Goal: Task Accomplishment & Management: Manage account settings

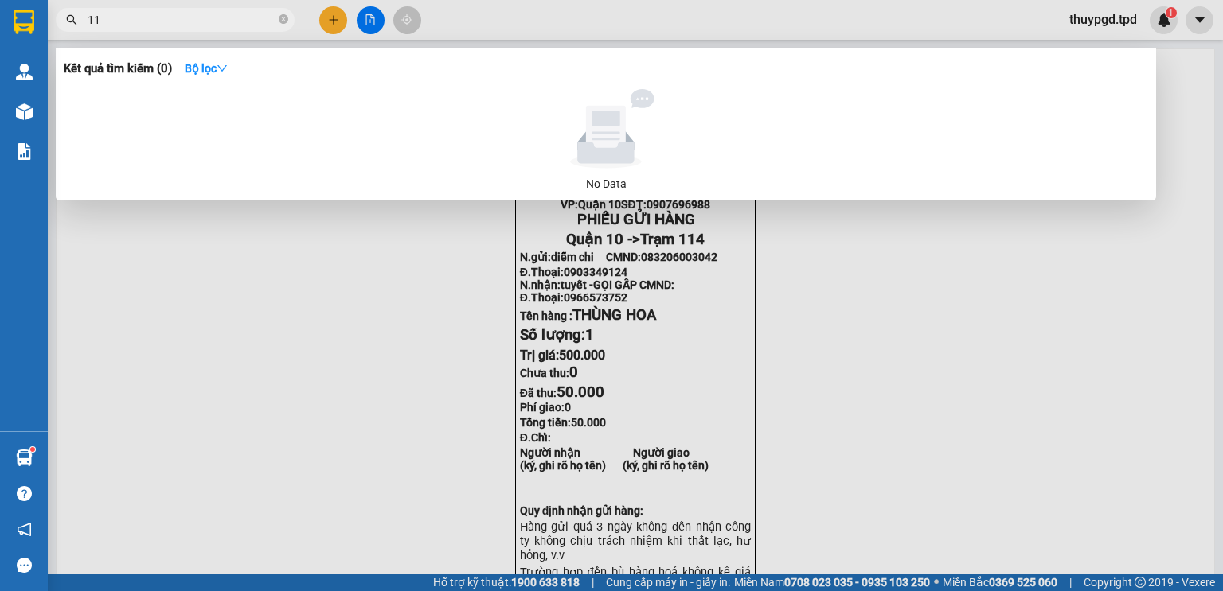
type input "110"
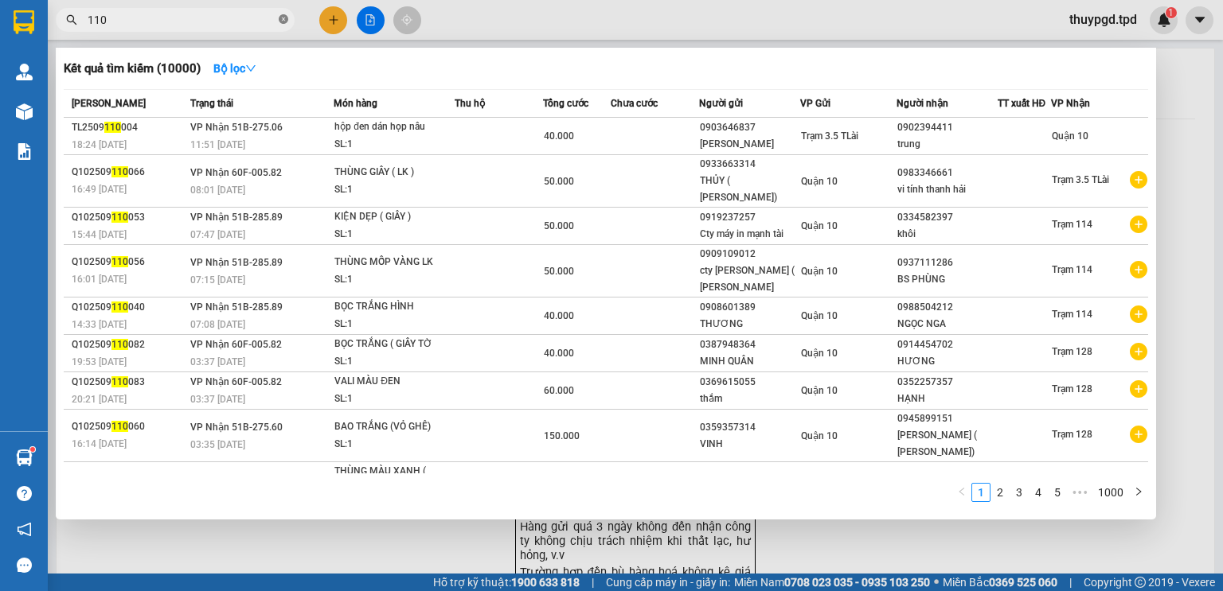
click at [284, 19] on icon "close-circle" at bounding box center [284, 19] width 10 height 10
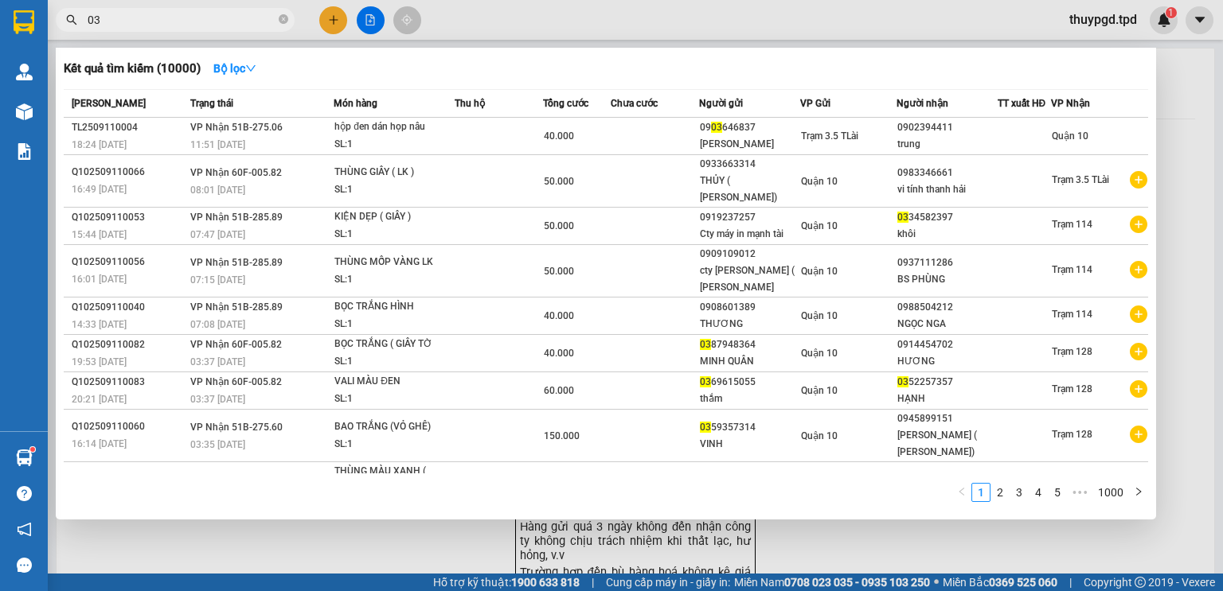
type input "0"
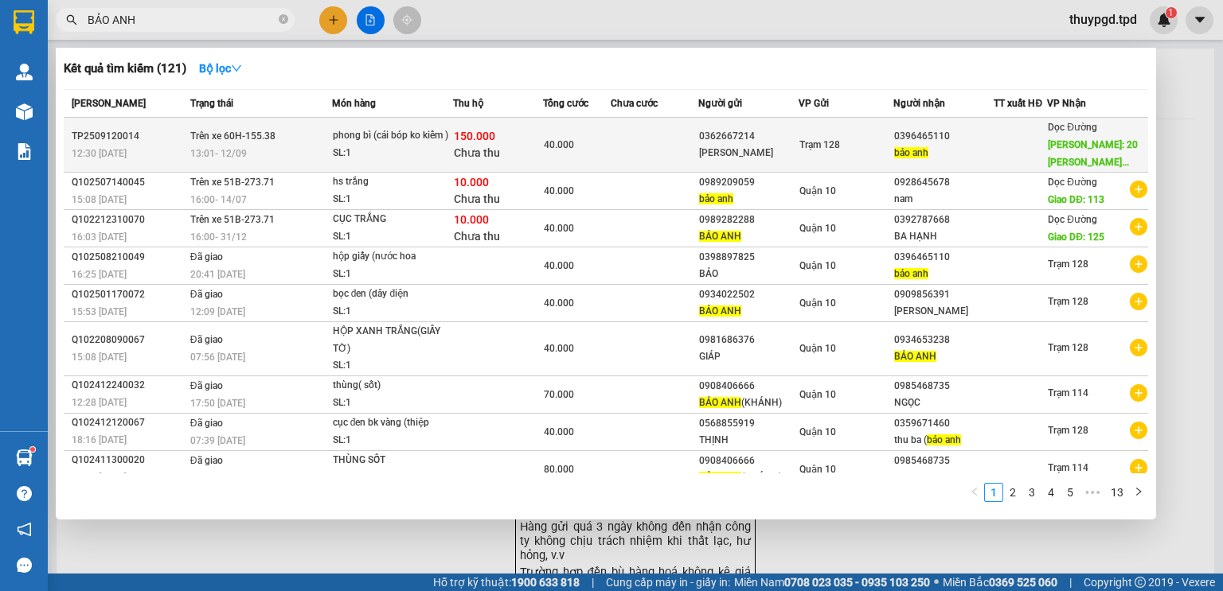
type input "BẢO ANH"
click at [732, 140] on div "0362667214" at bounding box center [748, 136] width 99 height 17
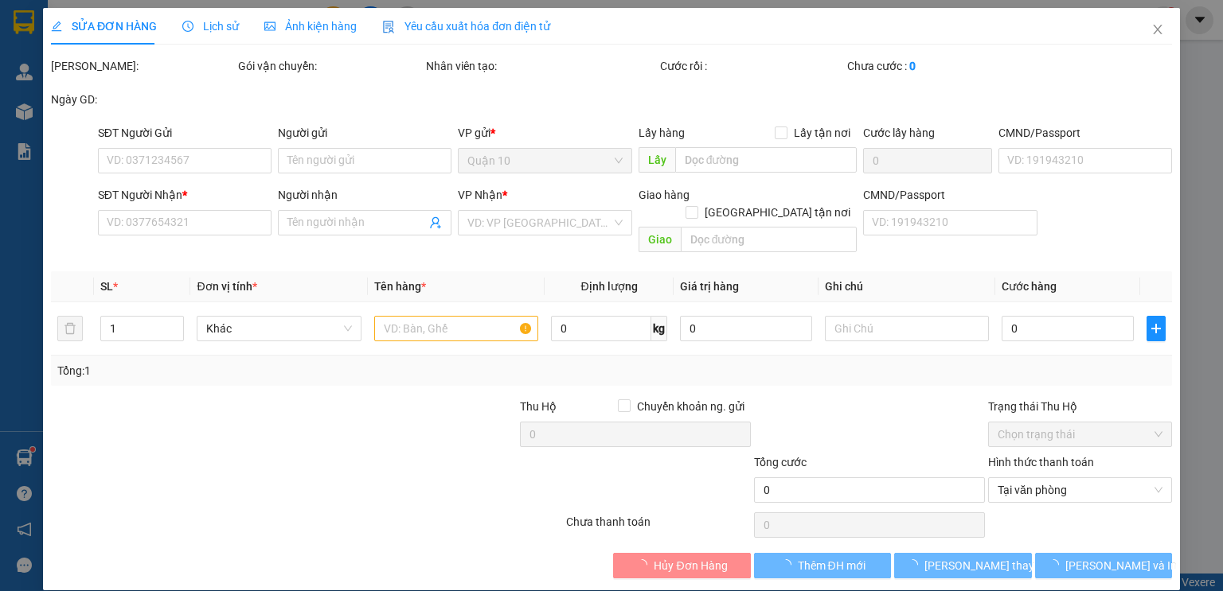
type input "0362667214"
type input "tuấn thanh"
type input "0396465110"
type input "bảo anh"
type input "20 nguyễn thị định bình trưng tây thủ đức"
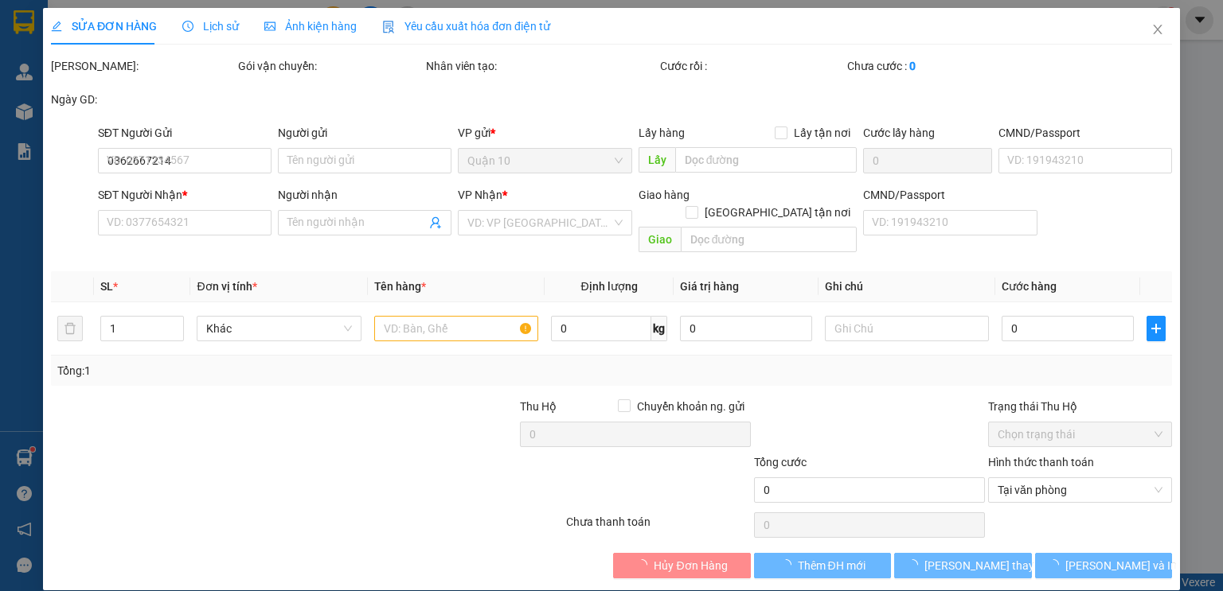
type input "40.000"
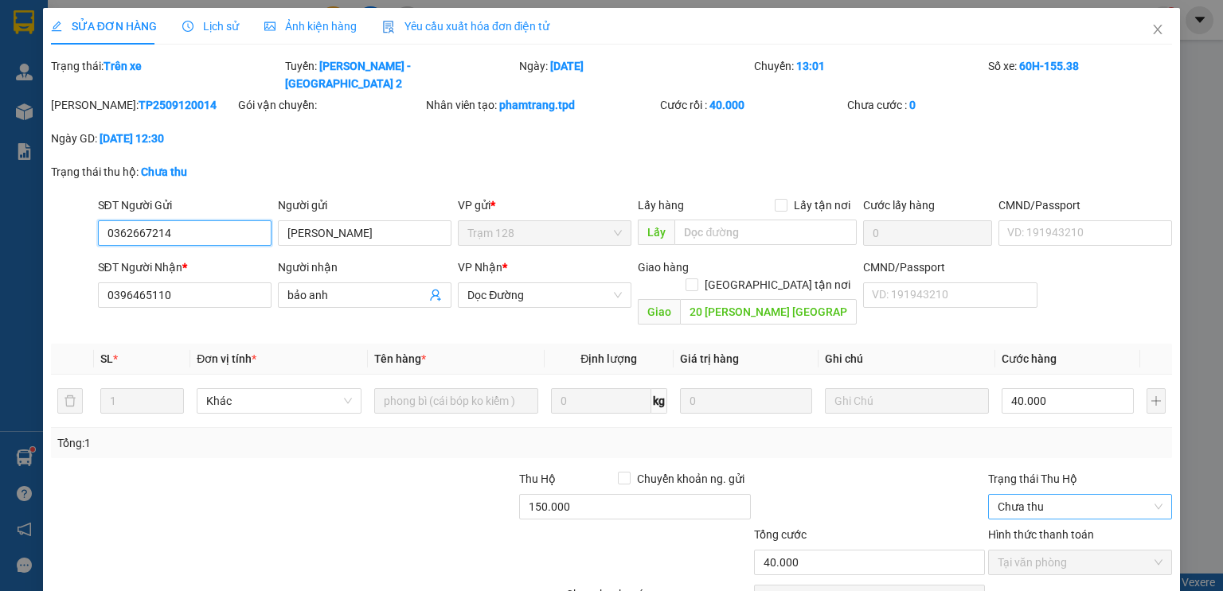
click at [1070, 495] on span "Chưa thu" at bounding box center [1079, 507] width 165 height 24
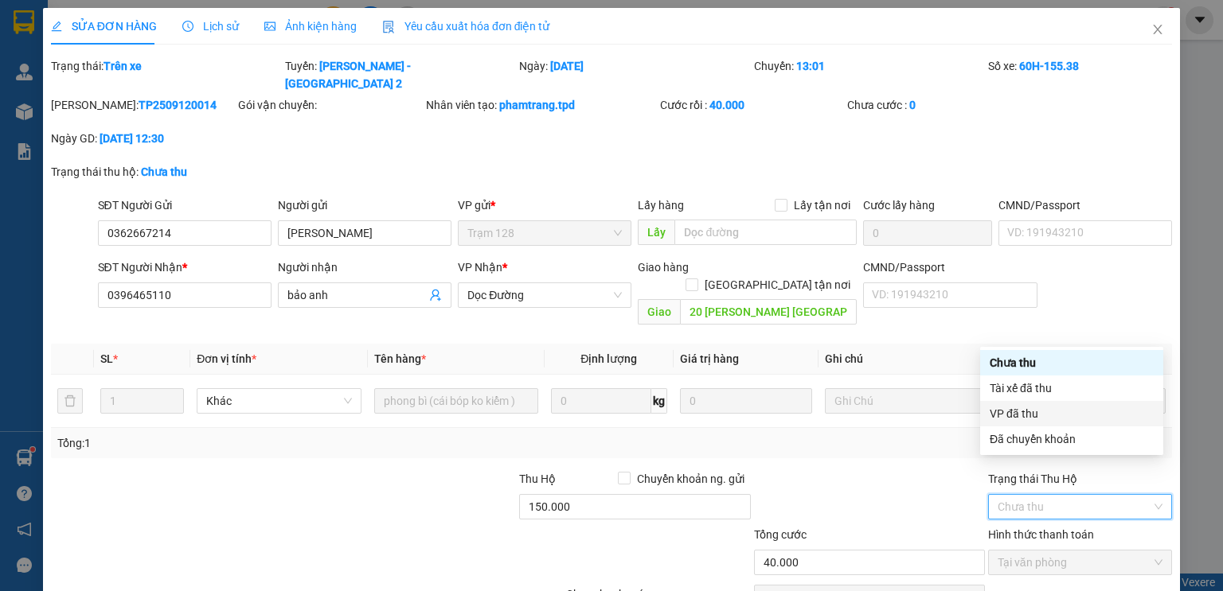
click at [1016, 408] on div "VP đã thu" at bounding box center [1071, 414] width 164 height 18
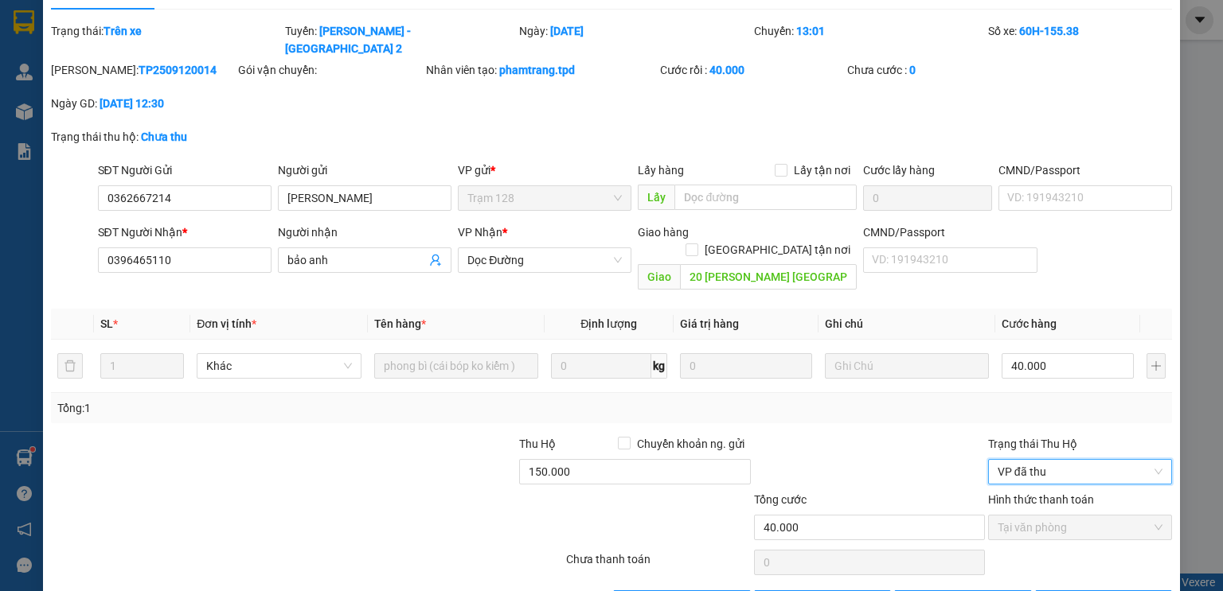
scroll to position [54, 0]
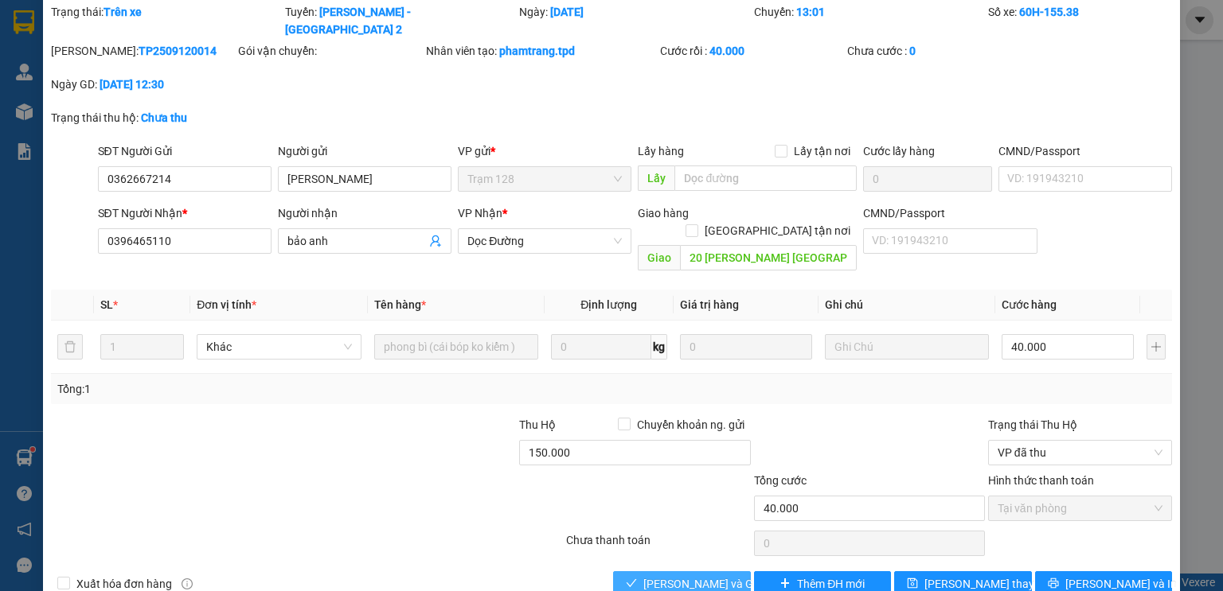
click at [714, 575] on span "[PERSON_NAME] và Giao hàng" at bounding box center [719, 584] width 153 height 18
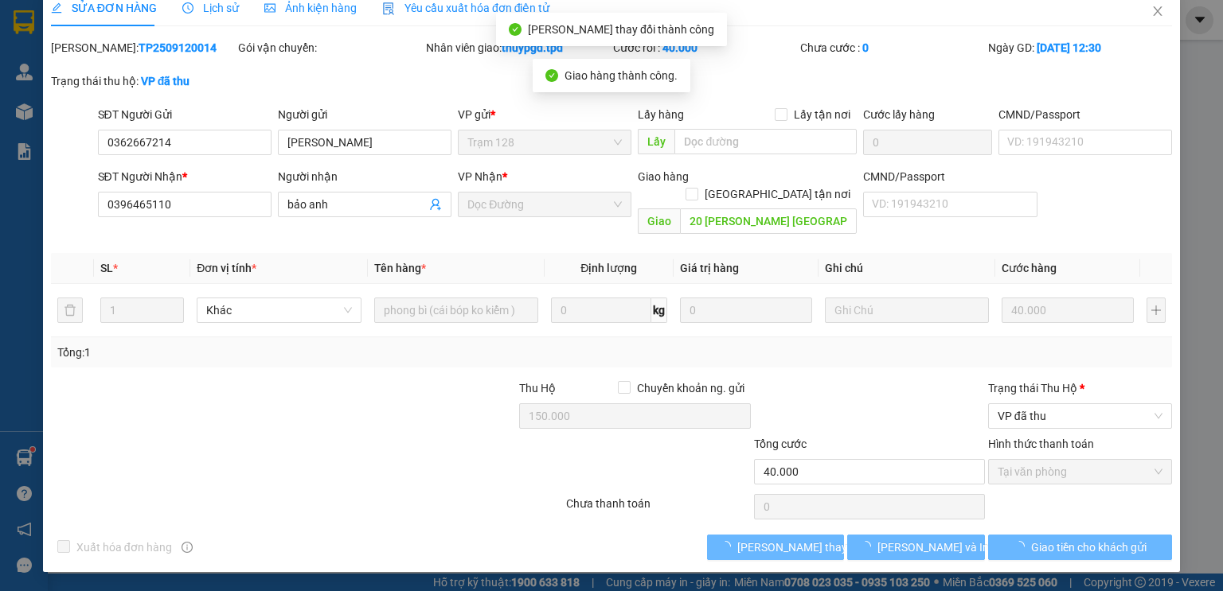
scroll to position [0, 0]
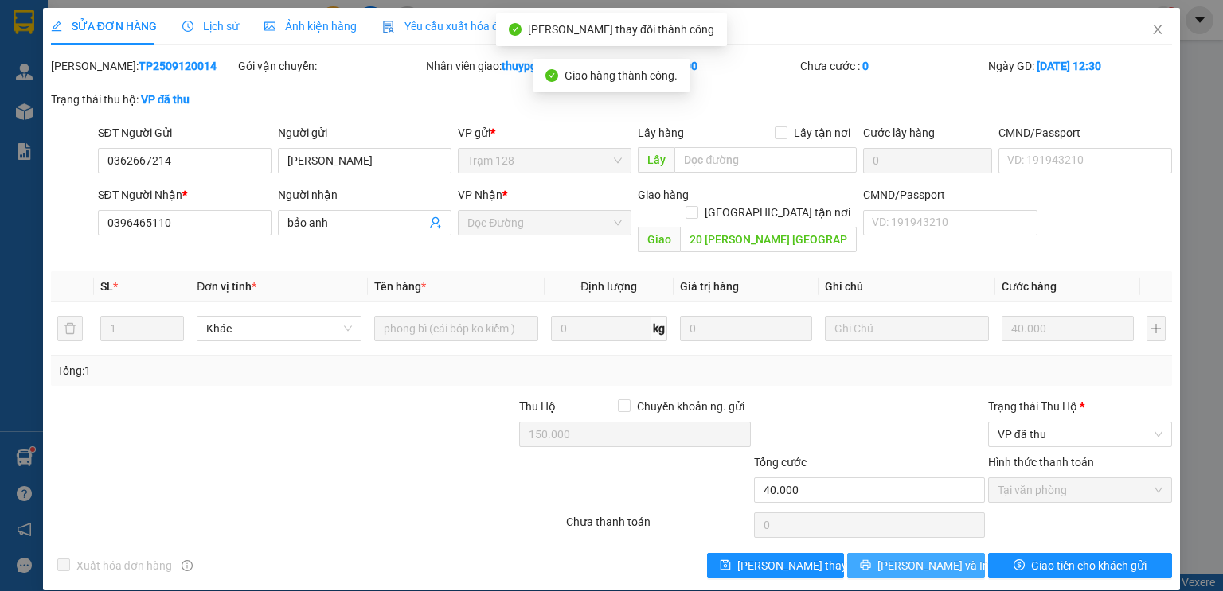
click at [922, 557] on span "[PERSON_NAME] và In" at bounding box center [932, 566] width 111 height 18
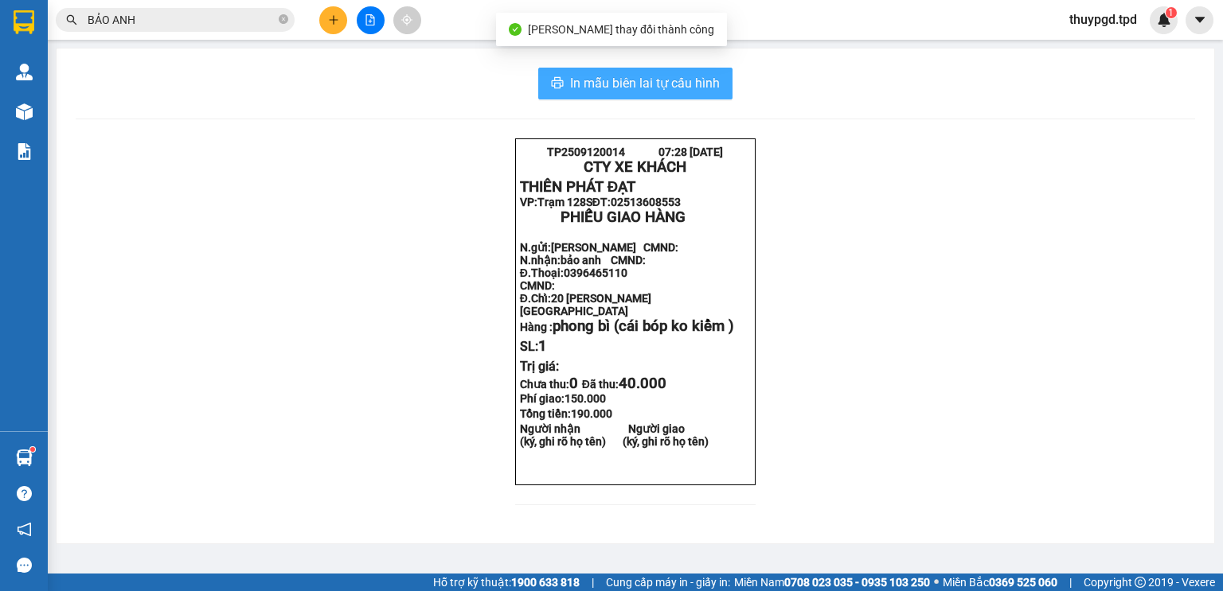
click at [703, 76] on span "In mẫu biên lai tự cấu hình" at bounding box center [645, 83] width 150 height 20
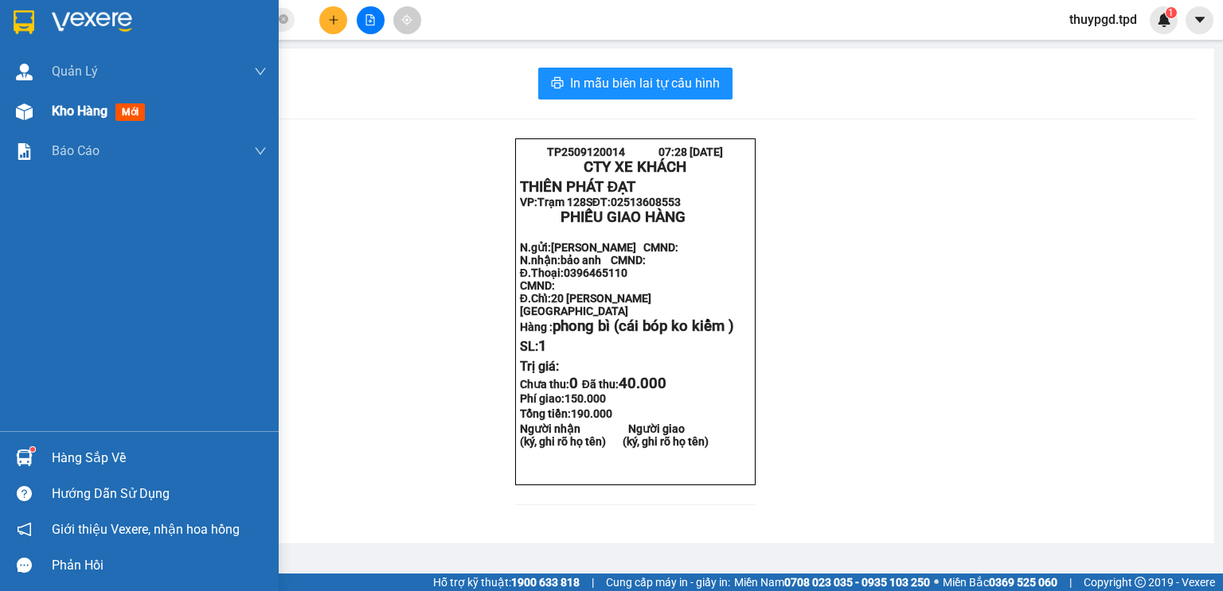
click at [17, 105] on img at bounding box center [24, 111] width 17 height 17
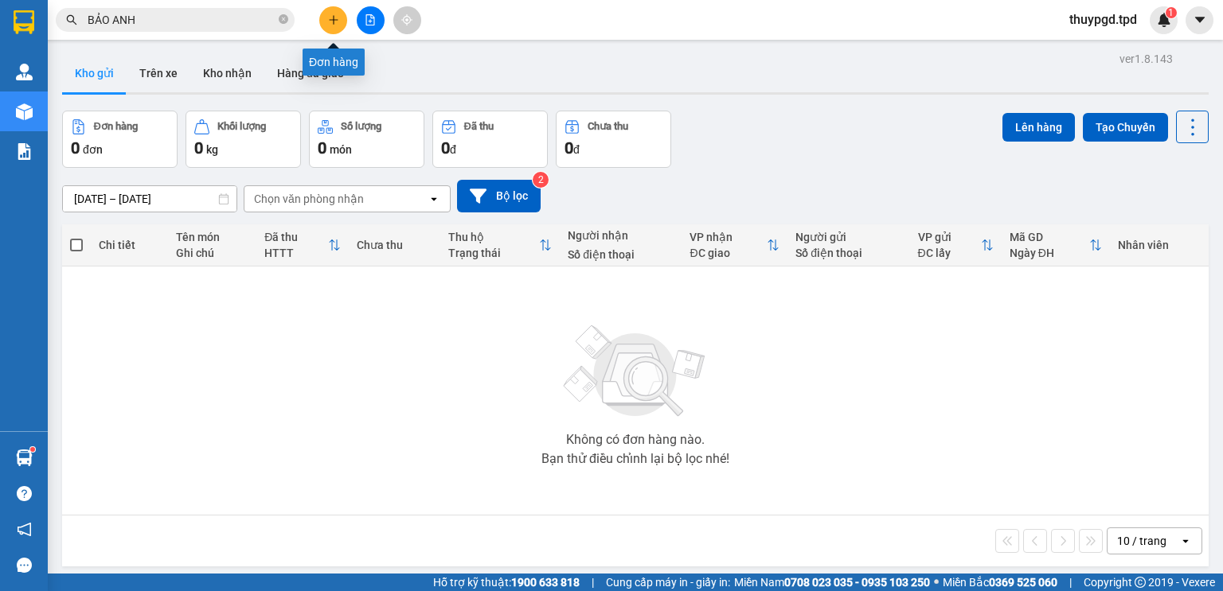
click at [344, 15] on button at bounding box center [333, 20] width 28 height 28
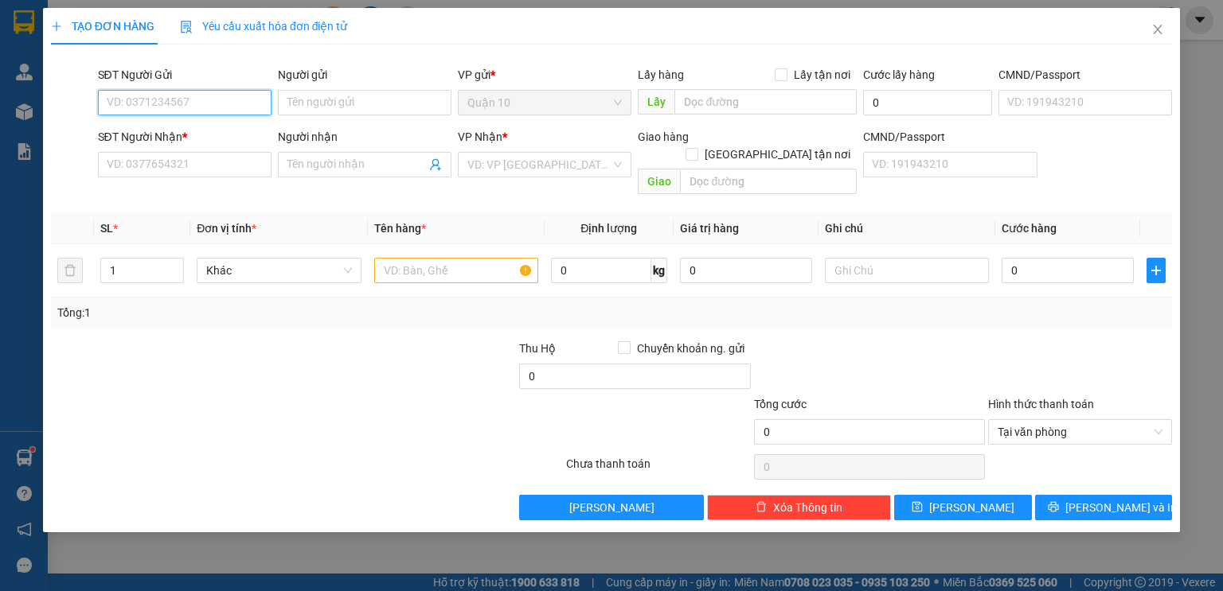
click at [212, 96] on input "SĐT Người Gửi" at bounding box center [185, 102] width 174 height 25
type input "0901001448"
click at [200, 137] on div "0901001448 - bắp dung" at bounding box center [184, 135] width 154 height 18
type input "bắp dung"
type input "0931725085"
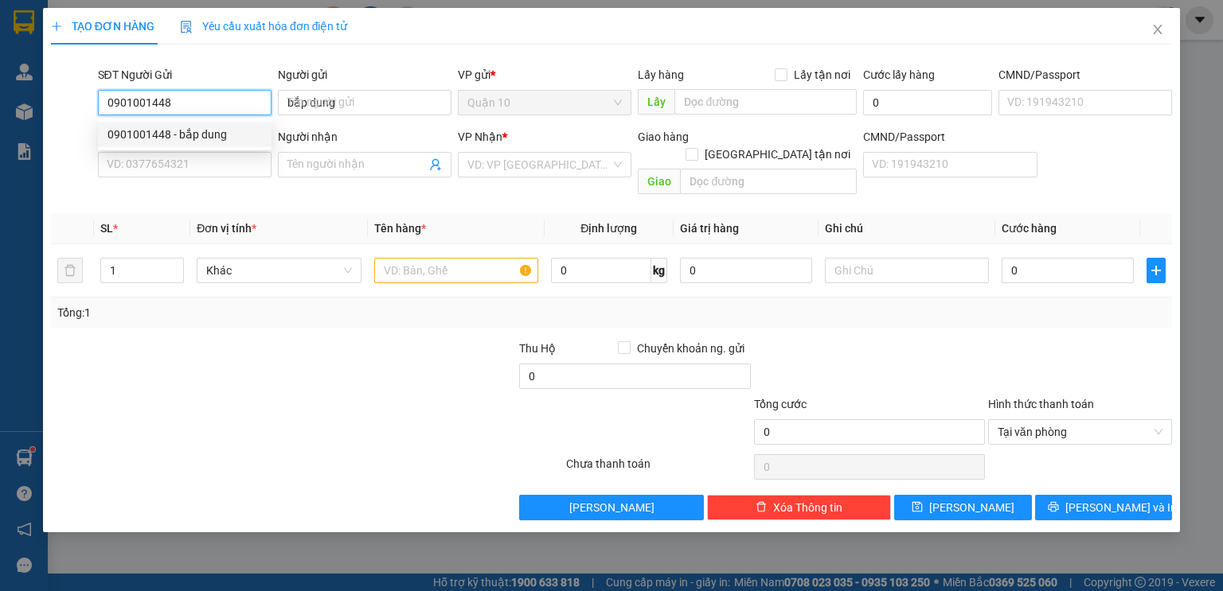
type input "công"
type input "0901001448"
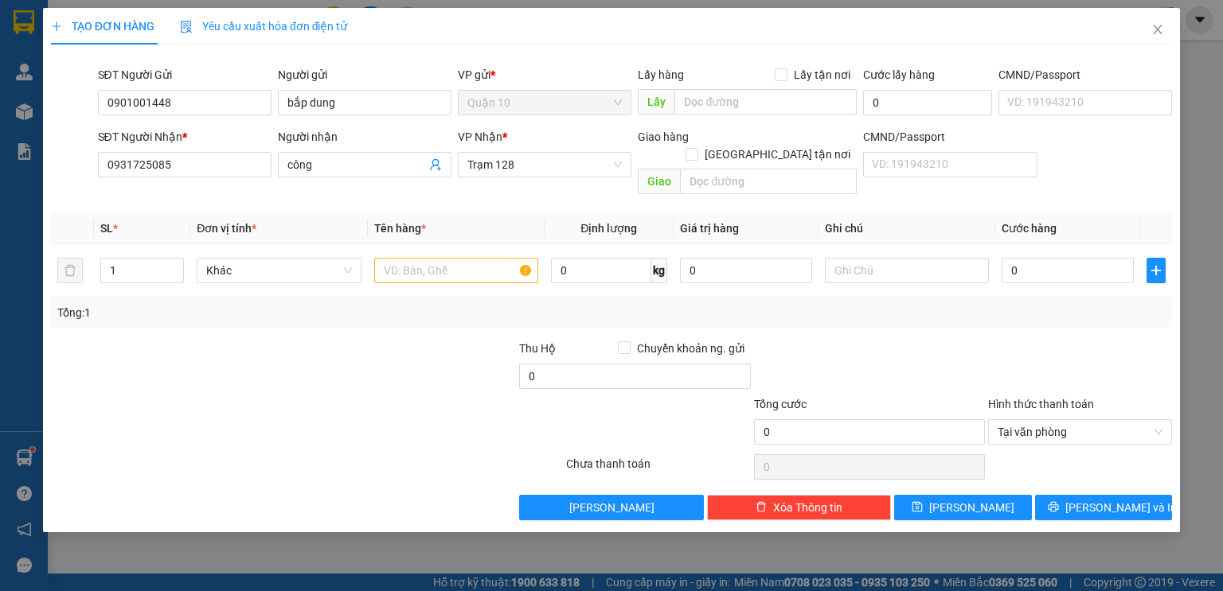
click at [380, 344] on div at bounding box center [400, 368] width 234 height 56
click at [434, 258] on input "text" at bounding box center [456, 270] width 164 height 25
type input "THÙNG MÚT( ĐỒ ĂN)"
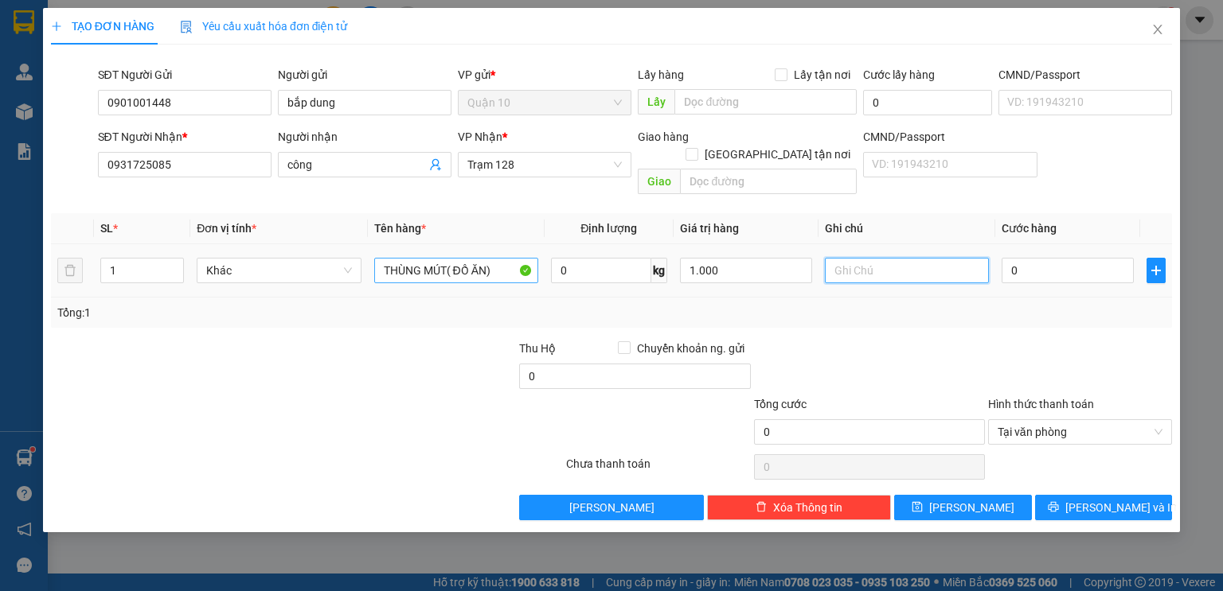
type input "1.000.000"
type input "6"
type input "60"
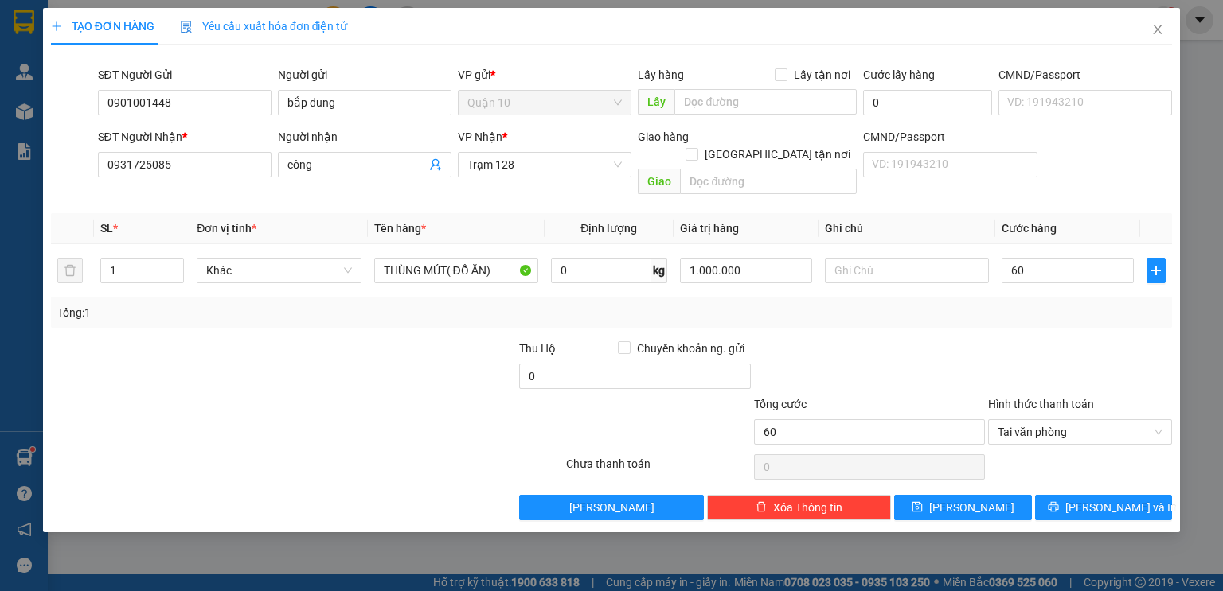
type input "60.000"
click at [868, 340] on div at bounding box center [869, 368] width 234 height 56
click at [1097, 499] on span "[PERSON_NAME] và In" at bounding box center [1120, 508] width 111 height 18
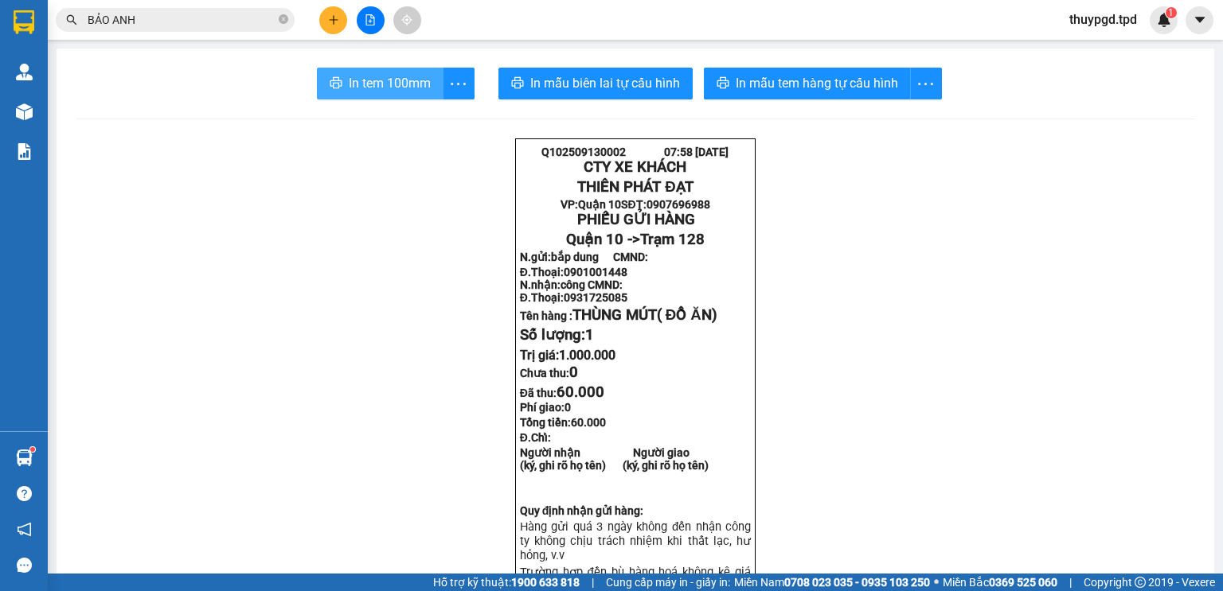
click at [360, 84] on span "In tem 100mm" at bounding box center [390, 83] width 82 height 20
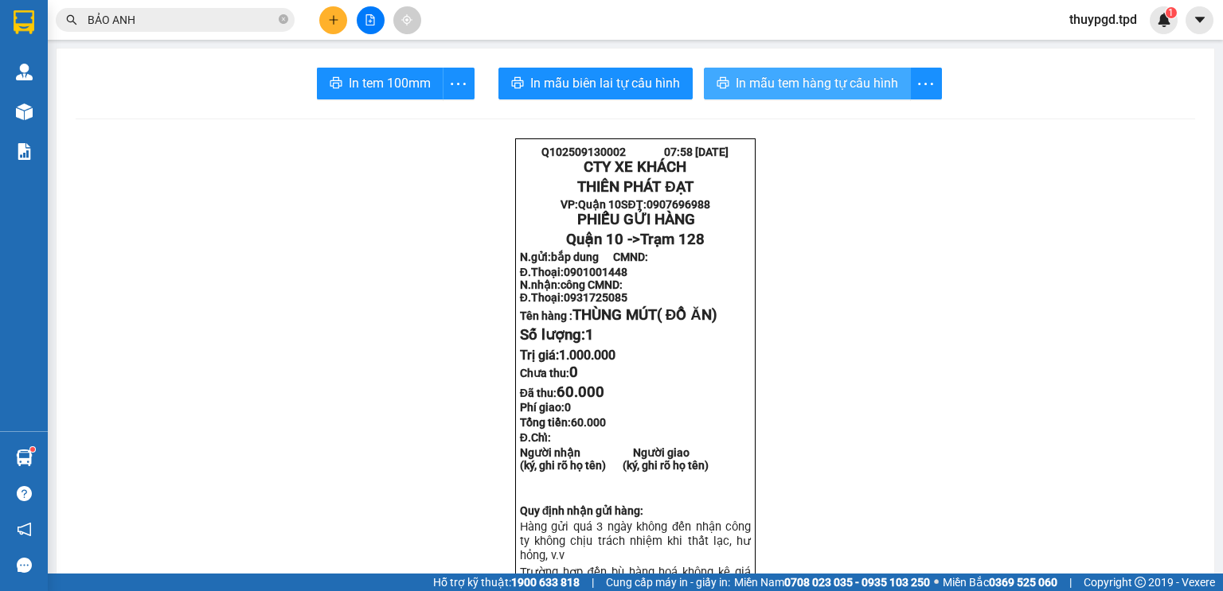
click at [802, 81] on span "In mẫu tem hàng tự cấu hình" at bounding box center [816, 83] width 162 height 20
click at [284, 16] on icon "close-circle" at bounding box center [284, 19] width 10 height 10
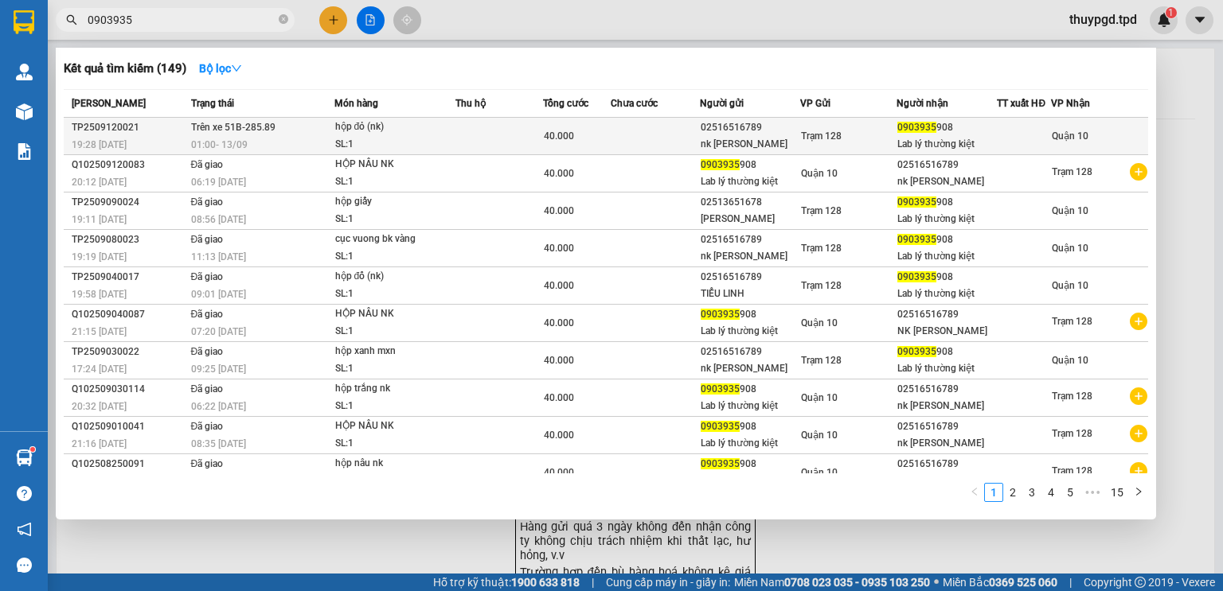
type input "0903935"
click at [353, 134] on div "hộp đỏ (nk)" at bounding box center [394, 128] width 119 height 18
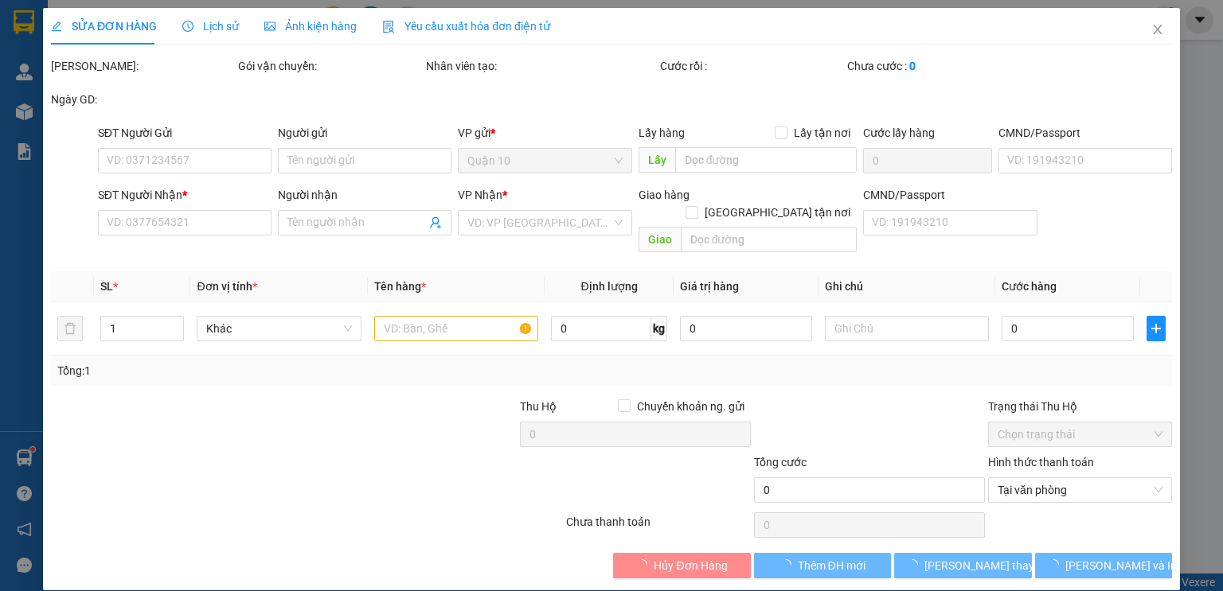
type input "02516516789"
type input "nk [PERSON_NAME]"
type input "0903935908"
type input "Lab lý thường kiệt"
type input "460968000724"
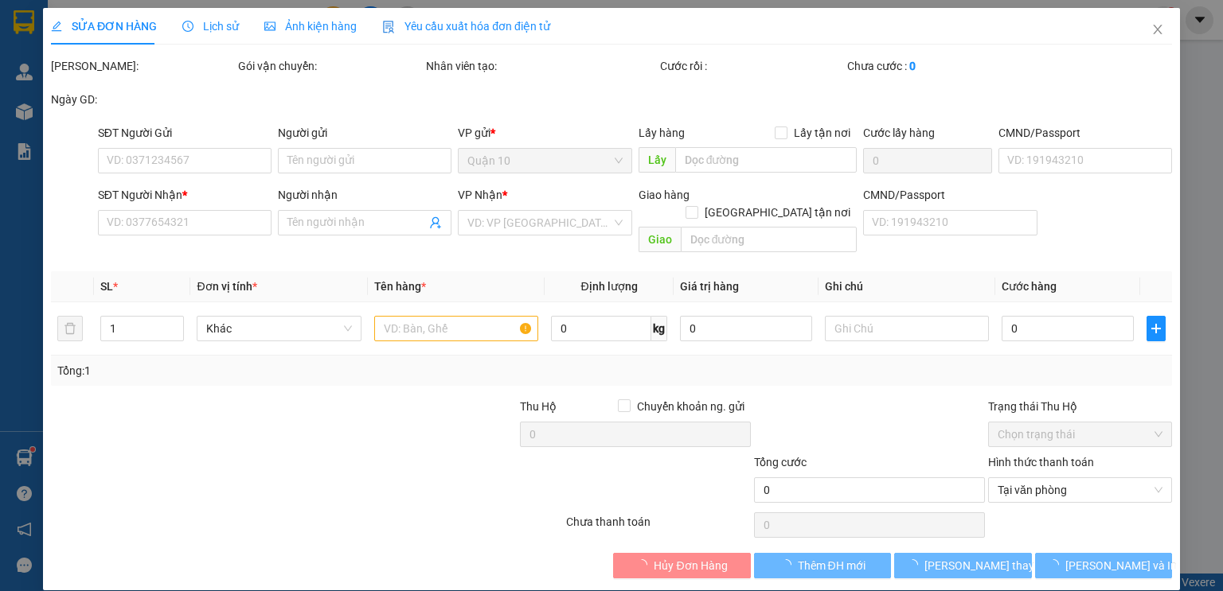
type input "40.000"
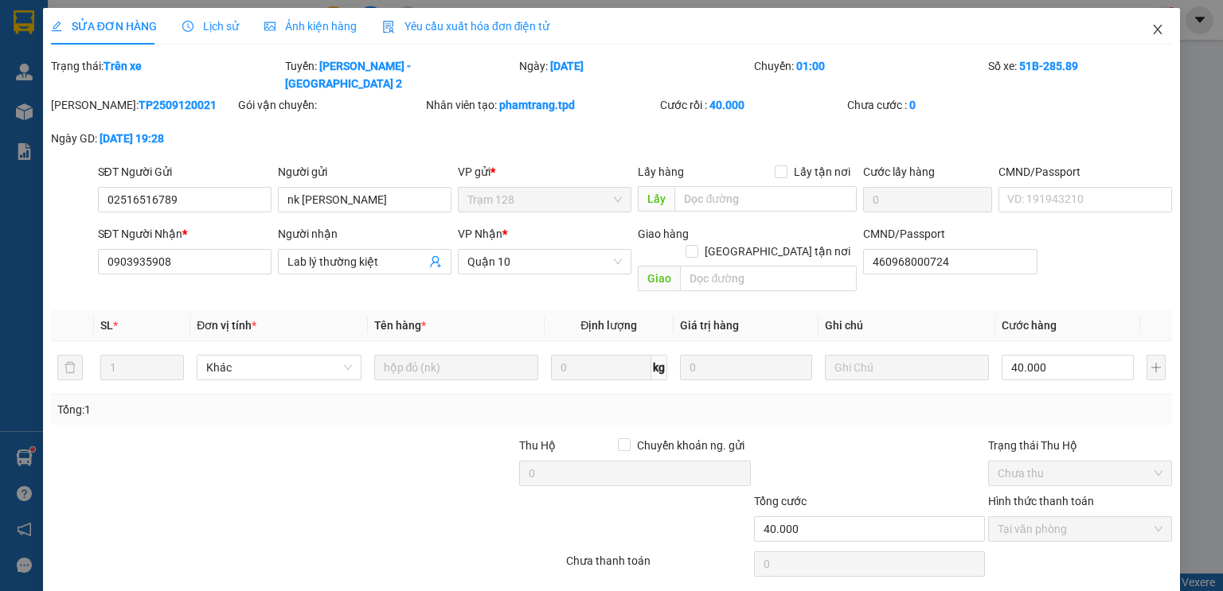
click at [1151, 28] on icon "close" at bounding box center [1157, 29] width 13 height 13
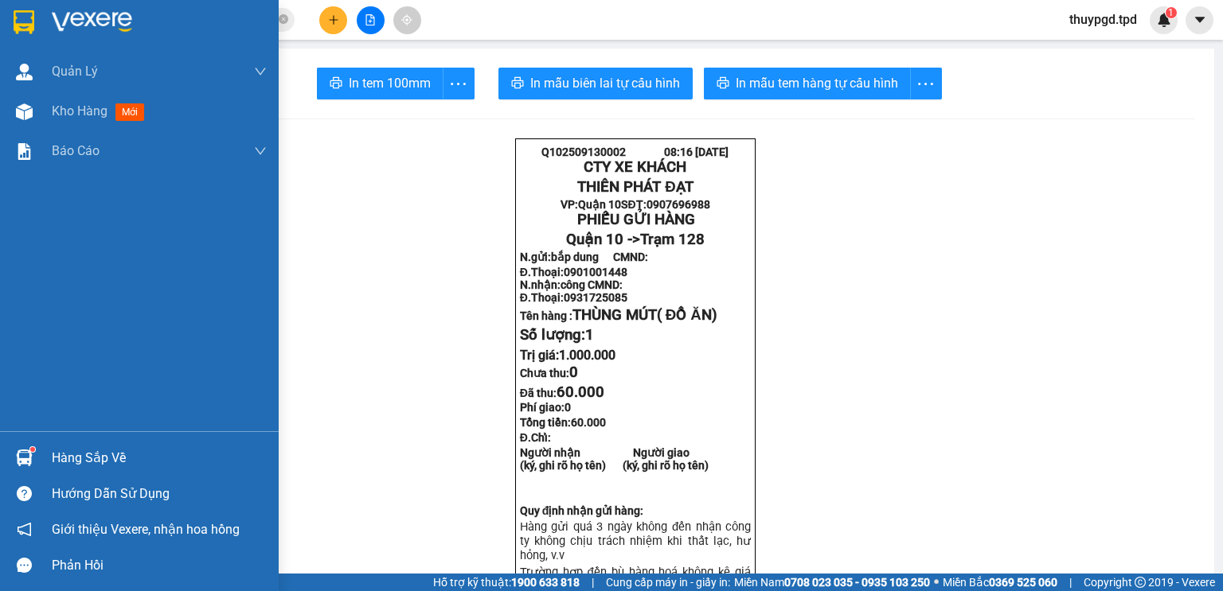
click at [21, 457] on img at bounding box center [24, 458] width 17 height 17
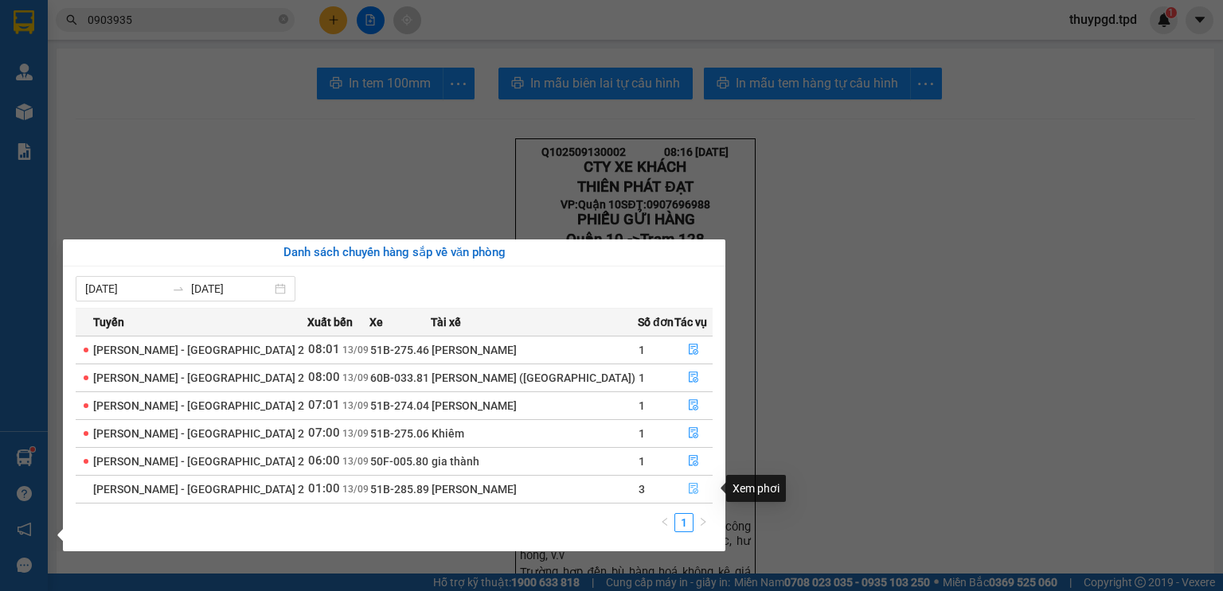
click at [688, 483] on icon "file-done" at bounding box center [693, 488] width 11 height 11
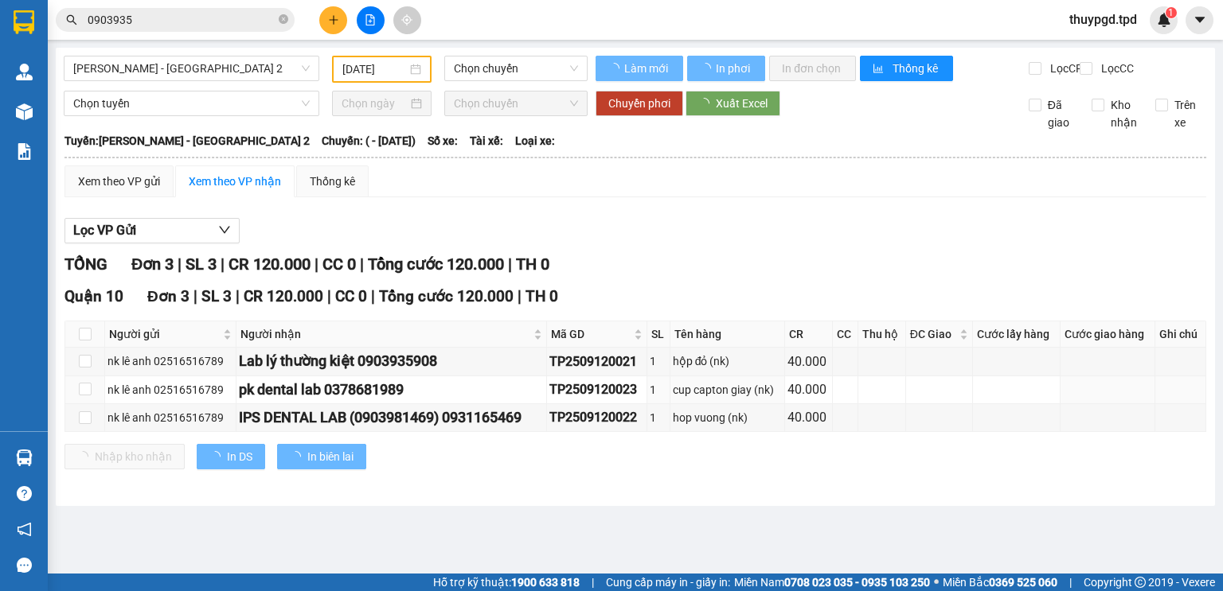
type input "[DATE]"
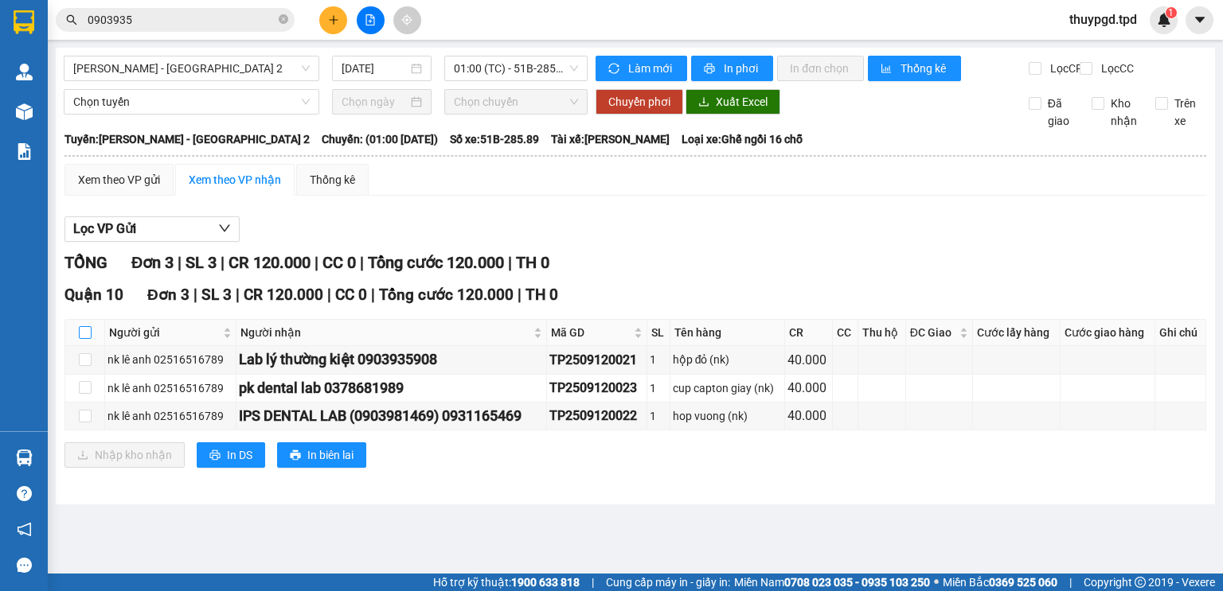
click at [84, 339] on input "checkbox" at bounding box center [85, 332] width 13 height 13
checkbox input "true"
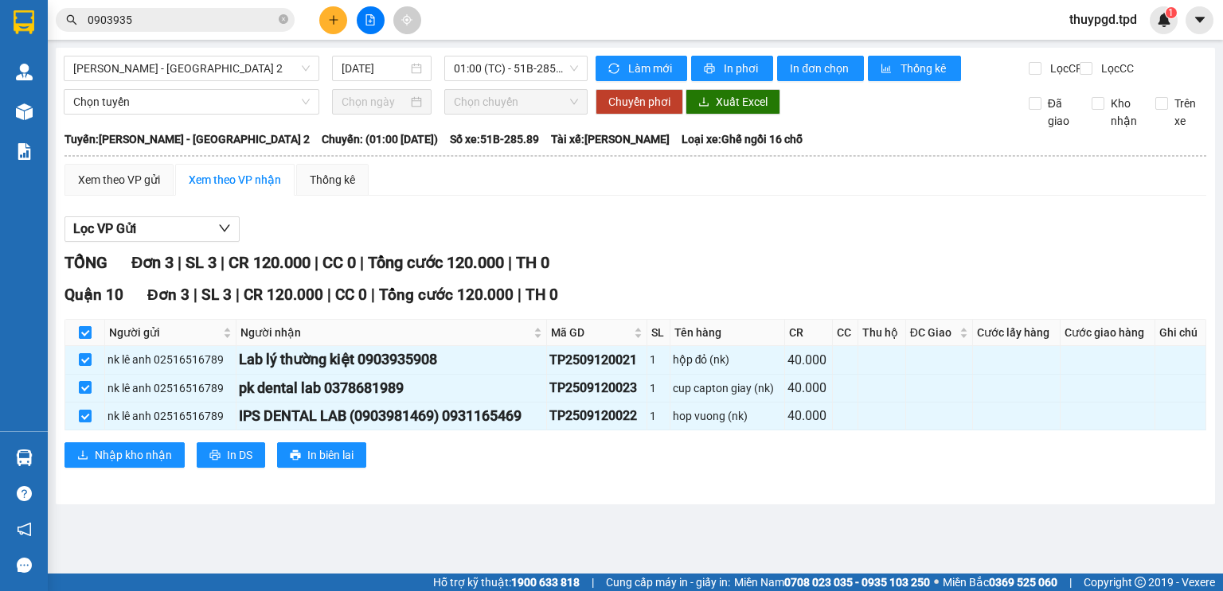
click at [86, 339] on input "checkbox" at bounding box center [85, 332] width 13 height 13
checkbox input "false"
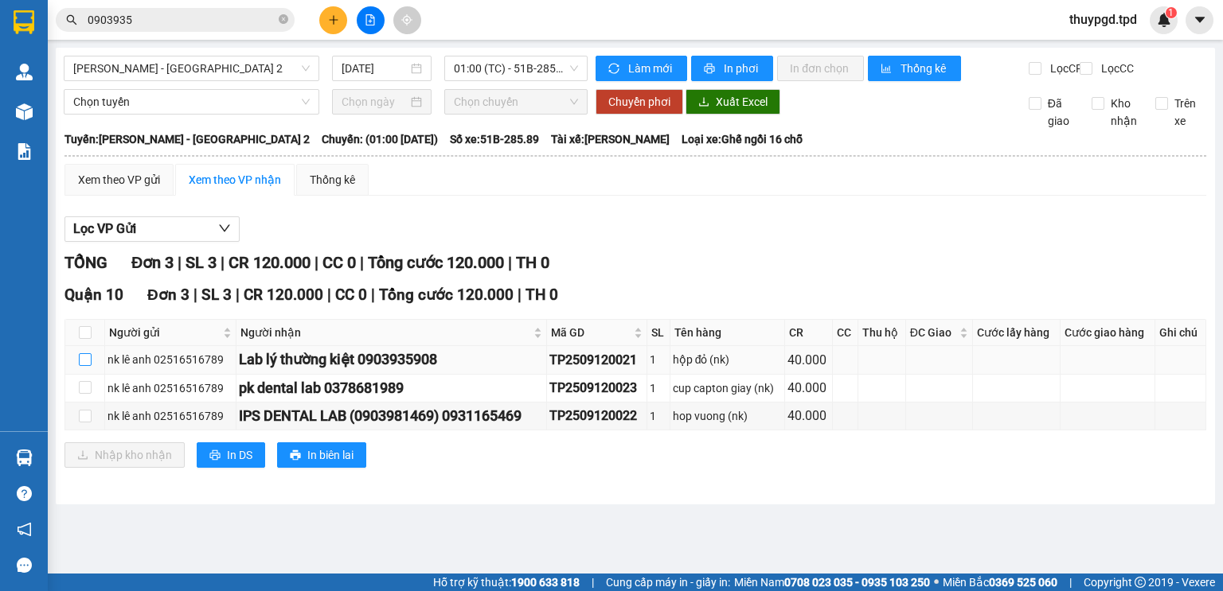
click at [84, 366] on input "checkbox" at bounding box center [85, 359] width 13 height 13
checkbox input "true"
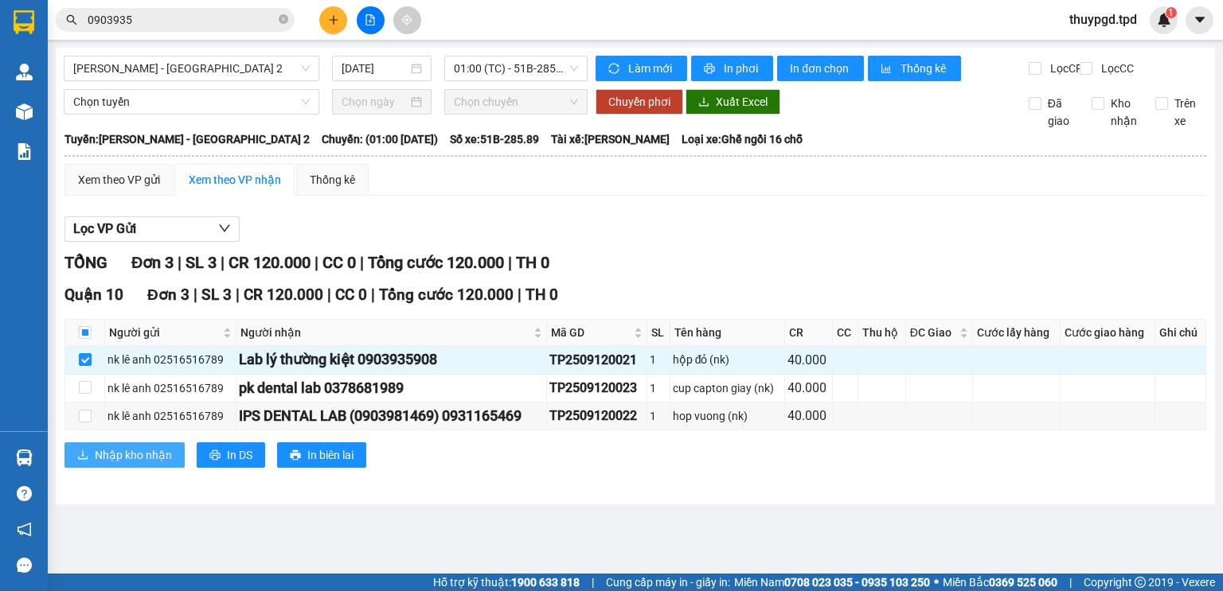
click at [140, 464] on span "Nhập kho nhận" at bounding box center [133, 456] width 77 height 18
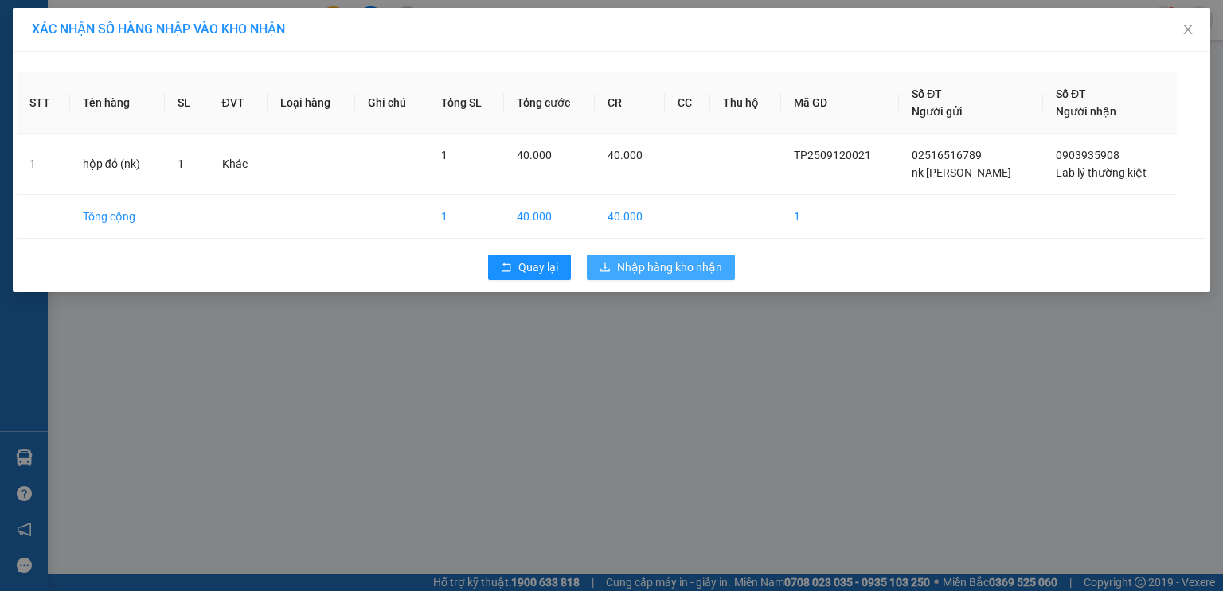
click at [657, 271] on span "Nhập hàng kho nhận" at bounding box center [669, 268] width 105 height 18
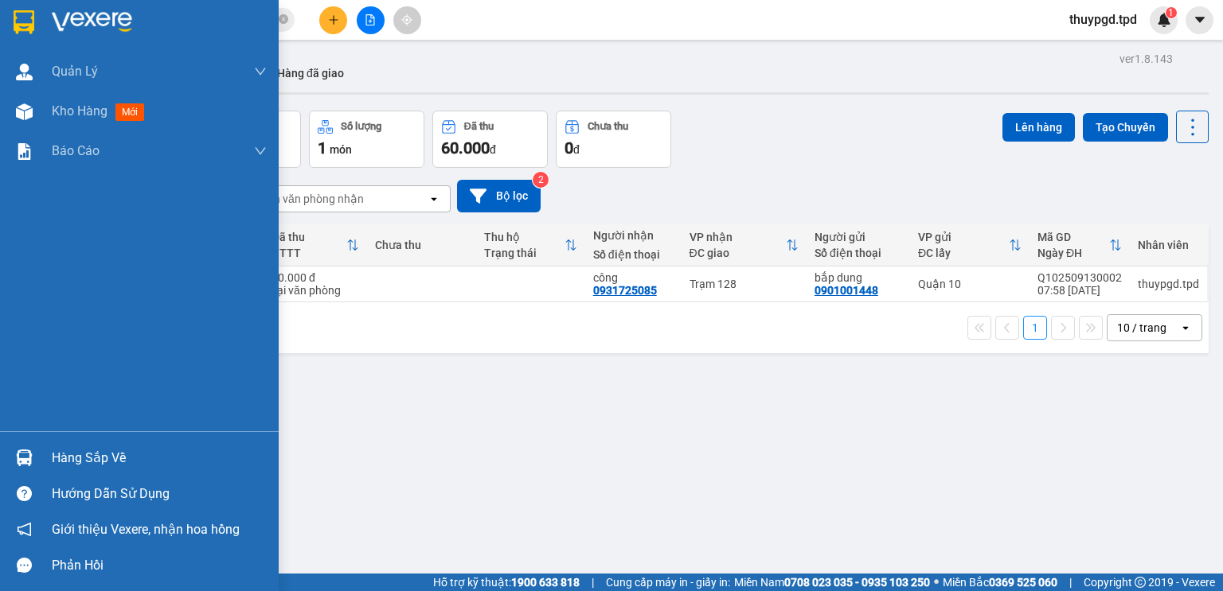
click at [10, 457] on div at bounding box center [24, 458] width 28 height 28
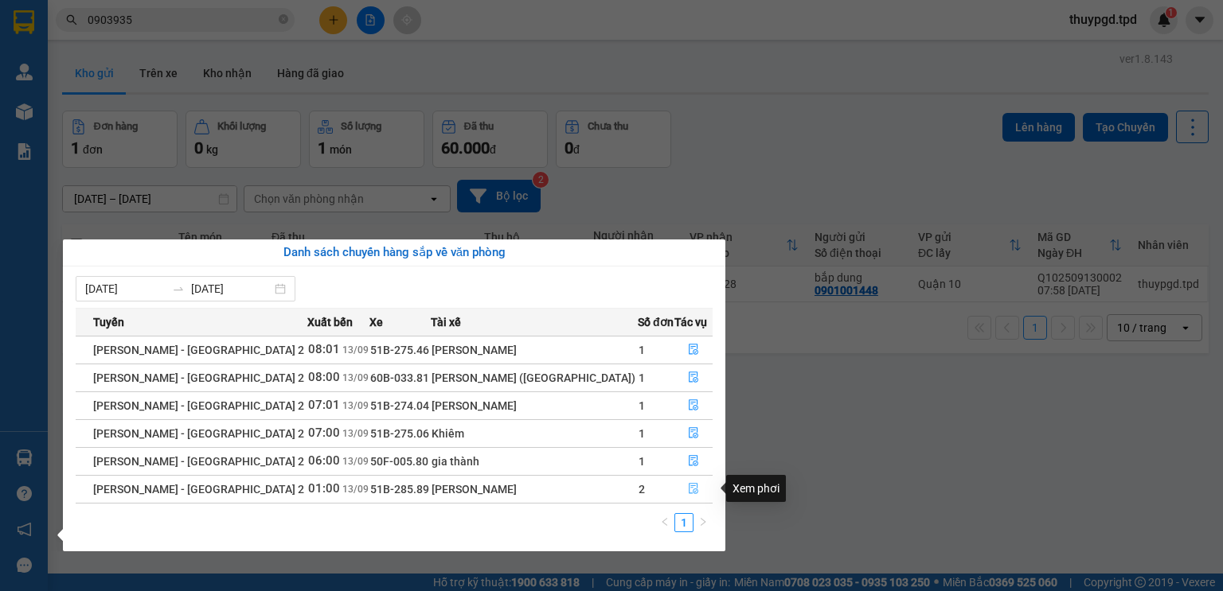
click at [691, 488] on icon "file-done" at bounding box center [693, 488] width 11 height 11
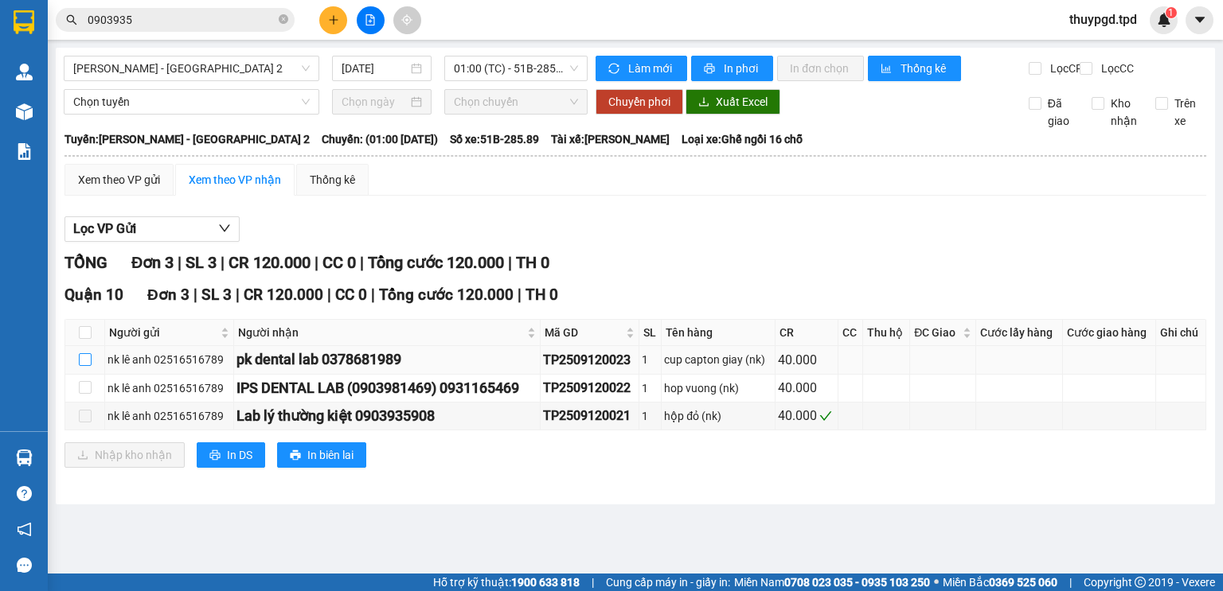
click at [84, 366] on input "checkbox" at bounding box center [85, 359] width 13 height 13
checkbox input "true"
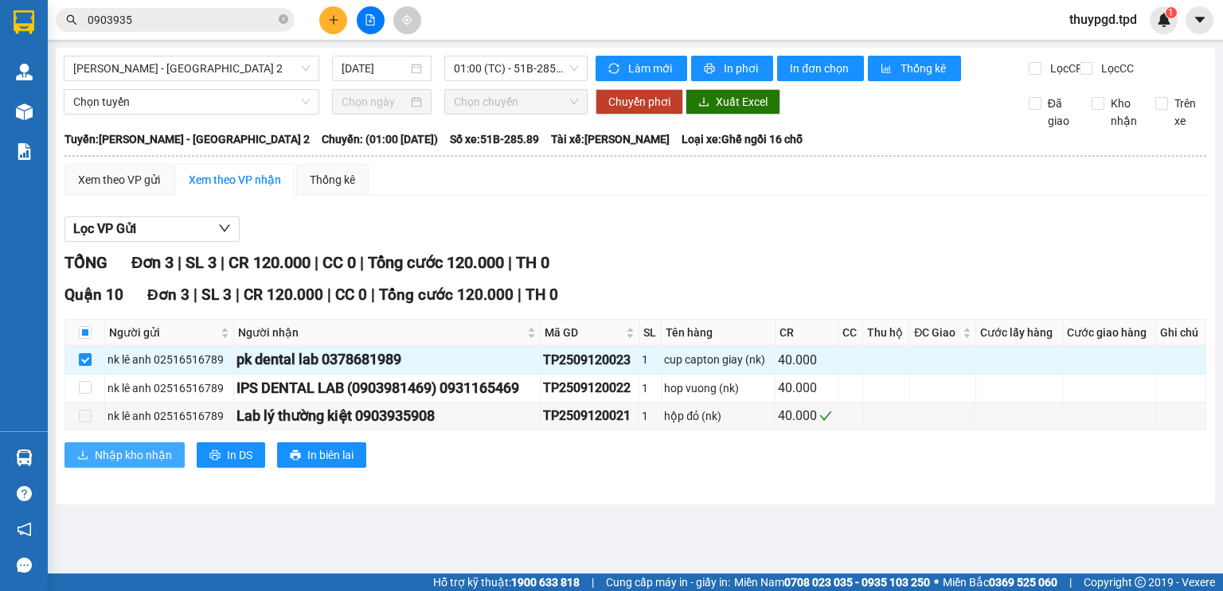
click at [141, 463] on span "Nhập kho nhận" at bounding box center [133, 456] width 77 height 18
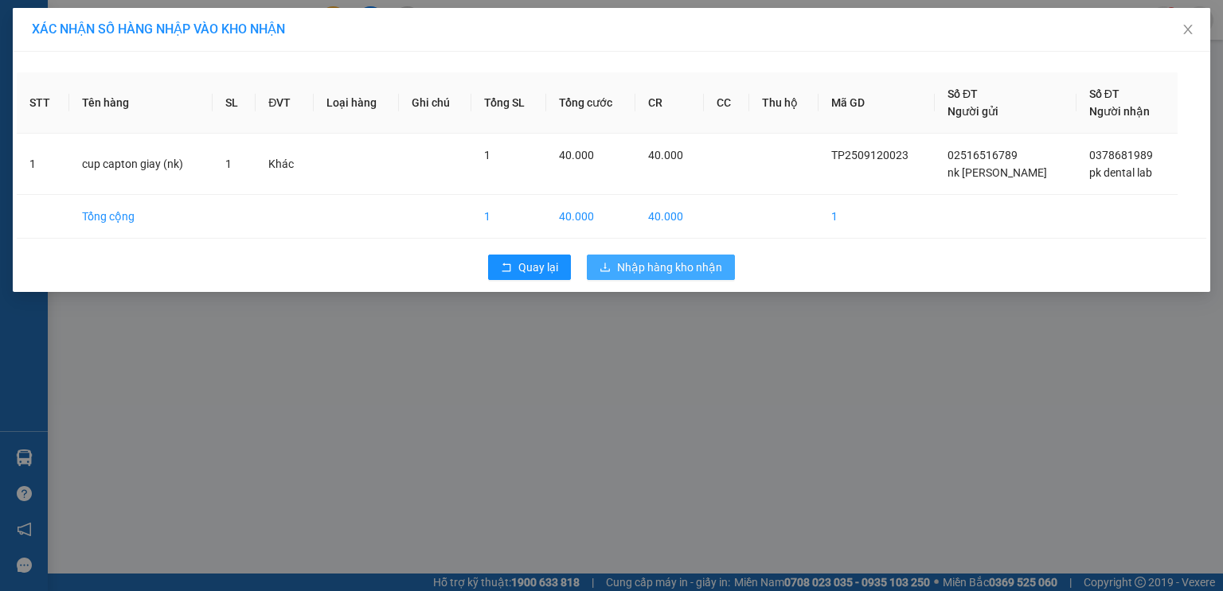
click at [643, 271] on span "Nhập hàng kho nhận" at bounding box center [669, 268] width 105 height 18
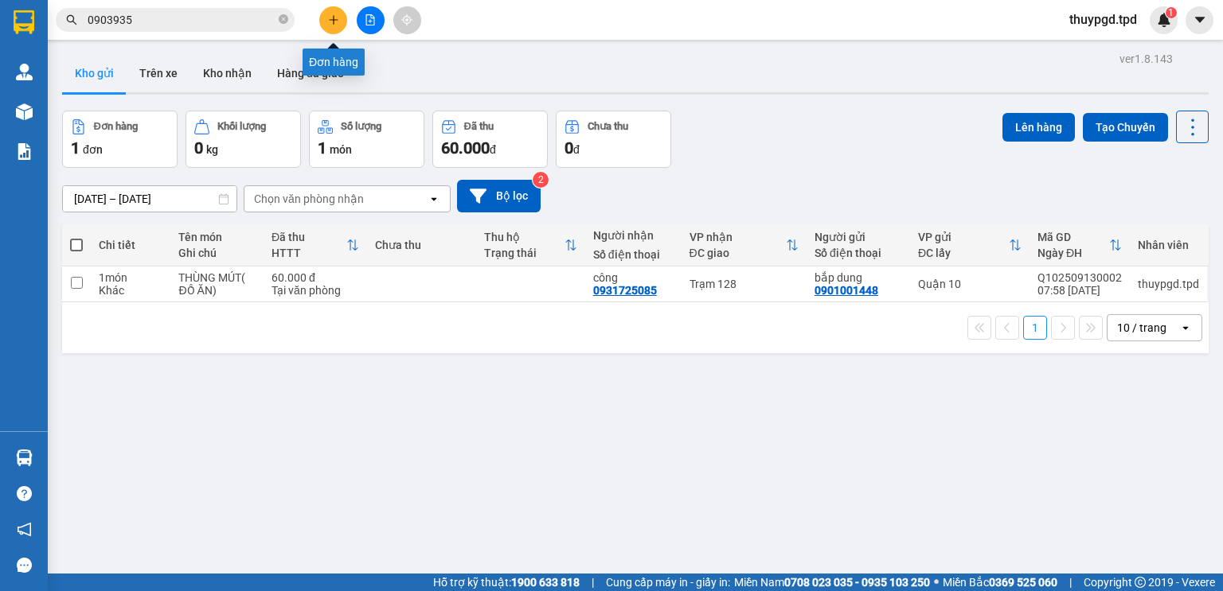
click at [341, 21] on button at bounding box center [333, 20] width 28 height 28
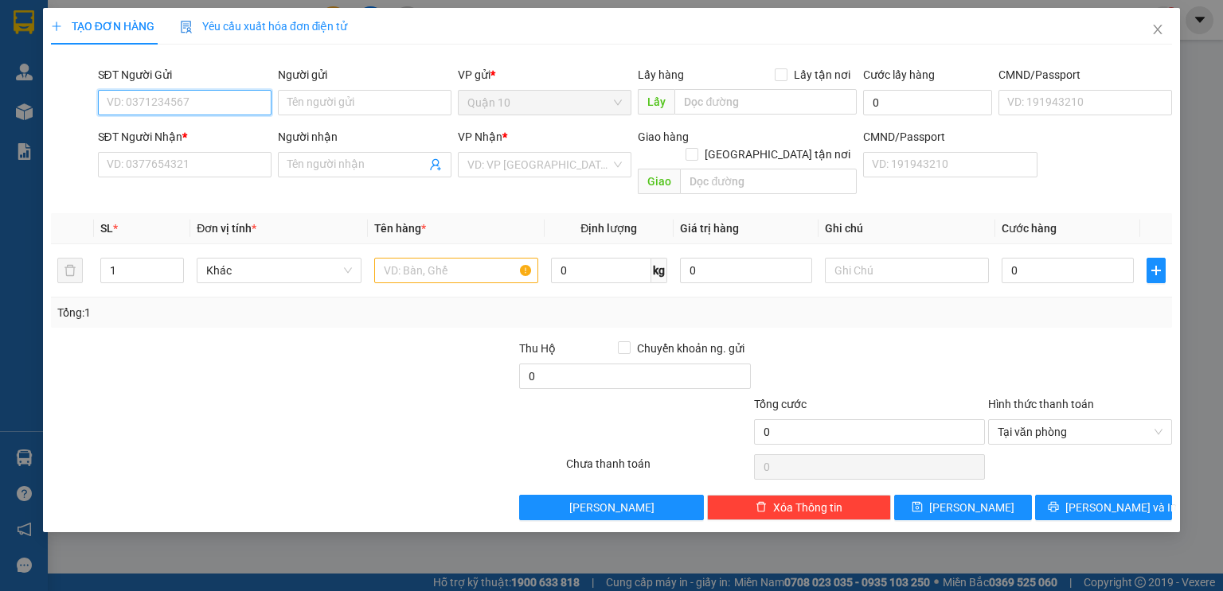
click at [194, 109] on input "SĐT Người Gửi" at bounding box center [185, 102] width 174 height 25
type input "0838774"
click at [1153, 32] on icon "close" at bounding box center [1157, 29] width 13 height 13
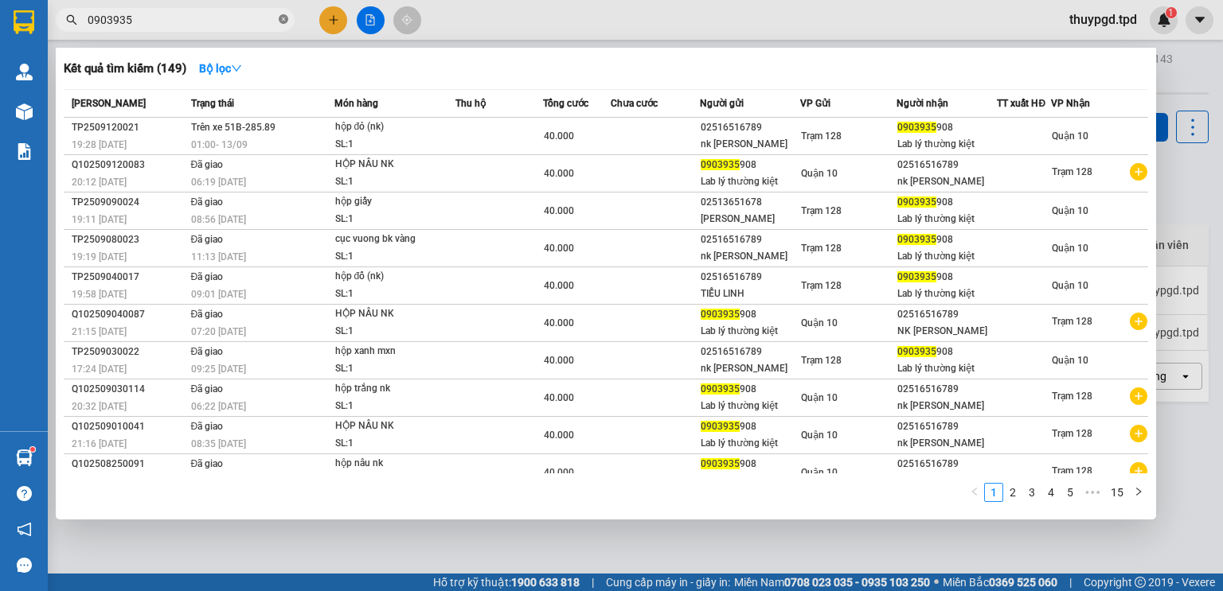
click at [286, 20] on icon "close-circle" at bounding box center [284, 19] width 10 height 10
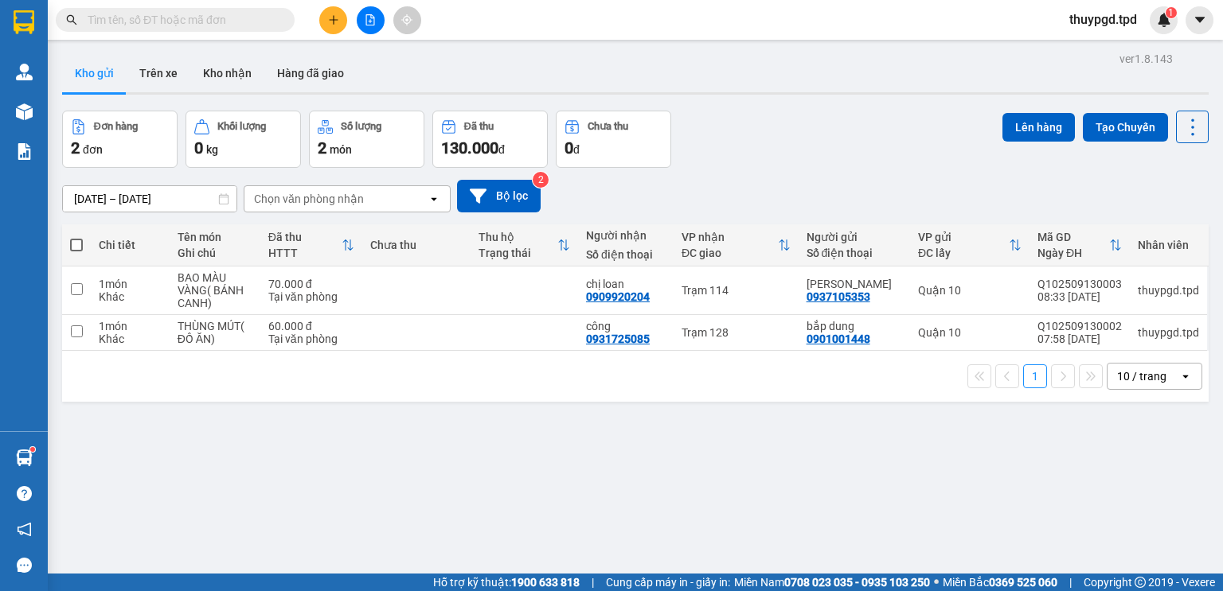
click at [236, 22] on input "text" at bounding box center [182, 20] width 188 height 18
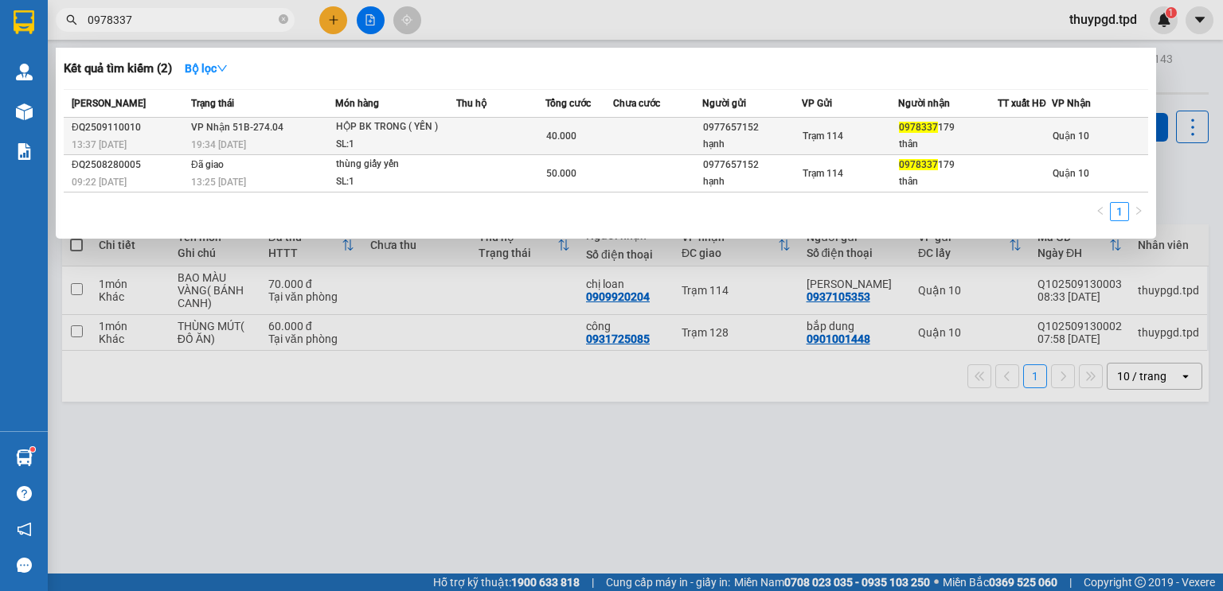
type input "0978337"
click at [419, 120] on div "HỘP BK TRONG ( YẾN )" at bounding box center [395, 128] width 119 height 18
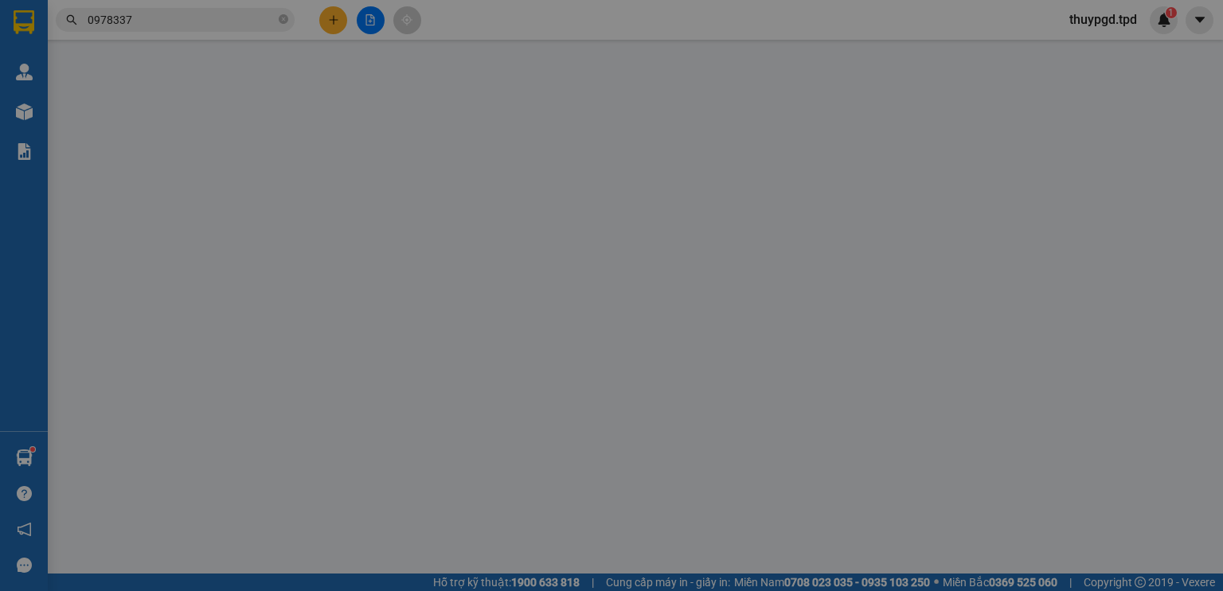
type input "0977657152"
type input "hạnh"
type input "0978337179"
type input "thân"
type input "40.000"
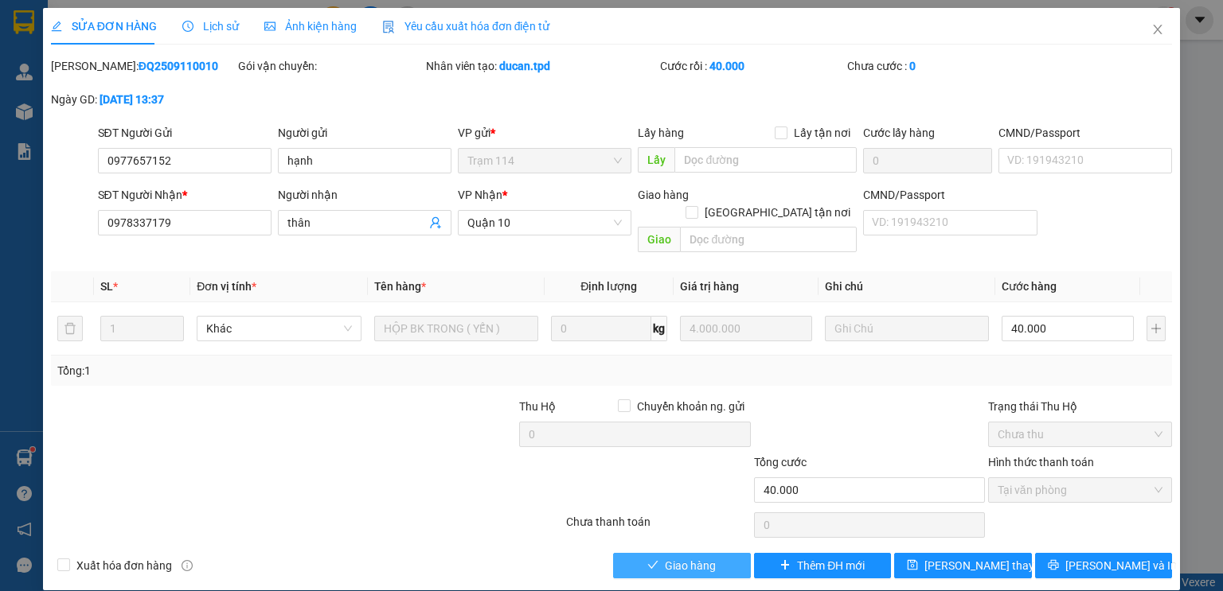
click at [676, 557] on span "Giao hàng" at bounding box center [690, 566] width 51 height 18
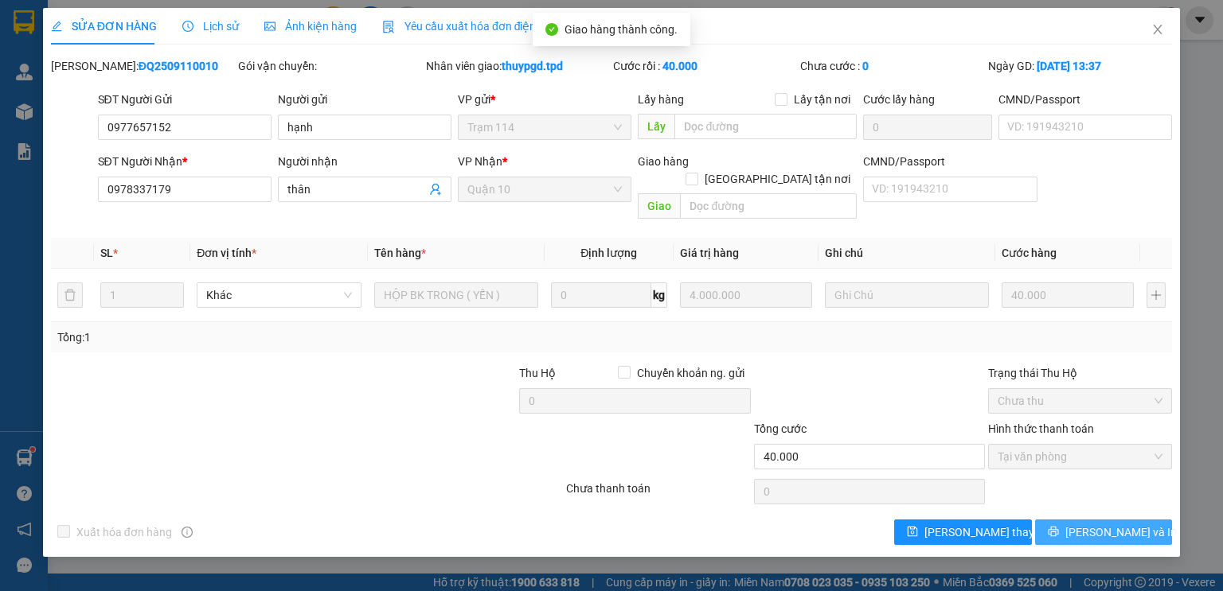
click at [1093, 524] on span "[PERSON_NAME] và In" at bounding box center [1120, 533] width 111 height 18
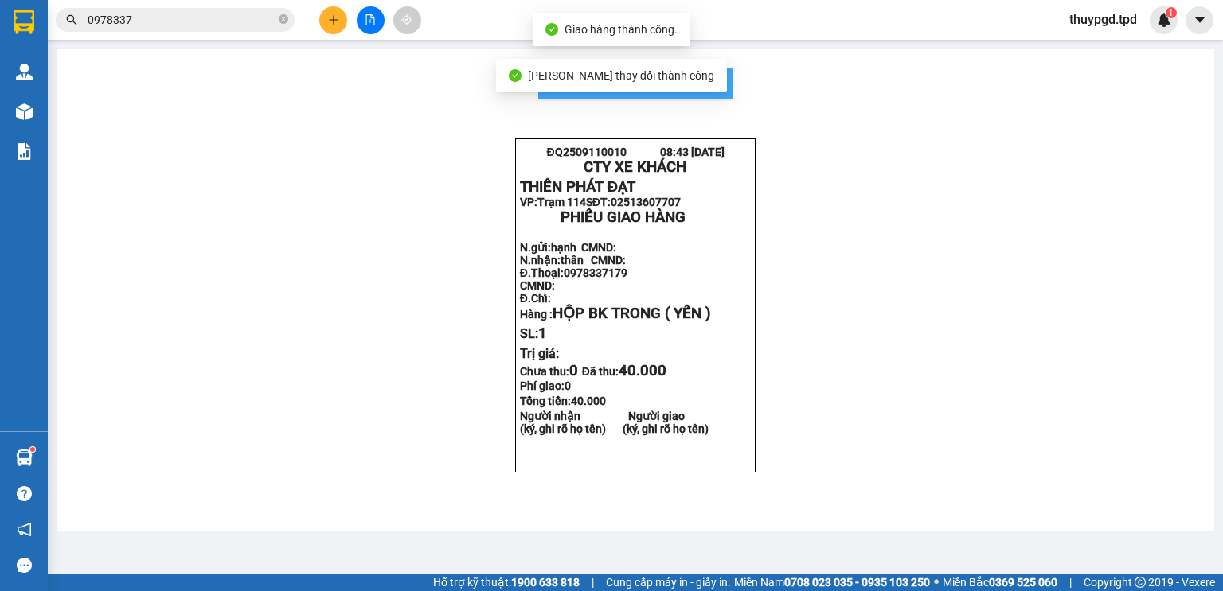
click at [712, 83] on span "In mẫu biên lai tự cấu hình" at bounding box center [645, 83] width 150 height 20
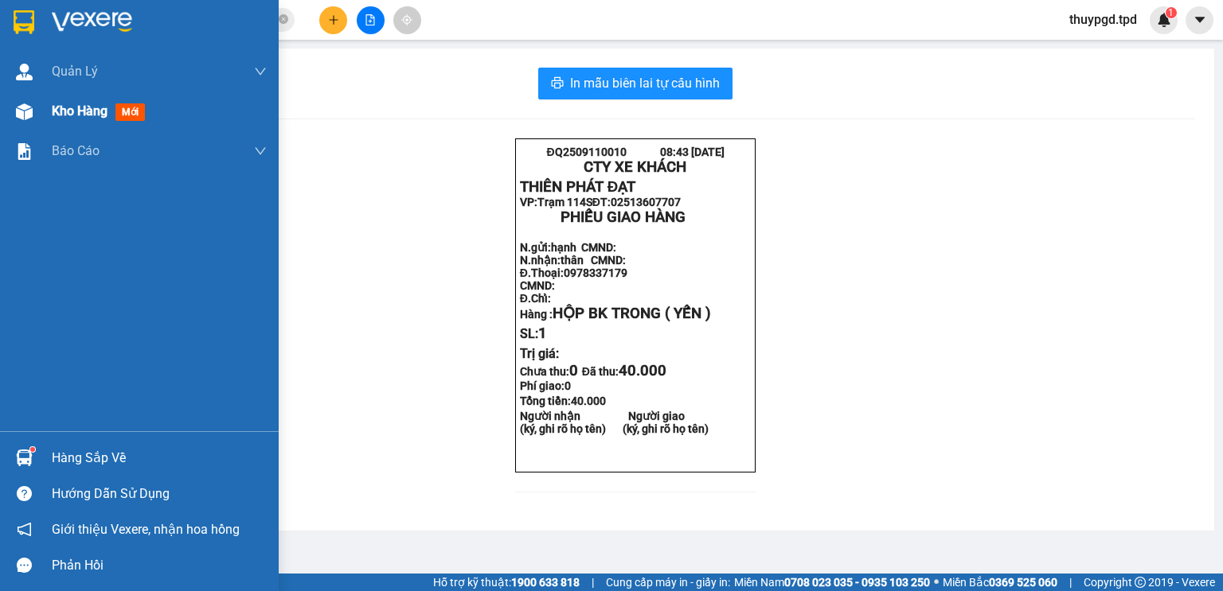
drag, startPoint x: 58, startPoint y: 114, endPoint x: 220, endPoint y: 244, distance: 207.7
click at [60, 115] on span "Kho hàng" at bounding box center [80, 110] width 56 height 15
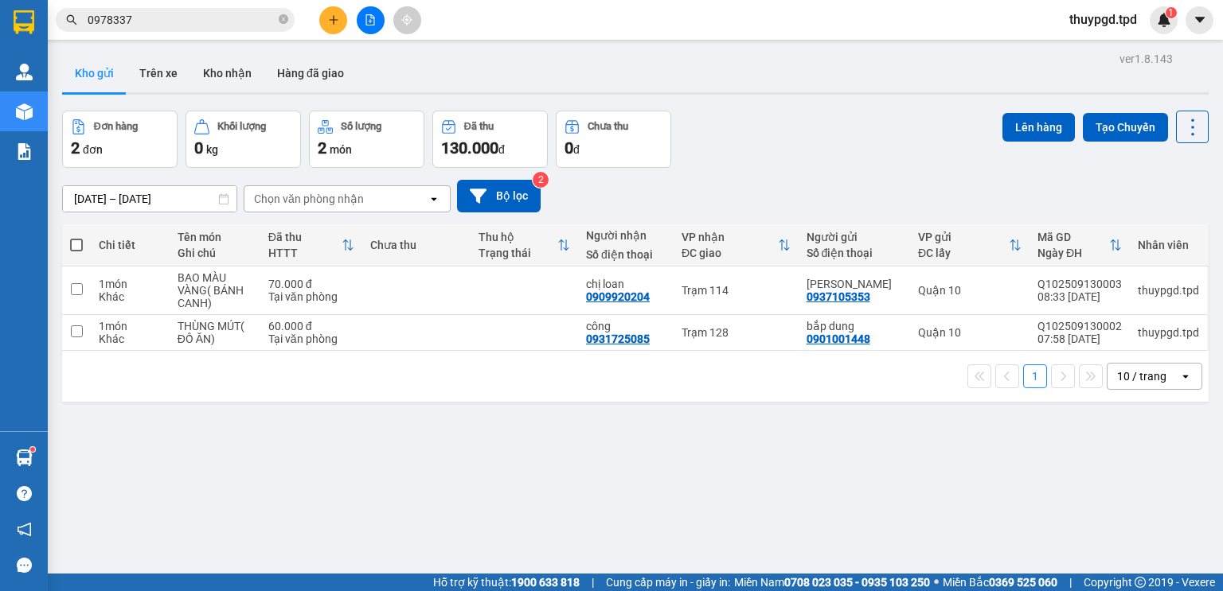
click at [327, 29] on button at bounding box center [333, 20] width 28 height 28
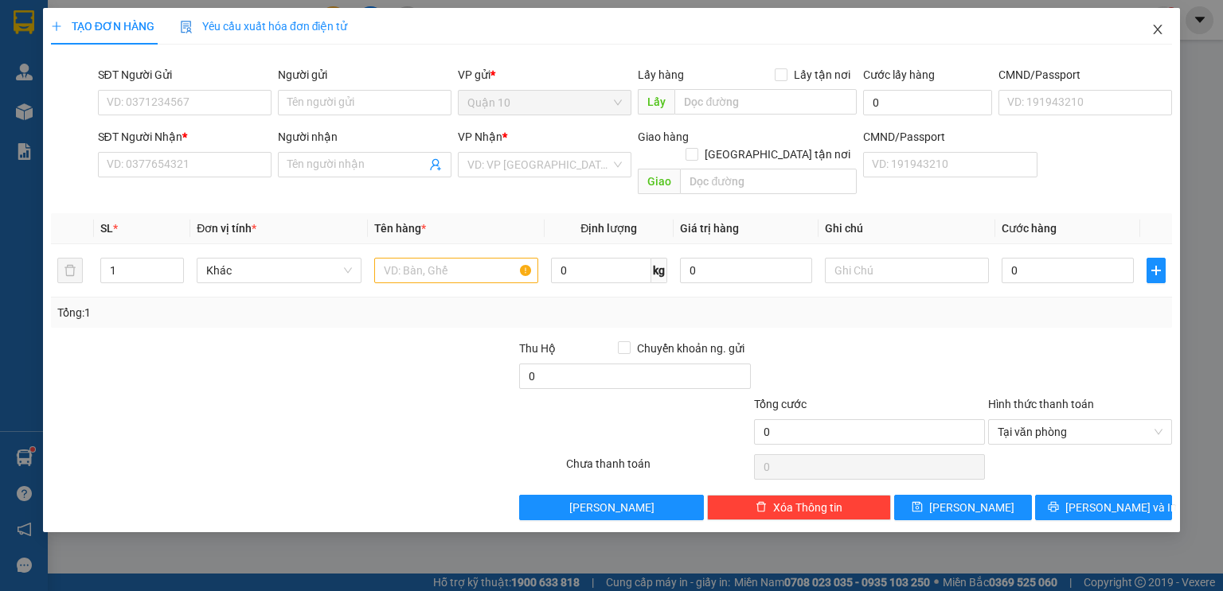
click at [1146, 38] on span "Close" at bounding box center [1157, 30] width 45 height 45
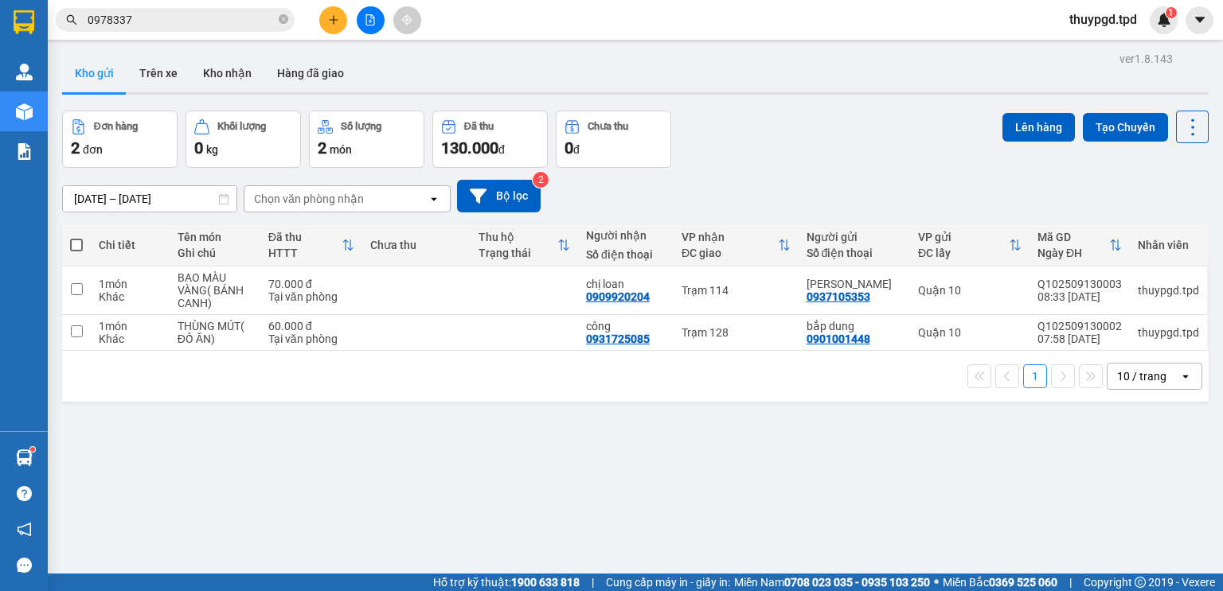
click at [348, 15] on div at bounding box center [369, 20] width 119 height 28
click at [328, 25] on button at bounding box center [333, 20] width 28 height 28
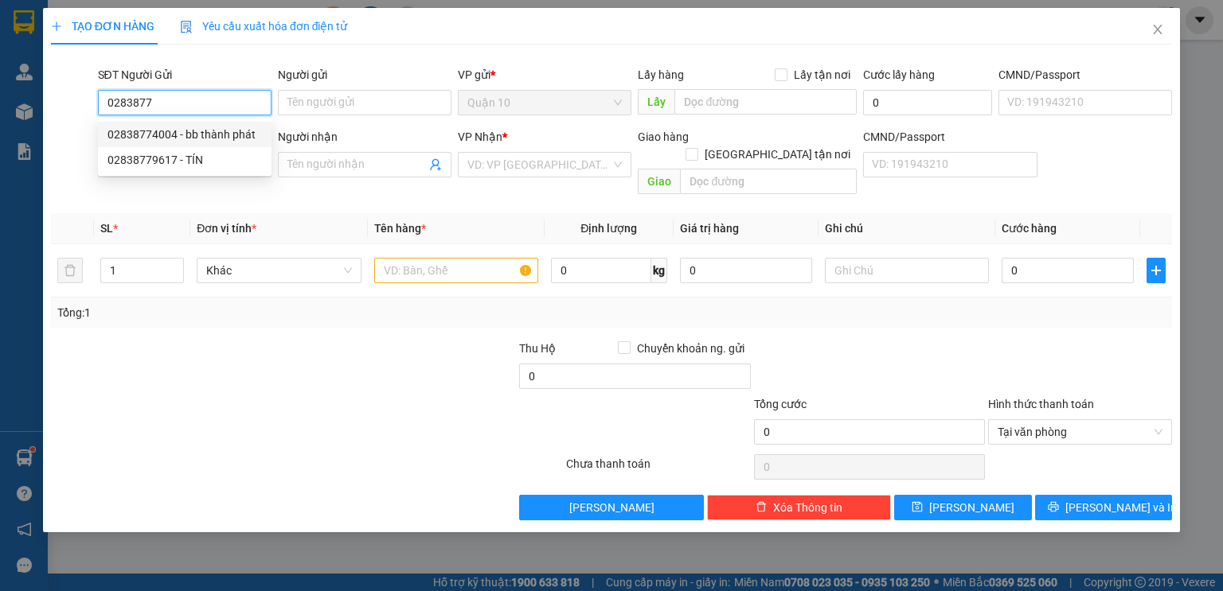
click at [164, 131] on div "02838774004 - bb thành phát" at bounding box center [184, 135] width 154 height 18
type input "02838774004"
type input "bb thành phát"
type input "082196014195"
type input "0989472326"
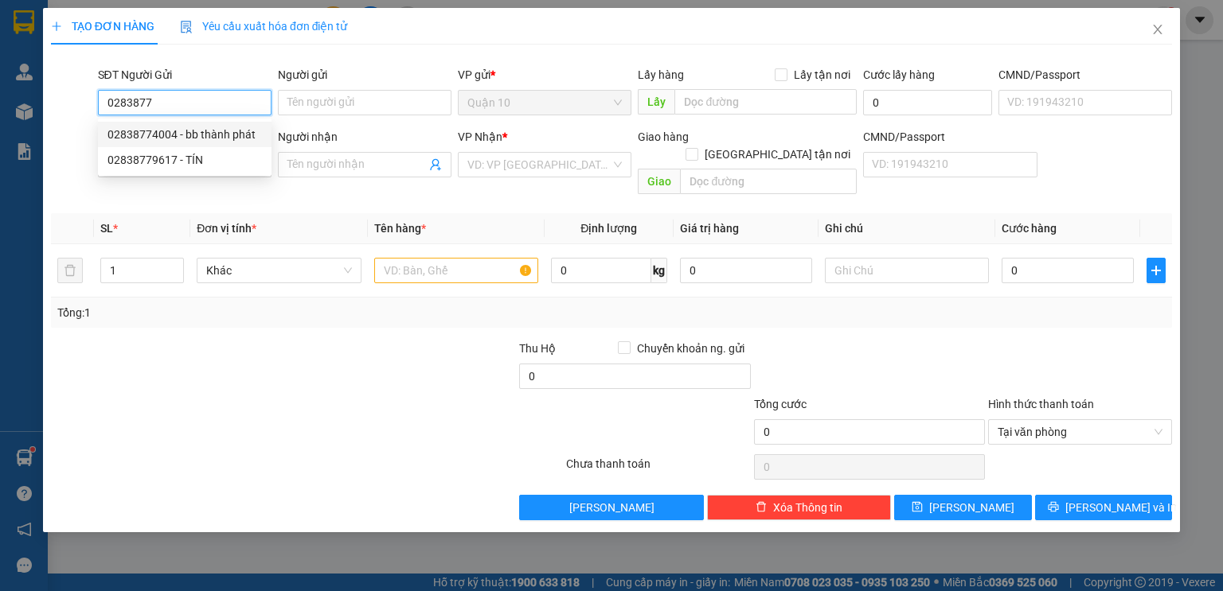
type input "CHỊ HIỀN"
type input "94"
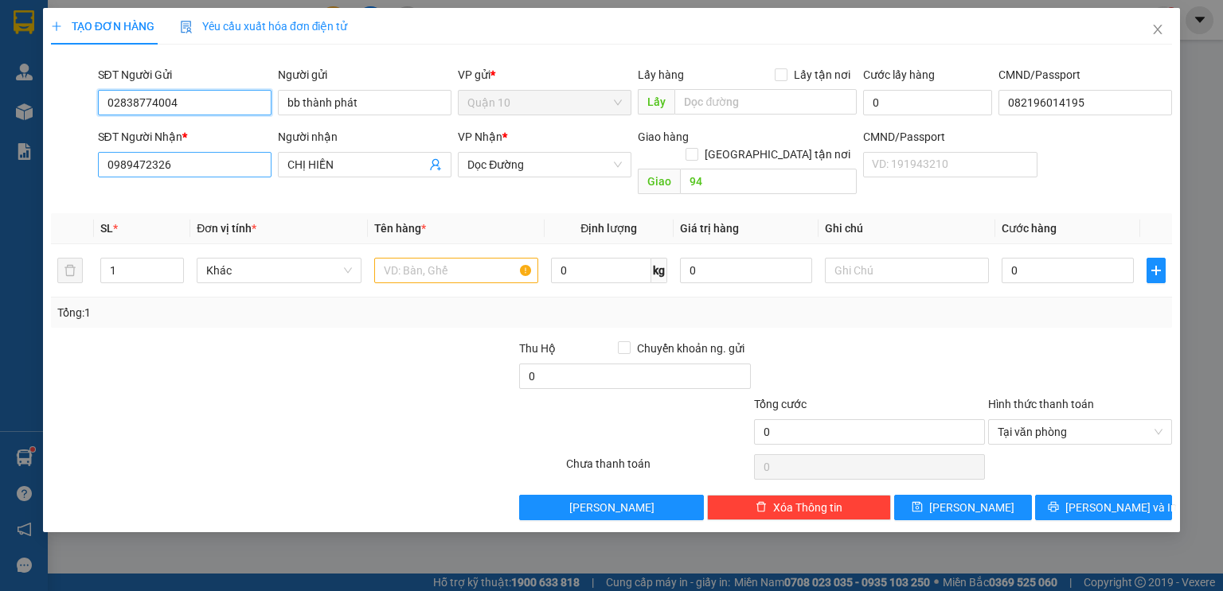
type input "02838774004"
click at [245, 173] on input "0989472326" at bounding box center [185, 164] width 174 height 25
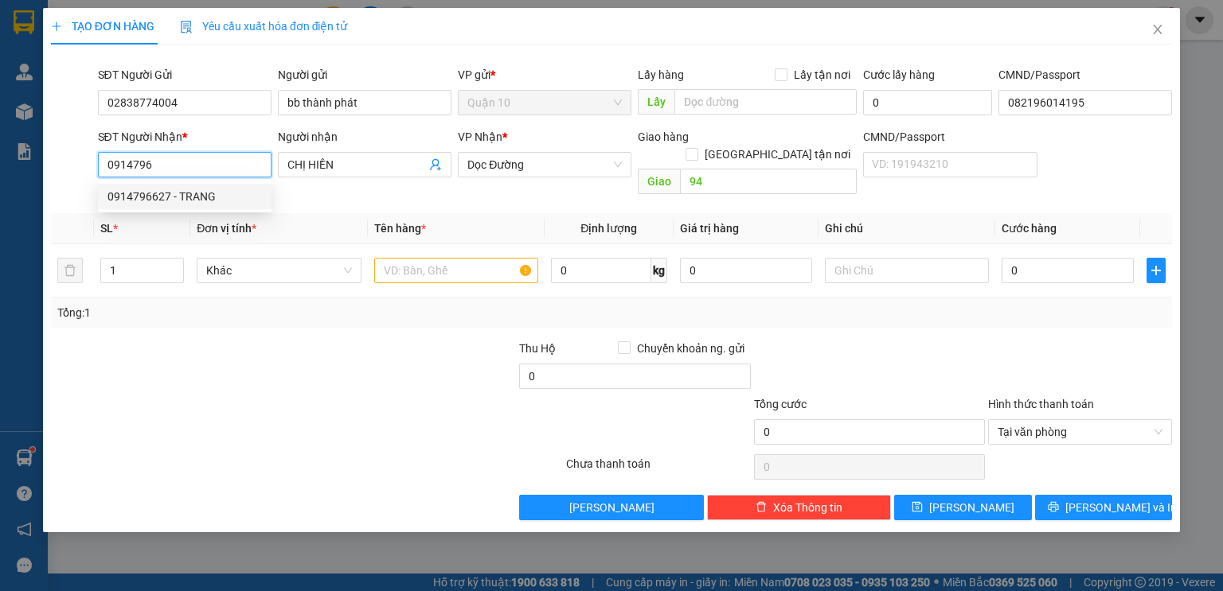
click at [220, 197] on div "0914796627 - TRANG" at bounding box center [184, 197] width 154 height 18
type input "0914796627"
type input "TRANG"
type input "chợ pl"
type input "0914796627"
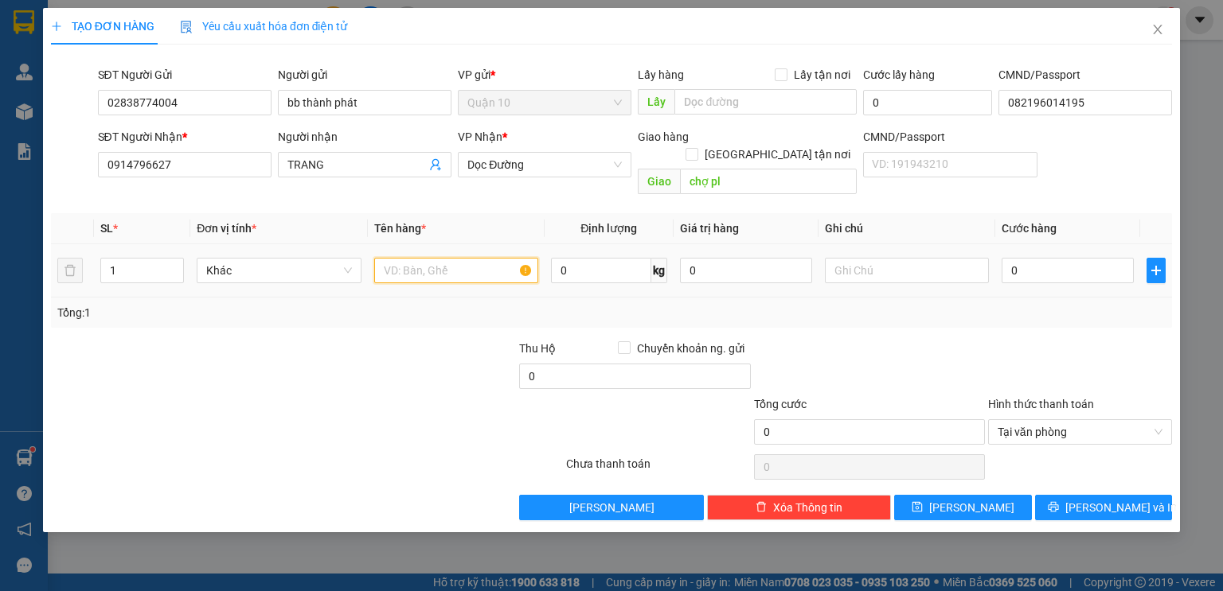
click at [482, 258] on input "text" at bounding box center [456, 270] width 164 height 25
click at [507, 131] on b "*" at bounding box center [504, 137] width 5 height 13
click at [521, 162] on span "Dọc Đường" at bounding box center [544, 165] width 154 height 24
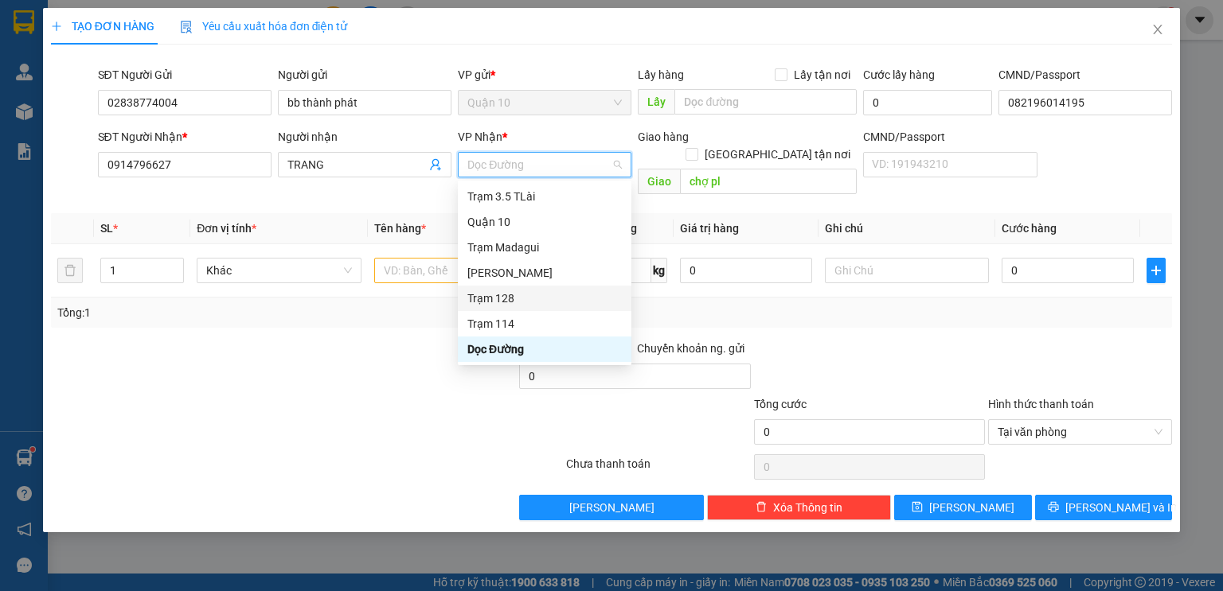
click at [505, 297] on div "Trạm 128" at bounding box center [544, 299] width 154 height 18
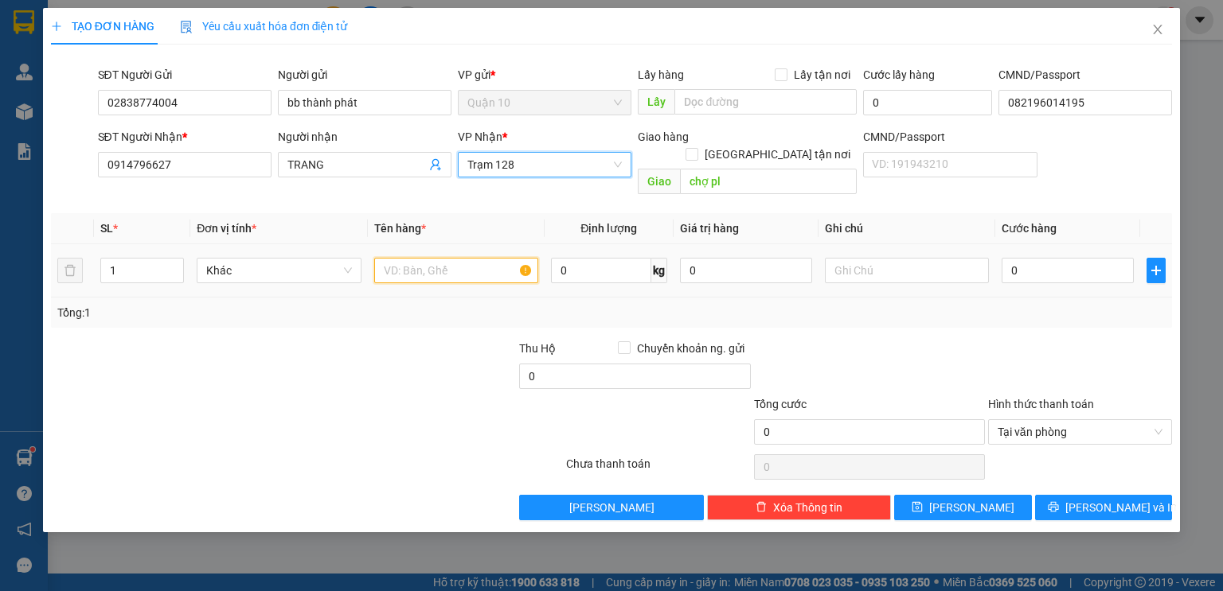
click at [416, 258] on input "text" at bounding box center [456, 270] width 164 height 25
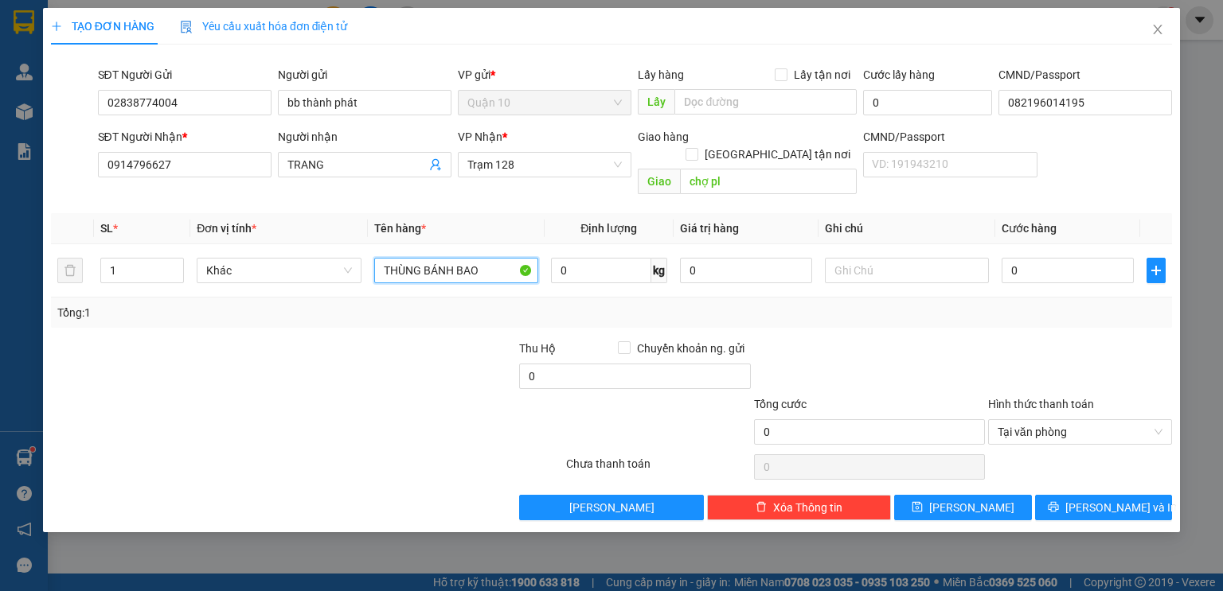
type input "THÙNG BÁNH BAO"
type input "6"
type input "60"
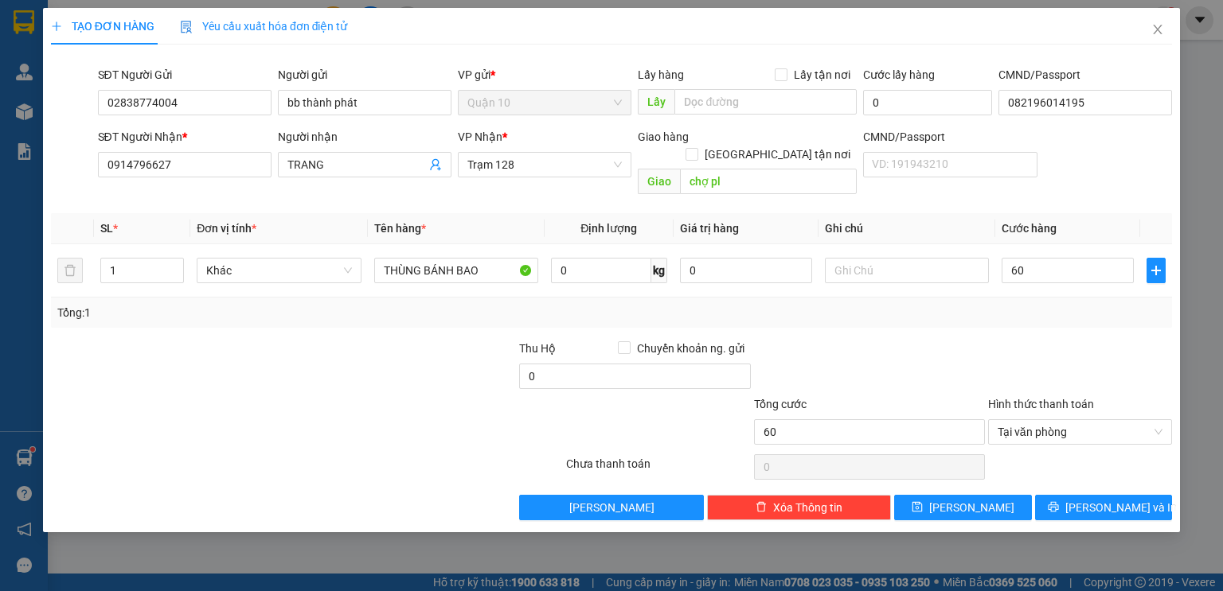
type input "60.000"
click at [1071, 304] on div "Tổng: 1" at bounding box center [611, 313] width 1108 height 18
drag, startPoint x: 739, startPoint y: 245, endPoint x: 378, endPoint y: 252, distance: 361.4
click at [420, 253] on tr "1 Khác THÙNG BÁNH BAO 0 kg 0 60.000" at bounding box center [611, 270] width 1121 height 53
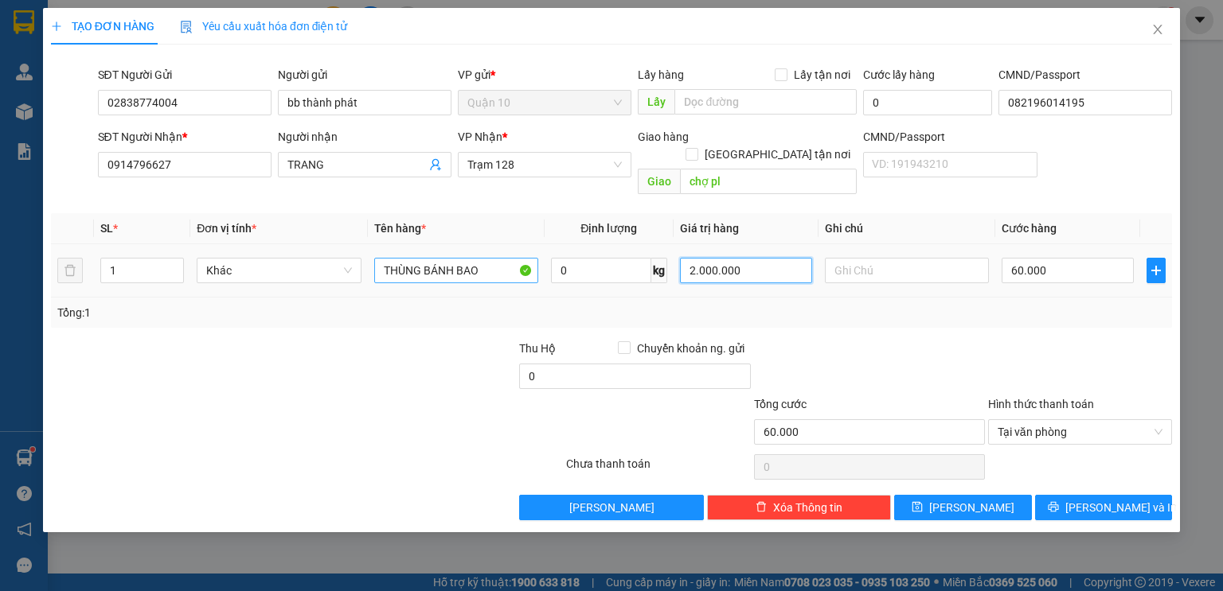
type input "2.000.000"
click at [498, 258] on input "THÙNG BÁNH BAO" at bounding box center [456, 270] width 164 height 25
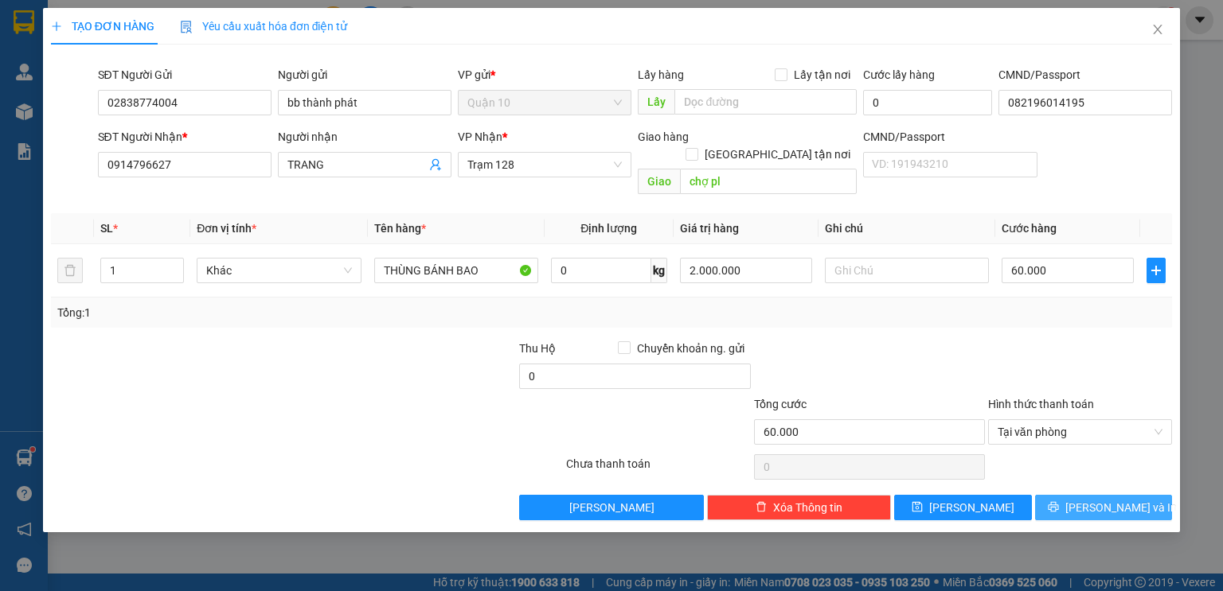
click at [1092, 499] on span "[PERSON_NAME] và In" at bounding box center [1120, 508] width 111 height 18
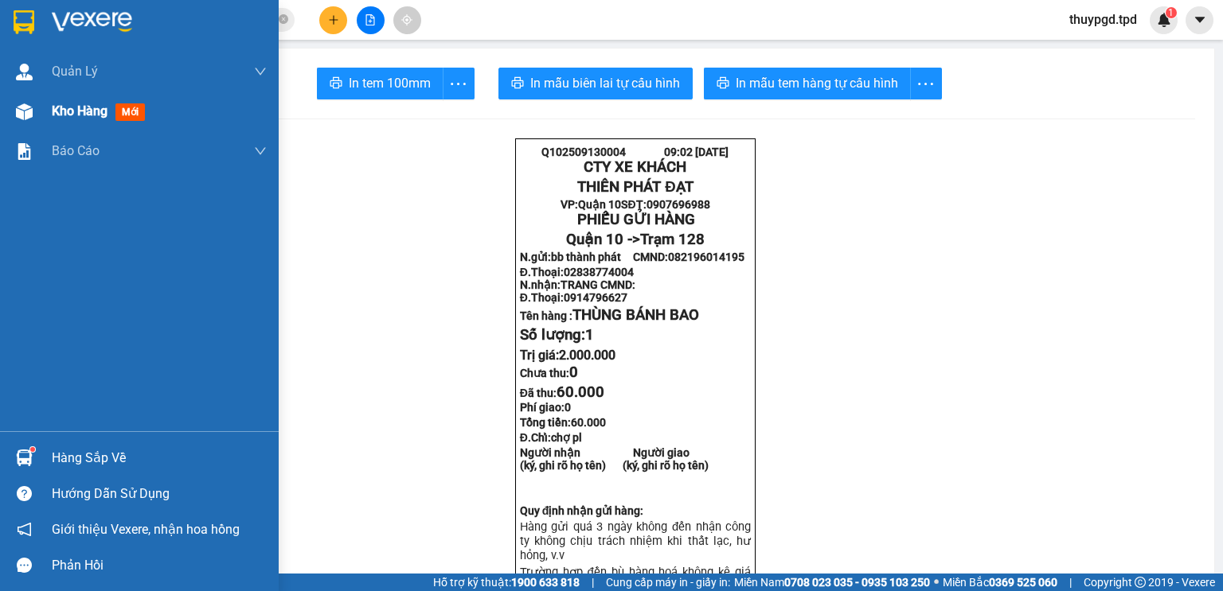
click at [33, 118] on div at bounding box center [24, 112] width 28 height 28
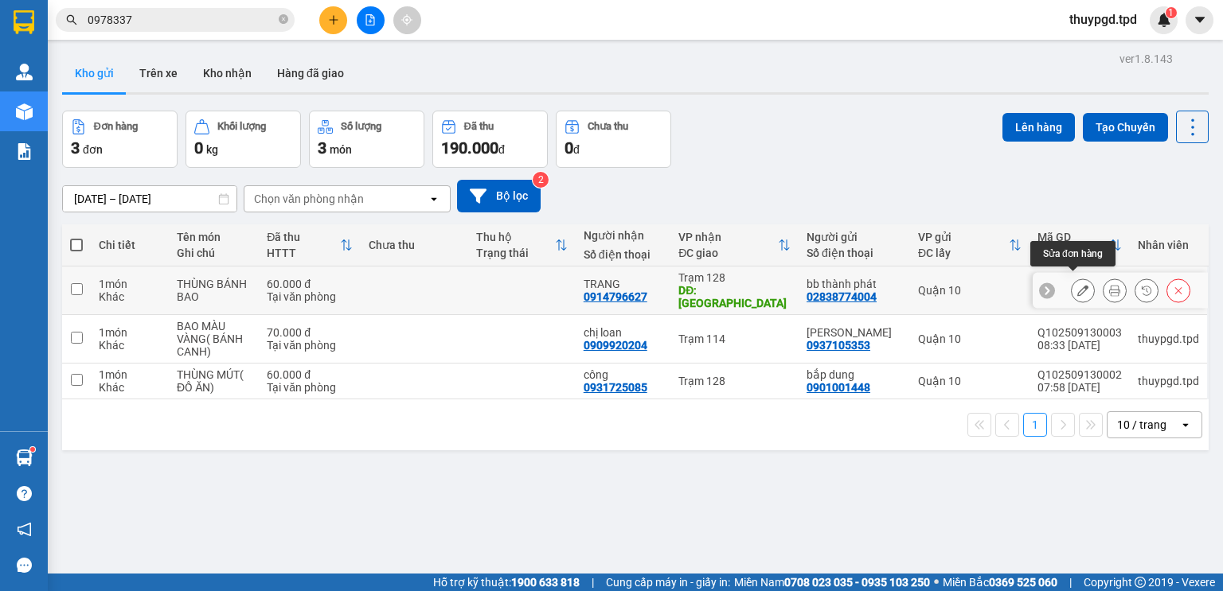
click at [1073, 277] on button at bounding box center [1082, 291] width 22 height 28
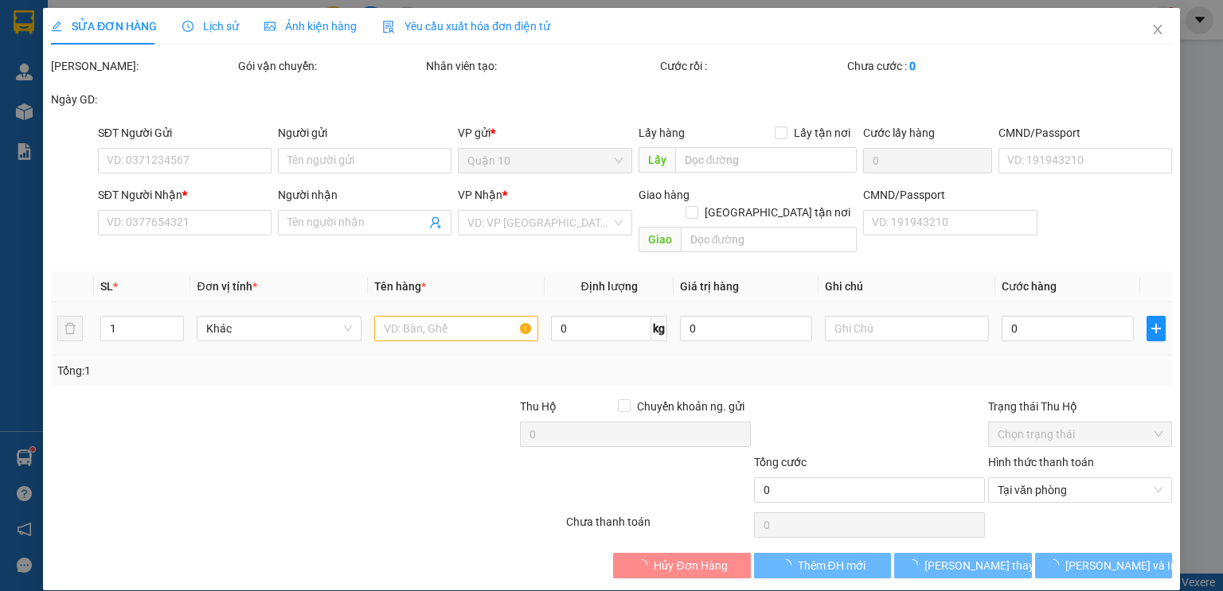
type input "02838774004"
type input "bb thành phát"
type input "082196014195"
type input "0914796627"
type input "TRANG"
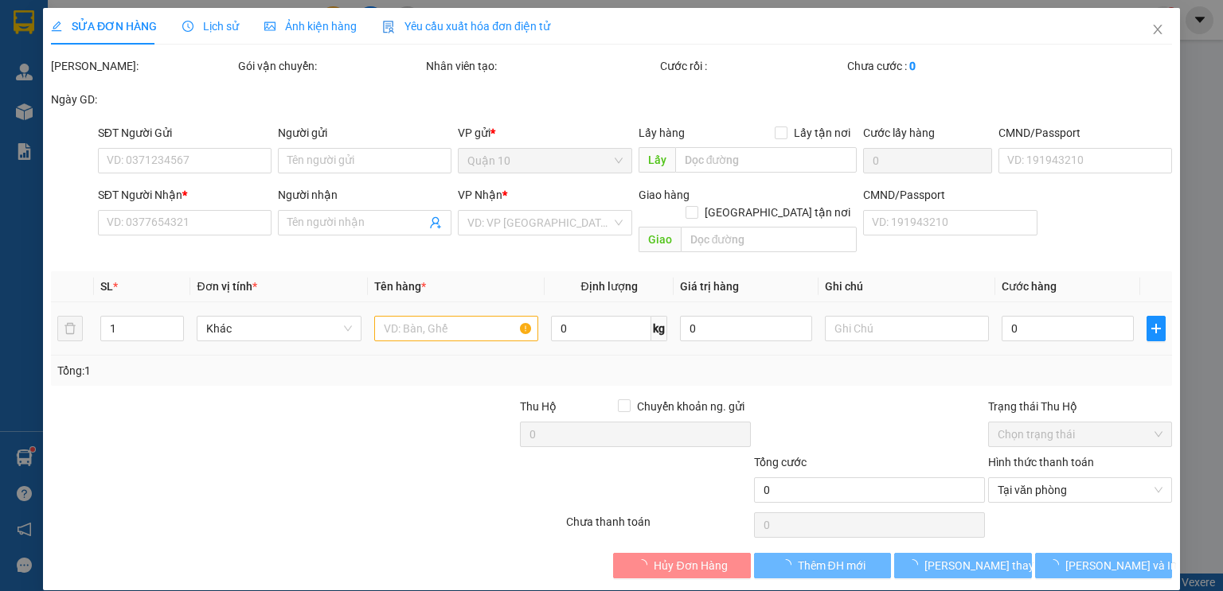
type input "chợ pl"
type input "60.000"
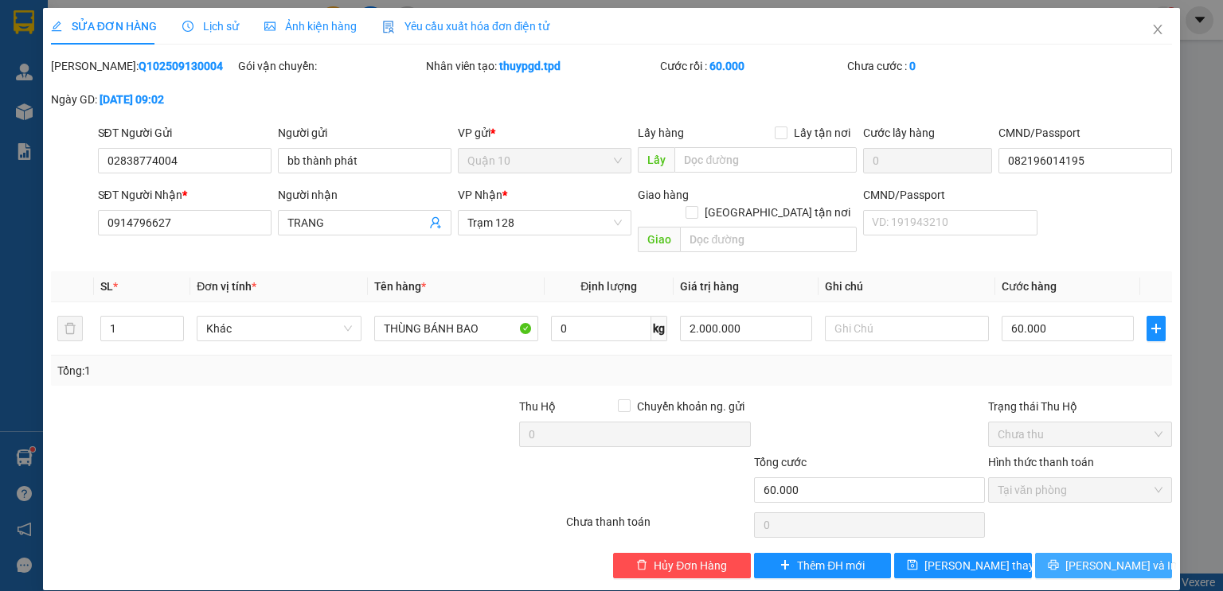
click at [1098, 557] on button "[PERSON_NAME] và In" at bounding box center [1104, 565] width 138 height 25
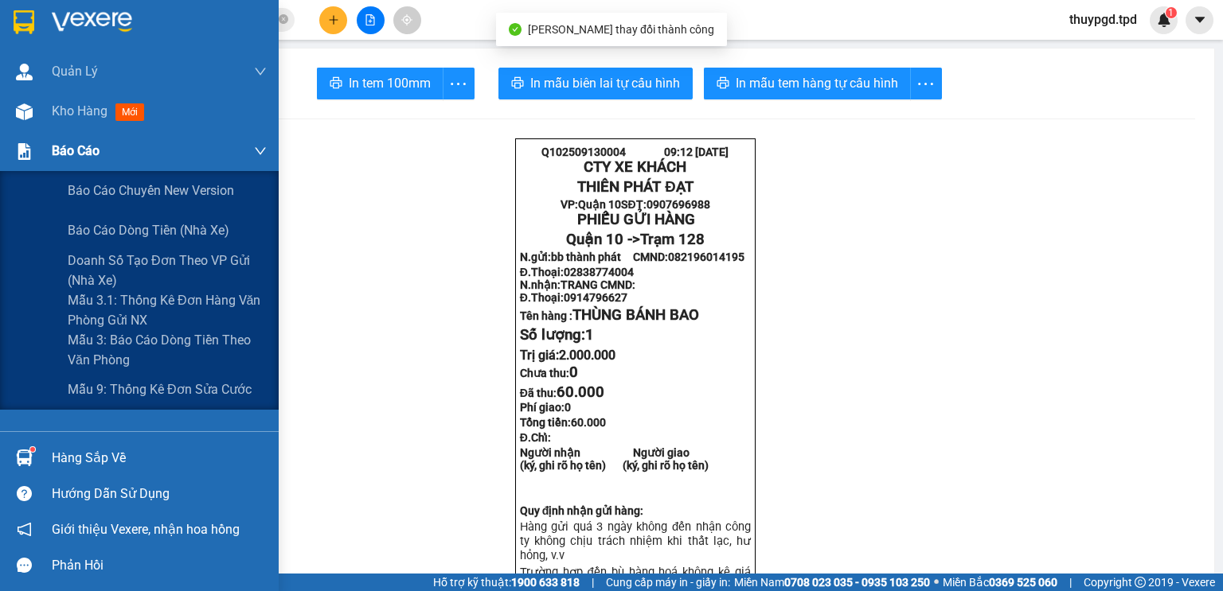
click at [57, 145] on span "Báo cáo" at bounding box center [76, 151] width 48 height 20
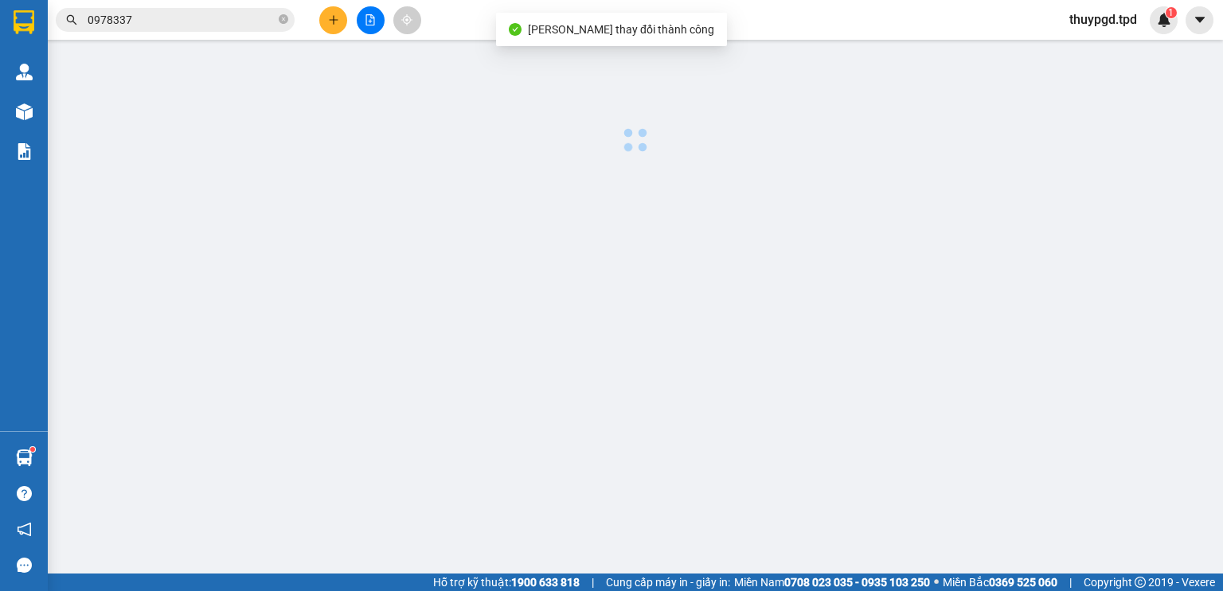
click at [63, 121] on div at bounding box center [635, 103] width 1159 height 110
drag, startPoint x: 52, startPoint y: 134, endPoint x: 31, endPoint y: 93, distance: 45.6
click at [51, 134] on main at bounding box center [611, 287] width 1223 height 574
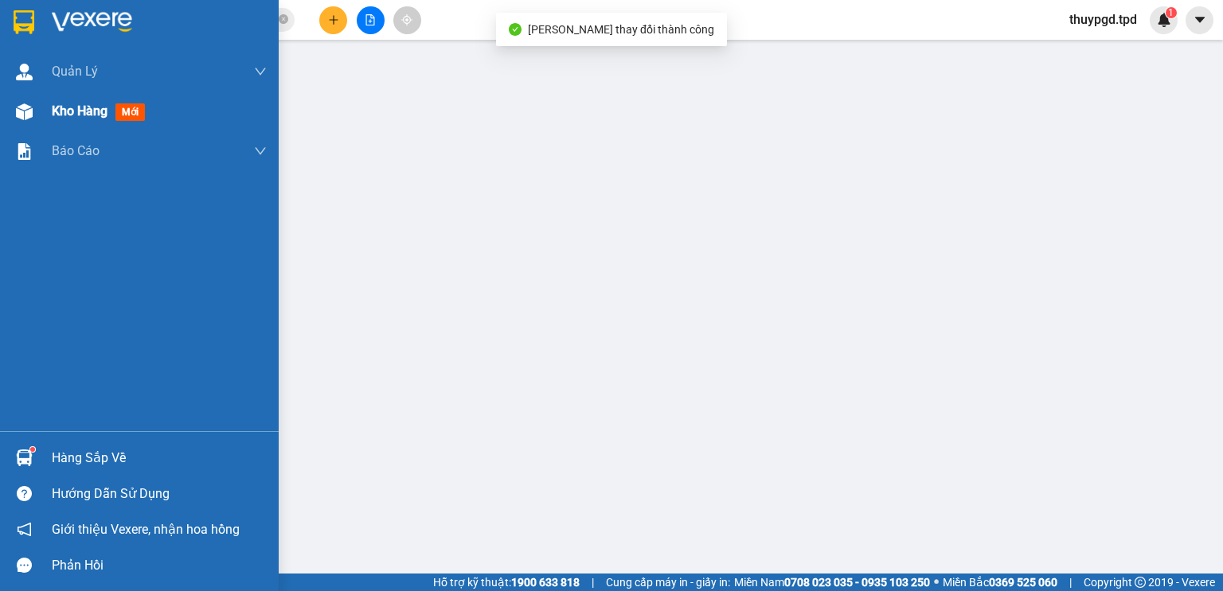
click at [31, 92] on div "Kho hàng mới" at bounding box center [139, 112] width 279 height 40
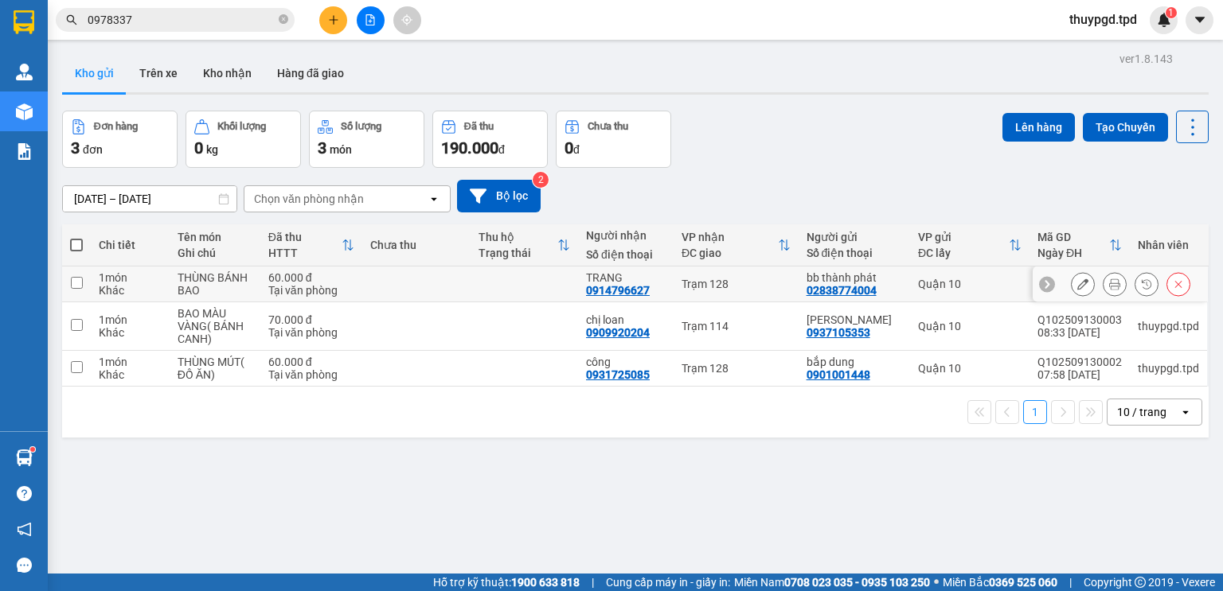
click at [932, 298] on td "Quận 10" at bounding box center [969, 285] width 119 height 36
checkbox input "true"
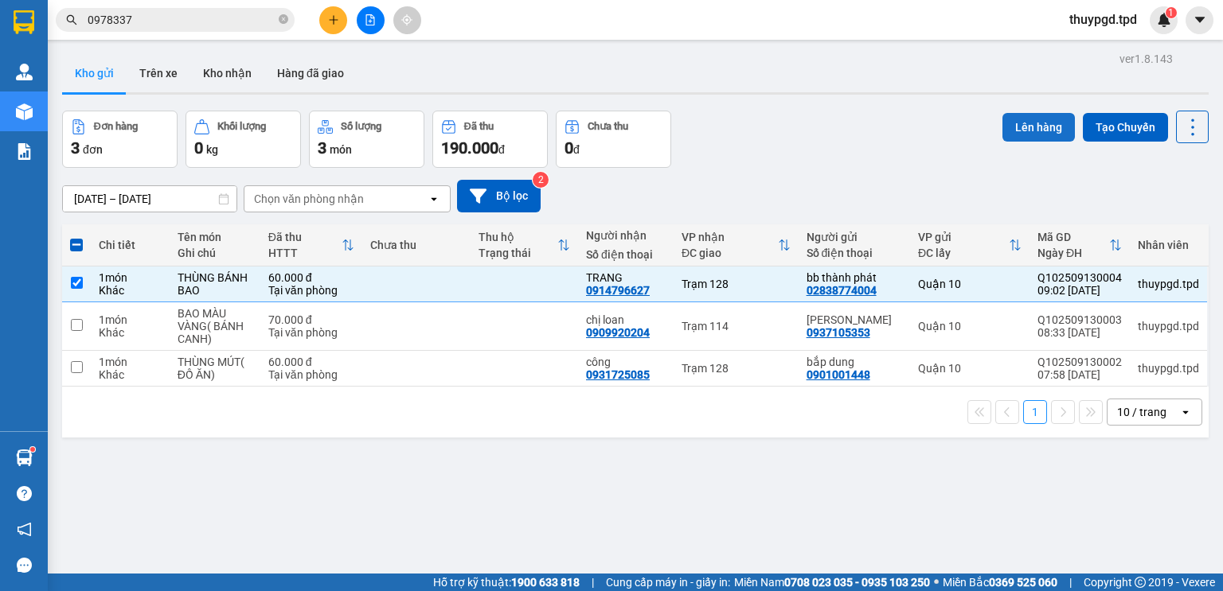
click at [1044, 130] on button "Lên hàng" at bounding box center [1038, 127] width 72 height 29
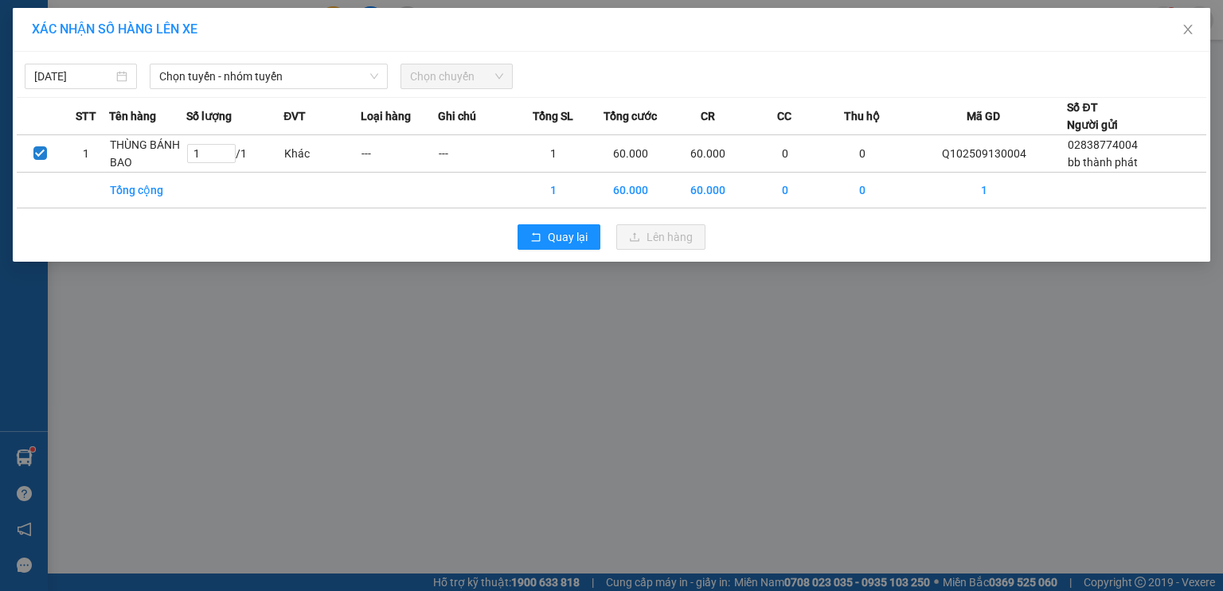
click at [258, 53] on div "13/09/2025 Chọn tuyến - nhóm tuyến Chọn chuyến STT Tên hàng Số lượng ĐVT Loại h…" at bounding box center [611, 157] width 1197 height 210
click at [239, 78] on span "Chọn tuyến - nhóm tuyến" at bounding box center [268, 76] width 219 height 24
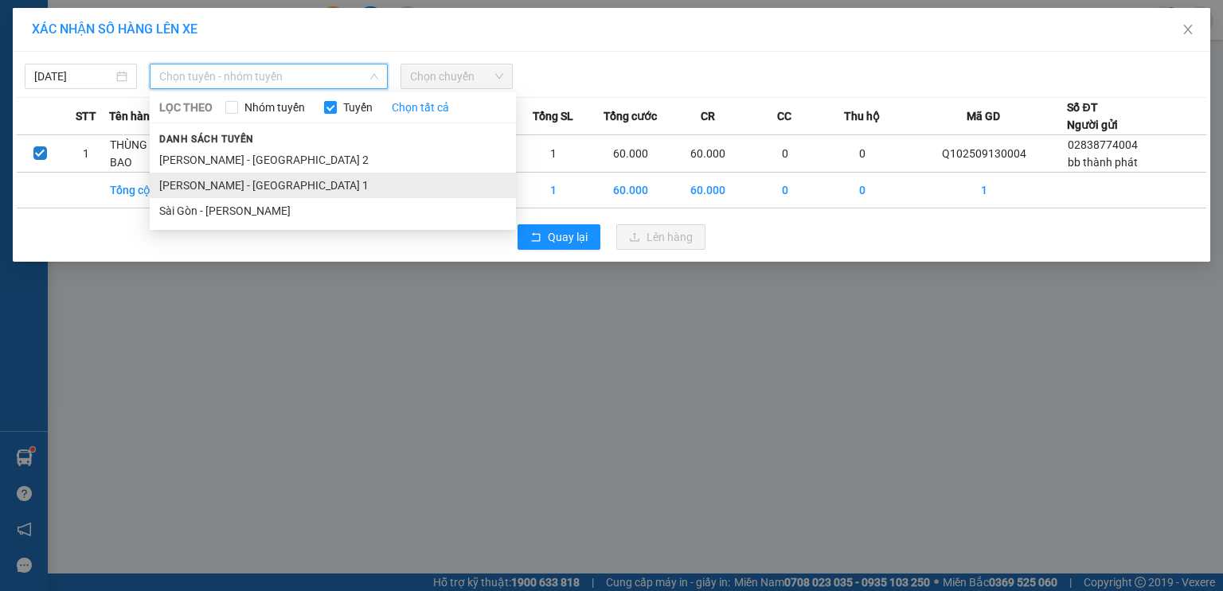
click at [205, 195] on li "Phương Lâm - Sài Gòn 1" at bounding box center [333, 185] width 366 height 25
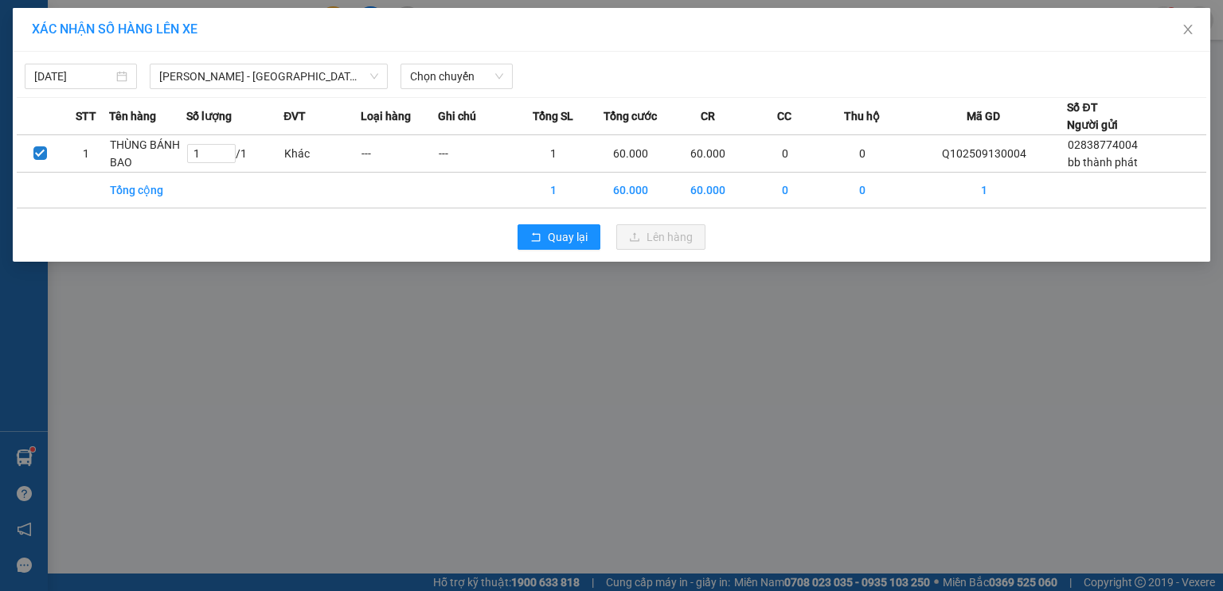
click at [232, 108] on span "Số lượng" at bounding box center [208, 116] width 45 height 18
drag, startPoint x: 252, startPoint y: 91, endPoint x: 237, endPoint y: 124, distance: 36.7
click at [254, 90] on div "13/09/2025 Phương Lâm - Sài Gòn 1 LỌC THEO Nhóm tuyến Tuyến Chọn tất cả Danh sá…" at bounding box center [611, 157] width 1197 height 210
drag, startPoint x: 276, startPoint y: 72, endPoint x: 271, endPoint y: 81, distance: 11.1
click at [276, 72] on span "Phương Lâm - Sài Gòn 1" at bounding box center [268, 76] width 219 height 24
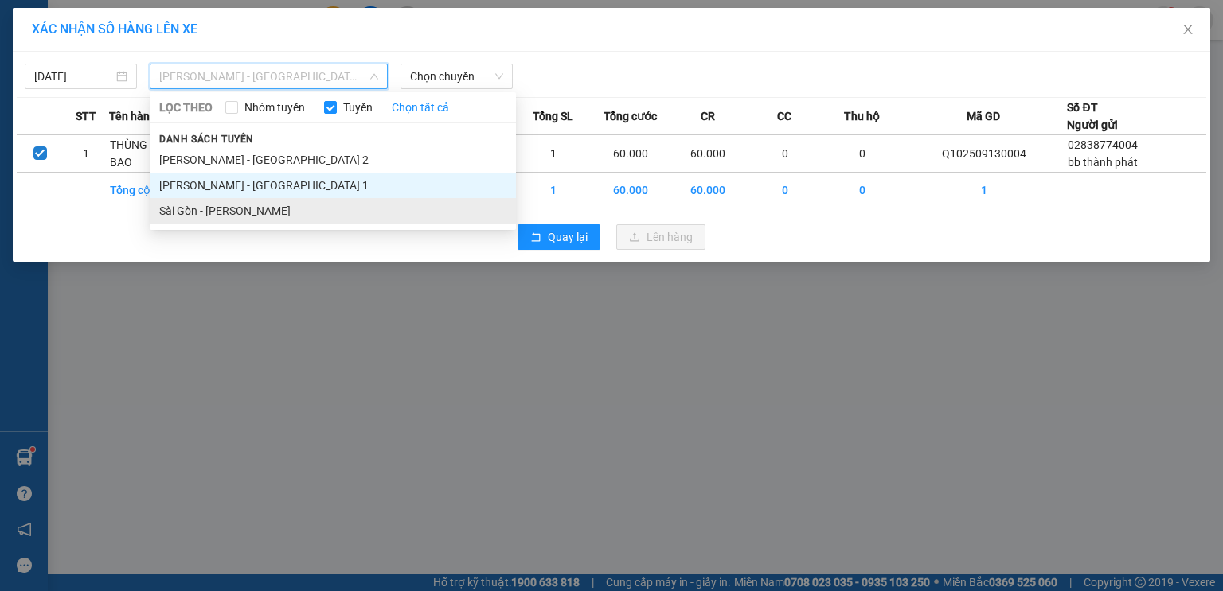
click at [233, 207] on li "Sài Gòn - Phương Lâm" at bounding box center [333, 210] width 366 height 25
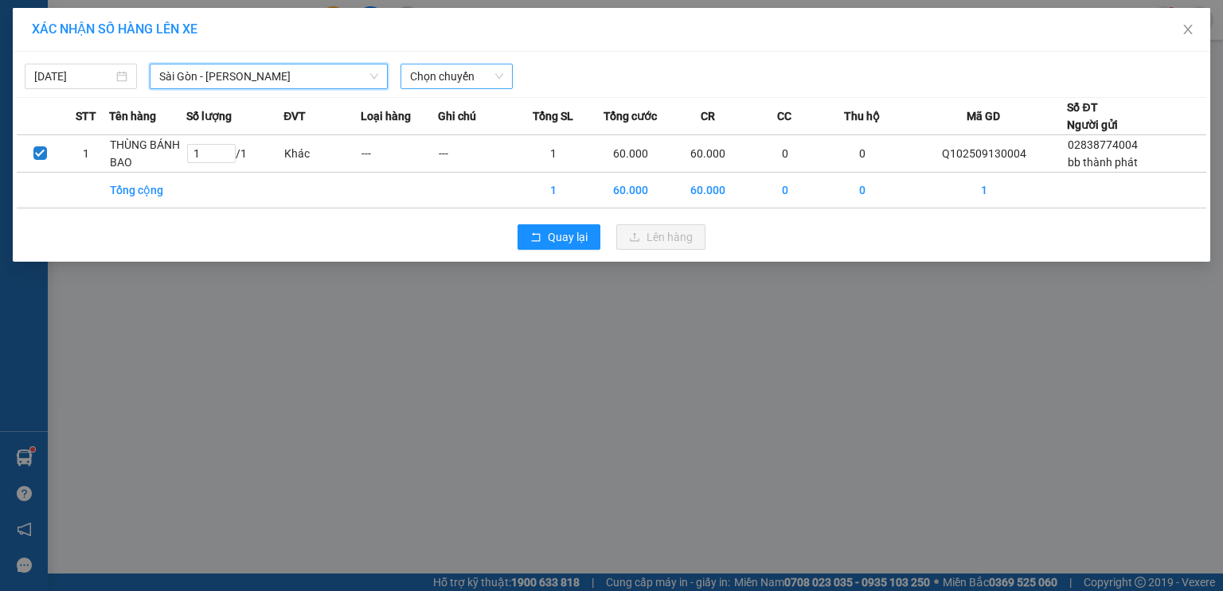
click at [452, 67] on span "Chọn chuyến" at bounding box center [456, 76] width 93 height 24
type input "9"
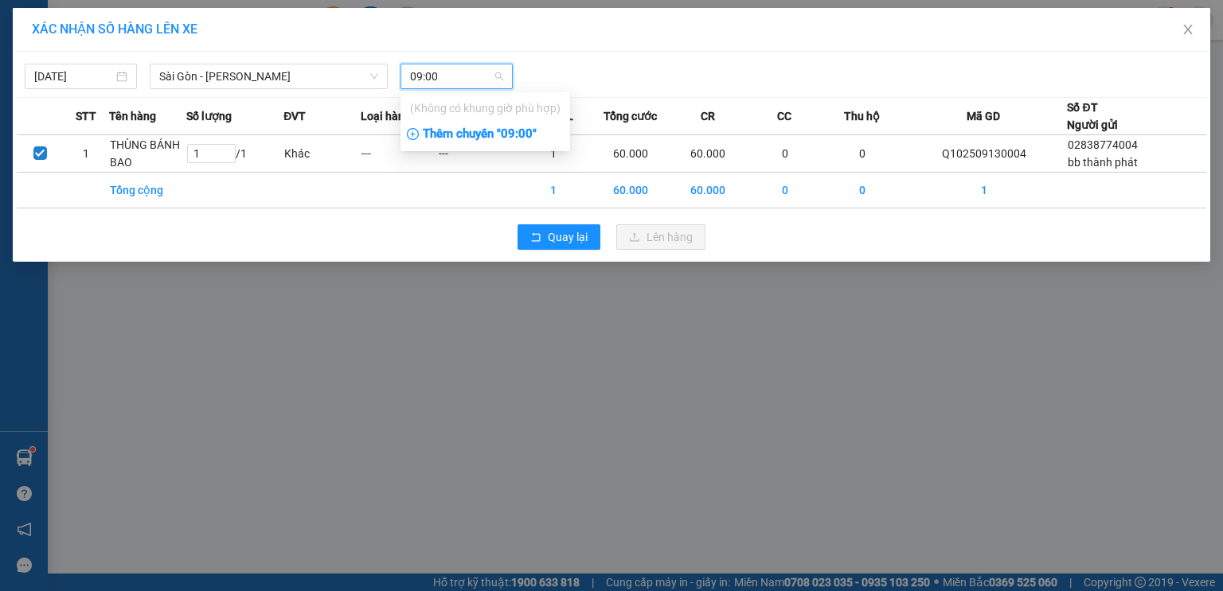
type input "09:00"
click at [525, 145] on div "Thêm chuyến " 09:00 "" at bounding box center [485, 134] width 170 height 27
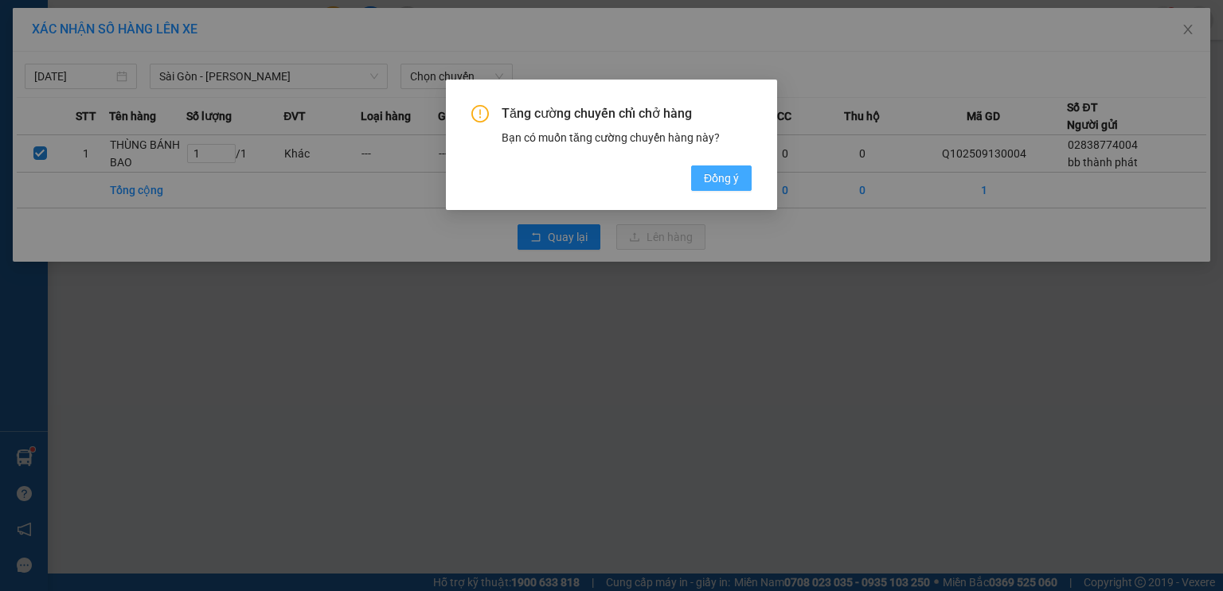
click at [744, 187] on button "Đồng ý" at bounding box center [721, 178] width 60 height 25
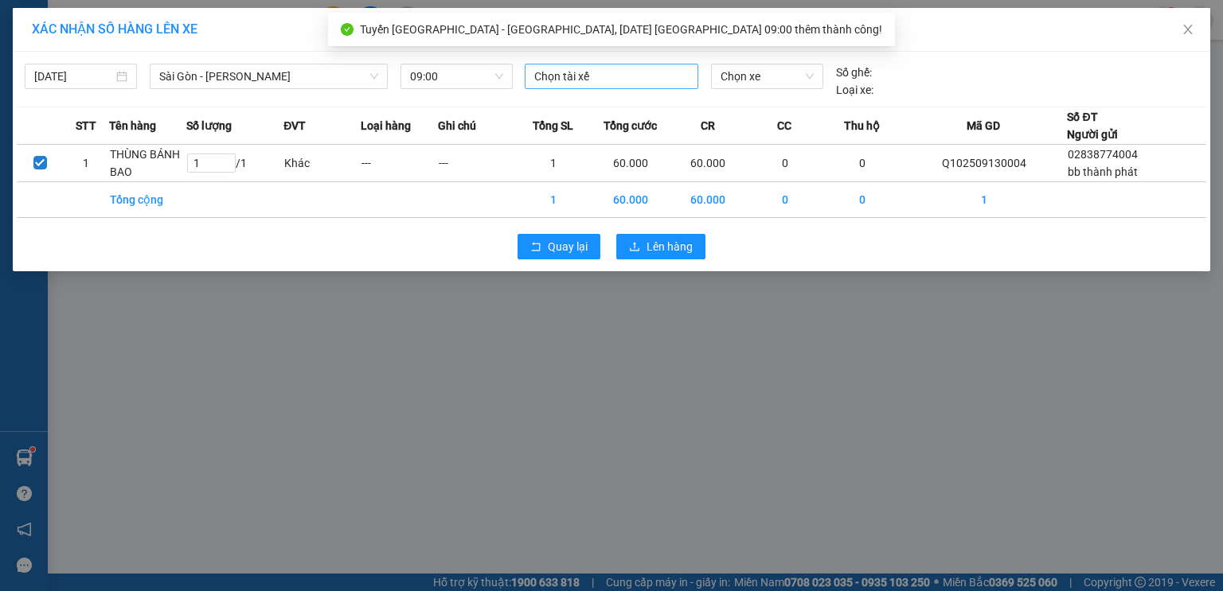
click at [645, 70] on div at bounding box center [612, 76] width 166 height 19
type input "HUÊ"
click at [576, 118] on div "Huê" at bounding box center [644, 107] width 239 height 25
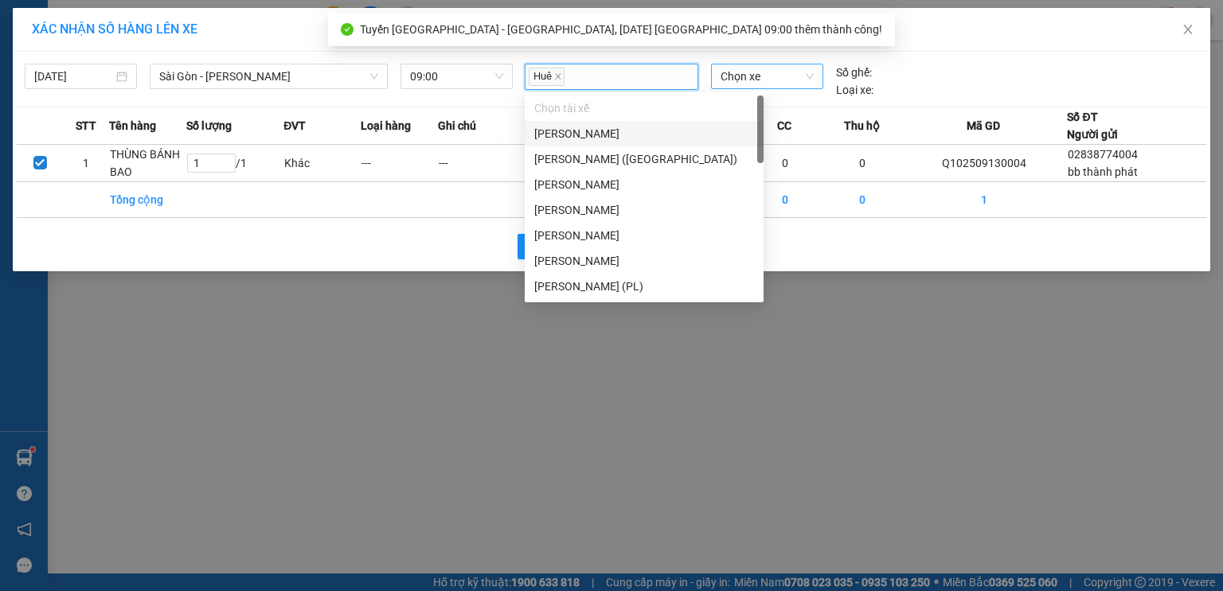
click at [758, 76] on span "Chọn xe" at bounding box center [766, 76] width 92 height 24
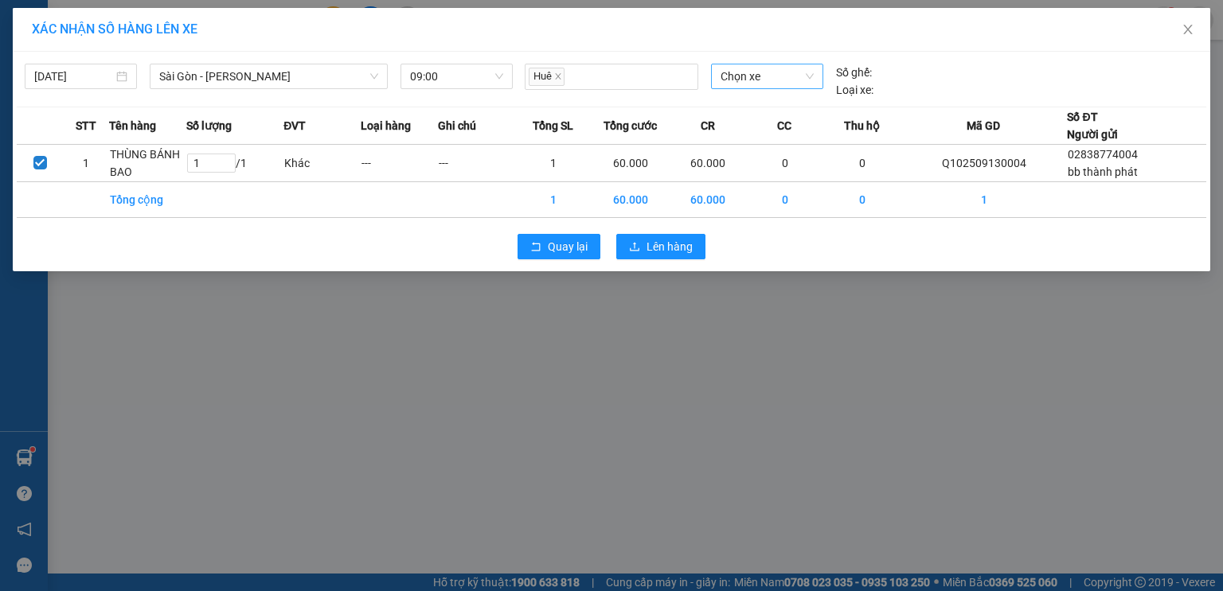
drag, startPoint x: 1217, startPoint y: 143, endPoint x: 755, endPoint y: 78, distance: 467.0
click at [755, 78] on span "Chọn xe" at bounding box center [766, 76] width 92 height 24
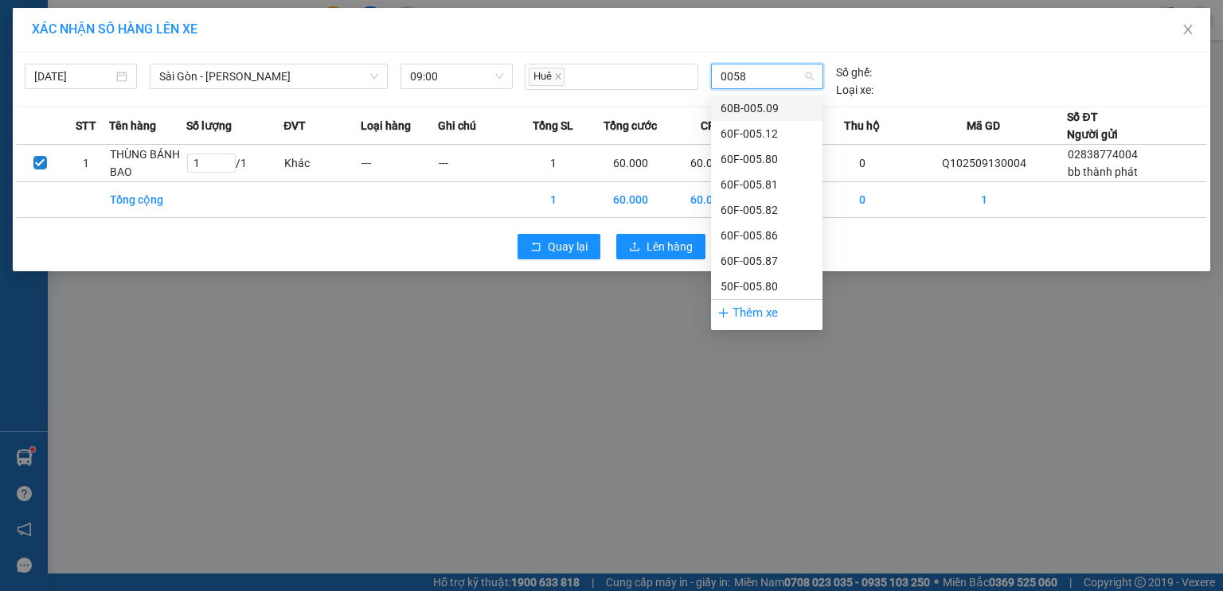
type input "00587"
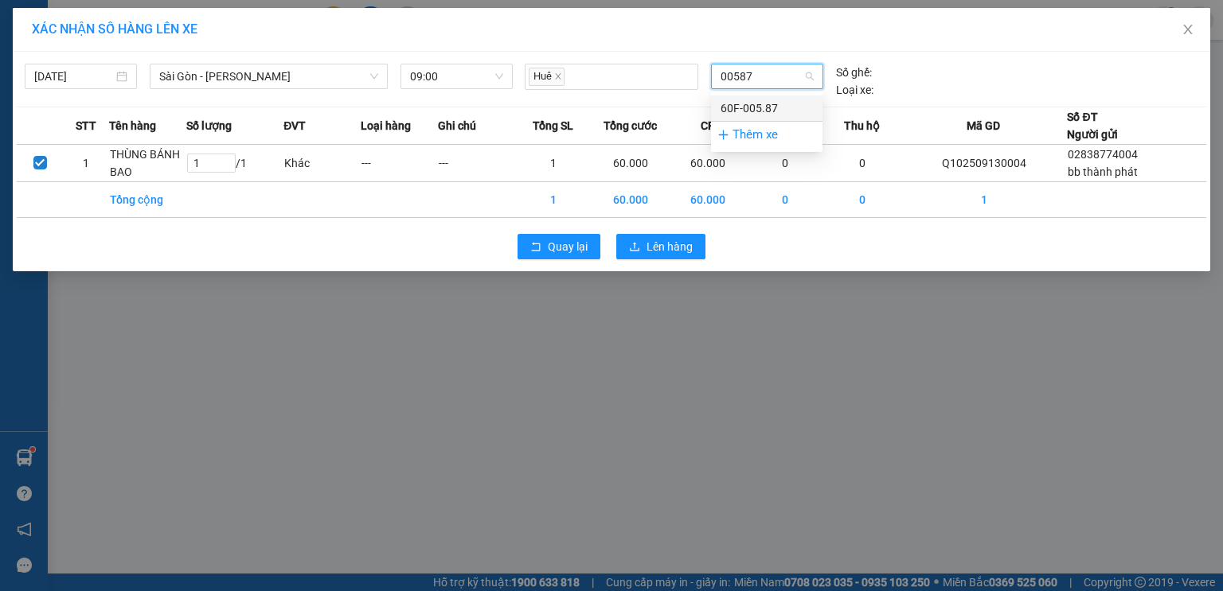
click at [782, 102] on div "60F-005.87" at bounding box center [766, 108] width 92 height 18
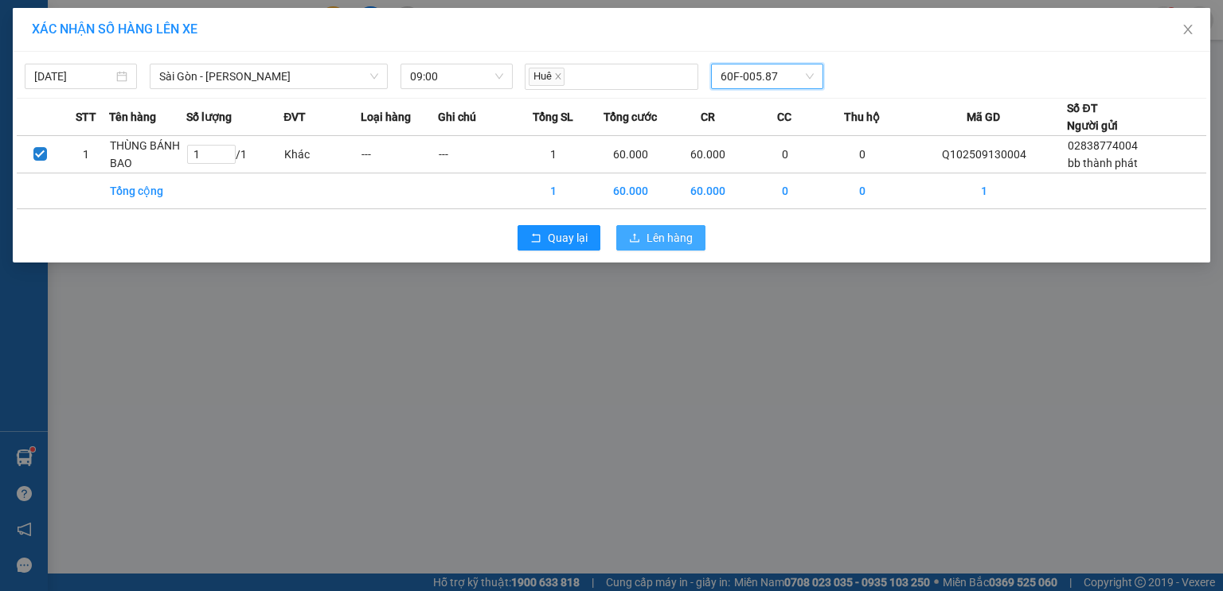
click at [634, 233] on icon "upload" at bounding box center [634, 237] width 11 height 11
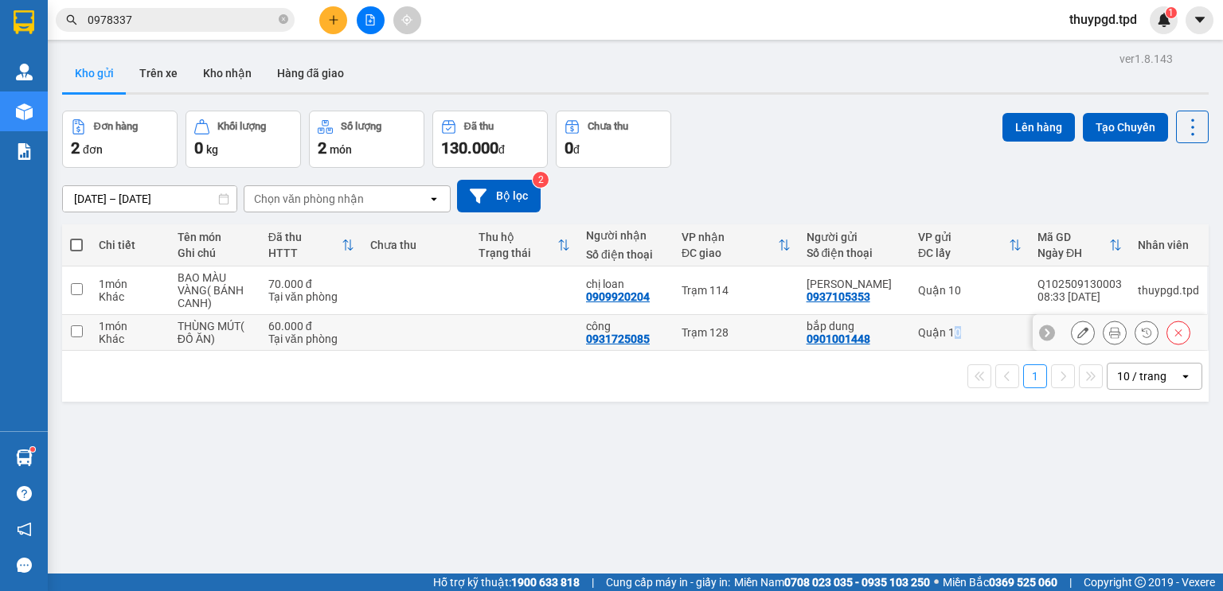
drag, startPoint x: 952, startPoint y: 331, endPoint x: 935, endPoint y: 360, distance: 33.2
click at [950, 331] on div "Quận 10" at bounding box center [969, 332] width 103 height 13
checkbox input "true"
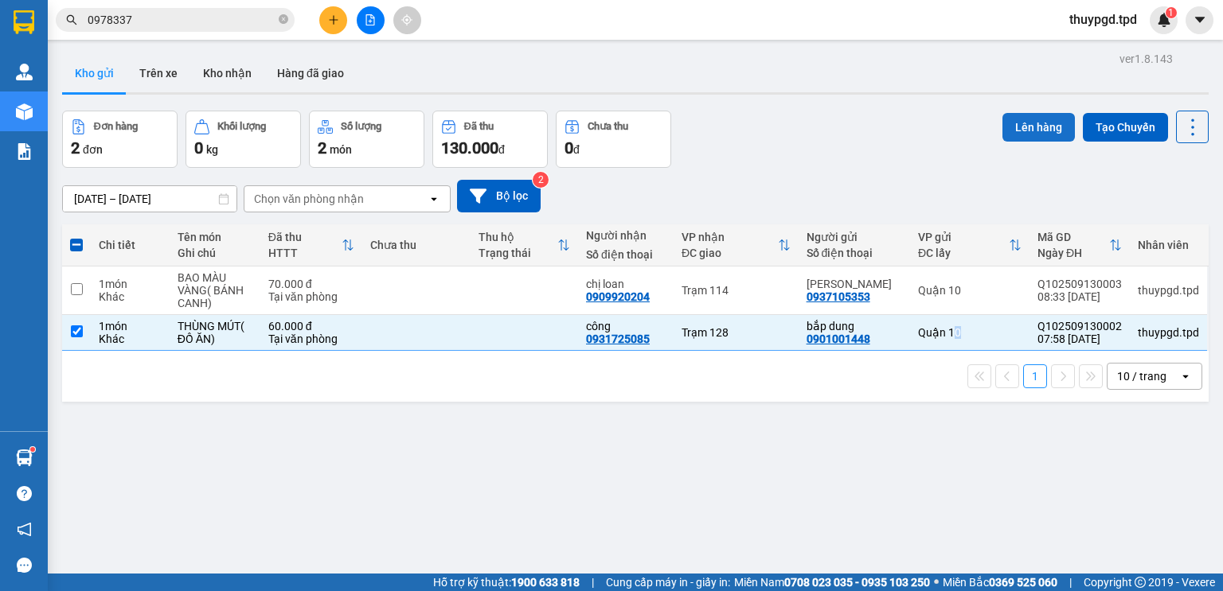
click at [1042, 120] on button "Lên hàng" at bounding box center [1038, 127] width 72 height 29
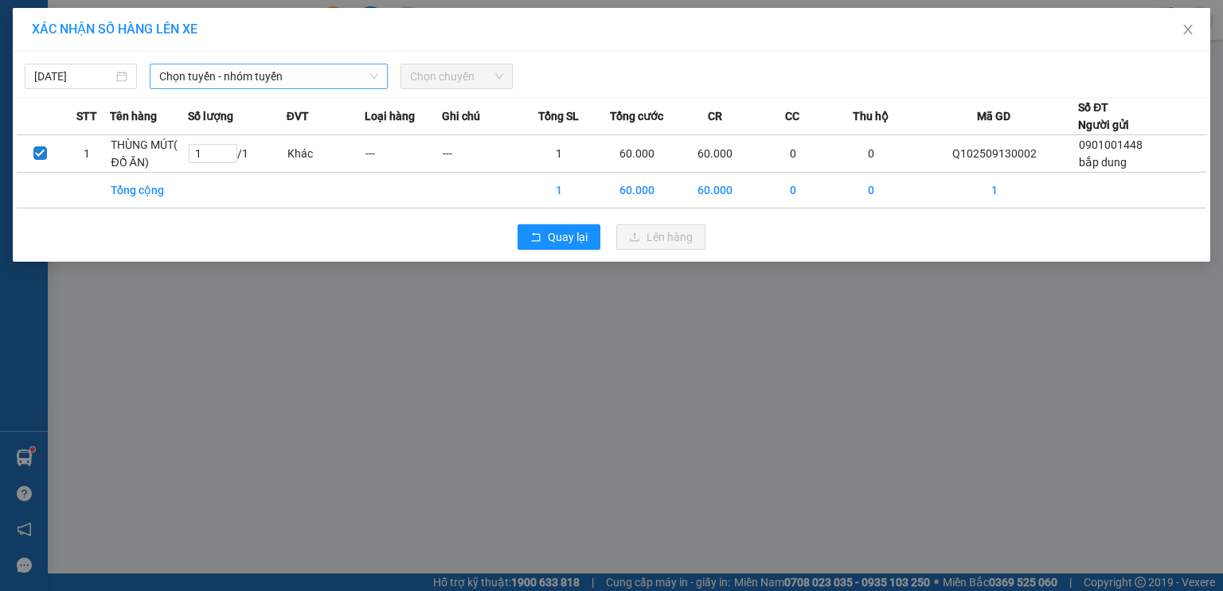
click at [235, 86] on span "Chọn tuyến - nhóm tuyến" at bounding box center [268, 76] width 219 height 24
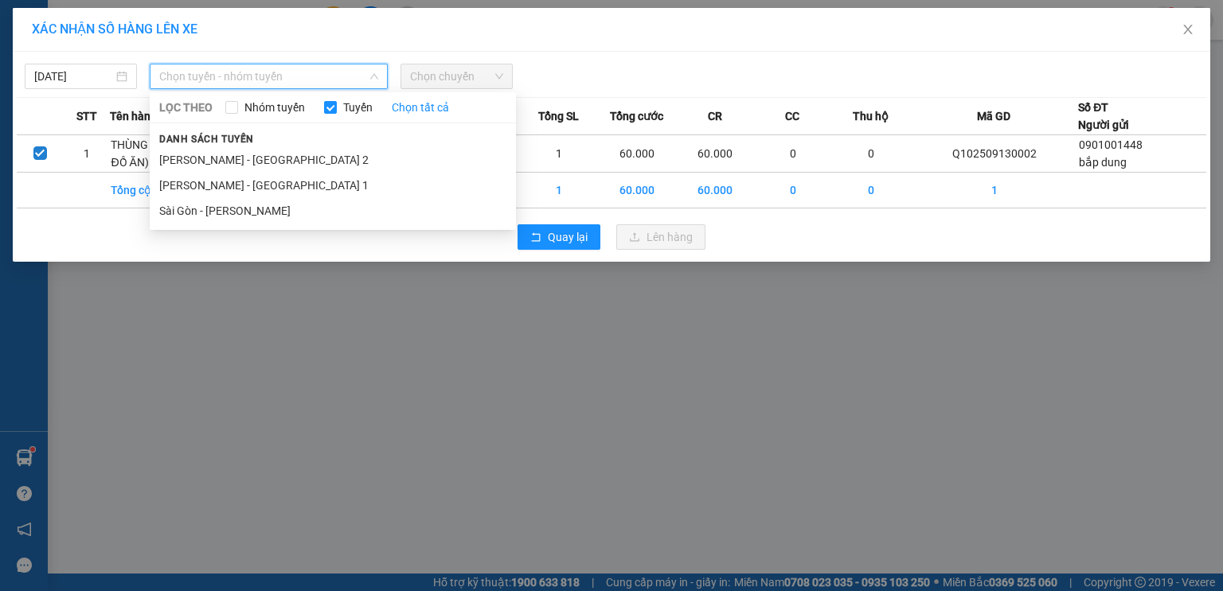
click at [237, 213] on li "Sài Gòn - Phương Lâm" at bounding box center [333, 210] width 366 height 25
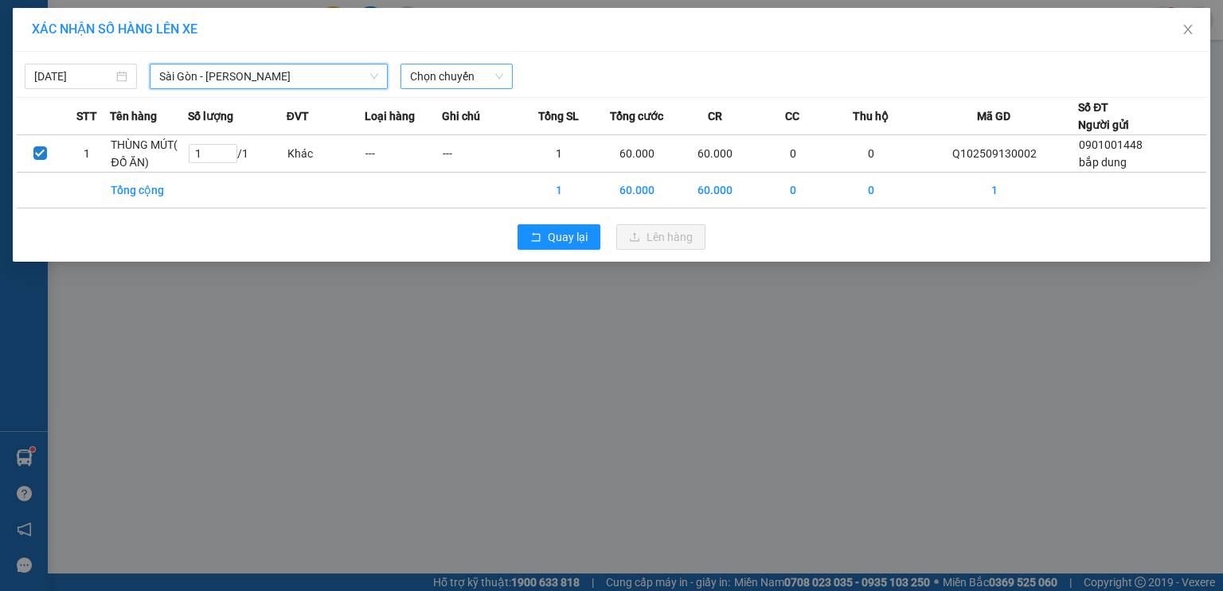
click at [468, 84] on span "Chọn chuyến" at bounding box center [456, 76] width 93 height 24
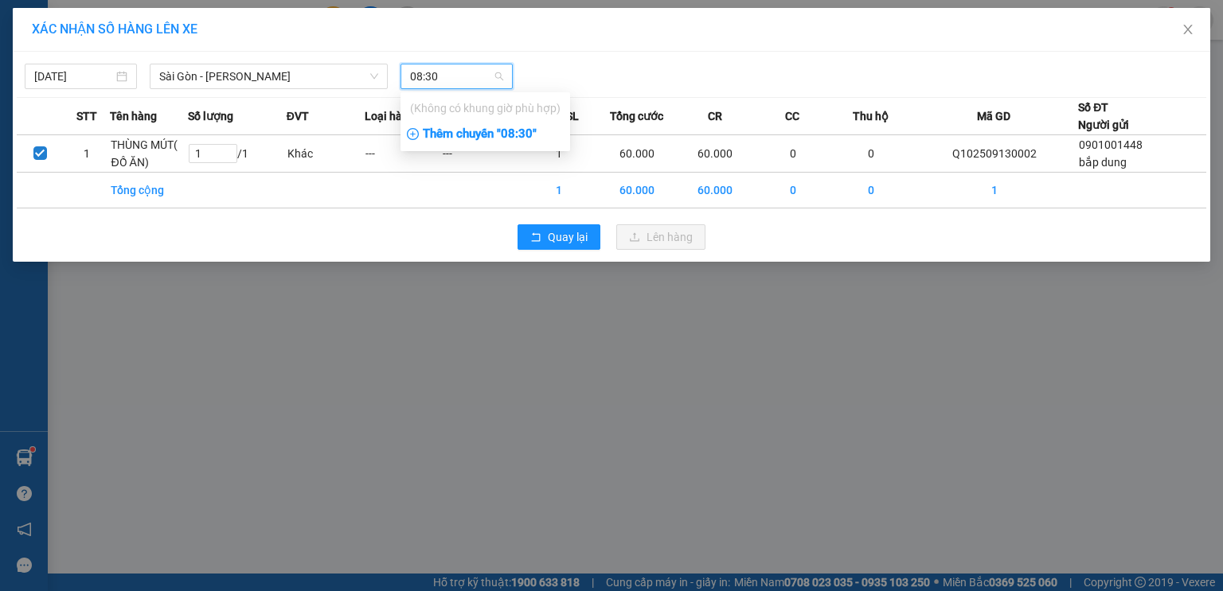
type input "08:30"
click at [533, 137] on div "Thêm chuyến " 08:30 "" at bounding box center [485, 134] width 170 height 27
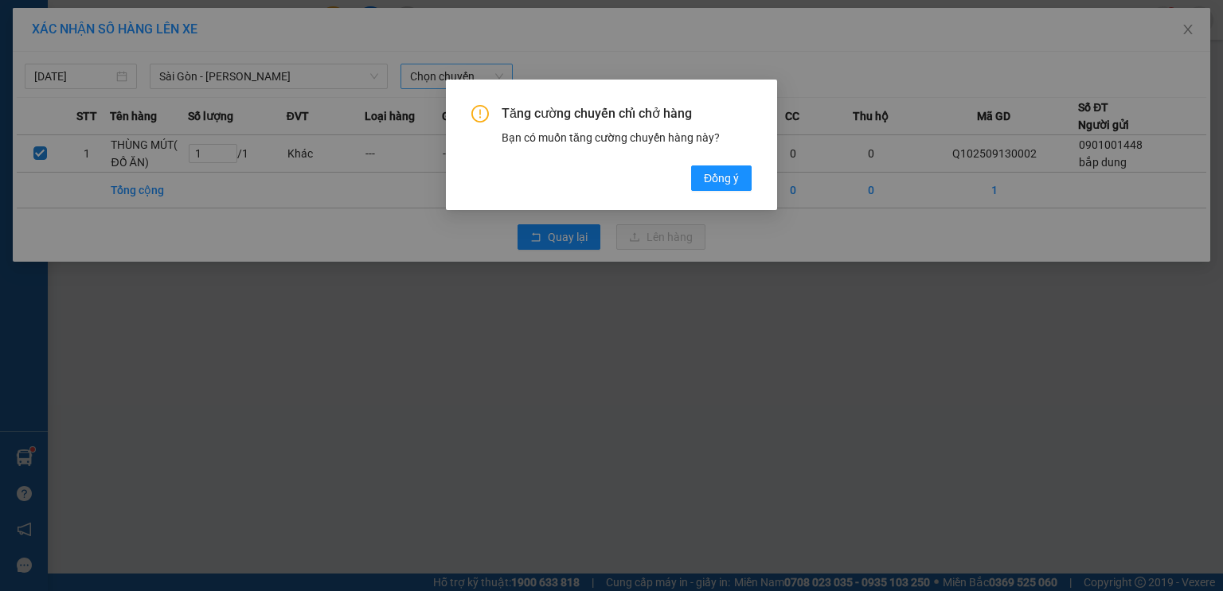
click at [694, 159] on div "Tăng cường chuyến chỉ chở hàng Bạn có muốn tăng cường chuyến hàng này? Đồng ý" at bounding box center [611, 148] width 280 height 86
click at [714, 172] on span "Đồng ý" at bounding box center [721, 179] width 35 height 18
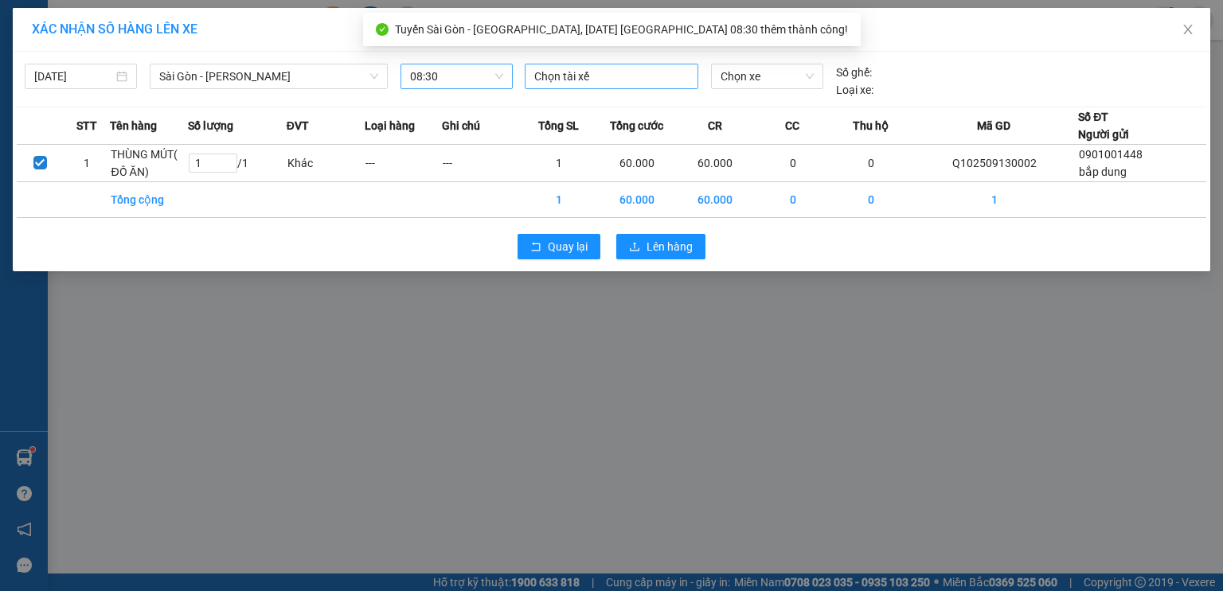
click at [588, 76] on div at bounding box center [612, 76] width 166 height 19
type input "PHƯƠNG"
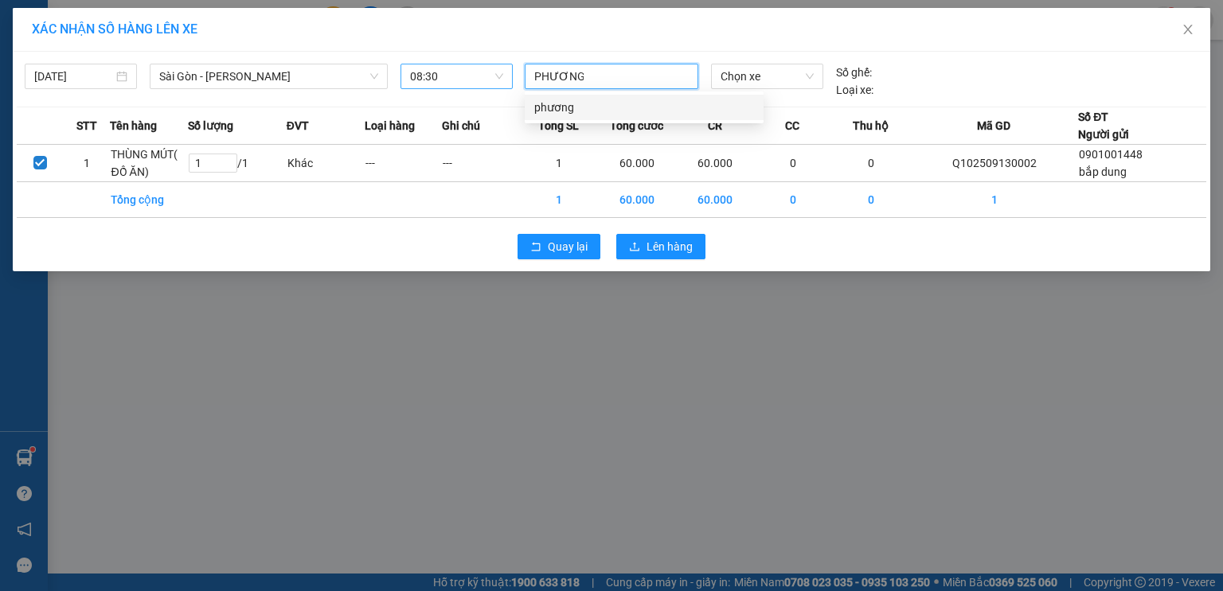
click at [596, 99] on div "phương" at bounding box center [644, 108] width 220 height 18
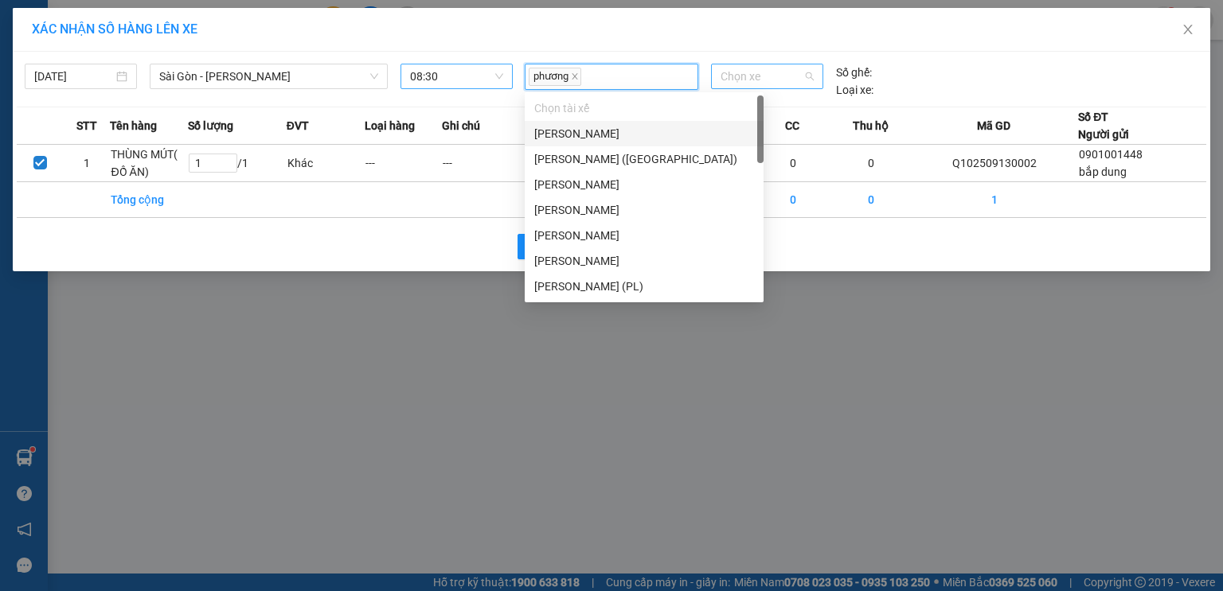
click at [732, 75] on span "Chọn xe" at bounding box center [766, 76] width 92 height 24
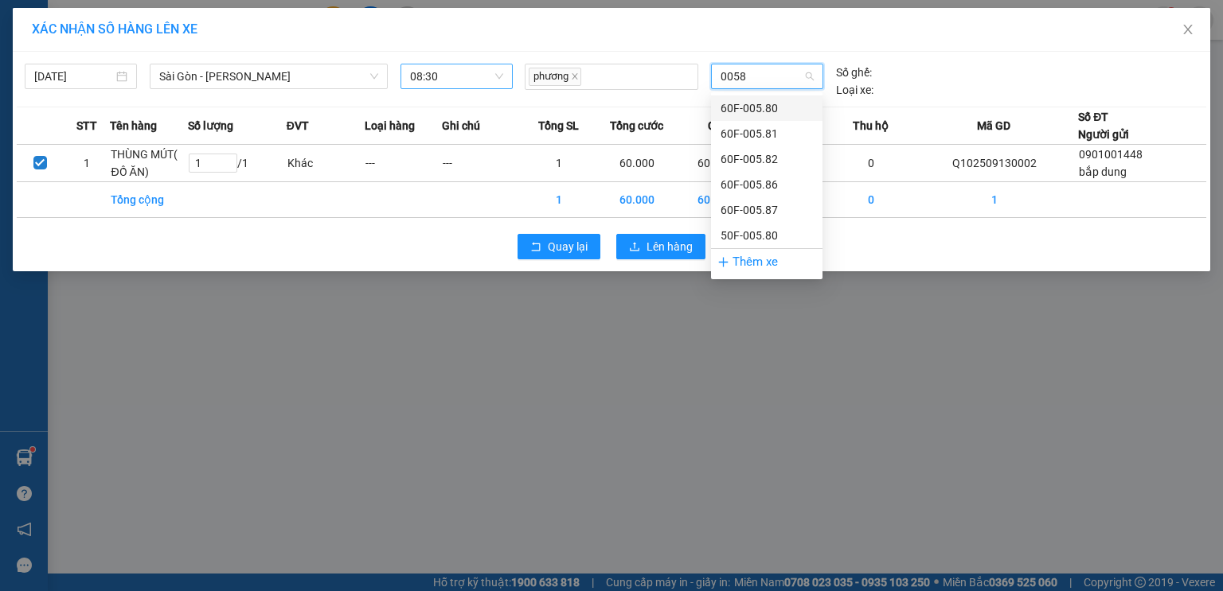
type input "00581"
click at [751, 105] on div "60F-005.81" at bounding box center [766, 108] width 92 height 18
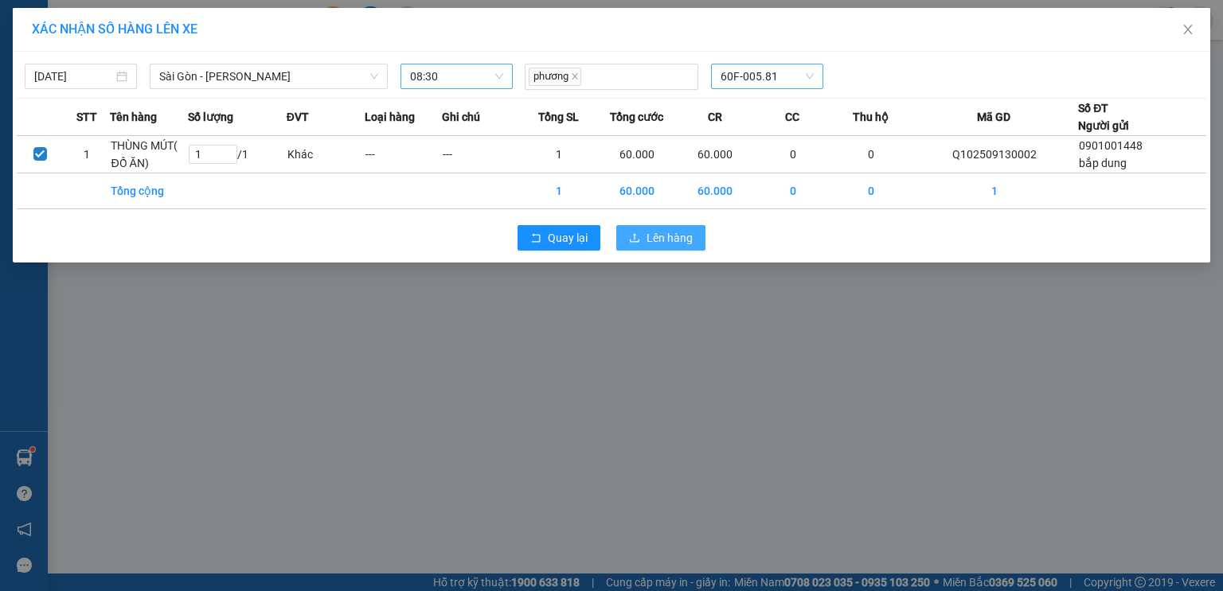
click at [671, 235] on span "Lên hàng" at bounding box center [669, 238] width 46 height 18
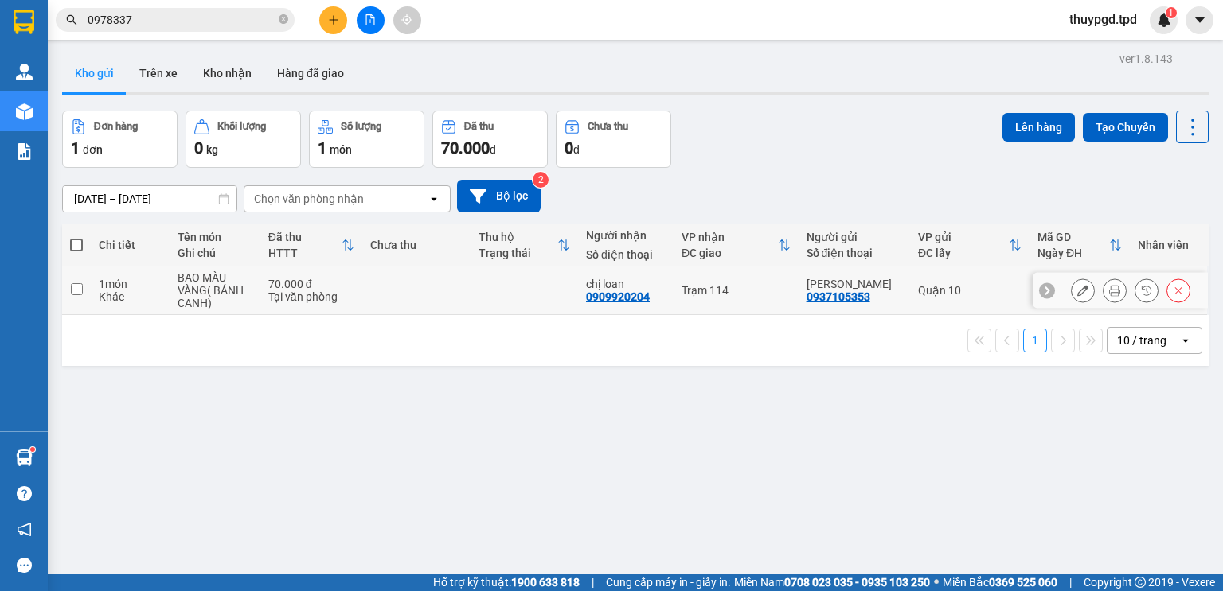
click at [376, 292] on td at bounding box center [415, 291] width 107 height 49
checkbox input "true"
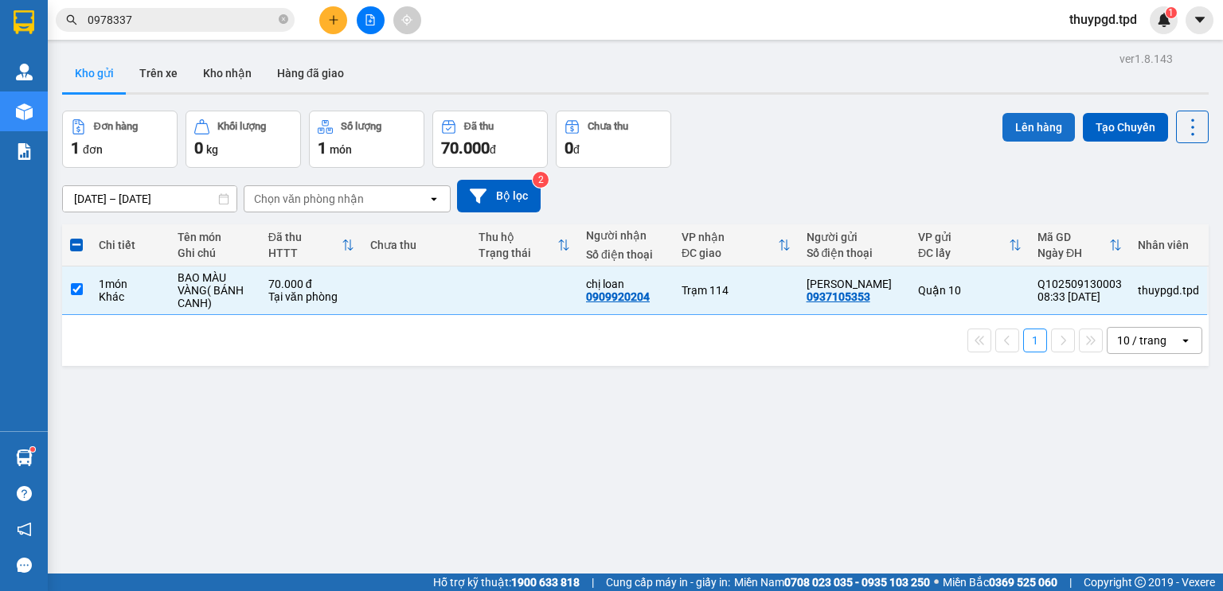
click at [1044, 121] on button "Lên hàng" at bounding box center [1038, 127] width 72 height 29
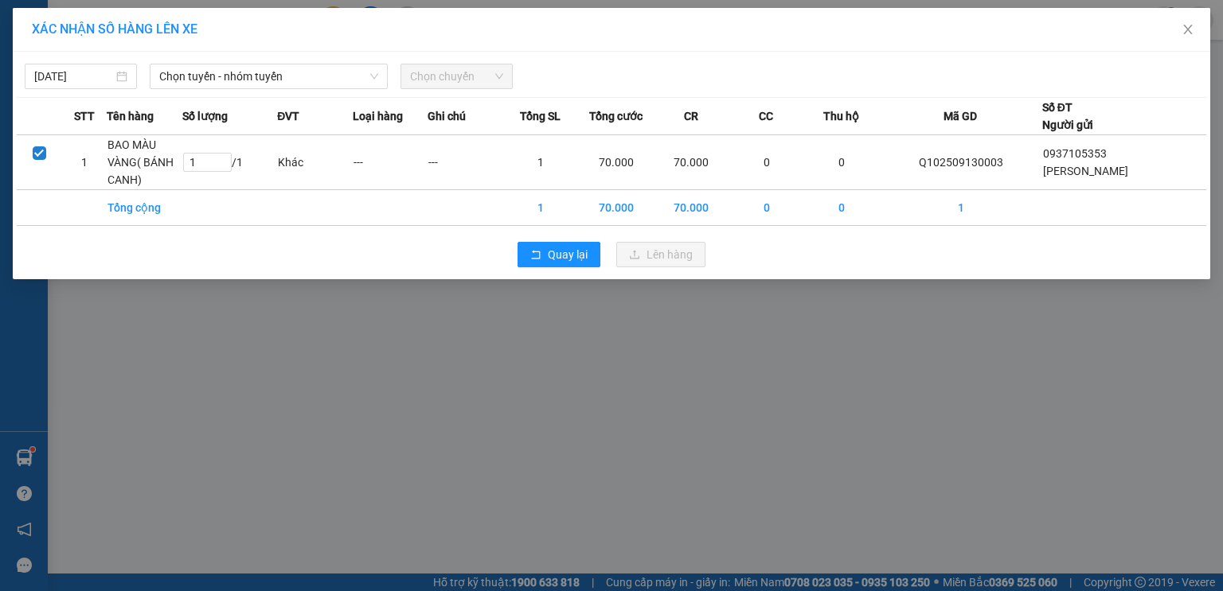
click at [348, 91] on div "13/09/2025 Chọn tuyến - nhóm tuyến Chọn chuyến STT Tên hàng Số lượng ĐVT Loại h…" at bounding box center [611, 166] width 1197 height 228
click at [267, 60] on div "13/09/2025 Chọn tuyến - nhóm tuyến Chọn chuyến" at bounding box center [611, 72] width 1189 height 33
click at [267, 75] on span "Chọn tuyến - nhóm tuyến" at bounding box center [268, 76] width 219 height 24
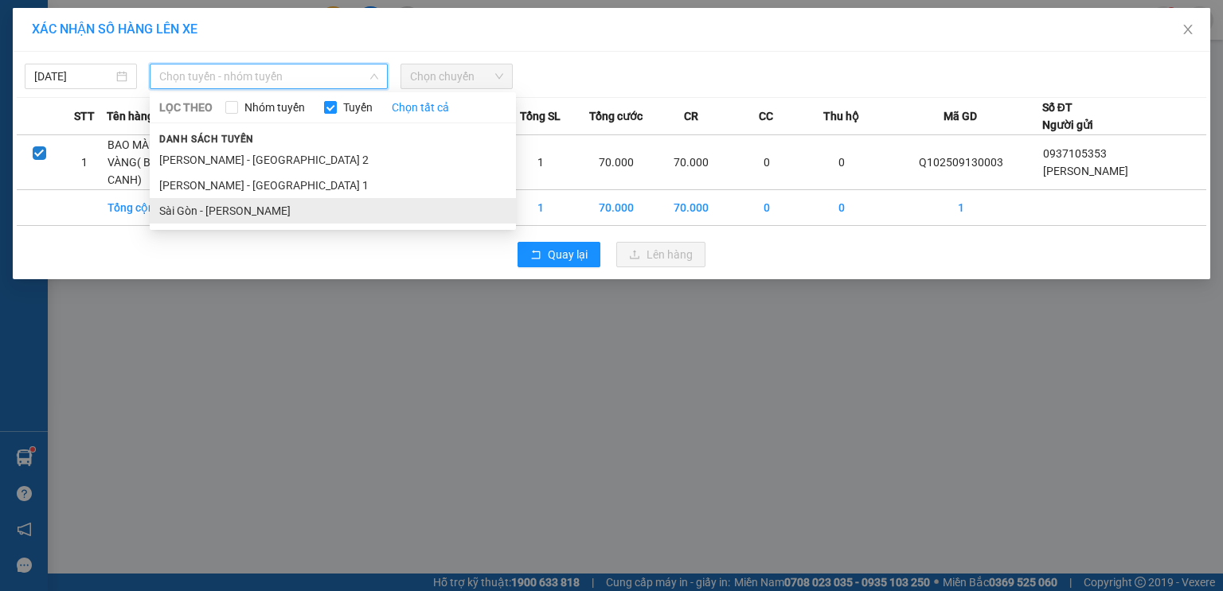
click at [239, 213] on li "Sài Gòn - Phương Lâm" at bounding box center [333, 210] width 366 height 25
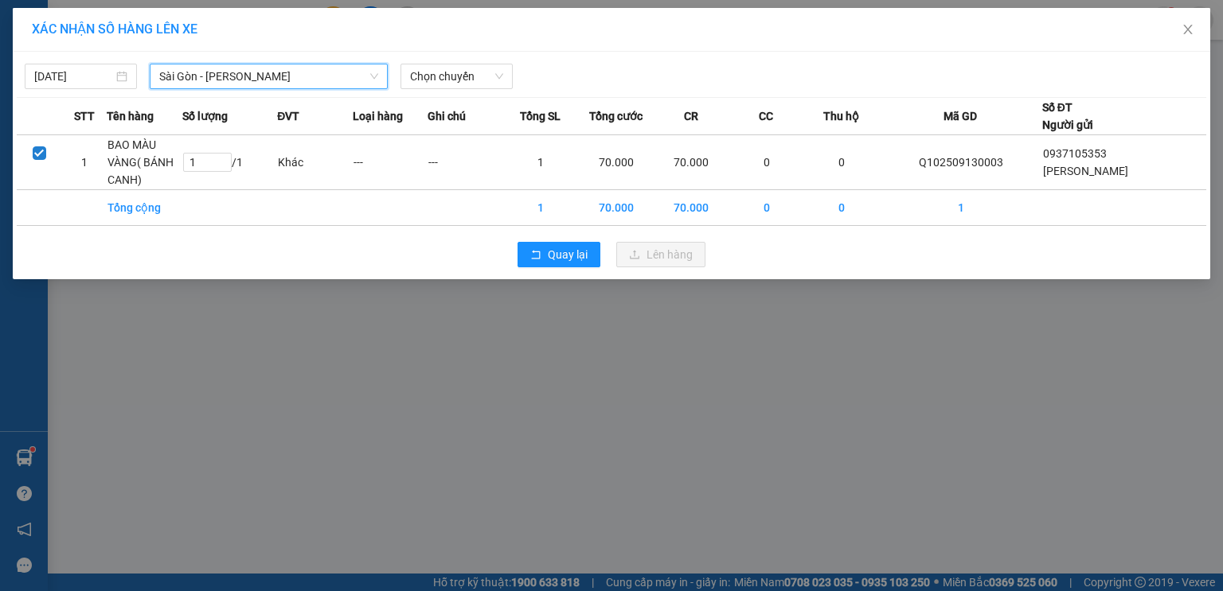
click at [444, 93] on div "13/09/2025 Sài Gòn - Phương Lâm Sài Gòn - Phương Lâm LỌC THEO Nhóm tuyến Tuyến …" at bounding box center [611, 166] width 1197 height 228
click at [450, 74] on span "Chọn chuyến" at bounding box center [456, 76] width 93 height 24
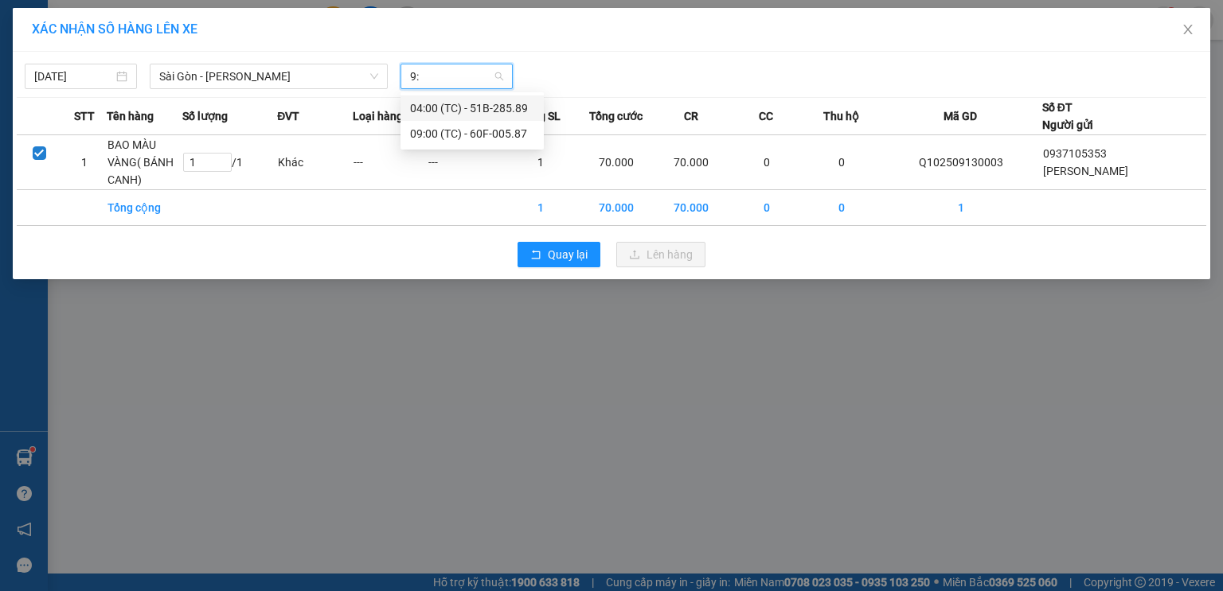
type input "9"
type input "09:30"
click at [454, 124] on div "Thêm chuyến " 09:30 "" at bounding box center [485, 134] width 170 height 27
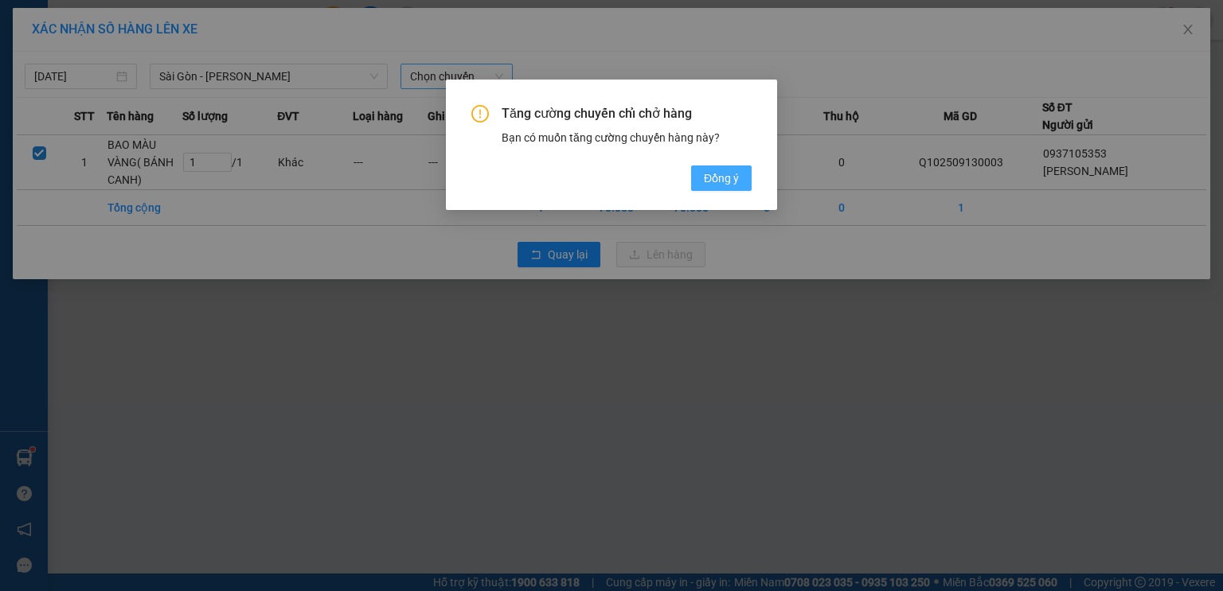
drag, startPoint x: 748, startPoint y: 170, endPoint x: 736, endPoint y: 178, distance: 14.3
click at [746, 170] on button "Đồng ý" at bounding box center [721, 178] width 60 height 25
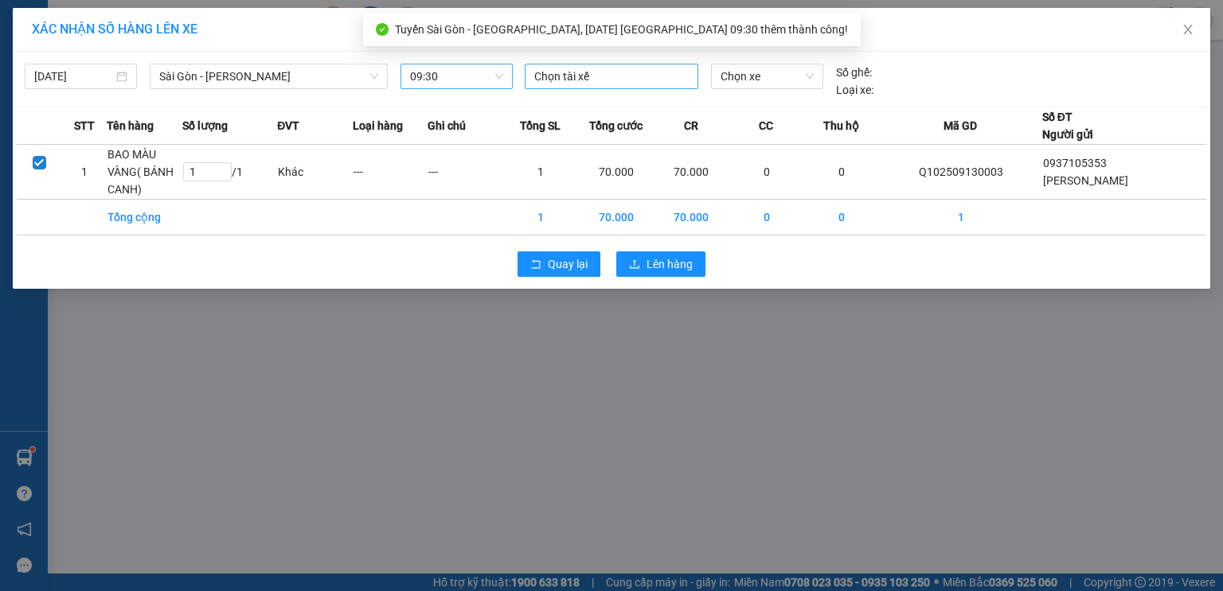
click at [617, 68] on div at bounding box center [612, 76] width 166 height 19
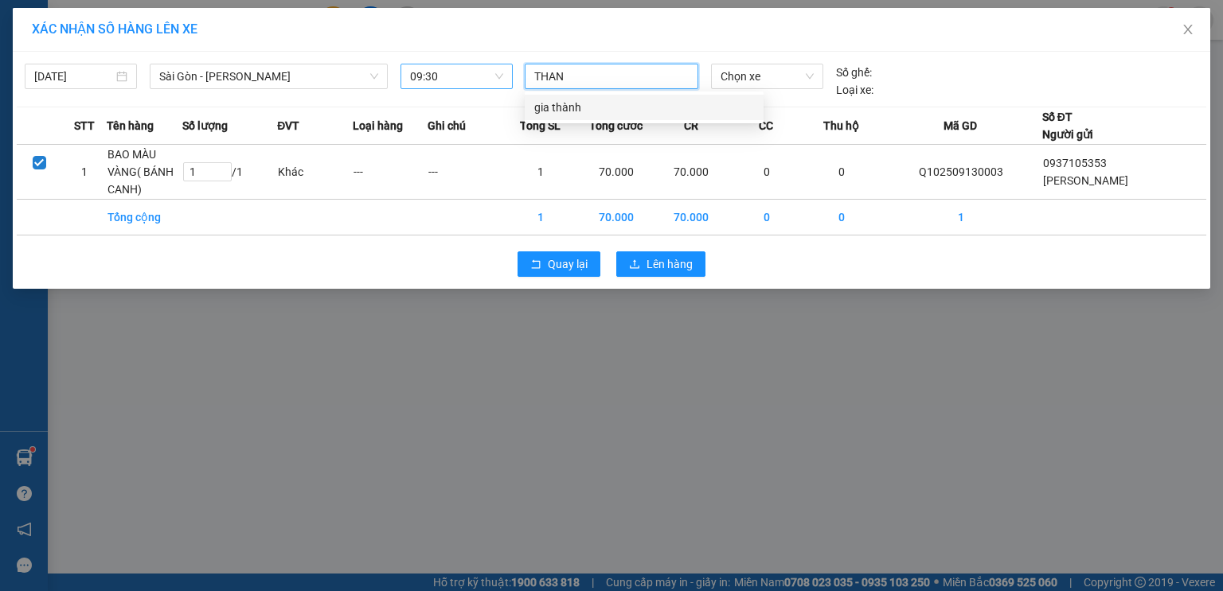
type input "THANH"
click at [586, 115] on div "gia thành" at bounding box center [644, 108] width 220 height 18
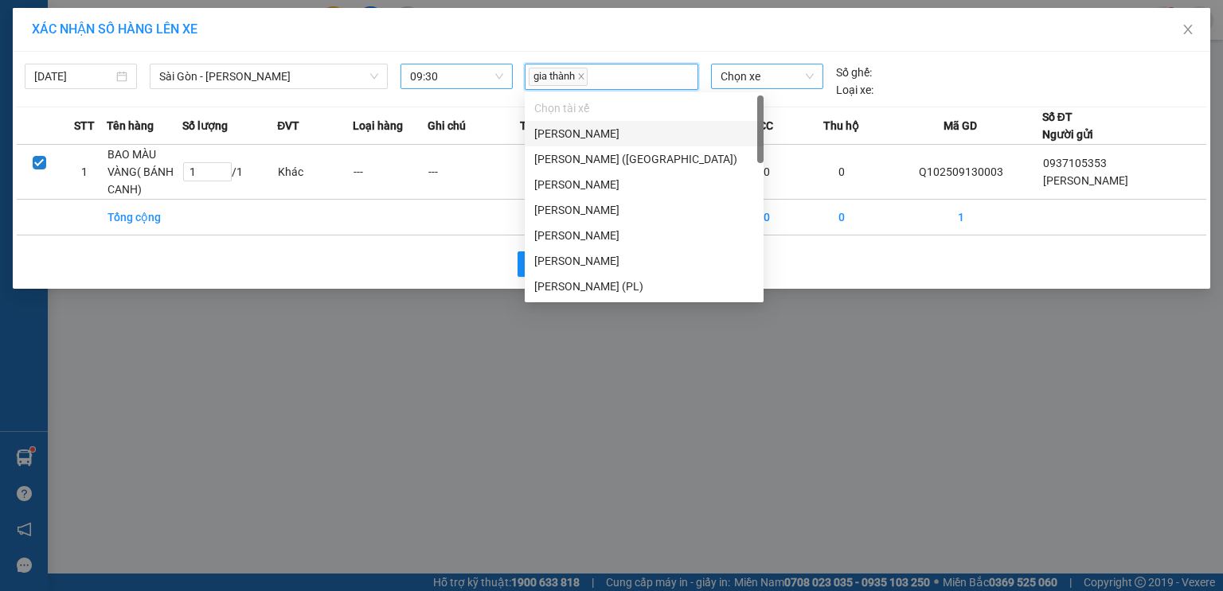
click at [758, 72] on span "Chọn xe" at bounding box center [766, 76] width 92 height 24
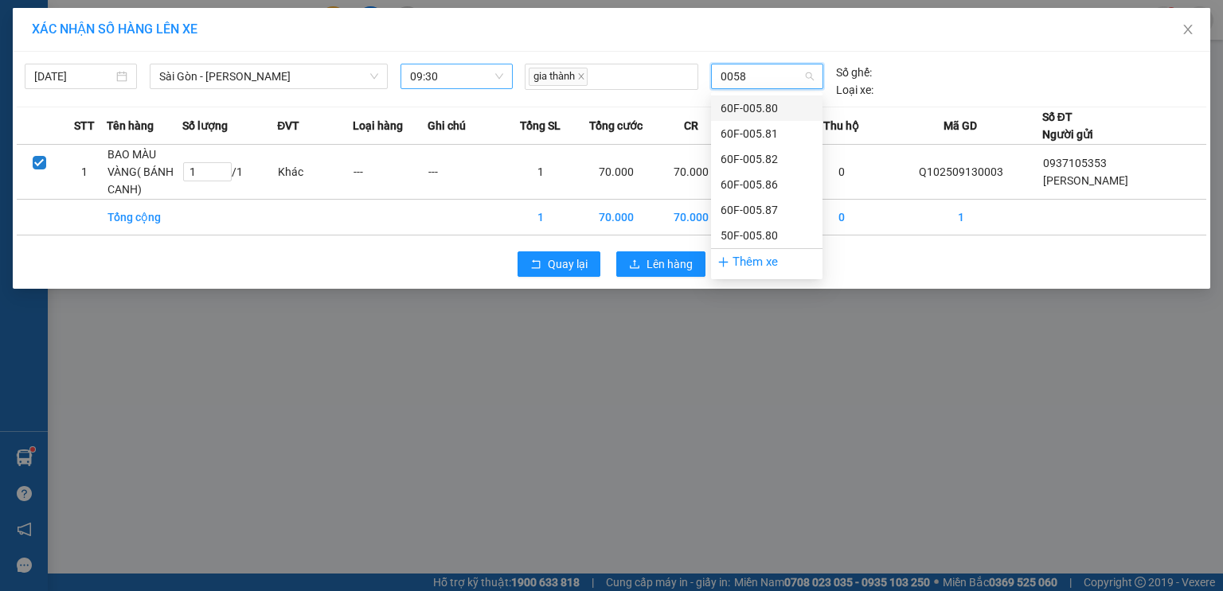
type input "00580"
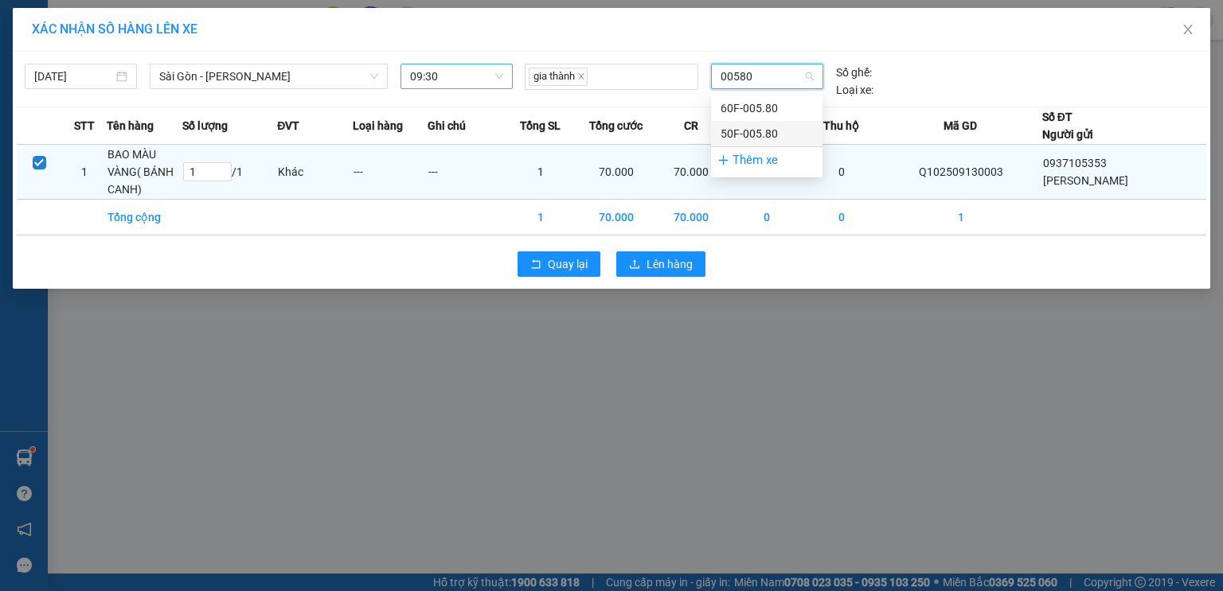
click at [769, 137] on div "50F-005.80" at bounding box center [766, 134] width 92 height 18
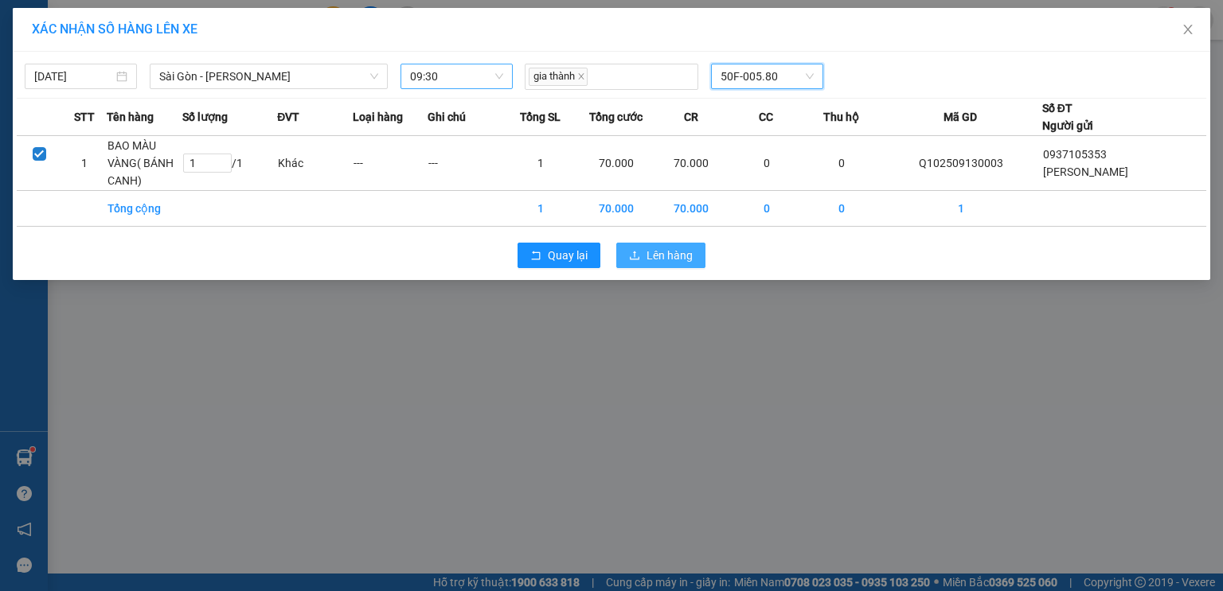
click at [666, 264] on button "Lên hàng" at bounding box center [660, 255] width 89 height 25
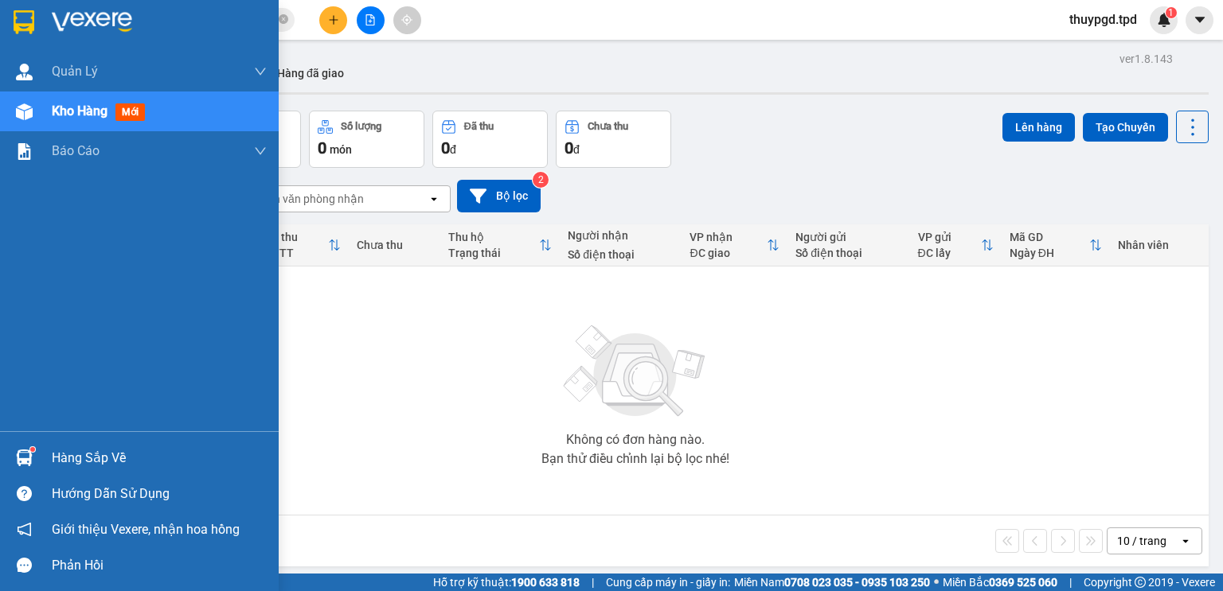
click at [20, 441] on div "Hàng sắp về" at bounding box center [139, 458] width 279 height 36
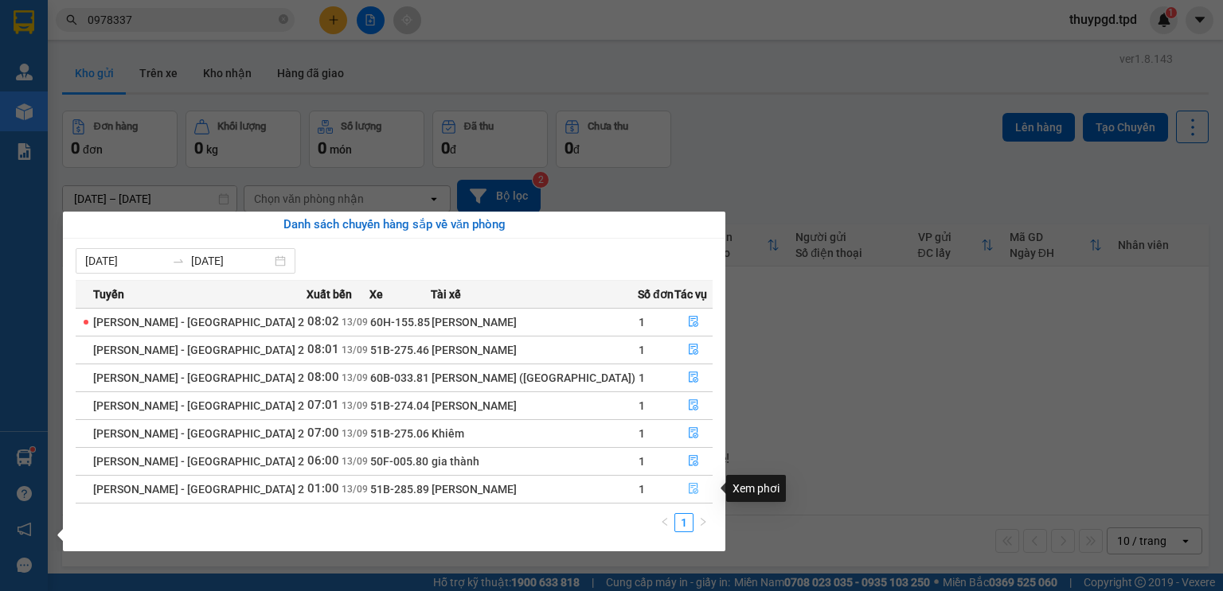
click at [683, 499] on button "button" at bounding box center [693, 489] width 37 height 25
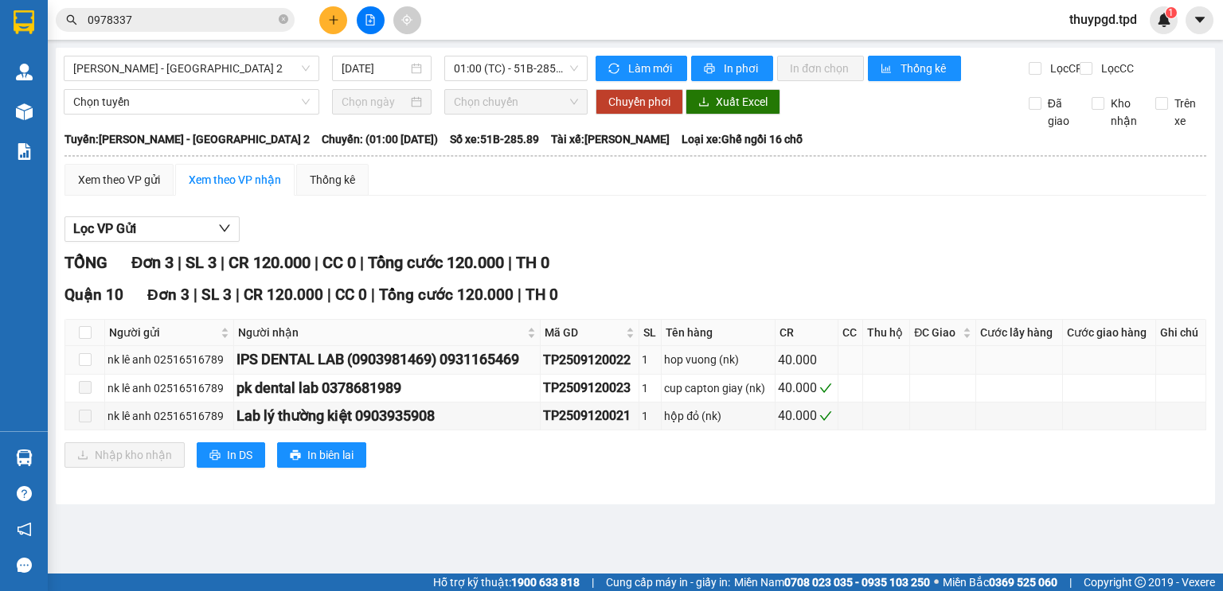
click at [76, 374] on td at bounding box center [85, 360] width 40 height 28
click at [89, 366] on input "checkbox" at bounding box center [85, 359] width 13 height 13
checkbox input "true"
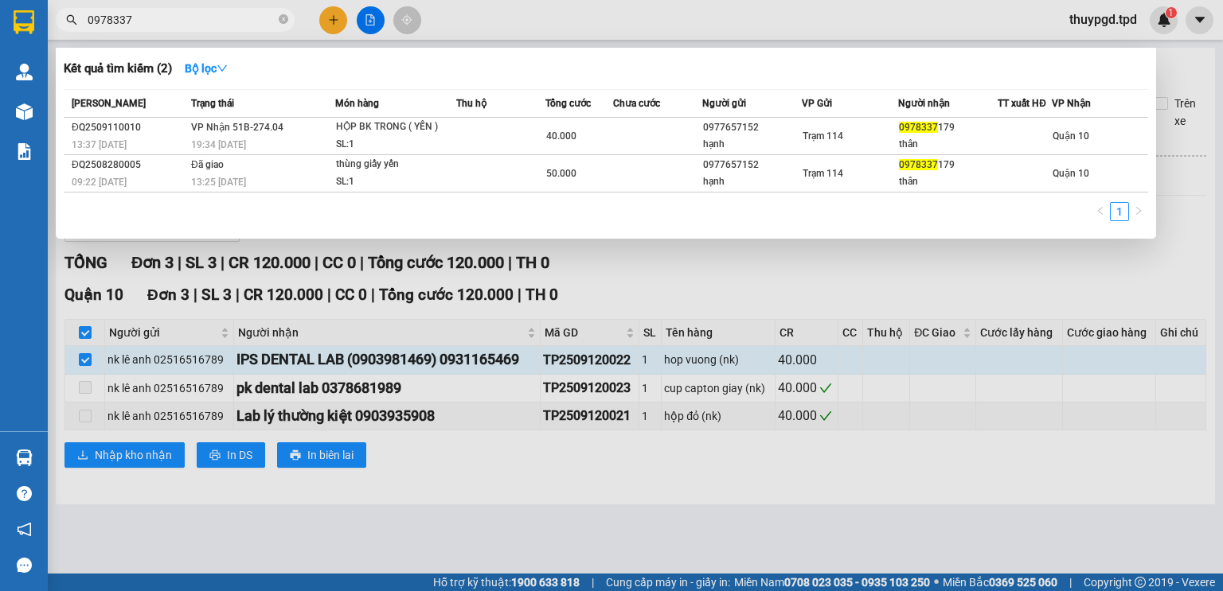
click at [189, 20] on input "0978337" at bounding box center [182, 20] width 188 height 18
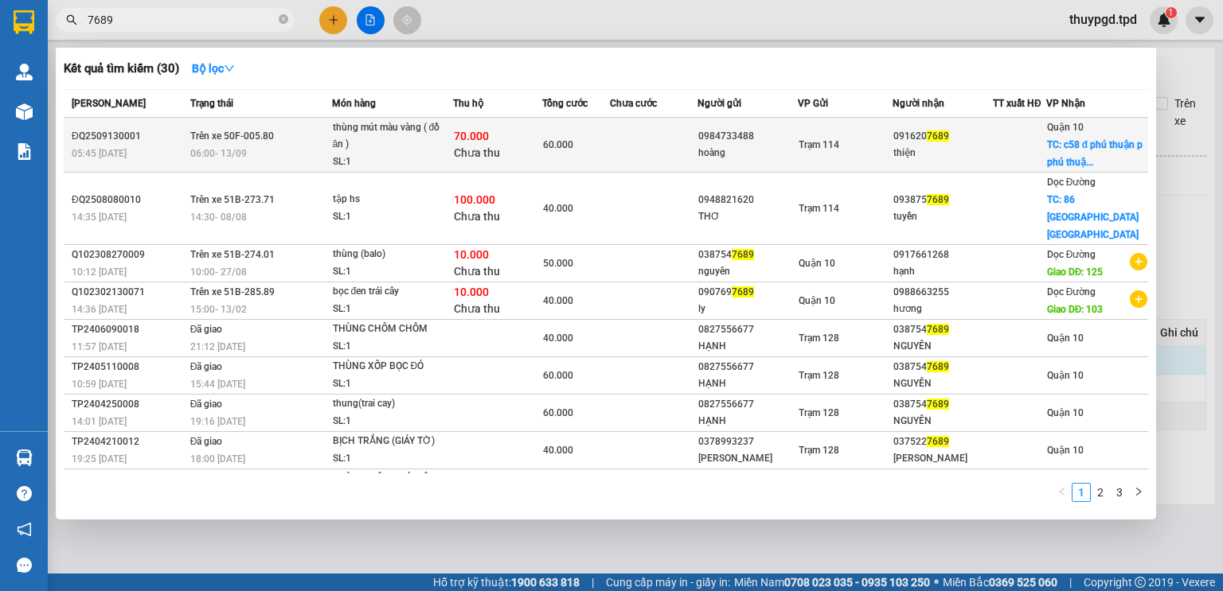
type input "7689"
click at [1025, 139] on div at bounding box center [1019, 145] width 52 height 17
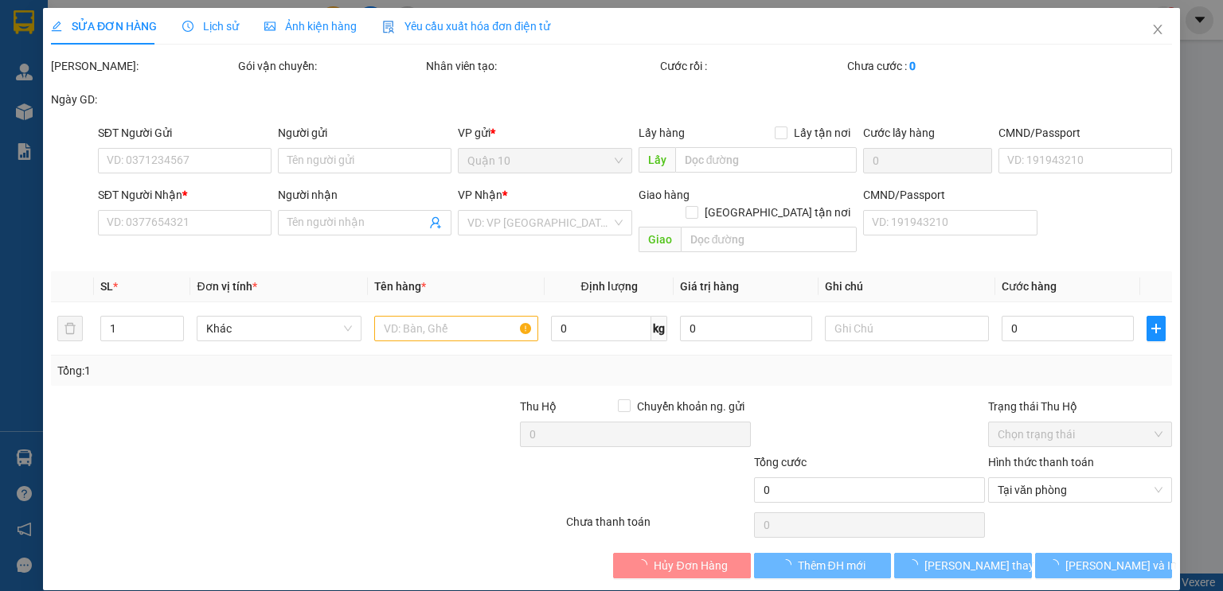
type input "0984733488"
type input "hoàng"
type input "0916207689"
type input "thiện"
checkbox input "true"
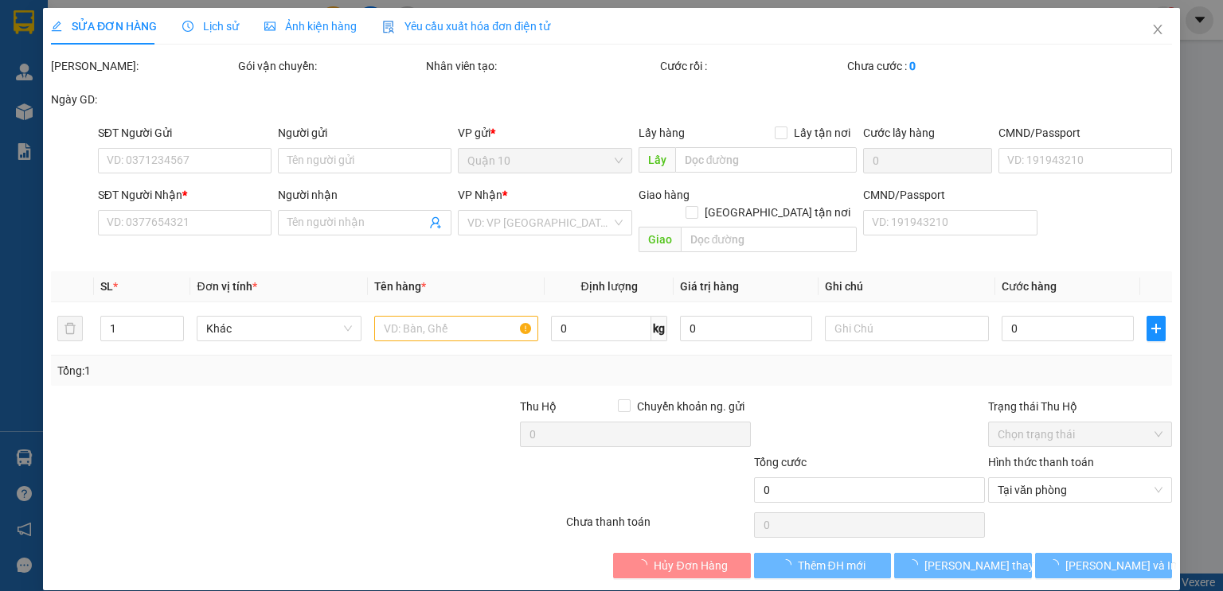
type input "c58 đ phú thuận p phú thuận q 7"
type input "60.000"
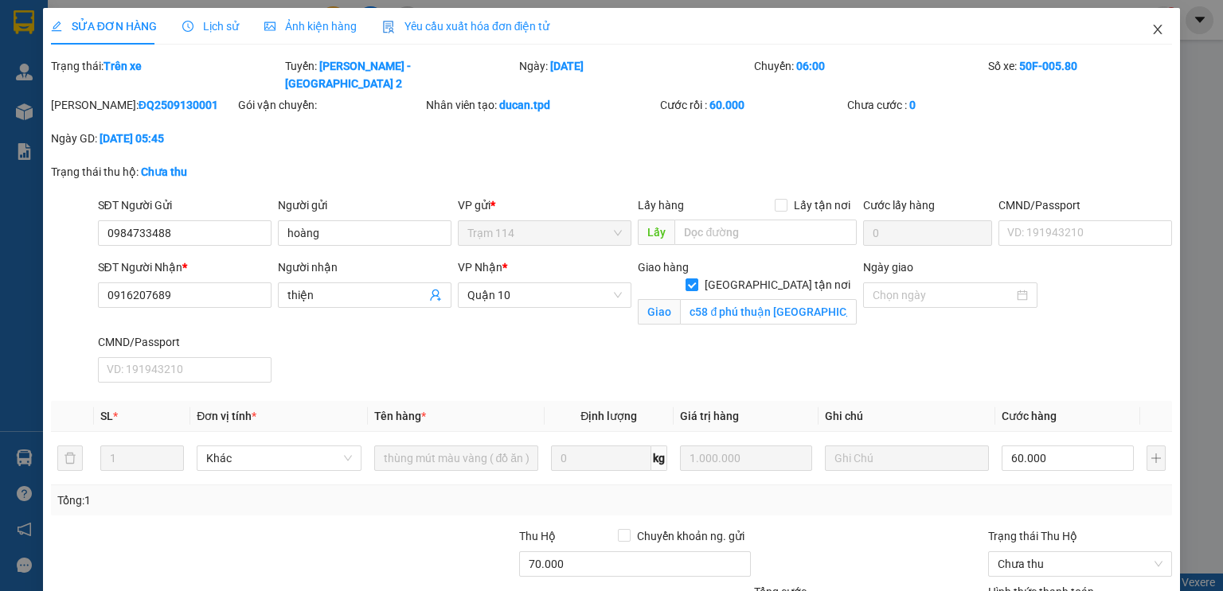
click at [1156, 23] on span "Close" at bounding box center [1157, 30] width 45 height 45
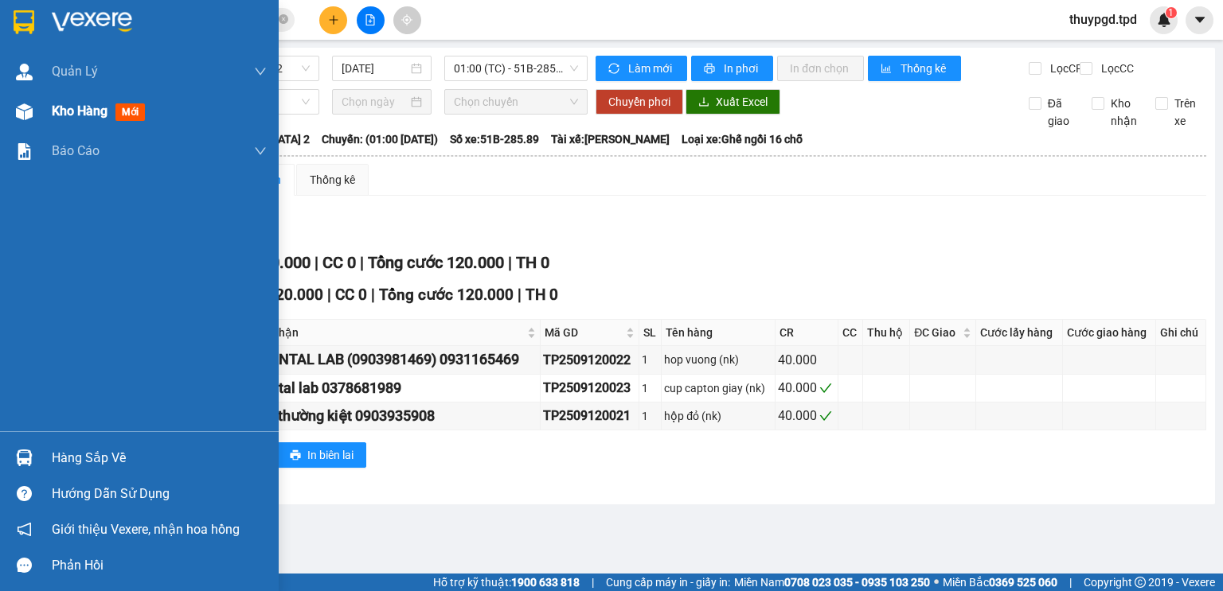
click at [64, 115] on span "Kho hàng" at bounding box center [80, 110] width 56 height 15
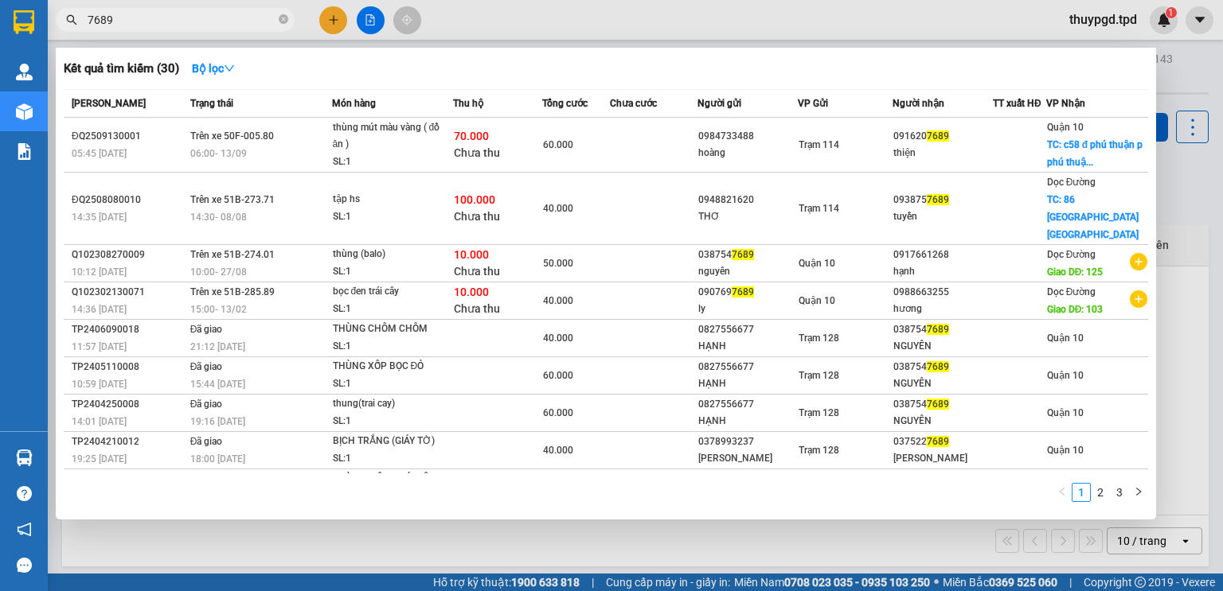
click at [166, 25] on input "7689" at bounding box center [182, 20] width 188 height 18
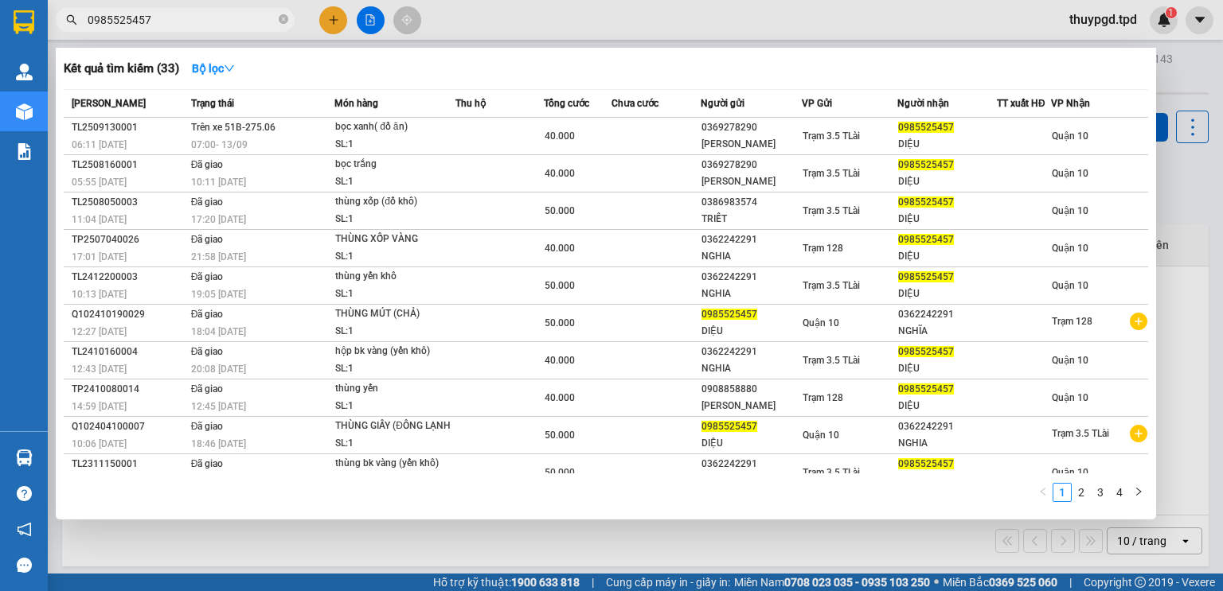
click at [169, 22] on input "0985525457" at bounding box center [182, 20] width 188 height 18
click at [170, 25] on input "0985525457" at bounding box center [182, 20] width 188 height 18
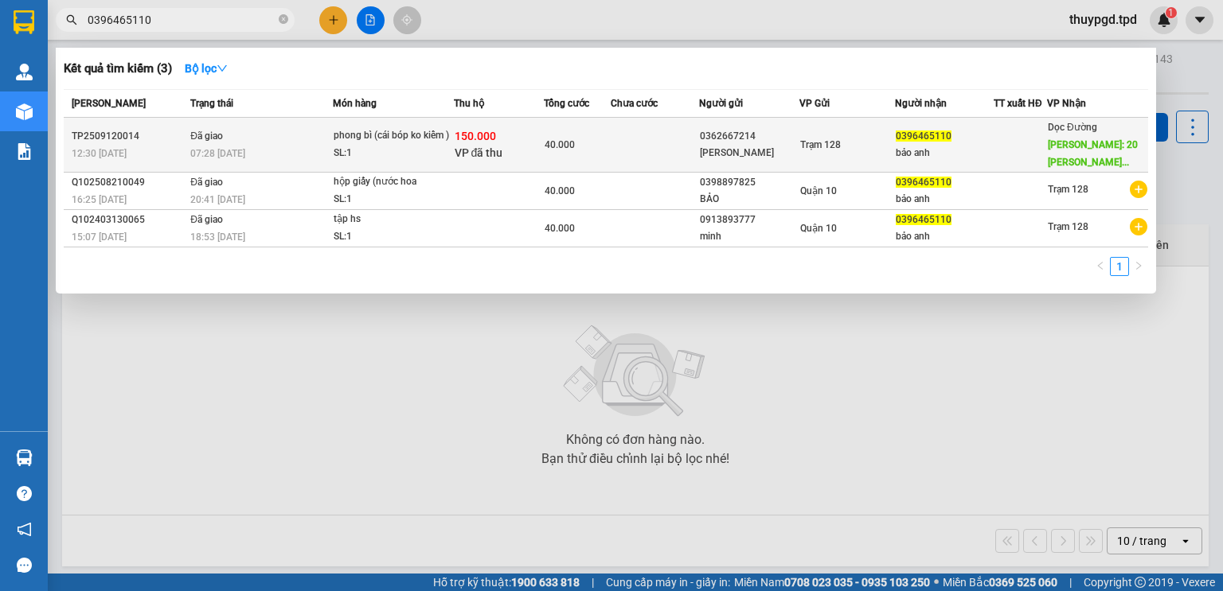
type input "0396465110"
click at [854, 145] on div "Trạm 128" at bounding box center [847, 145] width 94 height 18
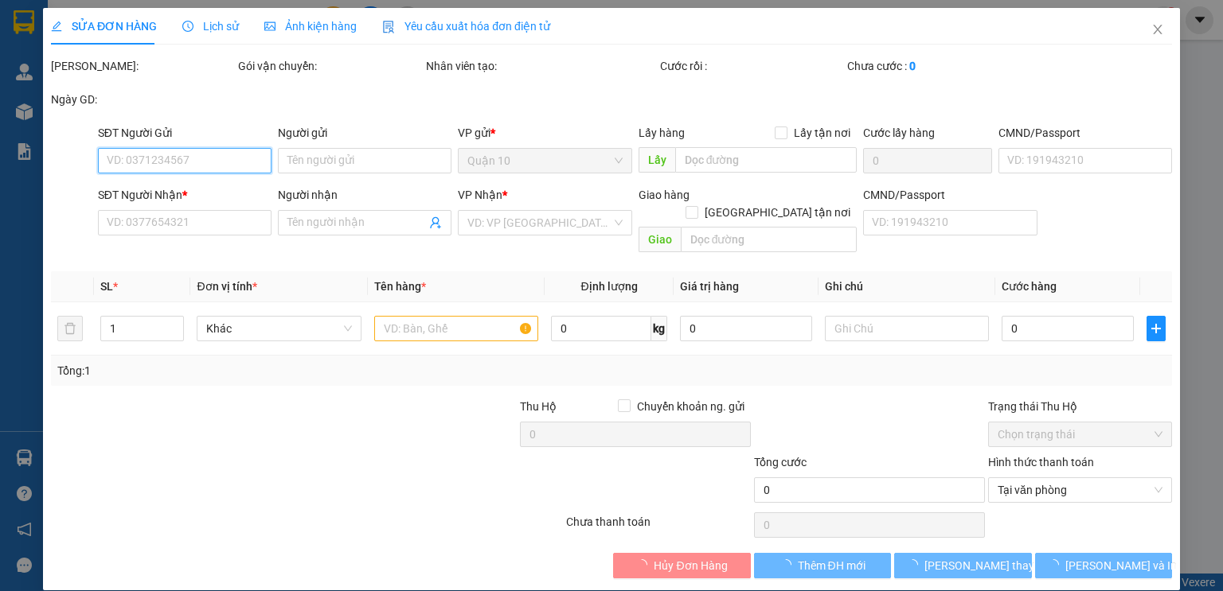
type input "0362667214"
type input "tuấn thanh"
type input "0396465110"
type input "bảo anh"
type input "20 nguyễn thị định bình trưng tây thủ đức"
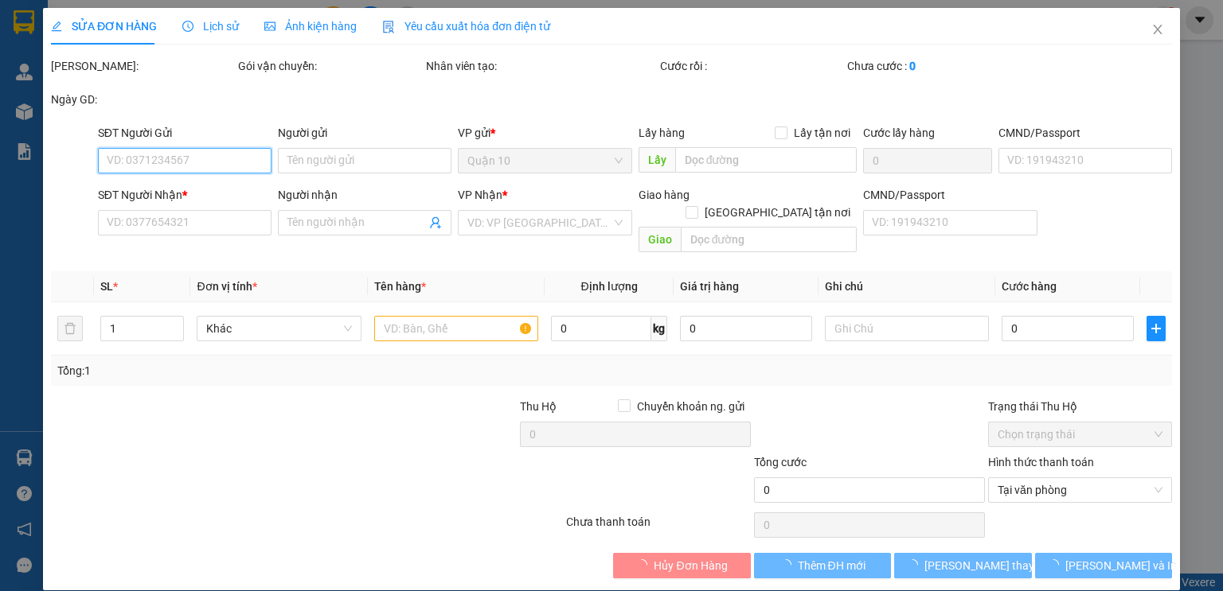
type input "150.000"
type input "40.000"
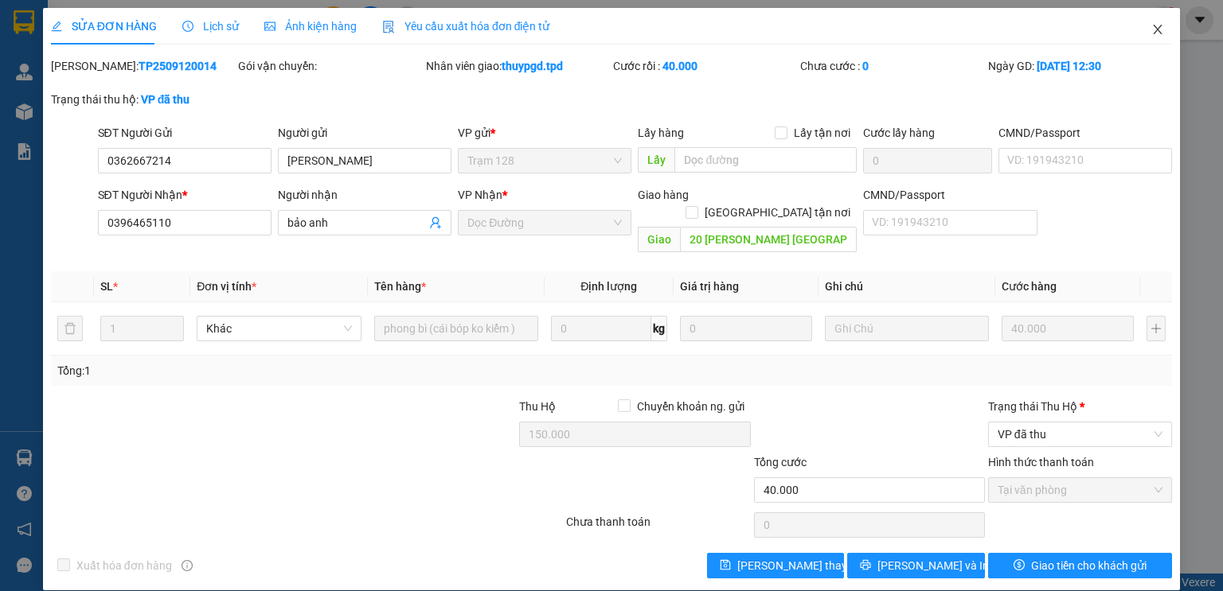
click at [1154, 33] on icon "close" at bounding box center [1157, 29] width 13 height 13
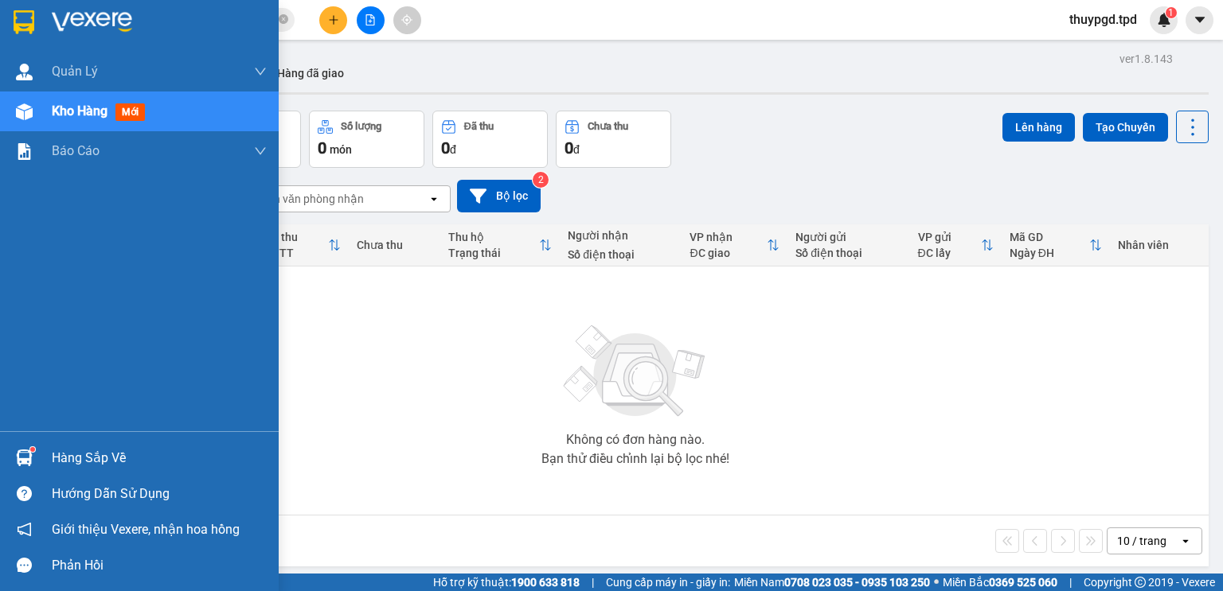
drag, startPoint x: 29, startPoint y: 455, endPoint x: 261, endPoint y: 519, distance: 241.0
click at [27, 455] on img at bounding box center [24, 458] width 17 height 17
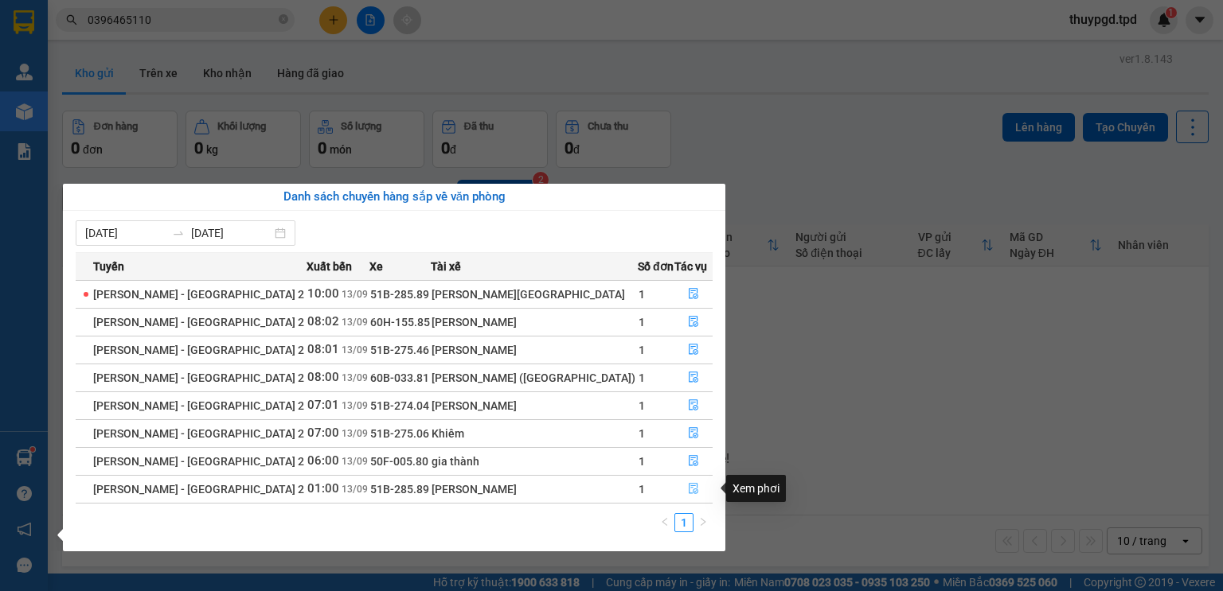
click at [688, 484] on icon "file-done" at bounding box center [693, 488] width 11 height 11
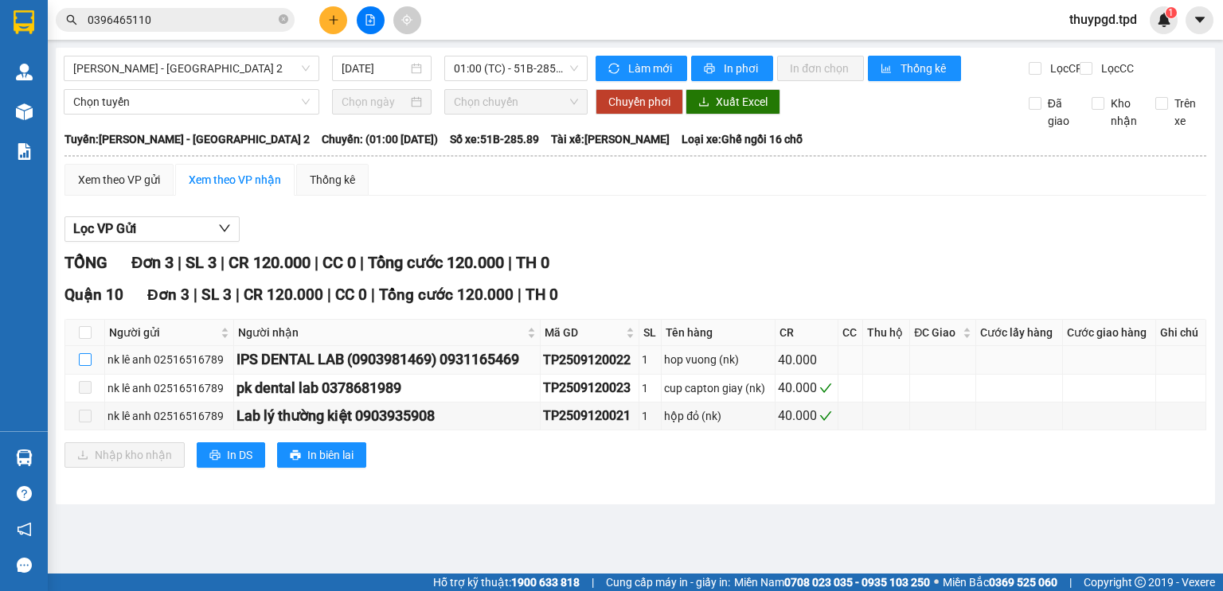
click at [87, 366] on input "checkbox" at bounding box center [85, 359] width 13 height 13
checkbox input "true"
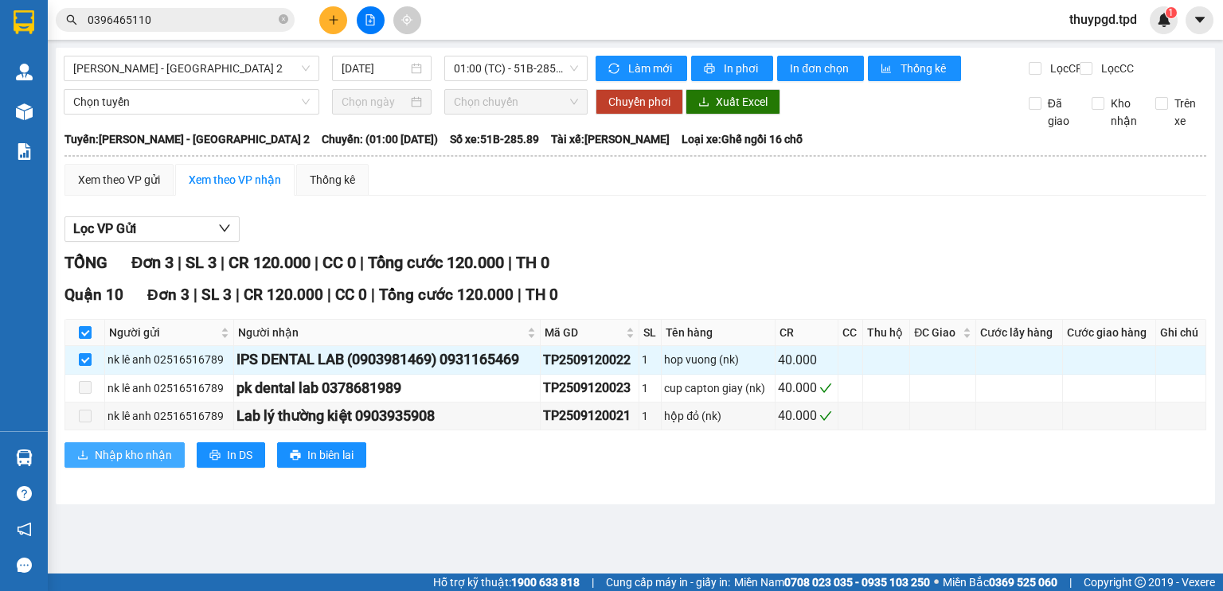
click at [153, 480] on div "Quận 10 Đơn 3 | SL 3 | CR 120.000 | CC 0 | Tổng cước 120.000 | TH 0 Người gửi N…" at bounding box center [634, 381] width 1141 height 197
drag, startPoint x: 161, startPoint y: 474, endPoint x: 156, endPoint y: 467, distance: 8.6
click at [156, 464] on span "Nhập kho nhận" at bounding box center [133, 456] width 77 height 18
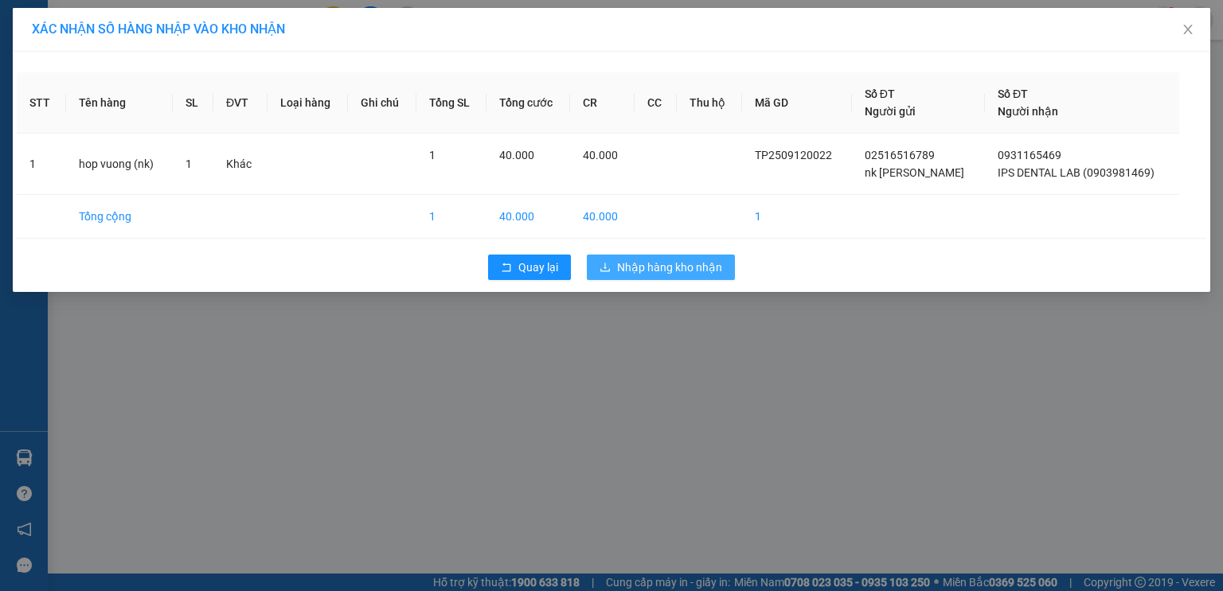
click at [651, 276] on button "Nhập hàng kho nhận" at bounding box center [661, 267] width 148 height 25
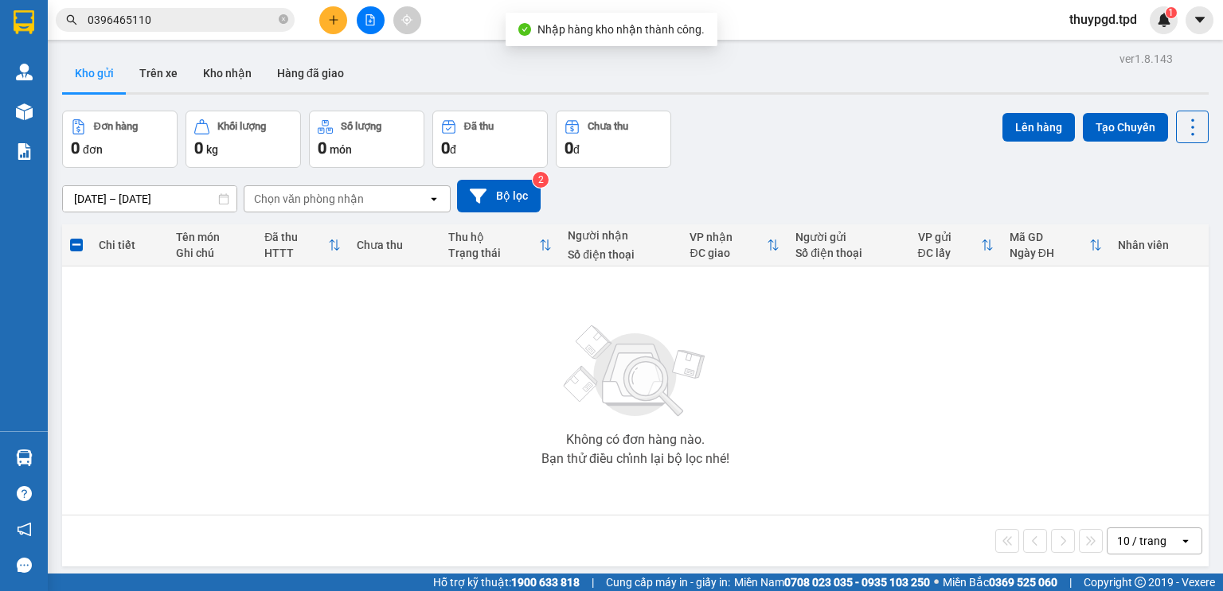
click at [166, 4] on div "Kết quả tìm kiếm ( 3 ) Bộ lọc Mã ĐH Trạng thái Món hàng Thu hộ Tổng cước Chưa c…" at bounding box center [611, 20] width 1223 height 40
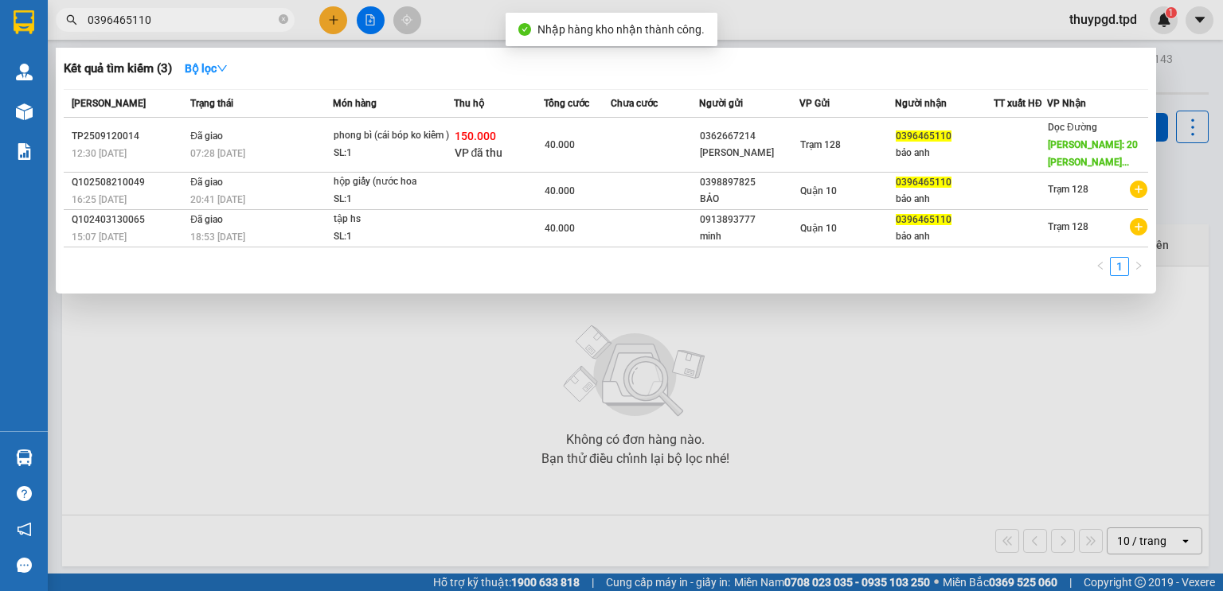
click at [181, 23] on input "0396465110" at bounding box center [182, 20] width 188 height 18
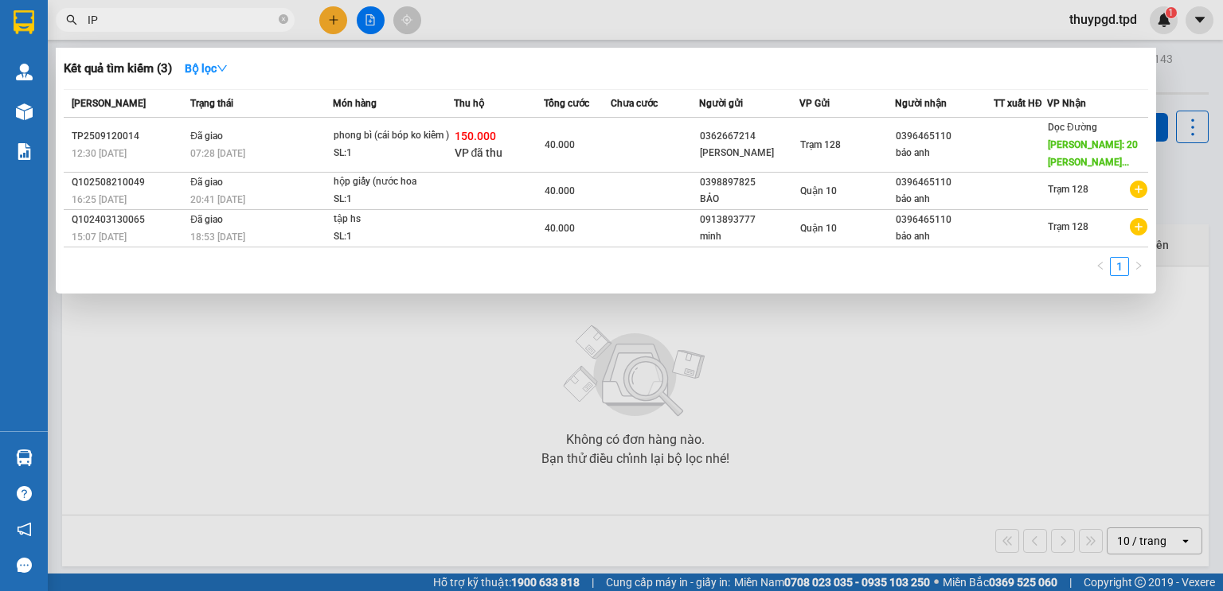
type input "I"
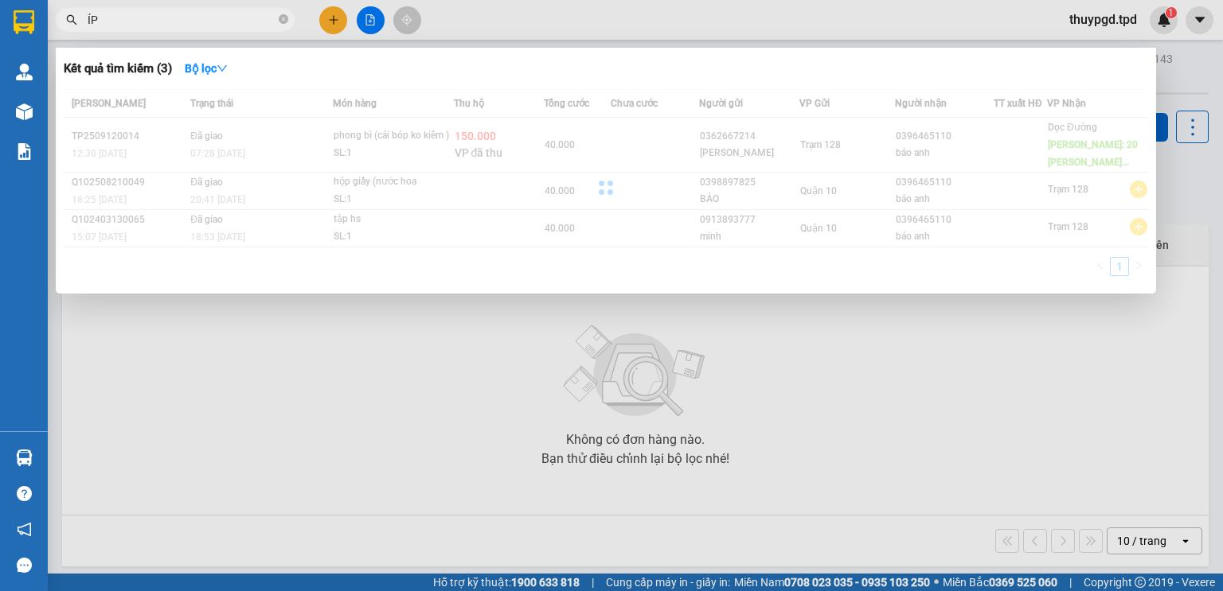
type input "Í"
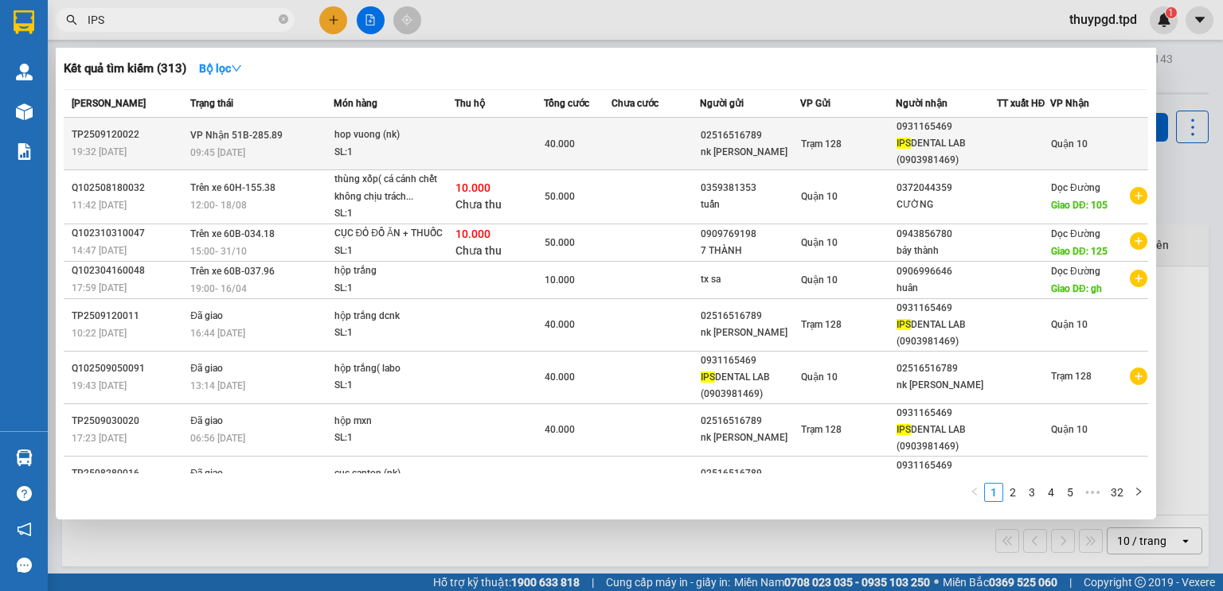
type input "IPS"
click at [673, 148] on td at bounding box center [655, 144] width 88 height 53
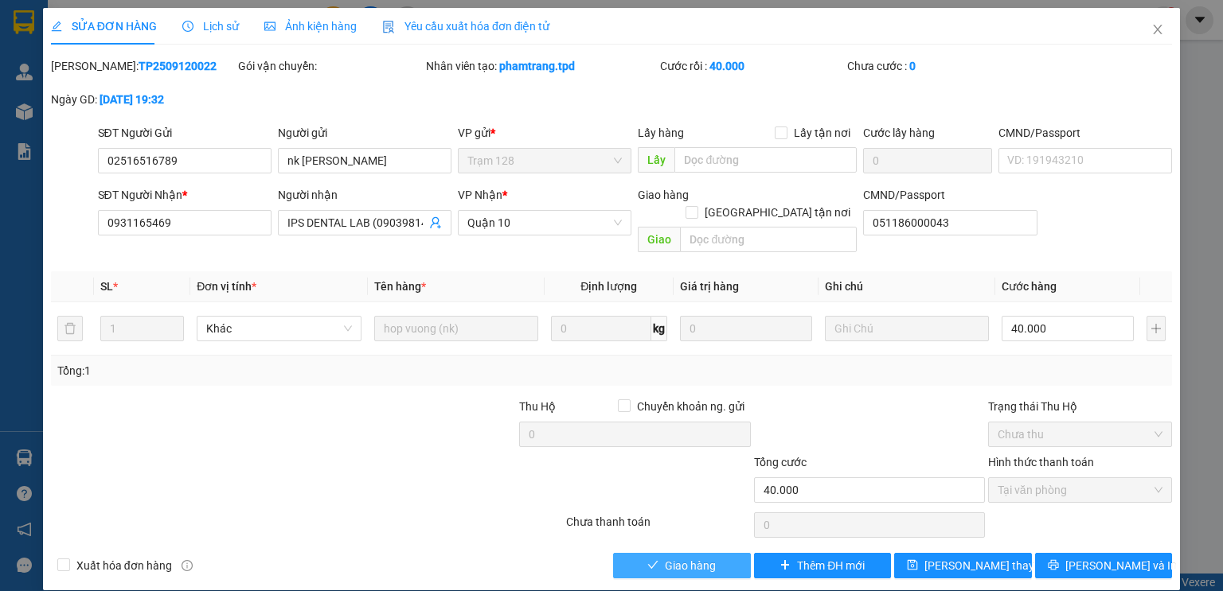
click at [715, 557] on span "Giao hàng" at bounding box center [690, 566] width 51 height 18
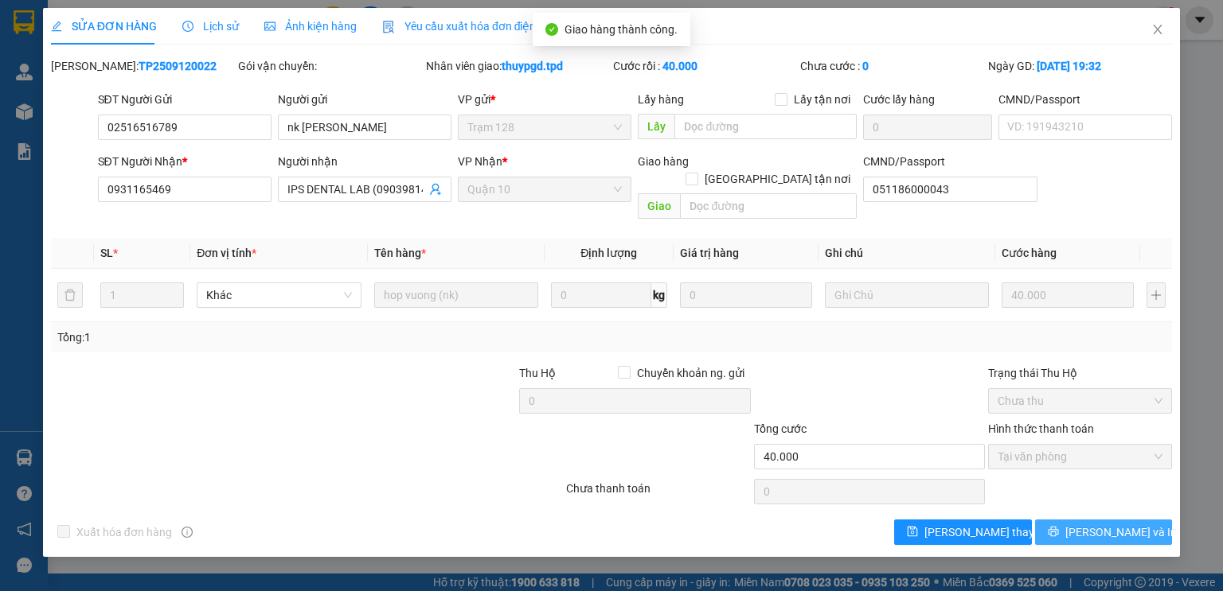
click at [1123, 524] on span "[PERSON_NAME] và In" at bounding box center [1120, 533] width 111 height 18
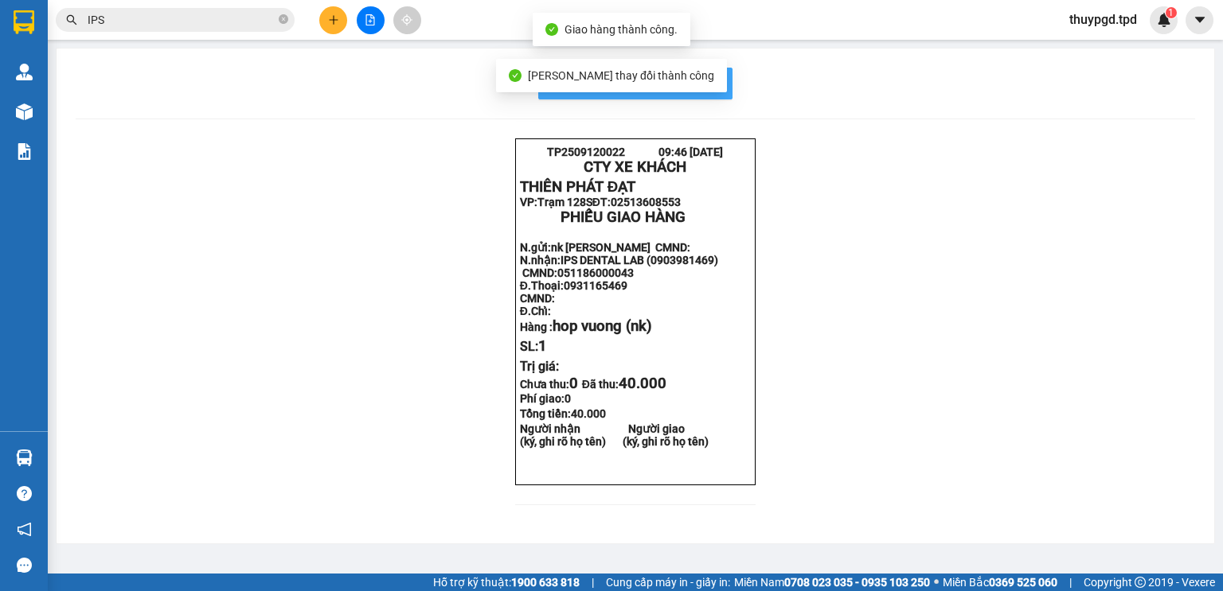
click at [718, 84] on button "In mẫu biên lai tự cấu hình" at bounding box center [635, 84] width 194 height 32
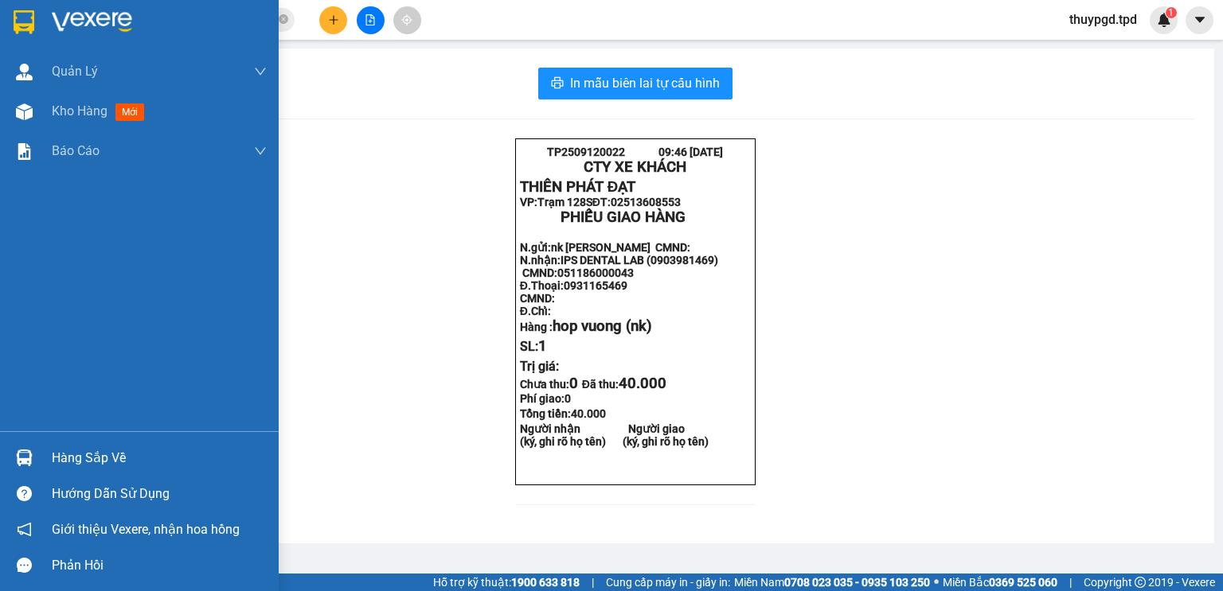
click at [88, 466] on div "Hàng sắp về" at bounding box center [159, 459] width 215 height 24
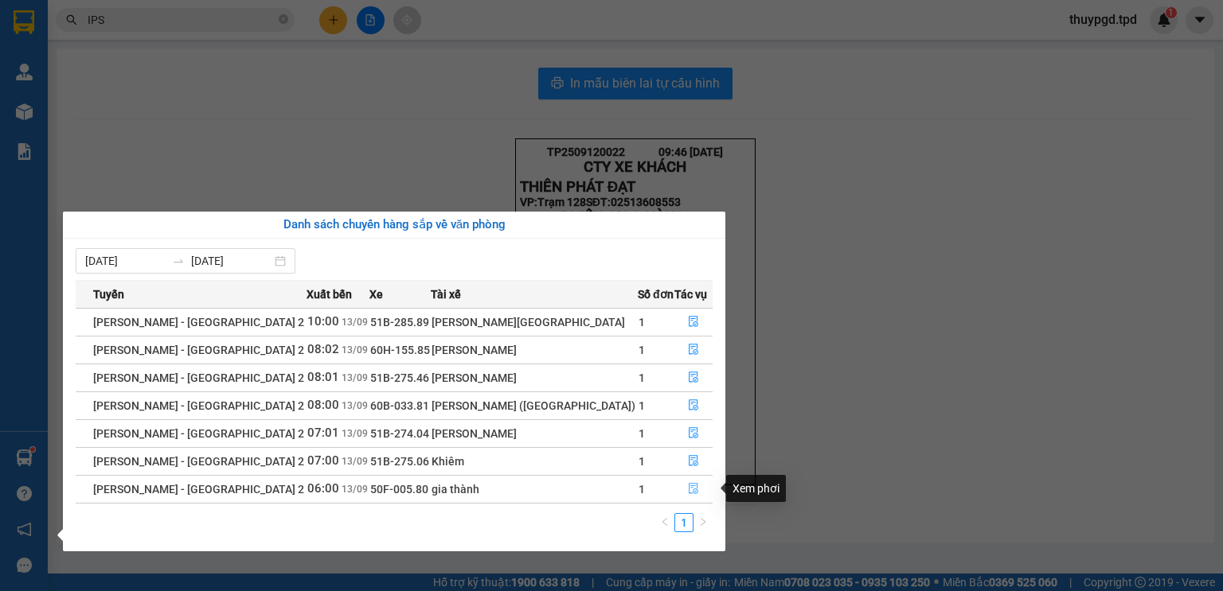
click at [690, 493] on icon "file-done" at bounding box center [693, 489] width 10 height 11
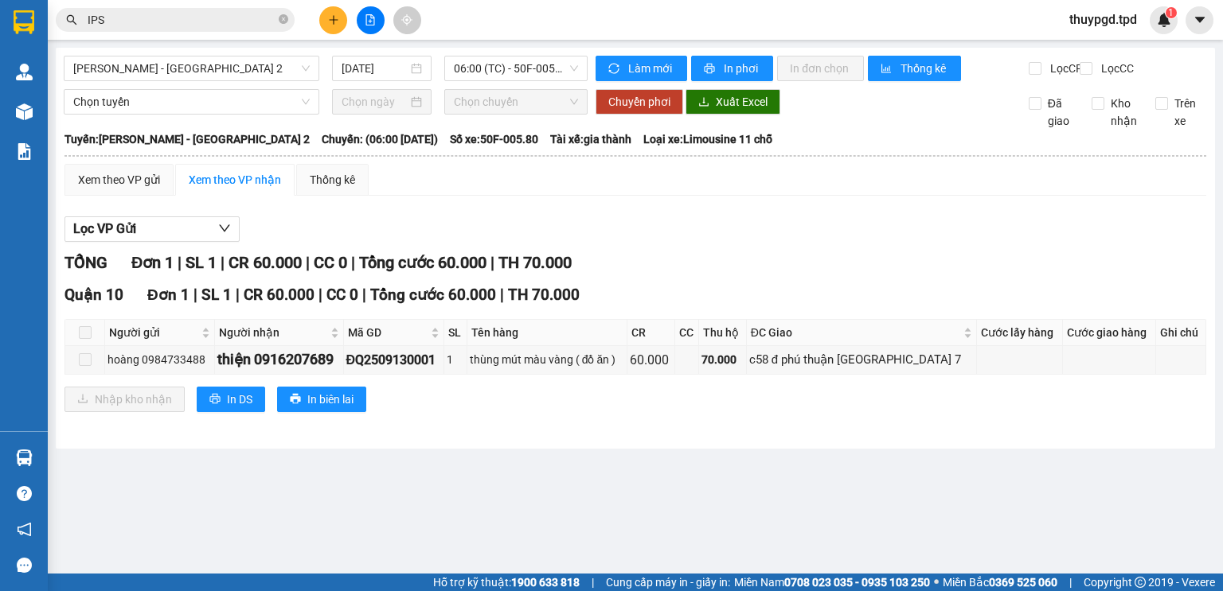
drag, startPoint x: 96, startPoint y: 336, endPoint x: 80, endPoint y: 342, distance: 17.9
click at [92, 338] on th at bounding box center [85, 333] width 40 height 26
click at [80, 339] on span at bounding box center [85, 332] width 13 height 13
click at [79, 339] on span at bounding box center [85, 332] width 13 height 13
drag, startPoint x: 86, startPoint y: 352, endPoint x: 103, endPoint y: 395, distance: 46.4
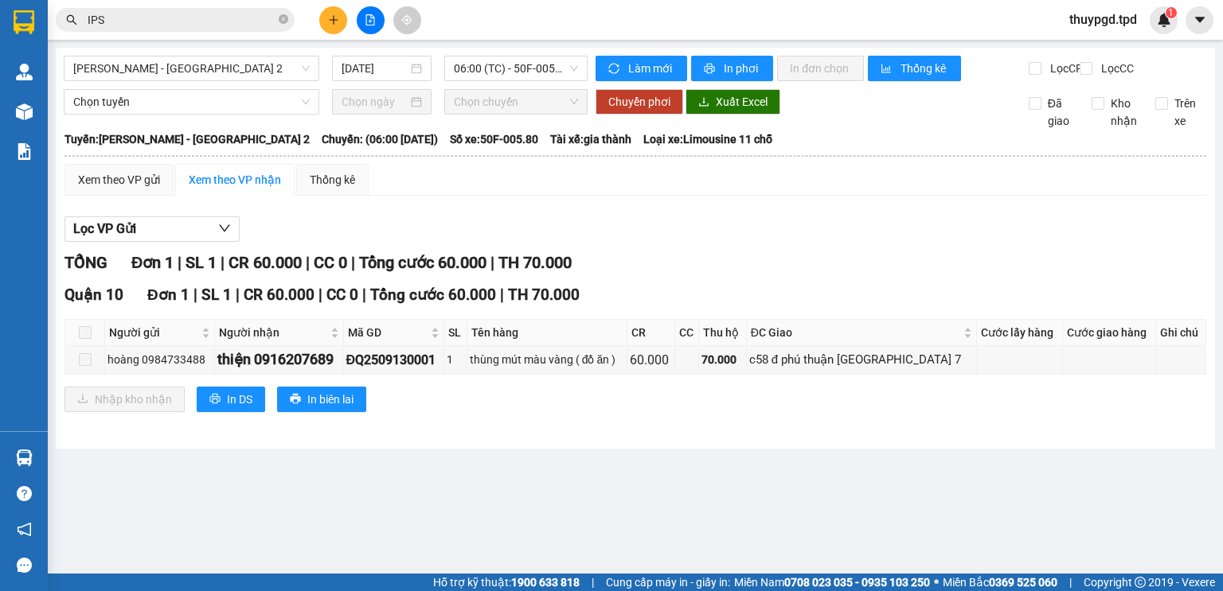
click at [87, 339] on span at bounding box center [85, 332] width 13 height 13
click at [118, 183] on div "Xem theo VP gửi" at bounding box center [118, 180] width 109 height 32
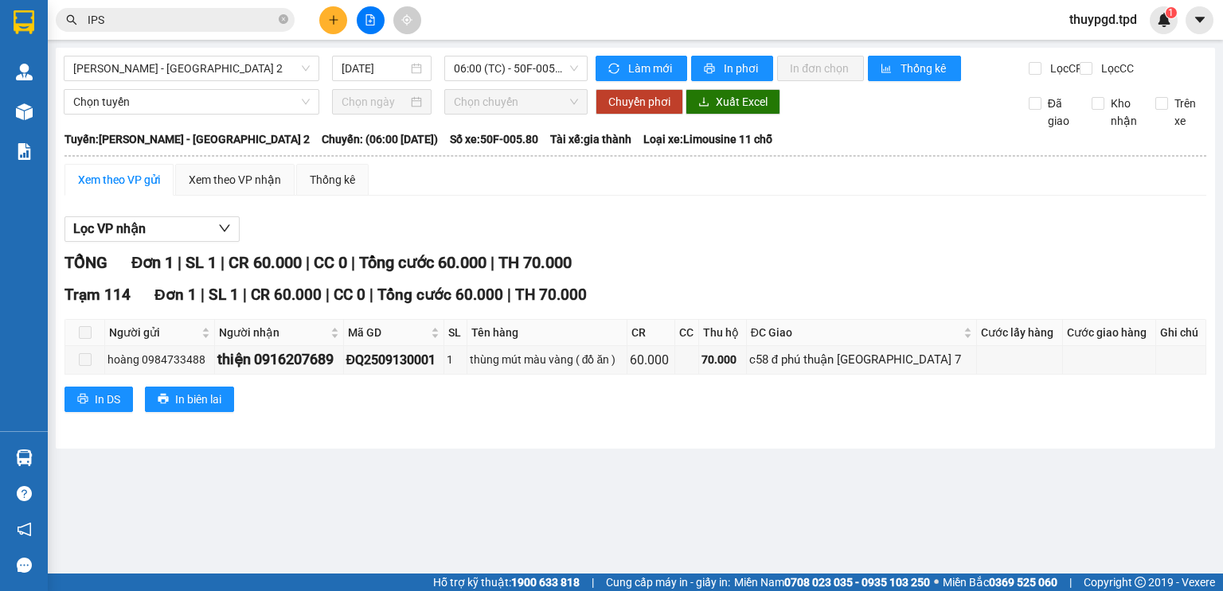
click at [89, 339] on span at bounding box center [85, 332] width 13 height 13
click at [200, 189] on div "Xem theo VP nhận" at bounding box center [235, 180] width 92 height 18
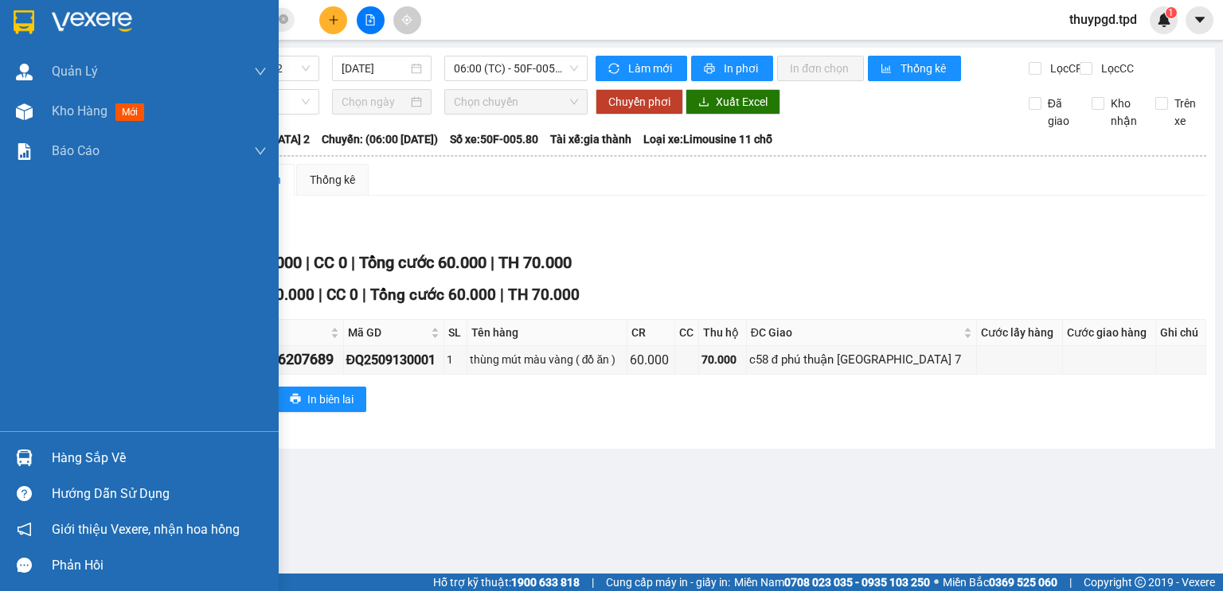
click at [41, 460] on div "Hàng sắp về" at bounding box center [139, 458] width 279 height 36
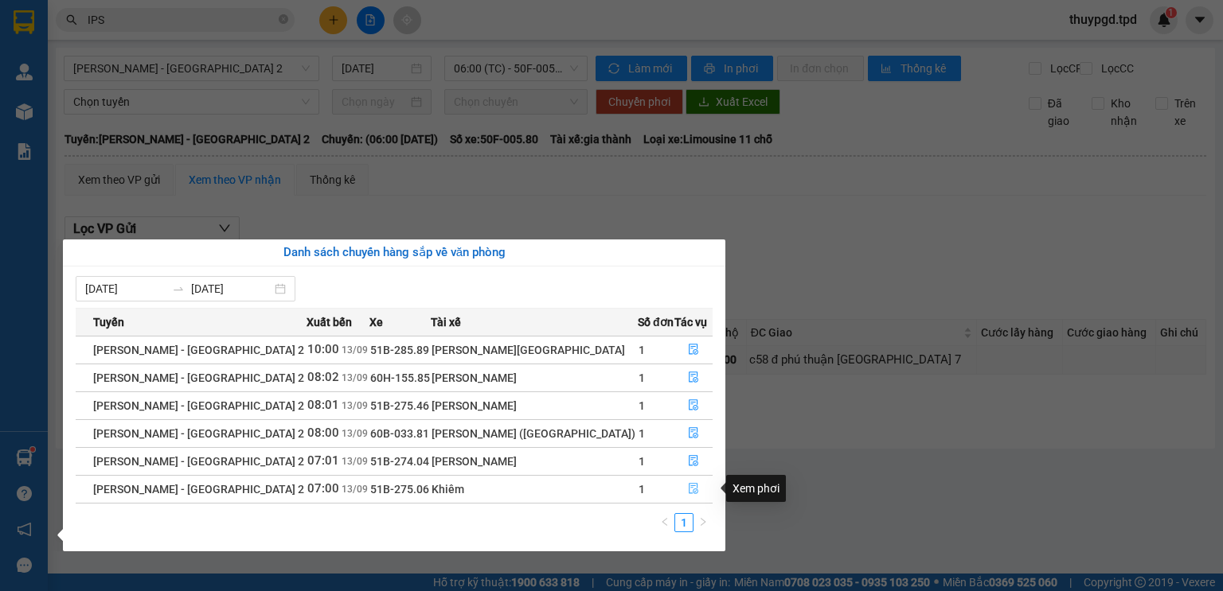
click at [688, 490] on icon "file-done" at bounding box center [693, 488] width 11 height 11
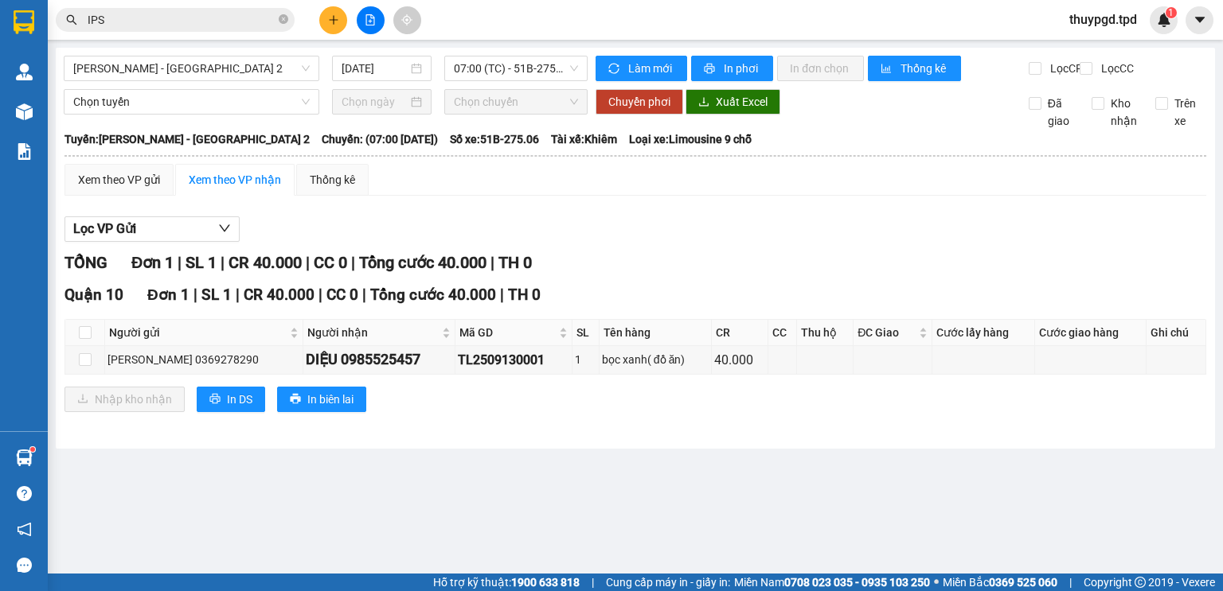
click at [340, 25] on button at bounding box center [333, 20] width 28 height 28
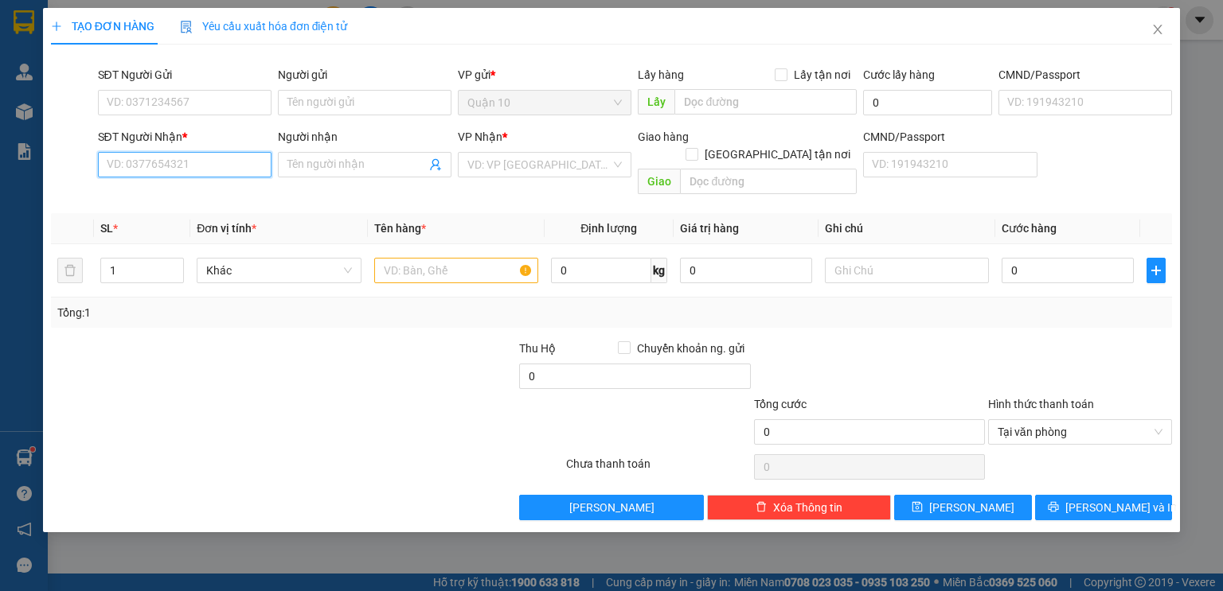
click at [169, 162] on input "SĐT Người Nhận *" at bounding box center [185, 164] width 174 height 25
click at [153, 201] on div "0962844432 - NAM LONG" at bounding box center [185, 197] width 157 height 18
type input "0962844432"
type input "NAM LONG"
type input "0962844432"
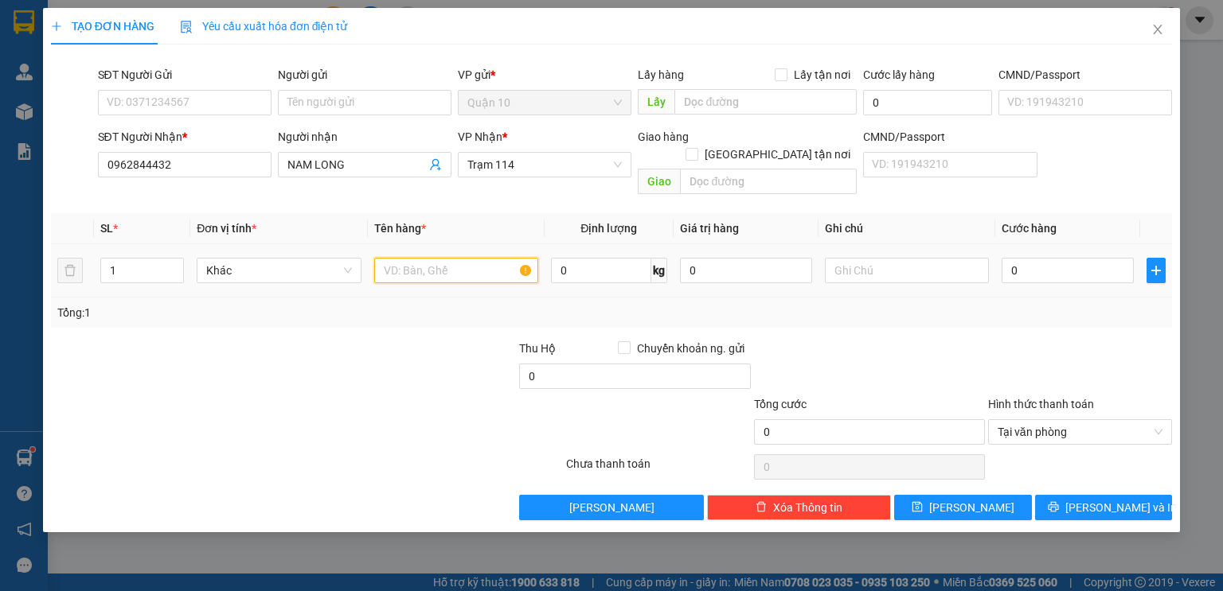
click at [422, 260] on input "text" at bounding box center [456, 270] width 164 height 25
type input "CỤC MÀU BK VÀNG"
type input "4"
type input "40"
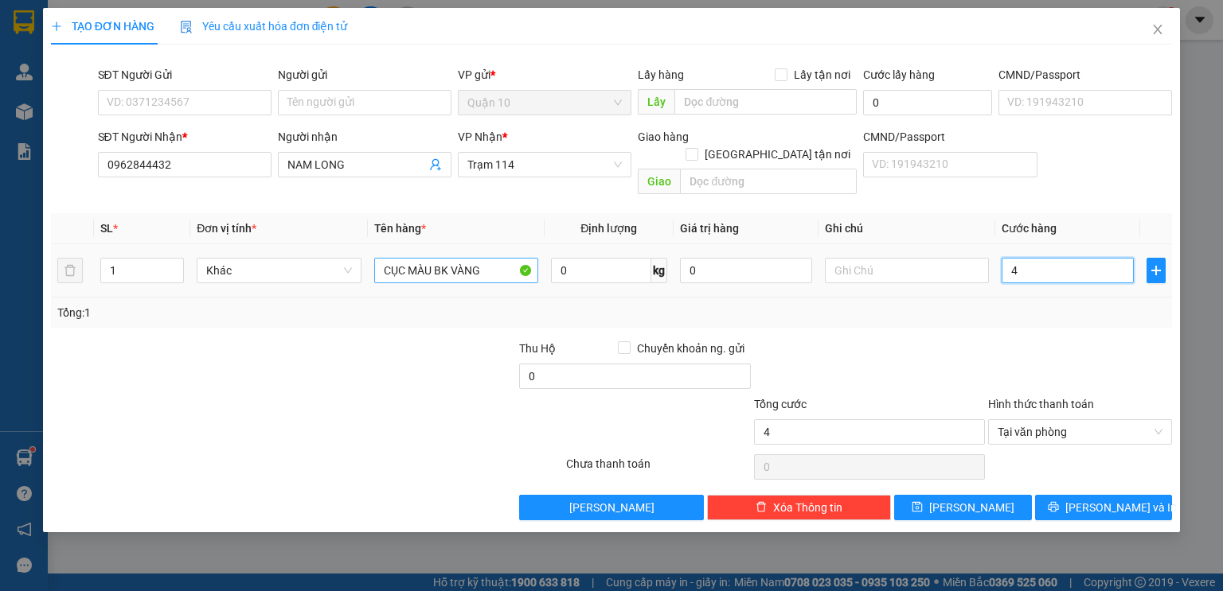
type input "40"
type input "40.000"
click at [920, 396] on div "Tổng cước" at bounding box center [869, 408] width 231 height 24
drag, startPoint x: 720, startPoint y: 239, endPoint x: 92, endPoint y: 349, distance: 637.5
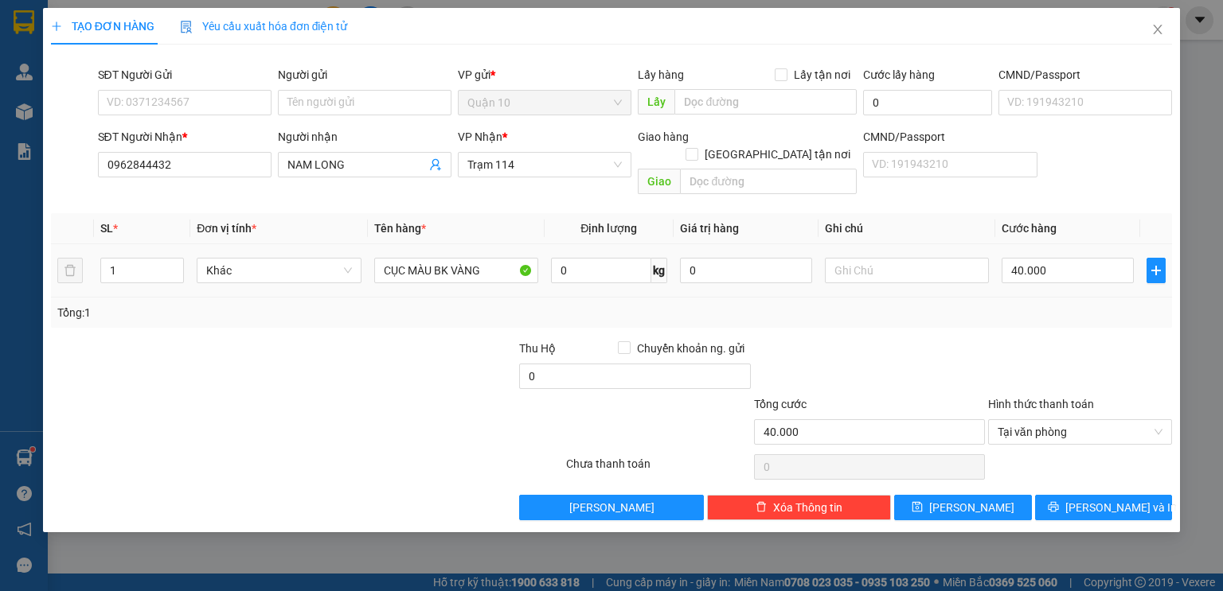
click at [190, 349] on div "Transit Pickup Surcharge Ids Transit Deliver Surcharge Ids Transit Deliver Surc…" at bounding box center [611, 288] width 1121 height 463
click at [750, 258] on input "0" at bounding box center [746, 270] width 132 height 25
type input "0"
click at [111, 107] on input "SĐT Người Gửi" at bounding box center [185, 102] width 174 height 25
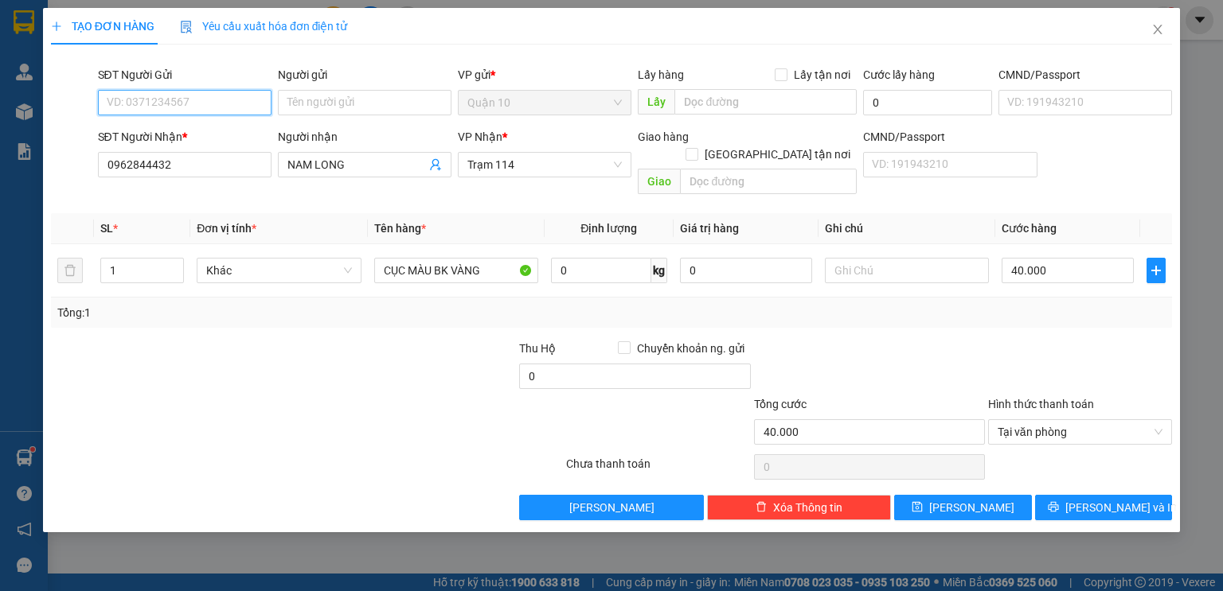
click at [149, 99] on input "SĐT Người Gửi" at bounding box center [185, 102] width 174 height 25
type input "0858975690"
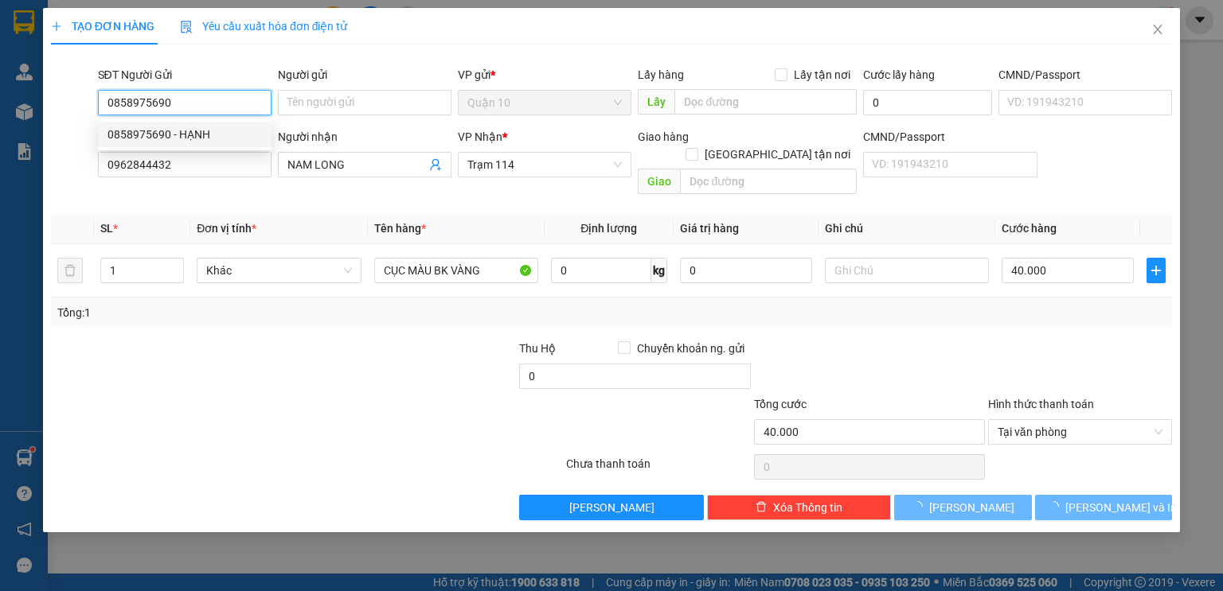
click at [170, 140] on div "0858975690 - HẠNH" at bounding box center [184, 135] width 154 height 18
type input "HẠNH"
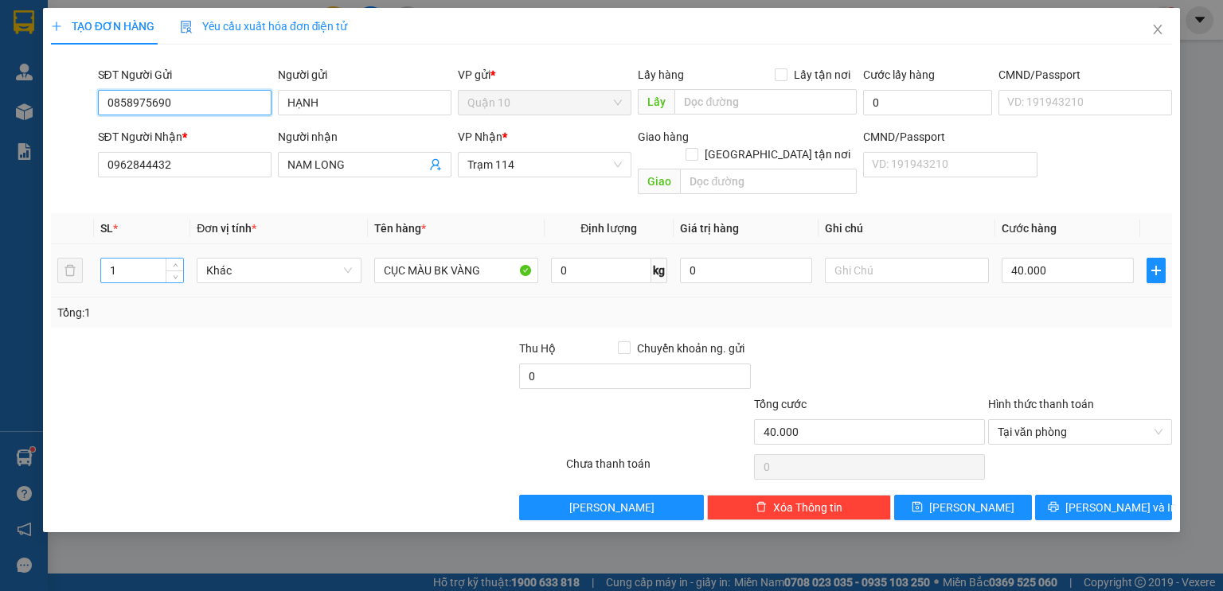
type input "0858975690"
click at [352, 255] on tr "1 Khác CỤC MÀU BK VÀNG 0 kg 0 40.000" at bounding box center [611, 270] width 1121 height 53
click at [490, 259] on input "CỤC MÀU BK VÀNG" at bounding box center [456, 270] width 164 height 25
type input "CỤC MÀU BK VÀNG NHỎ"
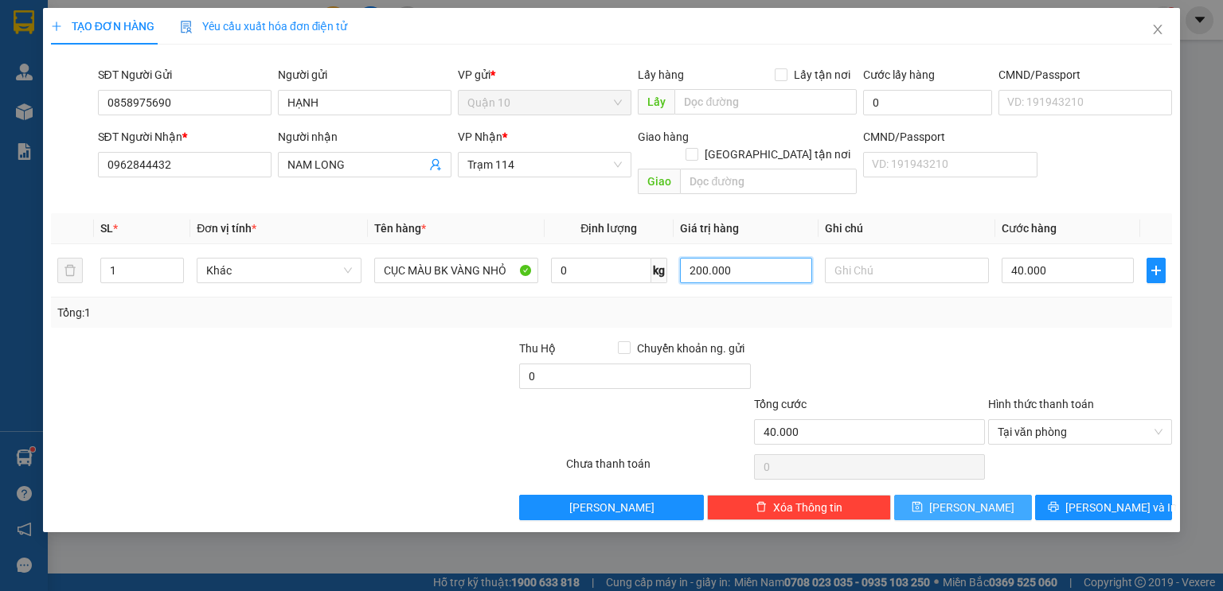
type input "200.000"
click at [1102, 499] on span "[PERSON_NAME] và In" at bounding box center [1120, 508] width 111 height 18
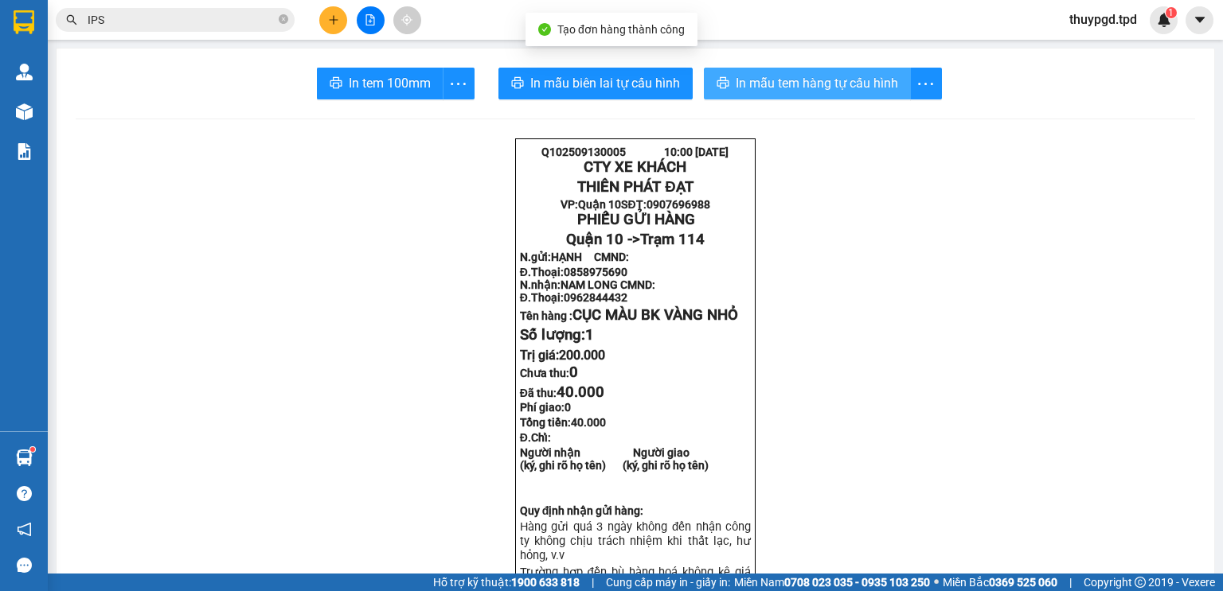
click at [767, 94] on button "In mẫu tem hàng tự cấu hình" at bounding box center [807, 84] width 207 height 32
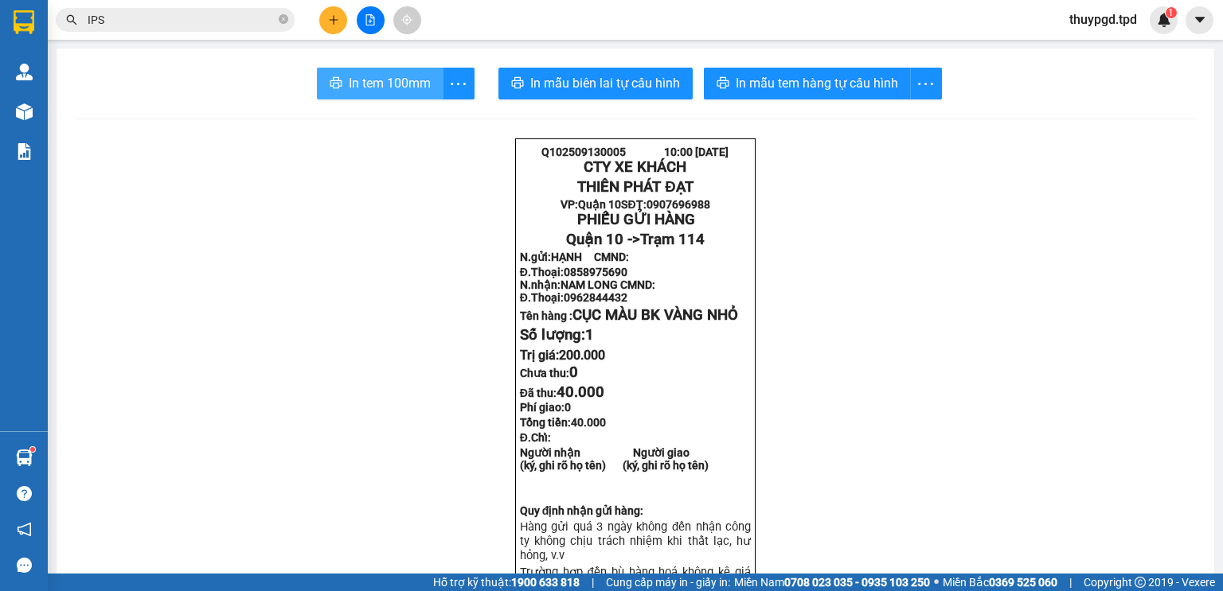
click at [353, 78] on span "In tem 100mm" at bounding box center [390, 83] width 82 height 20
click at [346, 23] on div at bounding box center [369, 20] width 119 height 28
click at [337, 25] on icon "plus" at bounding box center [333, 19] width 11 height 11
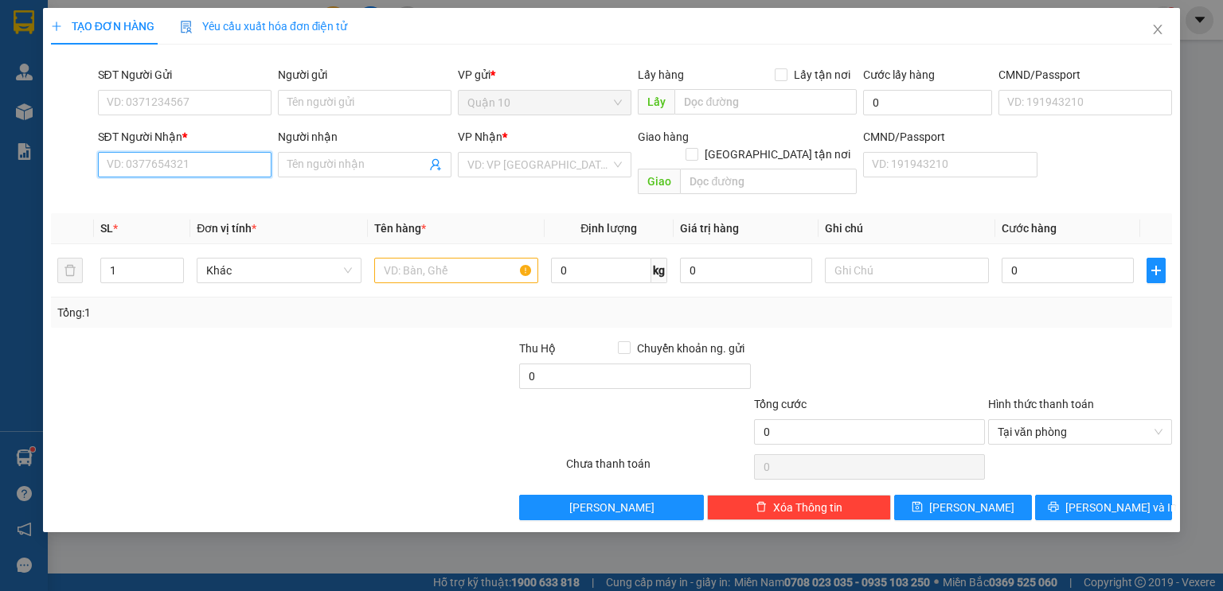
click at [230, 171] on input "SĐT Người Nhận *" at bounding box center [185, 164] width 174 height 25
type input "0919535"
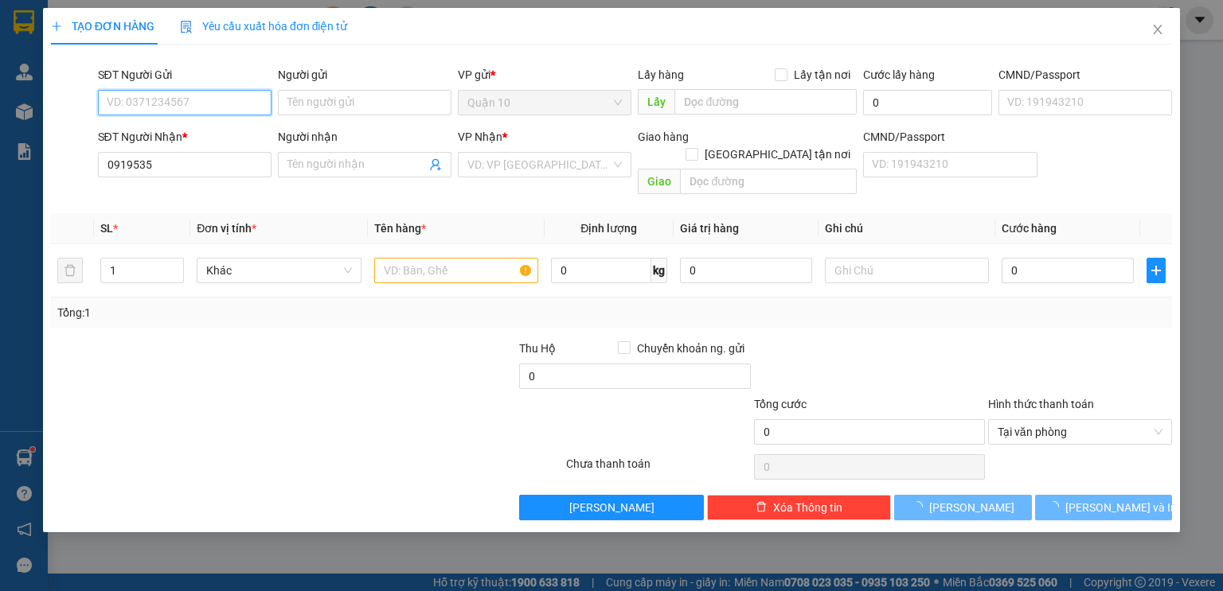
click at [138, 93] on input "SĐT Người Gửi" at bounding box center [185, 102] width 174 height 25
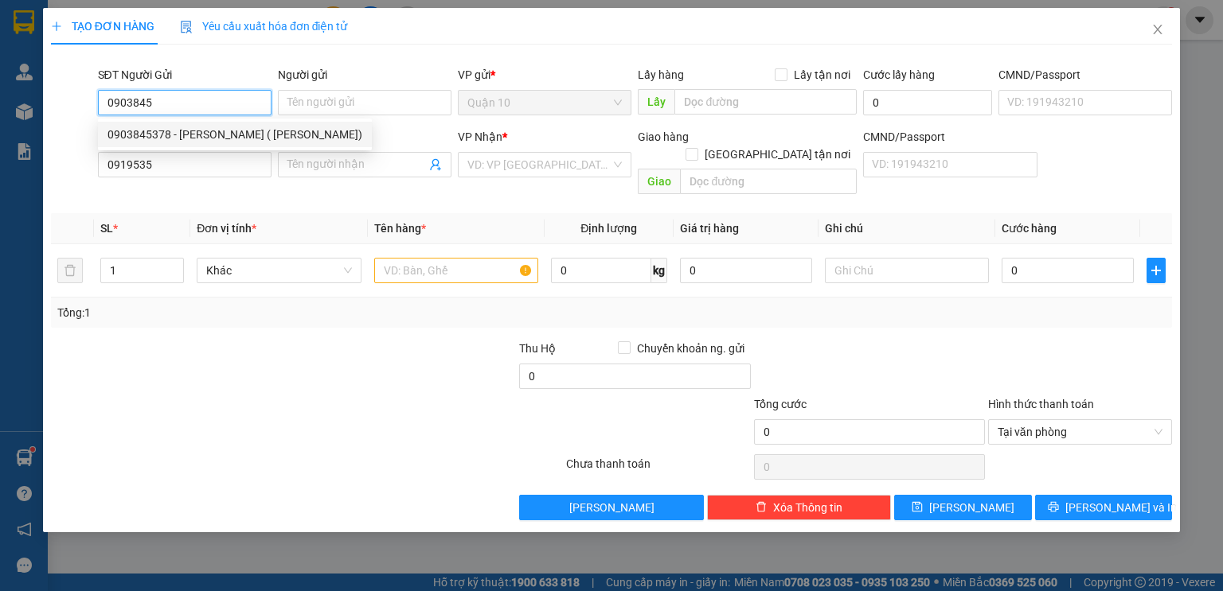
click at [248, 132] on div "0903845378 - cường mai ( NGUYỄN CHÍ HUỲNH PHI)" at bounding box center [234, 135] width 255 height 18
type input "0903845378"
type input "[PERSON_NAME] ( [PERSON_NAME])"
type input "086095002918"
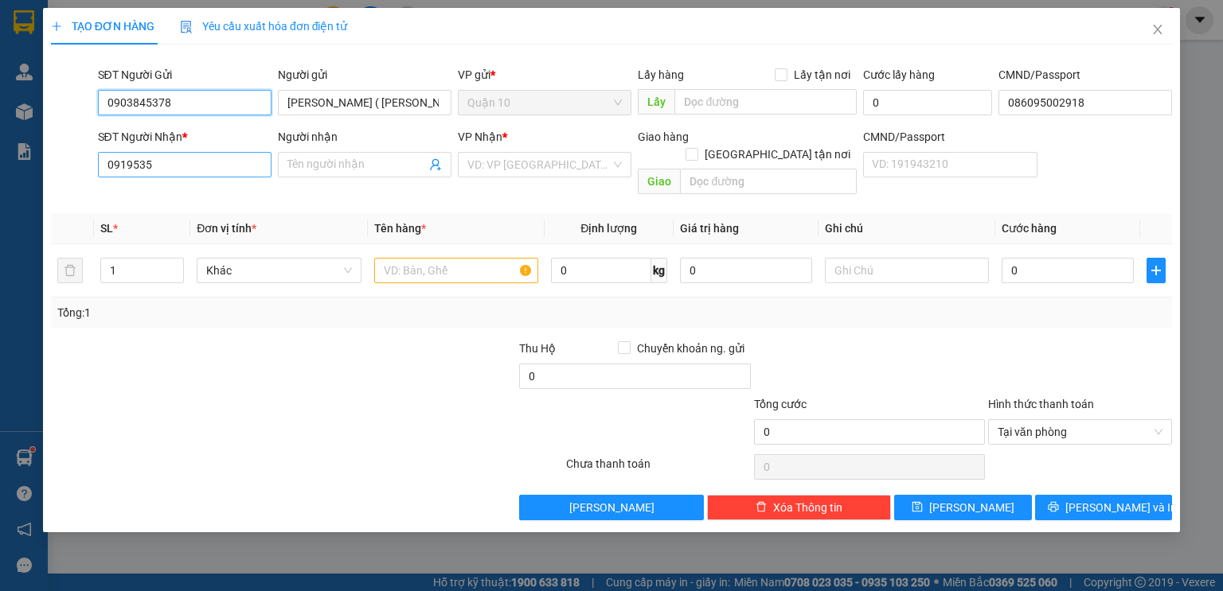
type input "0903845378"
drag, startPoint x: 162, startPoint y: 155, endPoint x: 168, endPoint y: 169, distance: 14.6
click at [163, 155] on input "0919535" at bounding box center [185, 164] width 174 height 25
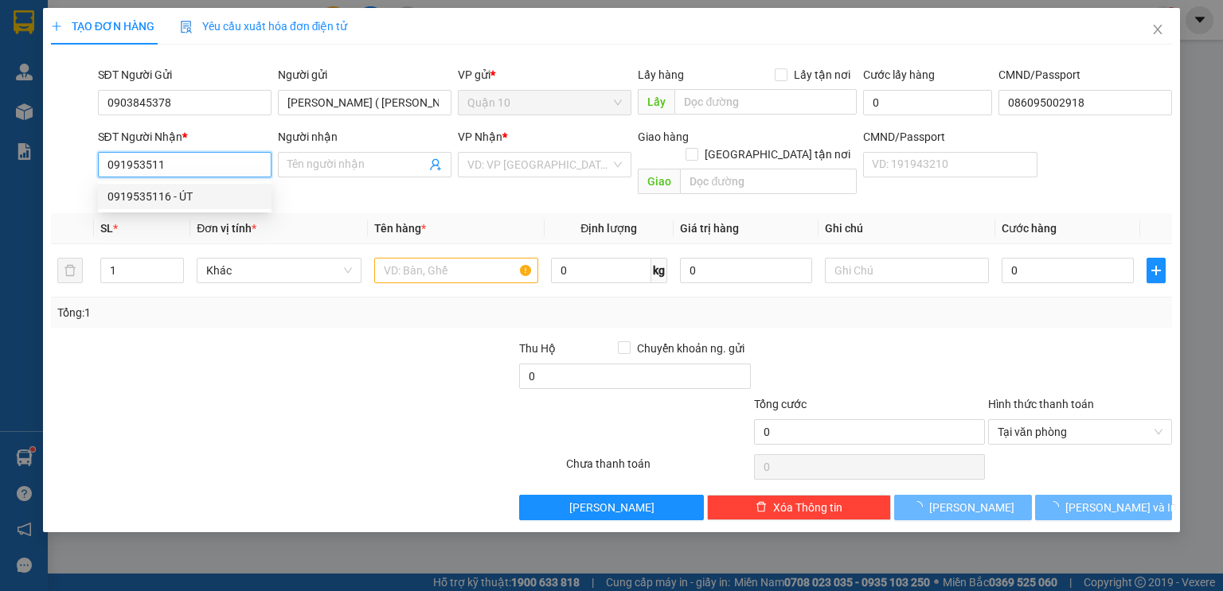
click at [208, 203] on div "0919535116 - ÚT" at bounding box center [184, 197] width 154 height 18
type input "0919535116"
type input "ÚT"
type input "LA NGÀ"
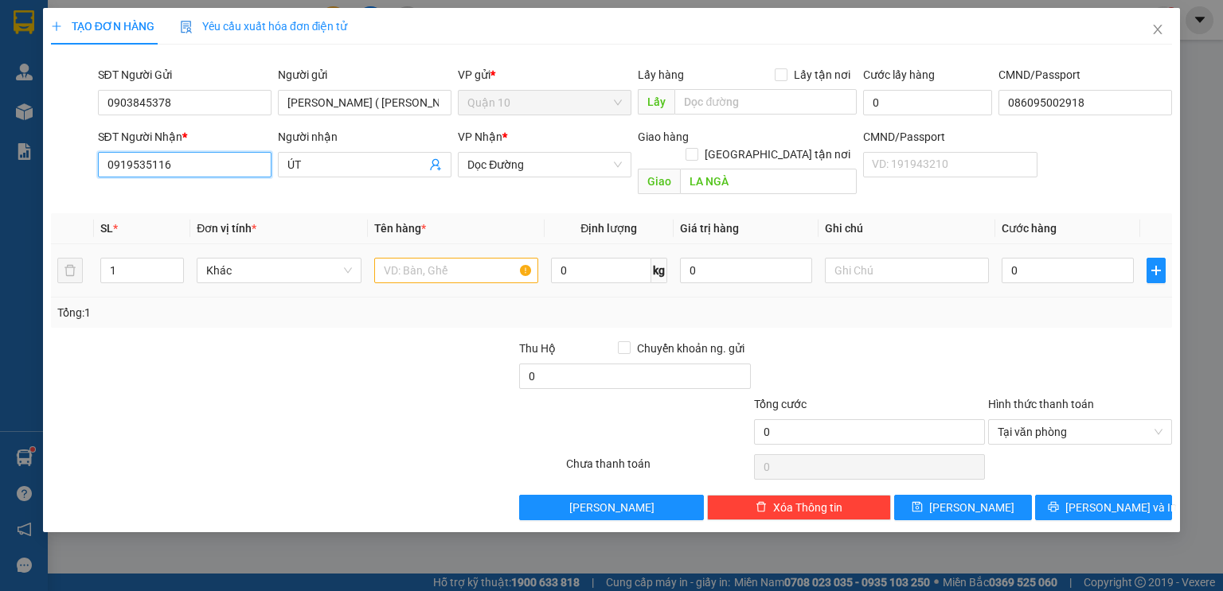
type input "0919535116"
drag, startPoint x: 425, startPoint y: 261, endPoint x: 388, endPoint y: 267, distance: 37.0
click at [426, 261] on input "text" at bounding box center [456, 270] width 164 height 25
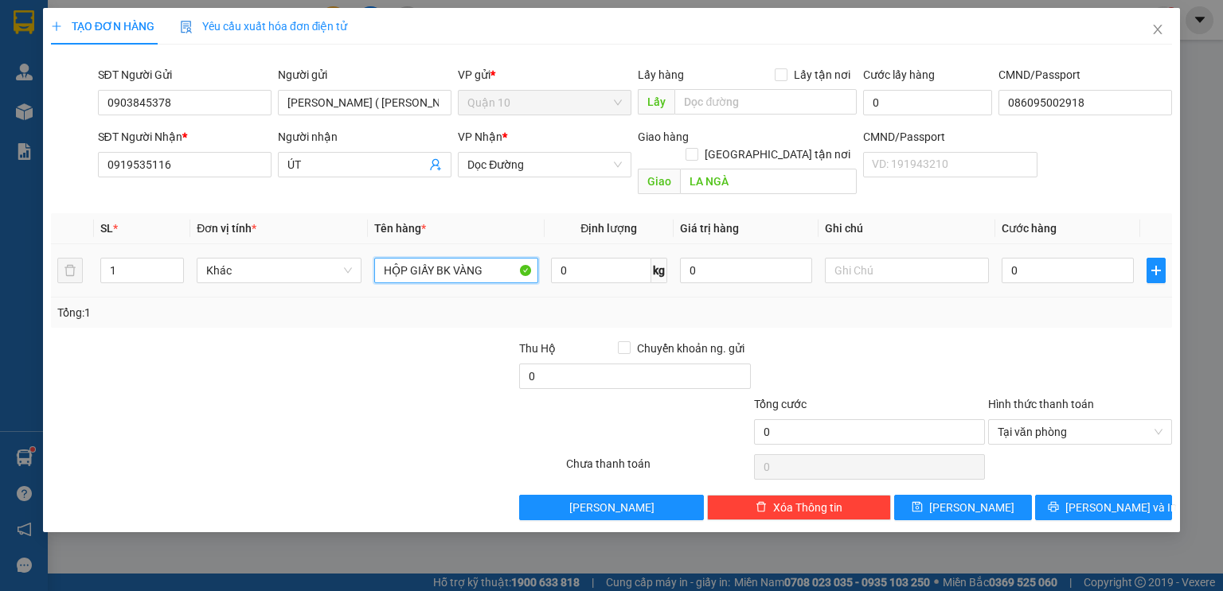
type input "HỘP GIẤY BK VÀNG"
type input "4"
type input "40"
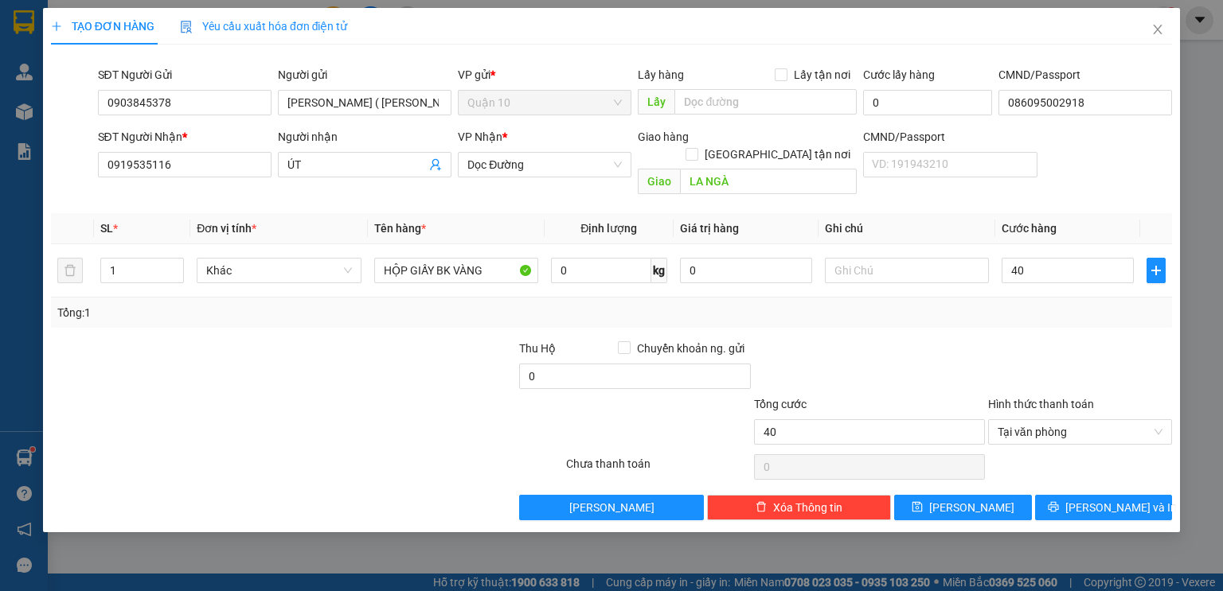
type input "40.000"
click at [1051, 340] on div at bounding box center [1079, 368] width 187 height 56
drag, startPoint x: 786, startPoint y: 245, endPoint x: 469, endPoint y: 210, distance: 319.5
click at [670, 213] on table "SL * Đơn vị tính * Tên hàng * Định lượng Giá trị hàng Ghi chú Cước hàng 1 Khác …" at bounding box center [611, 255] width 1121 height 84
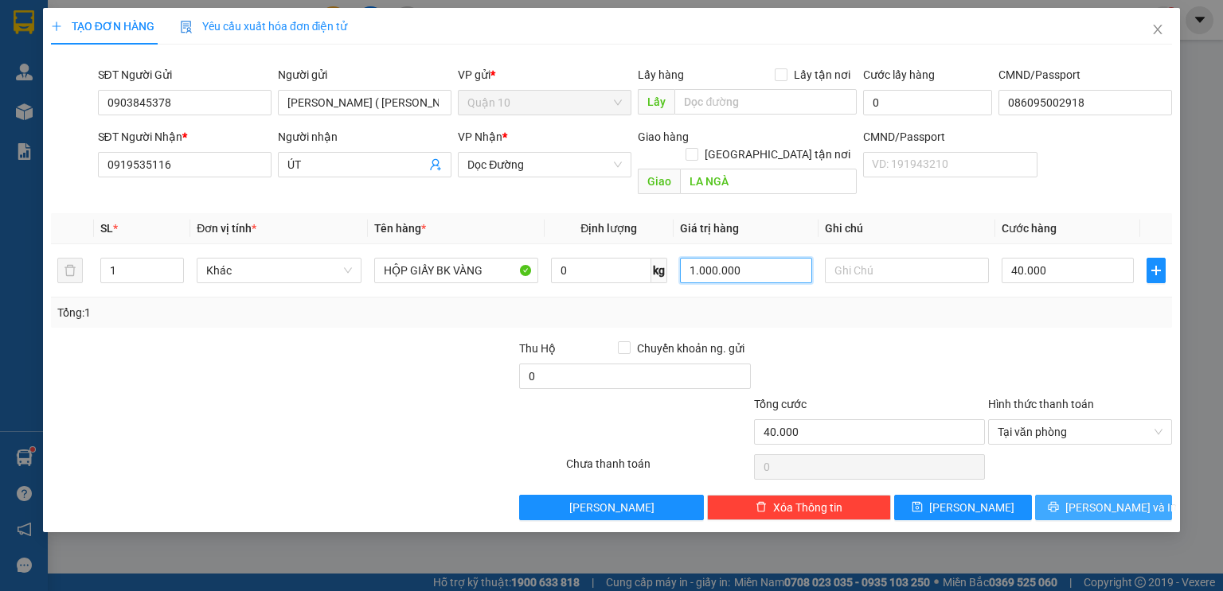
type input "1.000.000"
click at [1120, 499] on span "[PERSON_NAME] và In" at bounding box center [1120, 508] width 111 height 18
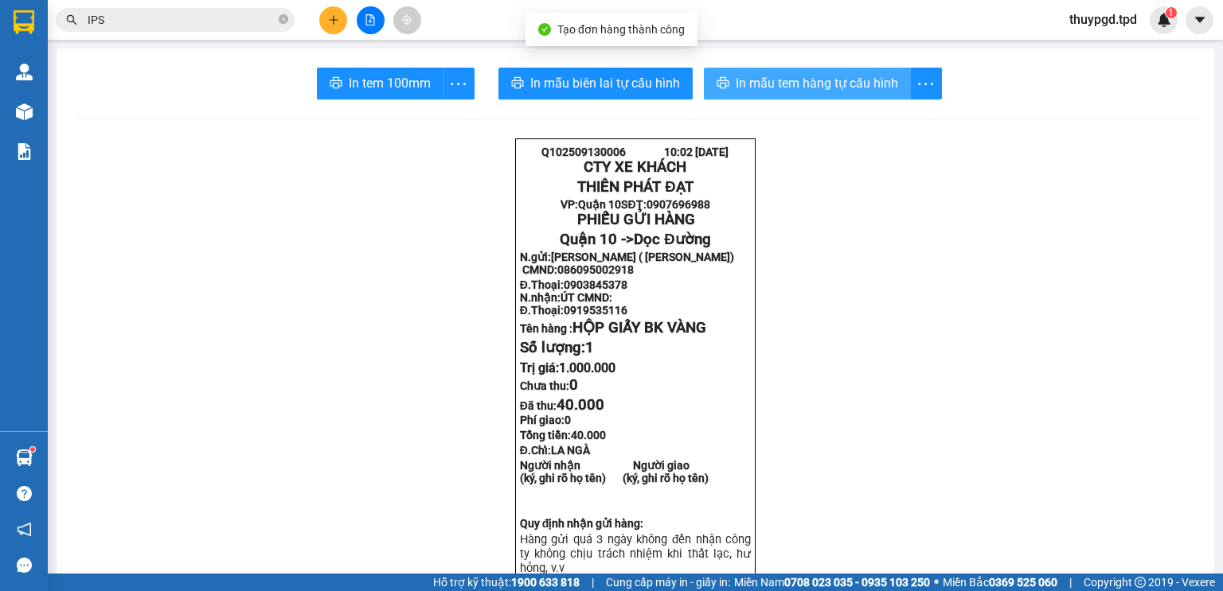
click at [844, 82] on span "In mẫu tem hàng tự cấu hình" at bounding box center [816, 83] width 162 height 20
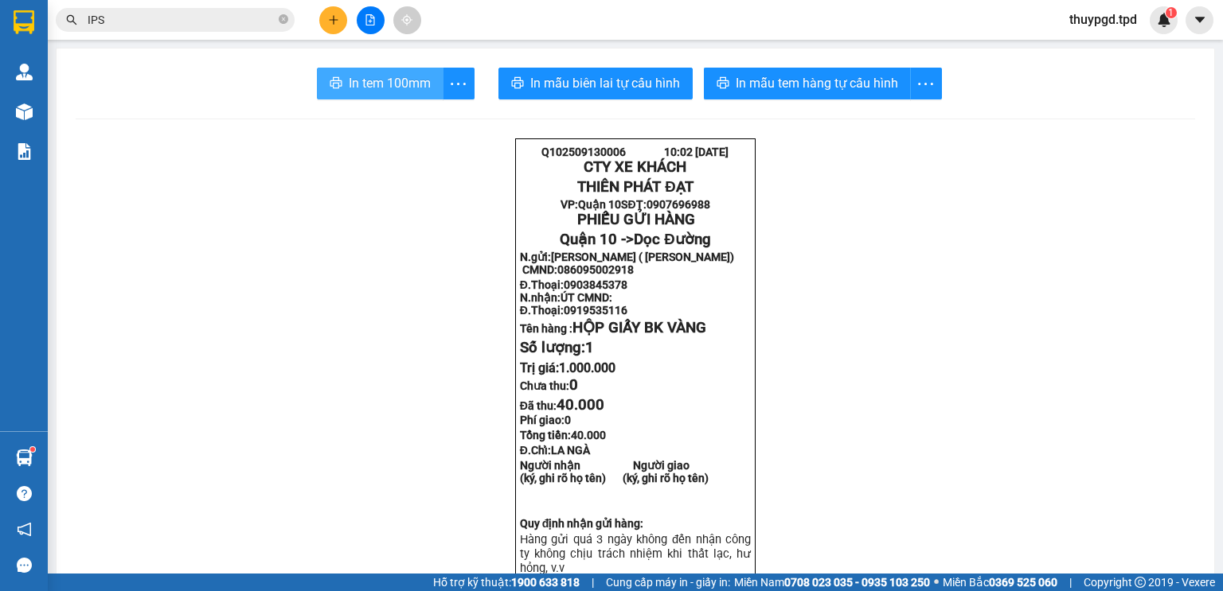
drag, startPoint x: 355, startPoint y: 98, endPoint x: 362, endPoint y: 94, distance: 8.2
click at [357, 98] on button "In tem 100mm" at bounding box center [380, 84] width 127 height 32
click at [325, 21] on button at bounding box center [333, 20] width 28 height 28
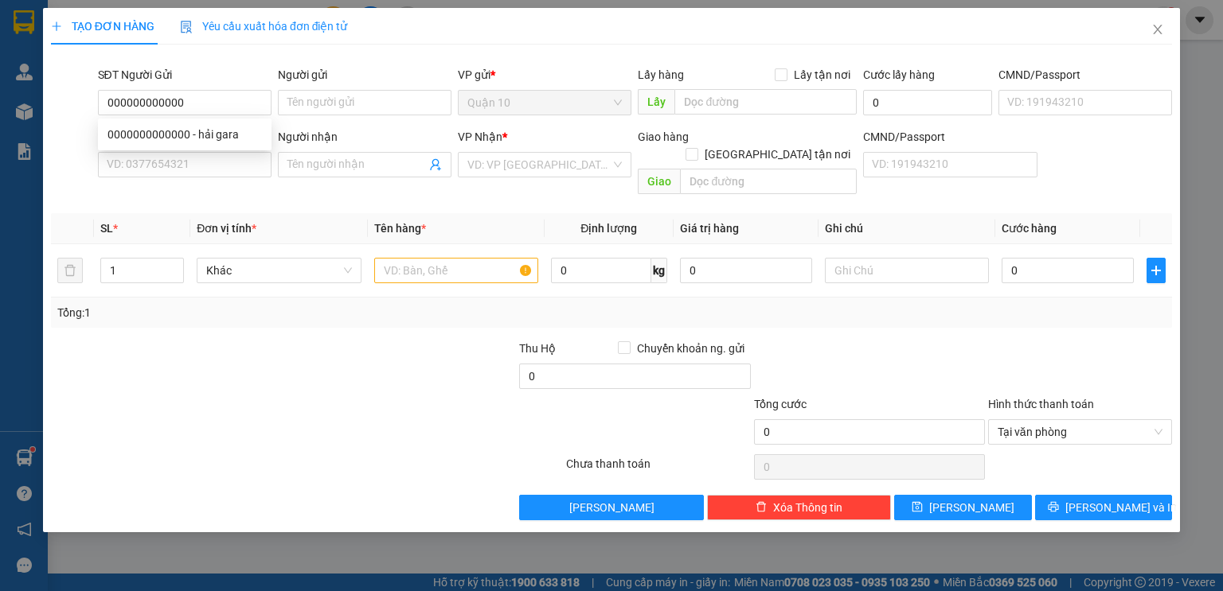
click at [146, 118] on body "Kết quả tìm kiếm ( 313 ) Bộ lọc Mã ĐH Trạng thái Món hàng Thu hộ Tổng cước Chưa…" at bounding box center [611, 295] width 1223 height 591
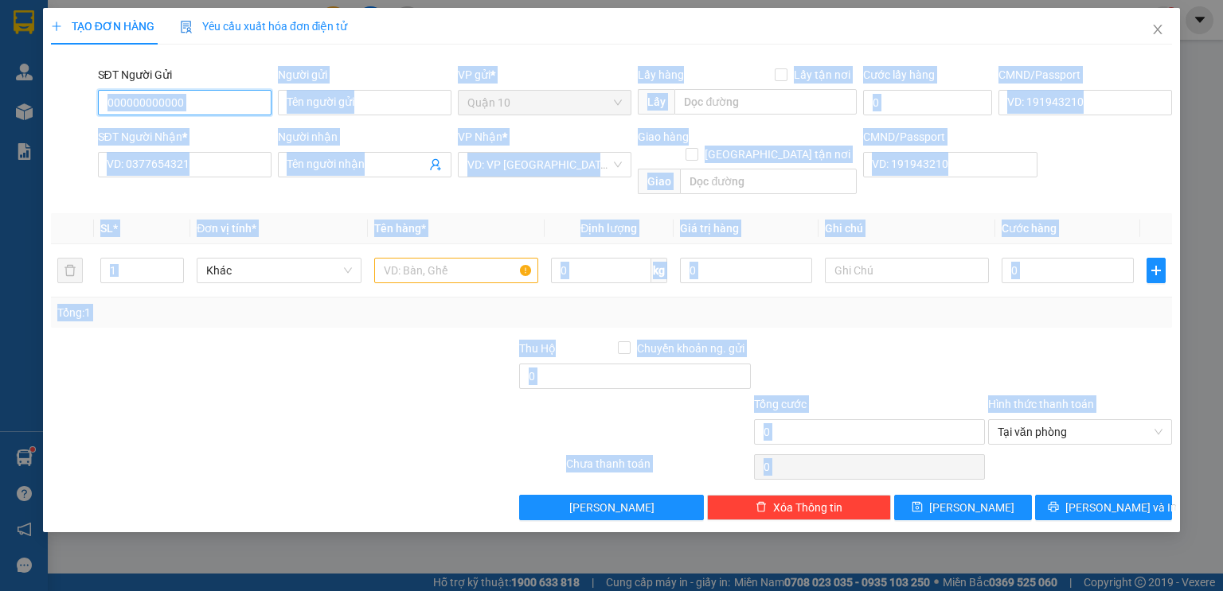
click at [197, 110] on input "000000000000" at bounding box center [185, 102] width 174 height 25
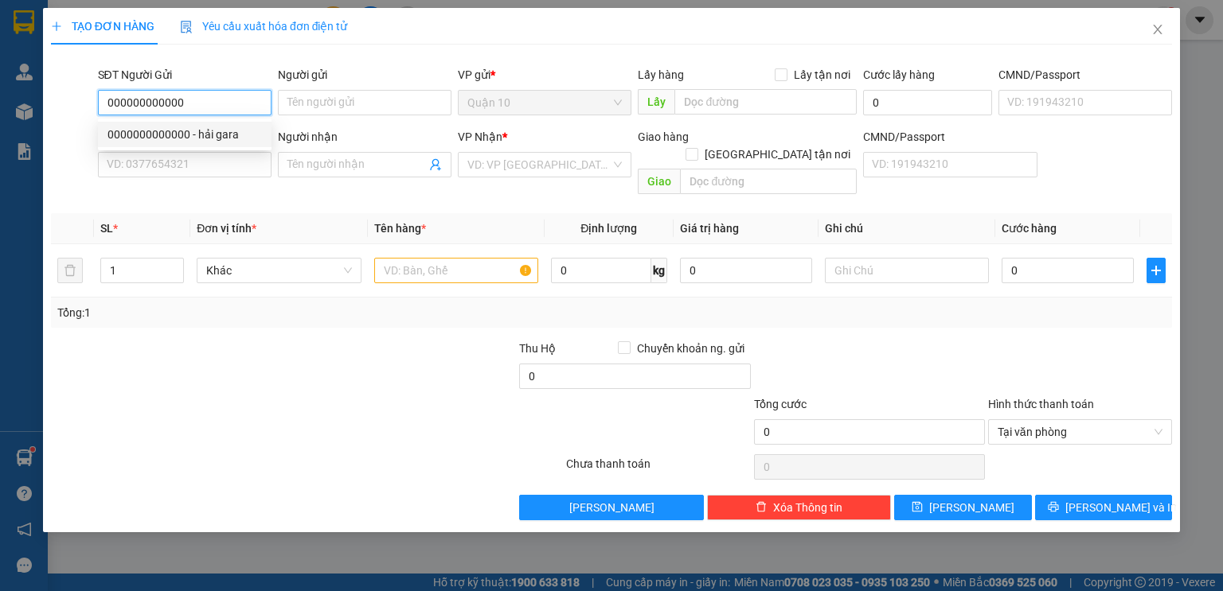
click at [205, 124] on div "0000000000000 - hải gara" at bounding box center [185, 134] width 174 height 25
type input "0000000000000"
type input "hải gara"
type input "00000000000"
type input "A ĐỨC PGD"
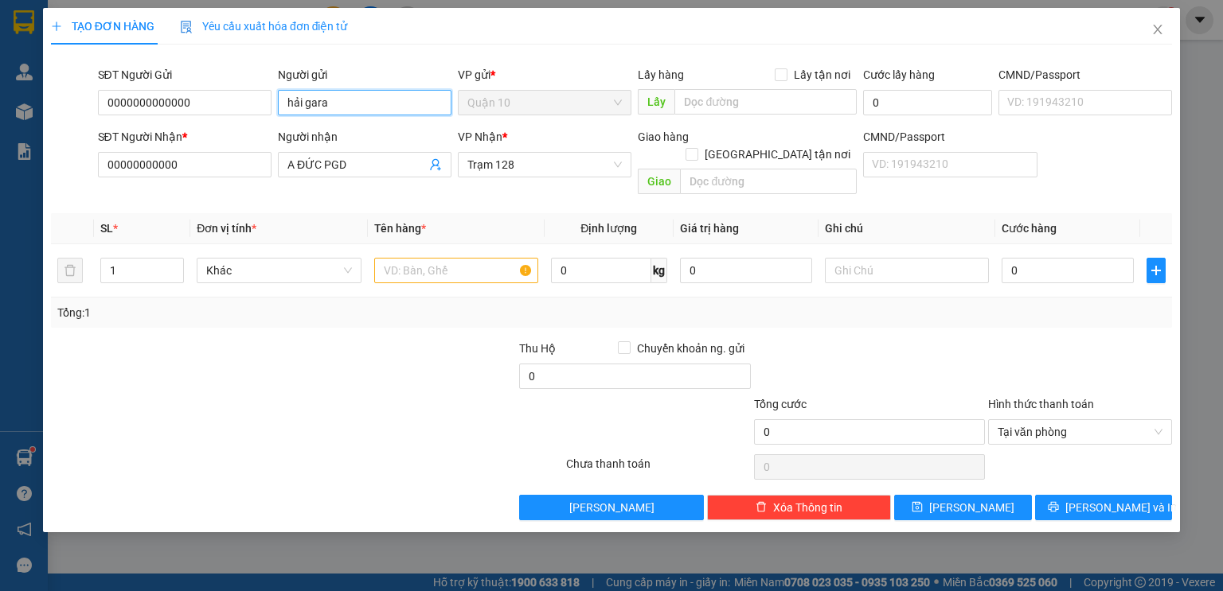
drag, startPoint x: 375, startPoint y: 108, endPoint x: 89, endPoint y: 117, distance: 285.9
click at [105, 116] on div "SĐT Người Gửi 0000000000000 Người gửi hải gara hải gara VP gửi * Quận 10 Lấy hà…" at bounding box center [635, 94] width 1081 height 56
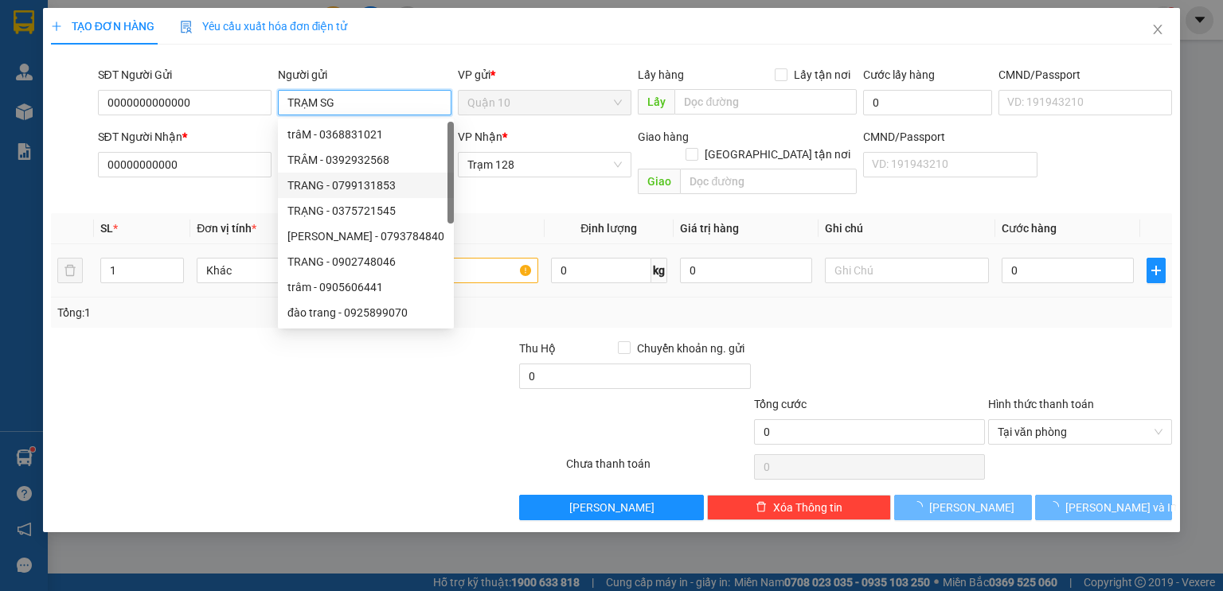
type input "TRẠM SG"
click at [194, 213] on th "Đơn vị tính *" at bounding box center [278, 228] width 177 height 31
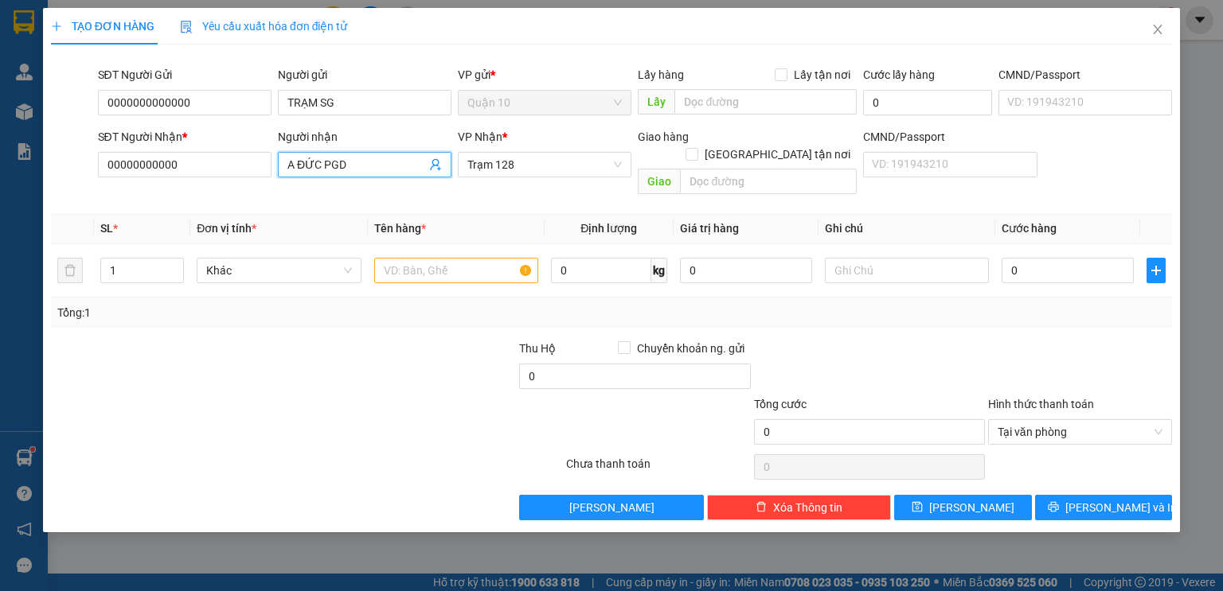
drag, startPoint x: 361, startPoint y: 169, endPoint x: 0, endPoint y: 160, distance: 361.5
click at [0, 146] on div "TẠO ĐƠN HÀNG Yêu cầu xuất hóa đơn điện tử Transit Pickup Surcharge Ids Transit …" at bounding box center [611, 295] width 1223 height 591
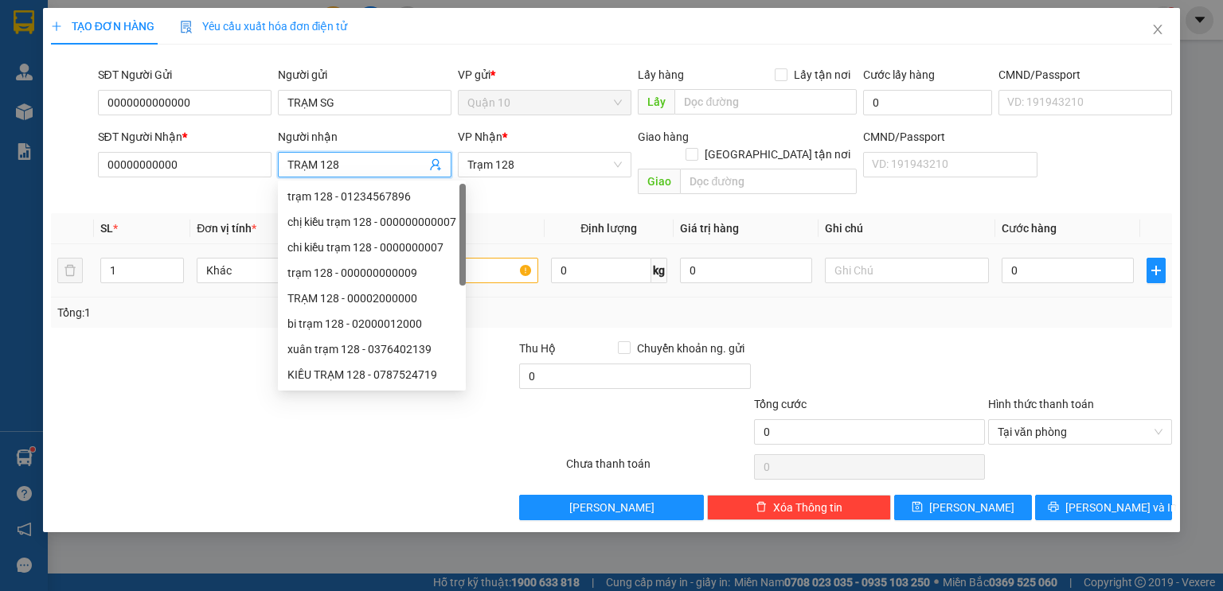
type input "TRẠM 128"
click at [505, 259] on input "text" at bounding box center [456, 270] width 164 height 25
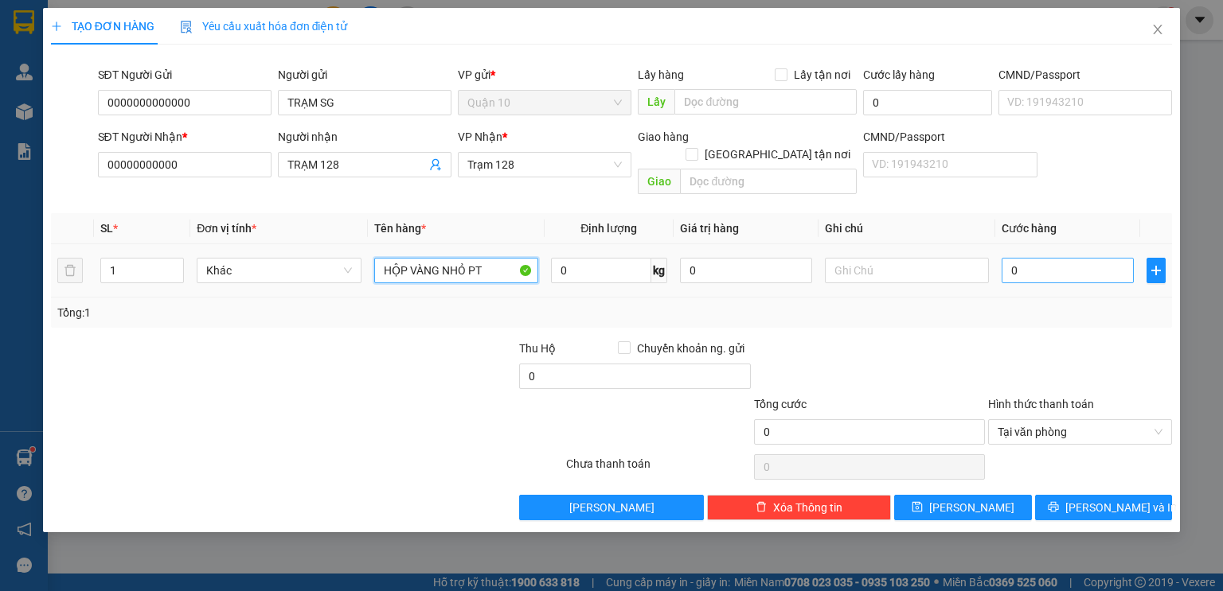
type input "HỘP VÀNG NHỎ PT"
drag, startPoint x: 1039, startPoint y: 240, endPoint x: 1003, endPoint y: 236, distance: 36.8
click at [1038, 258] on input "0" at bounding box center [1067, 270] width 132 height 25
type input "2"
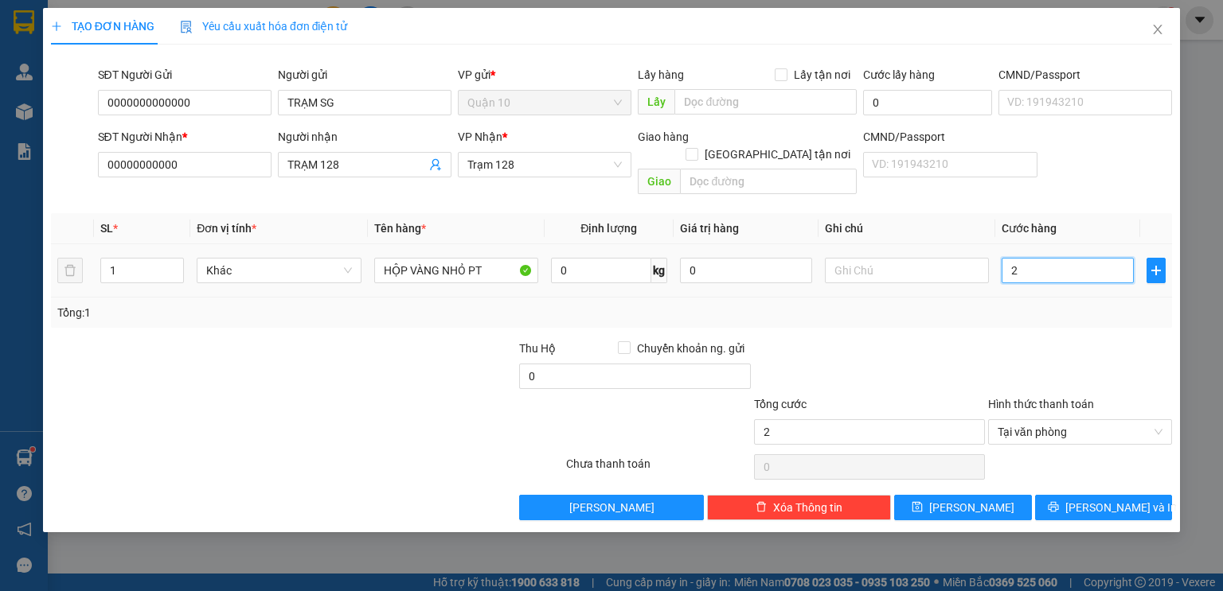
type input "20"
click at [1003, 263] on input "20" at bounding box center [1067, 270] width 132 height 25
click at [1022, 258] on input "20" at bounding box center [1067, 270] width 132 height 25
type input "20.000"
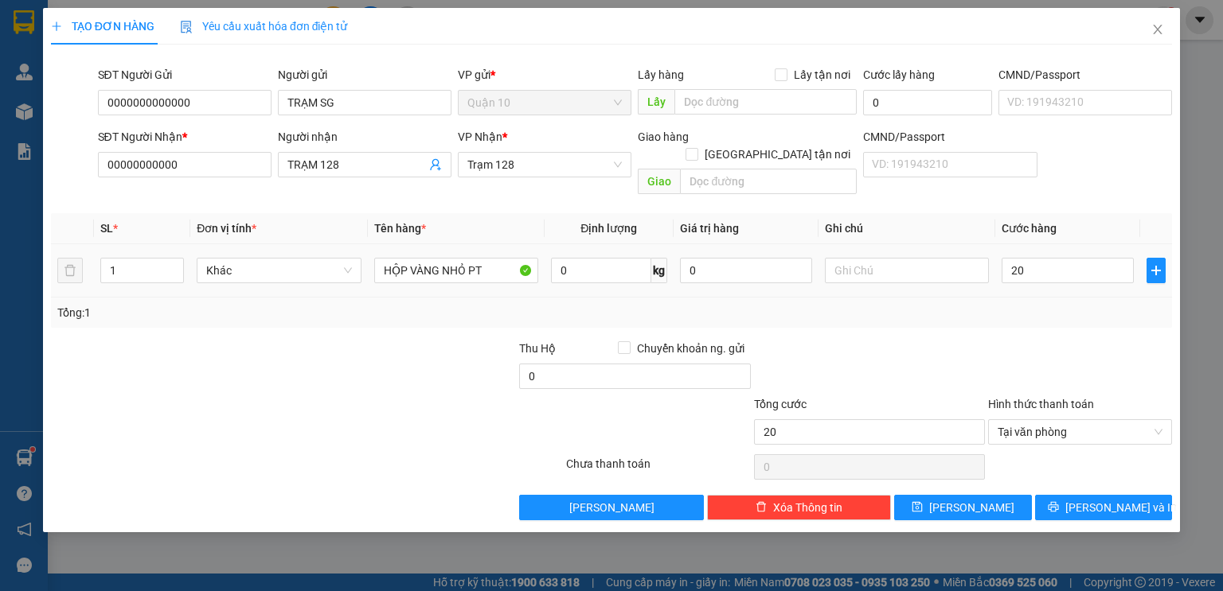
type input "20.000"
click at [1059, 379] on form "Thu Hộ Chuyển khoản ng. gửi 0 Tổng cước 20.000 Hình thức thanh toán Tại văn phò…" at bounding box center [611, 395] width 1121 height 111
type input "0"
click at [1073, 421] on span "Tại văn phòng" at bounding box center [1079, 432] width 165 height 24
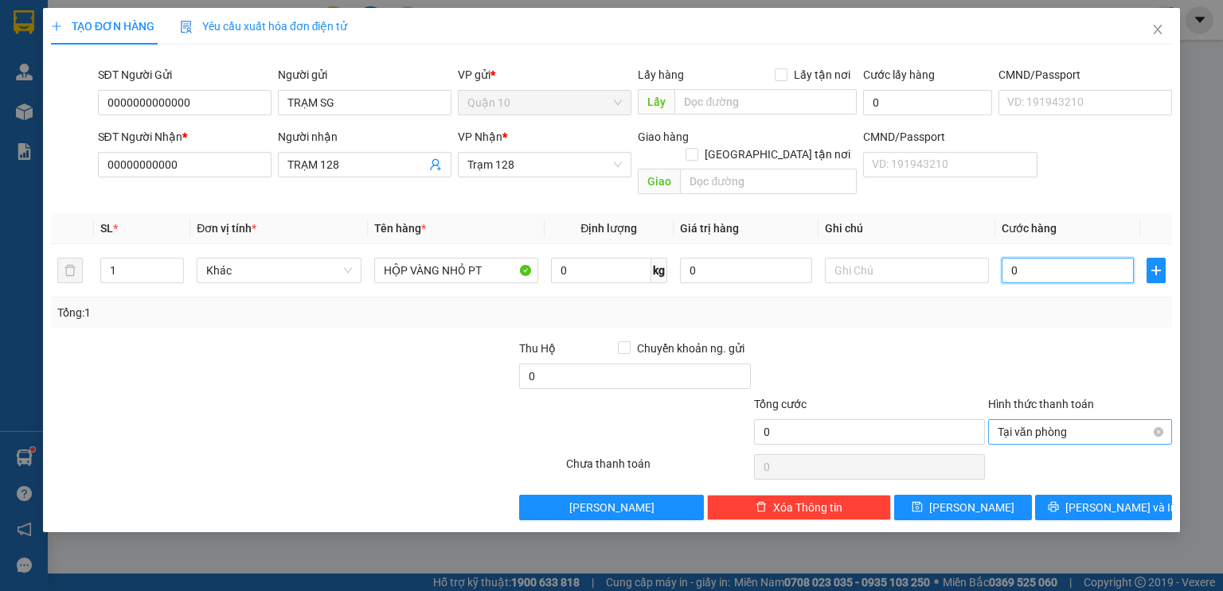
type input "0"
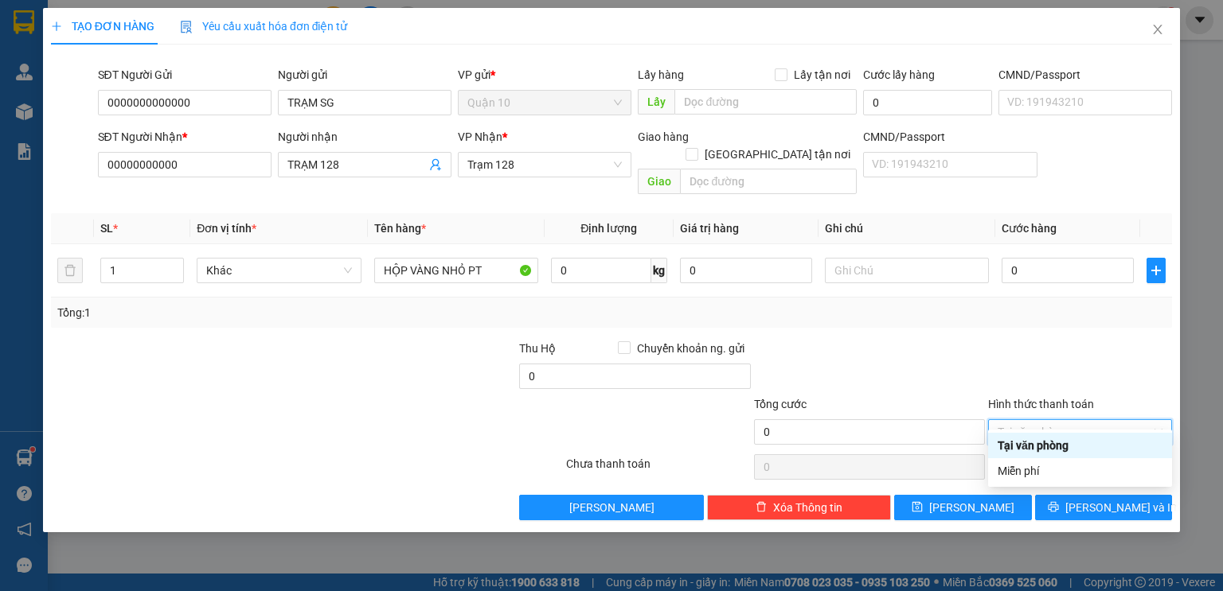
click at [1070, 454] on div "Tại văn phòng" at bounding box center [1080, 445] width 184 height 25
click at [1071, 422] on span "Tại văn phòng" at bounding box center [1079, 432] width 165 height 24
click at [1035, 478] on div "Miễn phí" at bounding box center [1079, 471] width 165 height 18
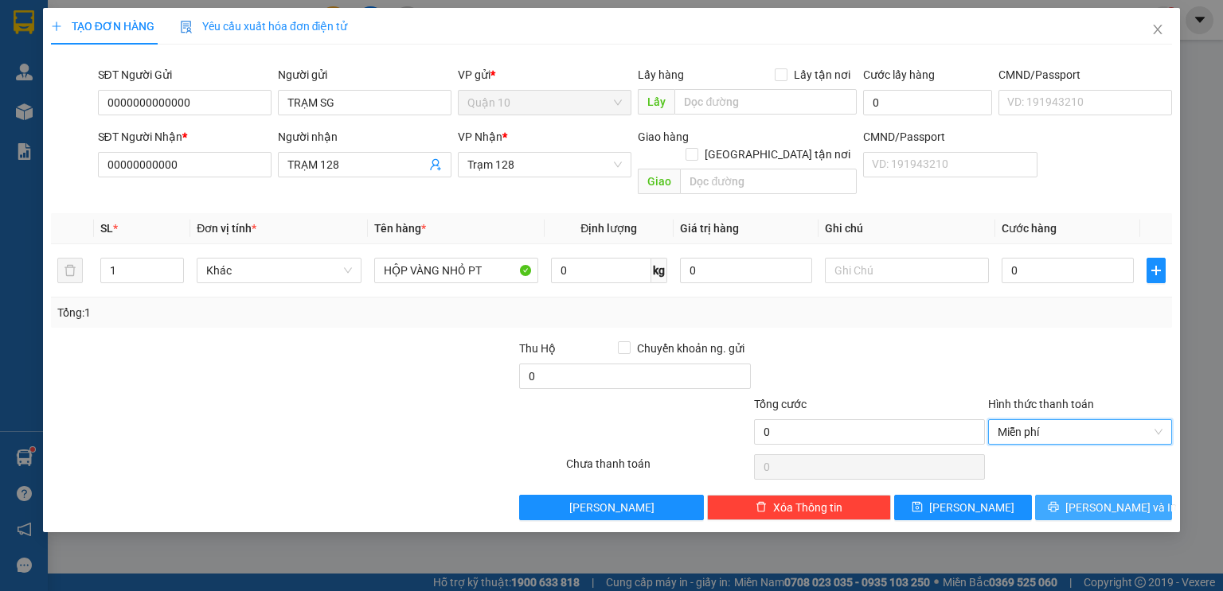
click at [1111, 499] on span "[PERSON_NAME] và In" at bounding box center [1120, 508] width 111 height 18
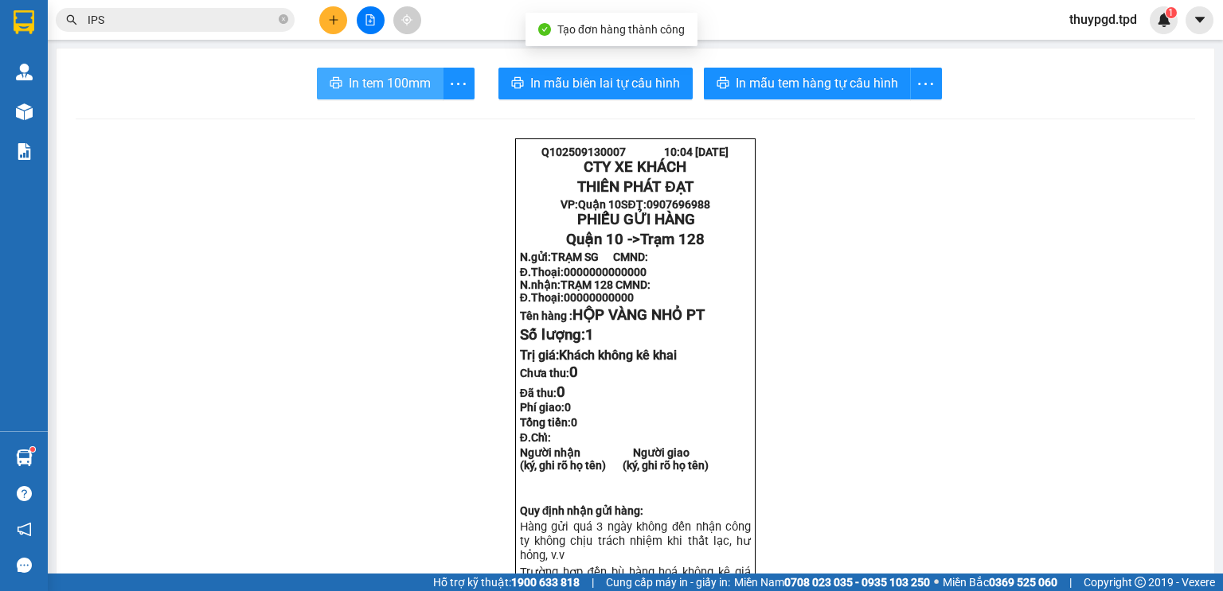
drag, startPoint x: 1122, startPoint y: 476, endPoint x: 417, endPoint y: 117, distance: 791.3
click at [392, 83] on span "In tem 100mm" at bounding box center [390, 83] width 82 height 20
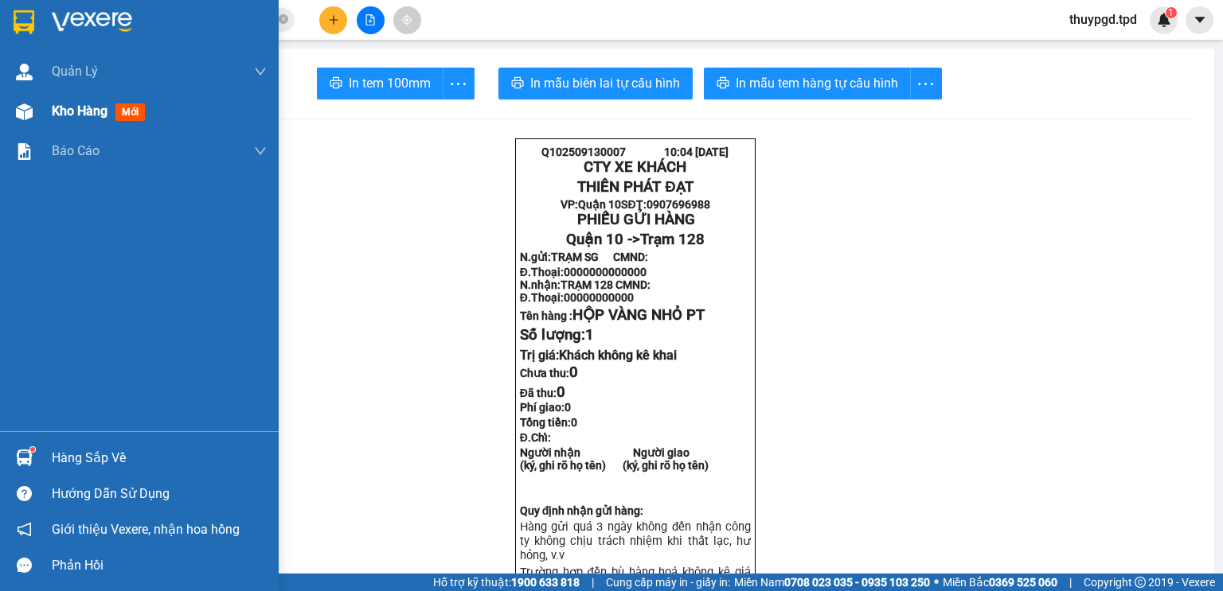
click at [57, 118] on span "Kho hàng" at bounding box center [80, 110] width 56 height 15
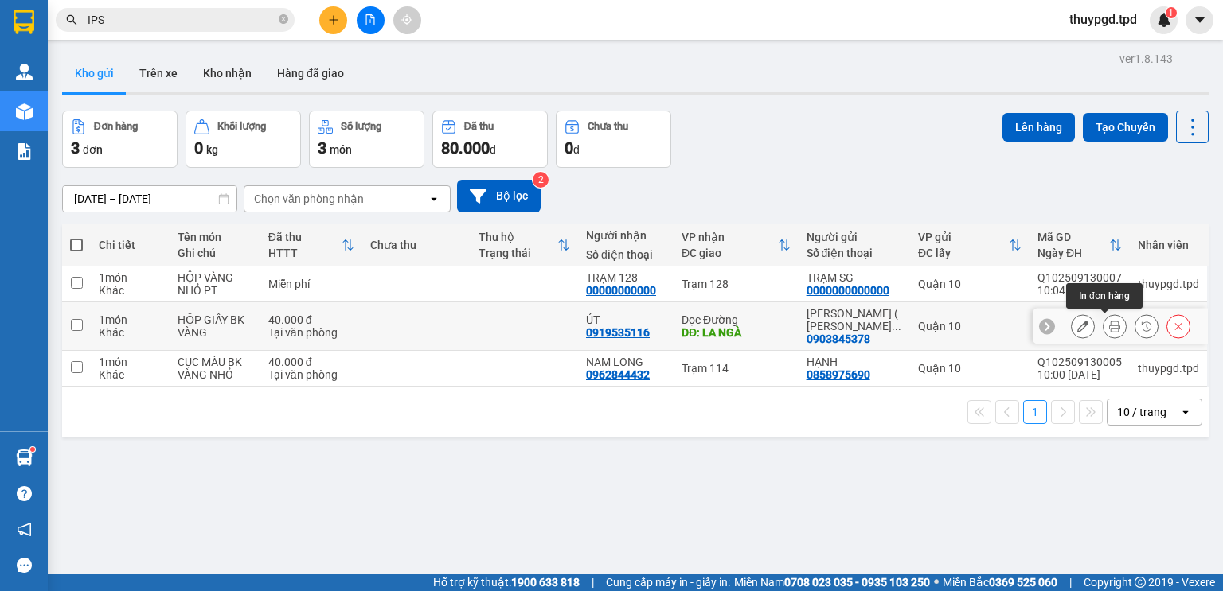
click at [1109, 326] on icon at bounding box center [1114, 326] width 11 height 11
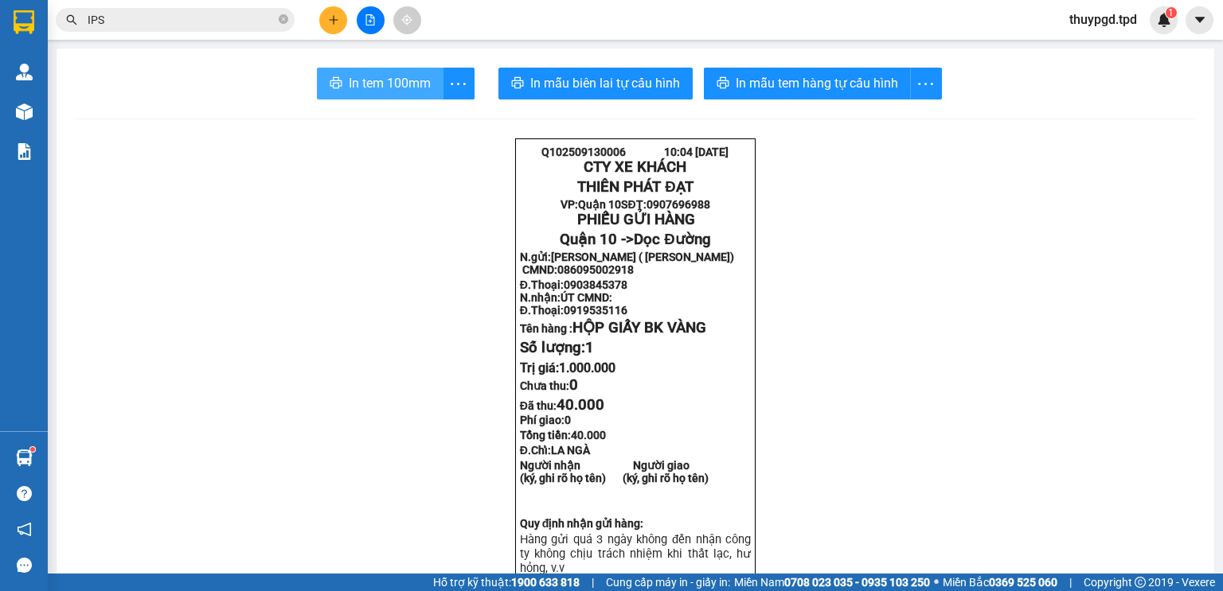
click at [379, 91] on span "In tem 100mm" at bounding box center [390, 83] width 82 height 20
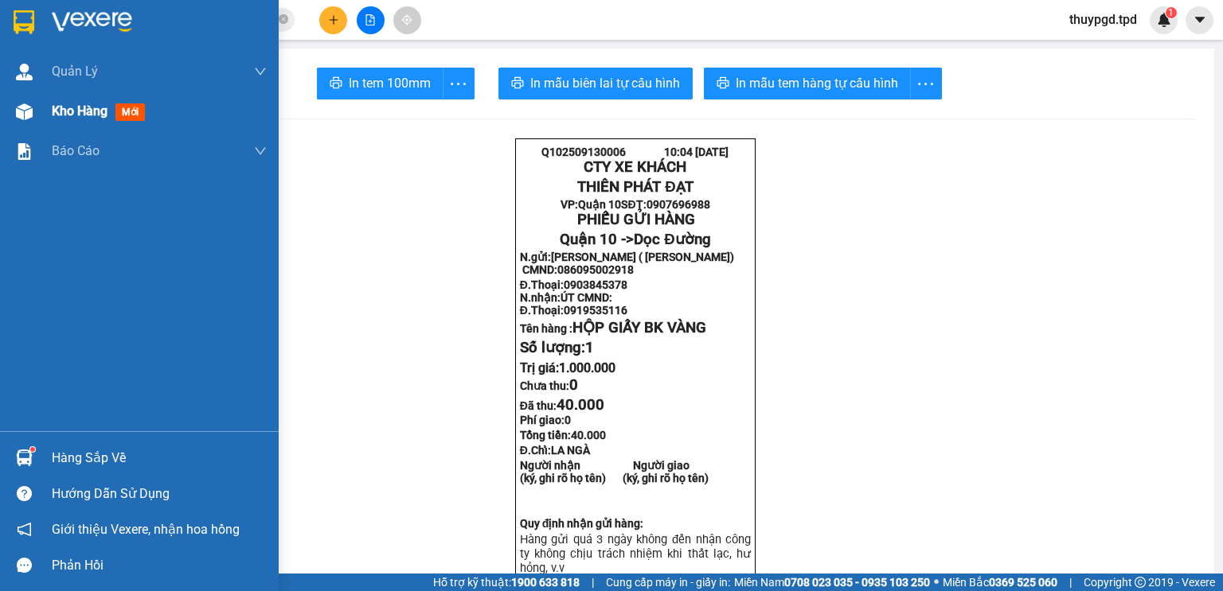
click at [46, 118] on div "Kho hàng mới" at bounding box center [139, 112] width 279 height 40
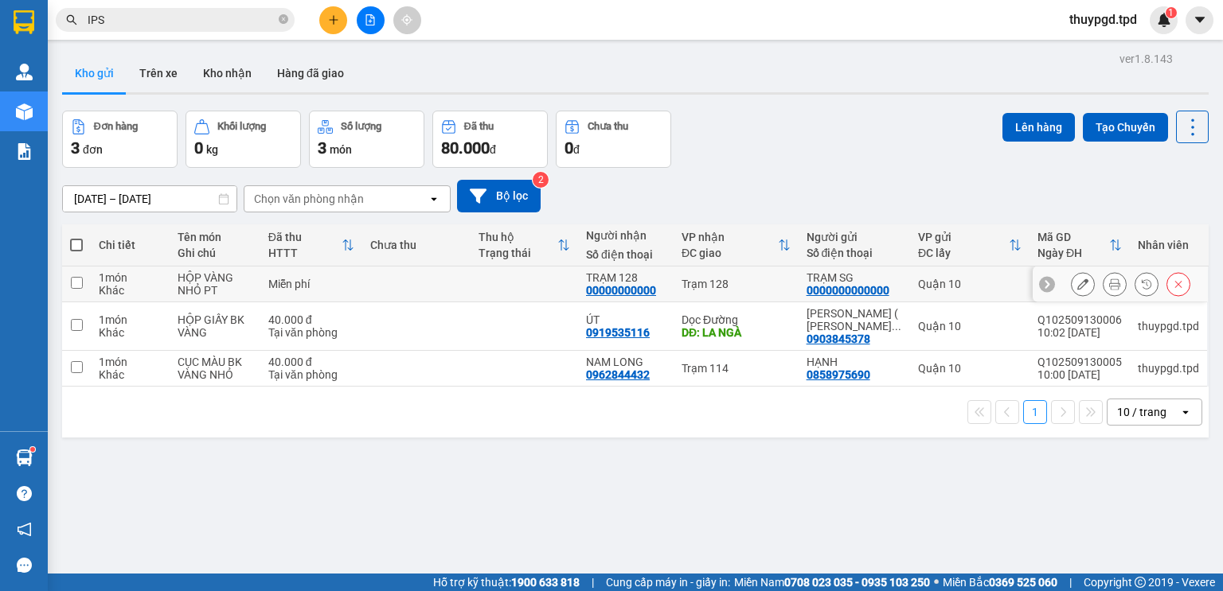
click at [384, 290] on td at bounding box center [415, 285] width 107 height 36
checkbox input "true"
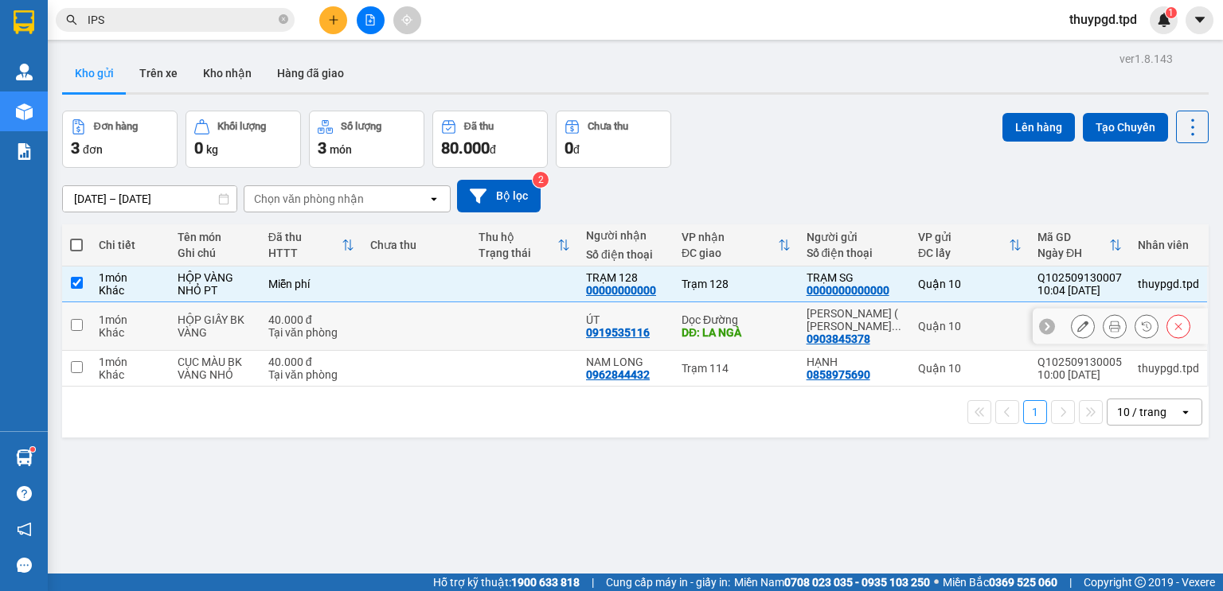
drag, startPoint x: 375, startPoint y: 328, endPoint x: 365, endPoint y: 347, distance: 21.7
click at [378, 328] on td at bounding box center [415, 326] width 107 height 49
checkbox input "true"
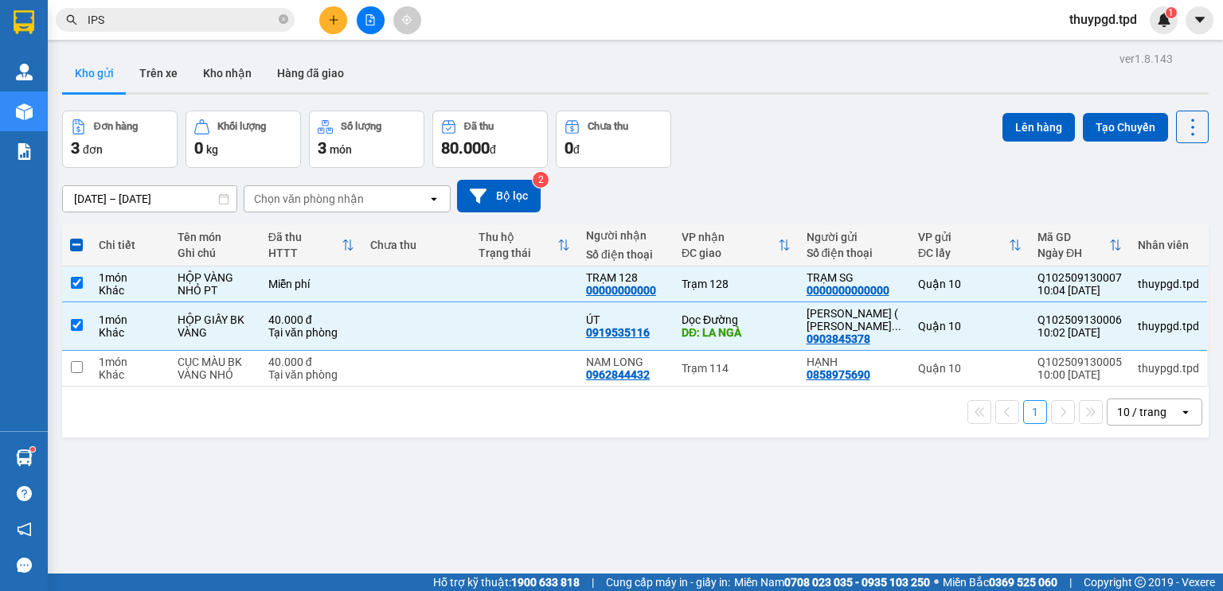
click at [371, 389] on div "1 10 / trang open" at bounding box center [635, 412] width 1146 height 51
click at [373, 365] on td at bounding box center [415, 369] width 107 height 36
checkbox input "true"
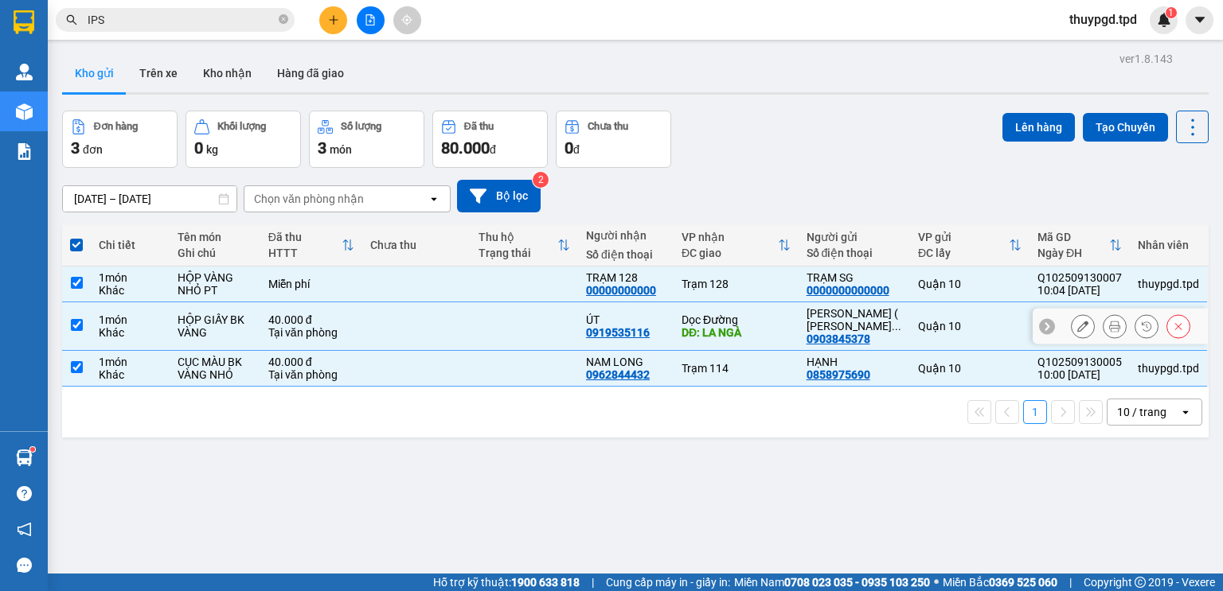
click at [1071, 318] on div at bounding box center [1083, 326] width 24 height 24
click at [1077, 330] on icon at bounding box center [1082, 326] width 11 height 11
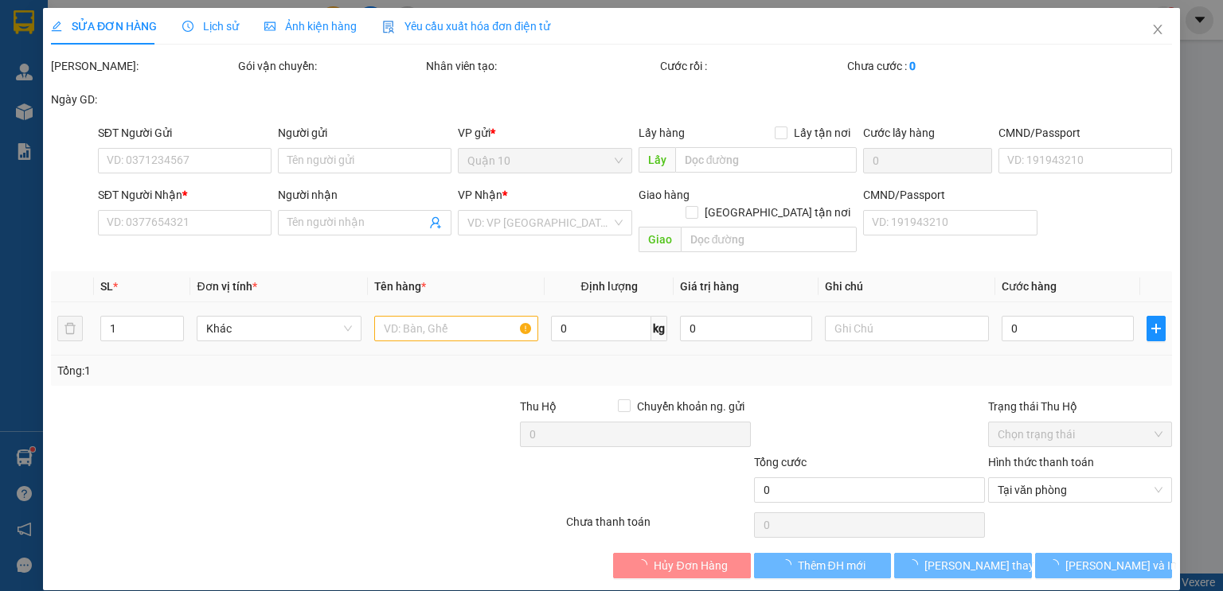
type input "0903845378"
type input "[PERSON_NAME] ( [PERSON_NAME])"
type input "086095002918"
type input "0919535116"
type input "ÚT"
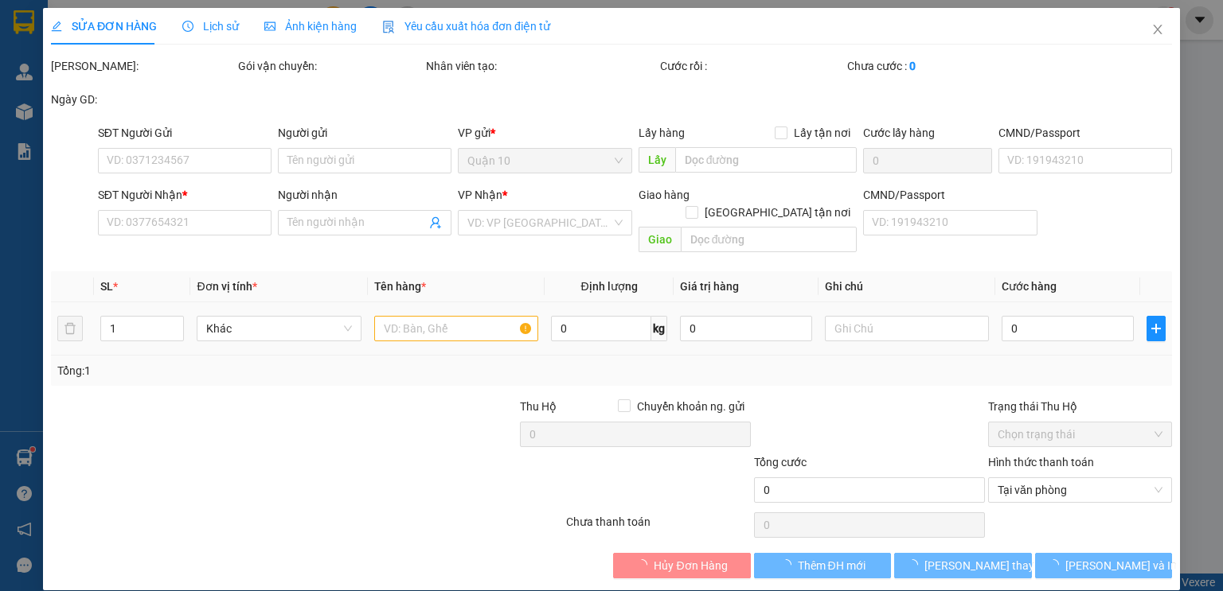
type input "LA NGÀ"
type input "40.000"
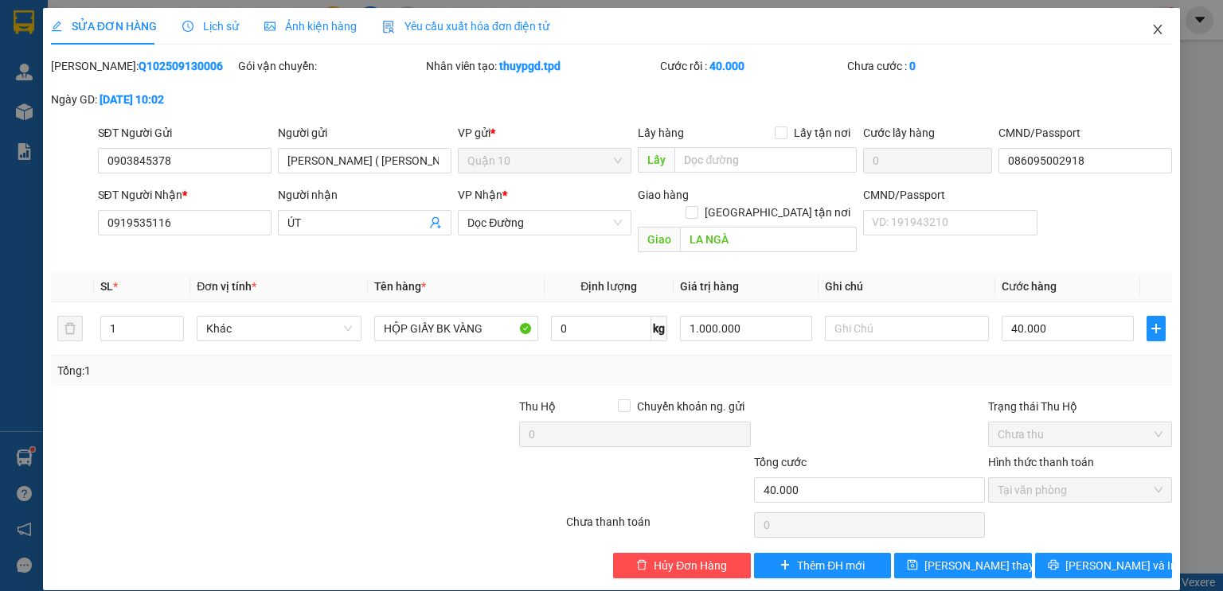
click at [1141, 34] on span "Close" at bounding box center [1157, 30] width 45 height 45
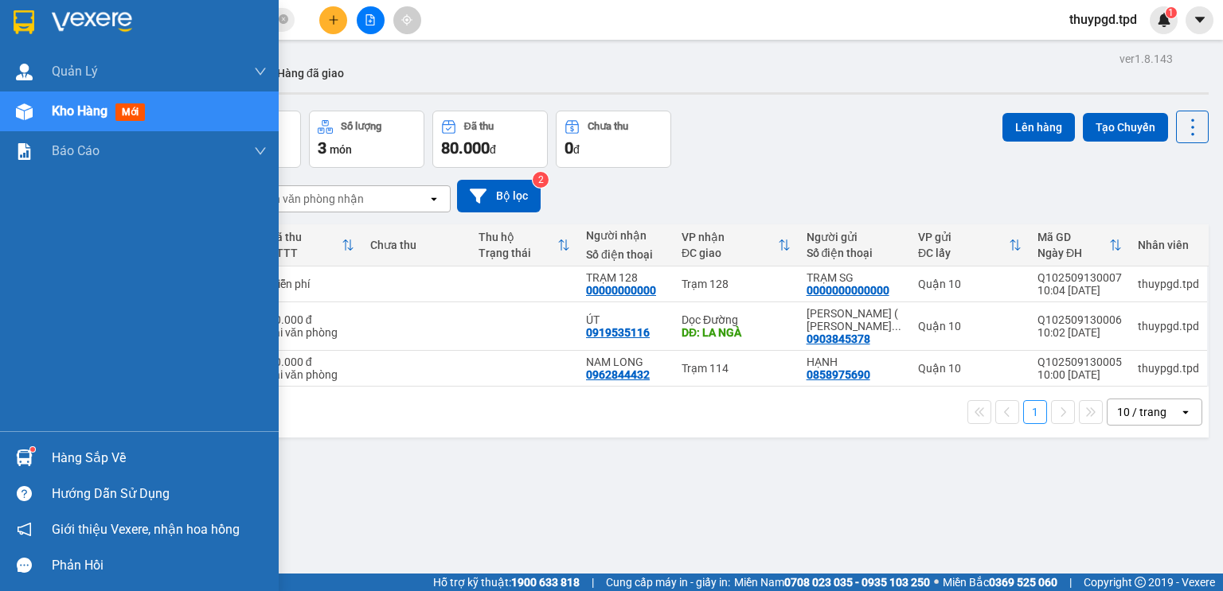
drag, startPoint x: 42, startPoint y: 452, endPoint x: 68, endPoint y: 457, distance: 26.7
click at [43, 452] on div "Hàng sắp về" at bounding box center [139, 458] width 279 height 36
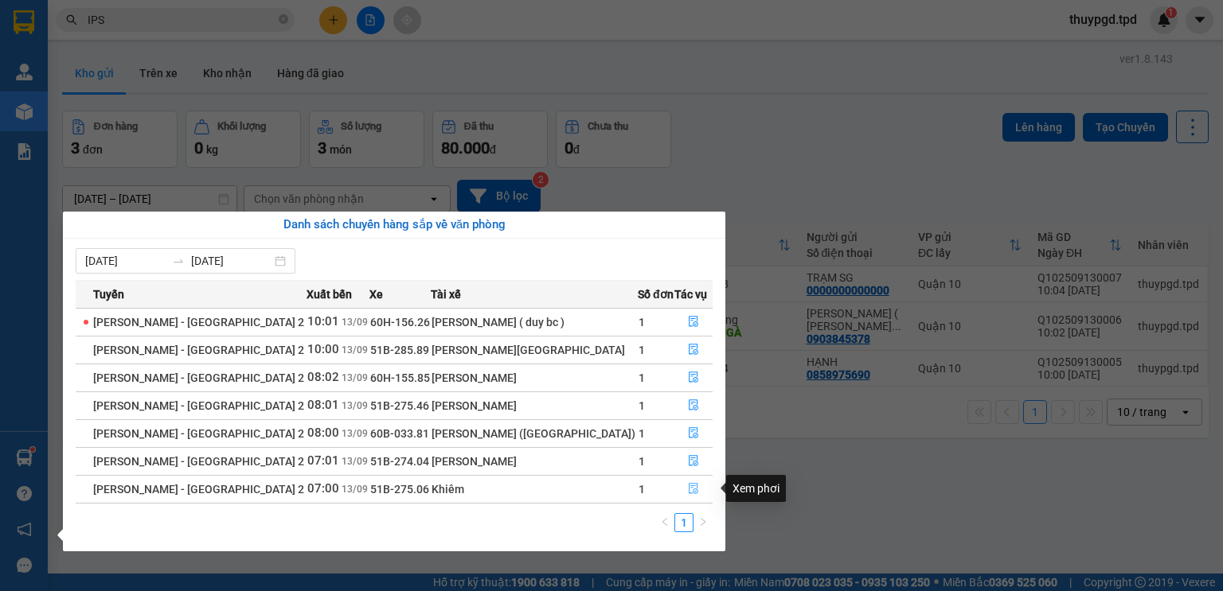
drag, startPoint x: 685, startPoint y: 497, endPoint x: 681, endPoint y: 509, distance: 12.9
click at [687, 495] on button "button" at bounding box center [693, 489] width 37 height 25
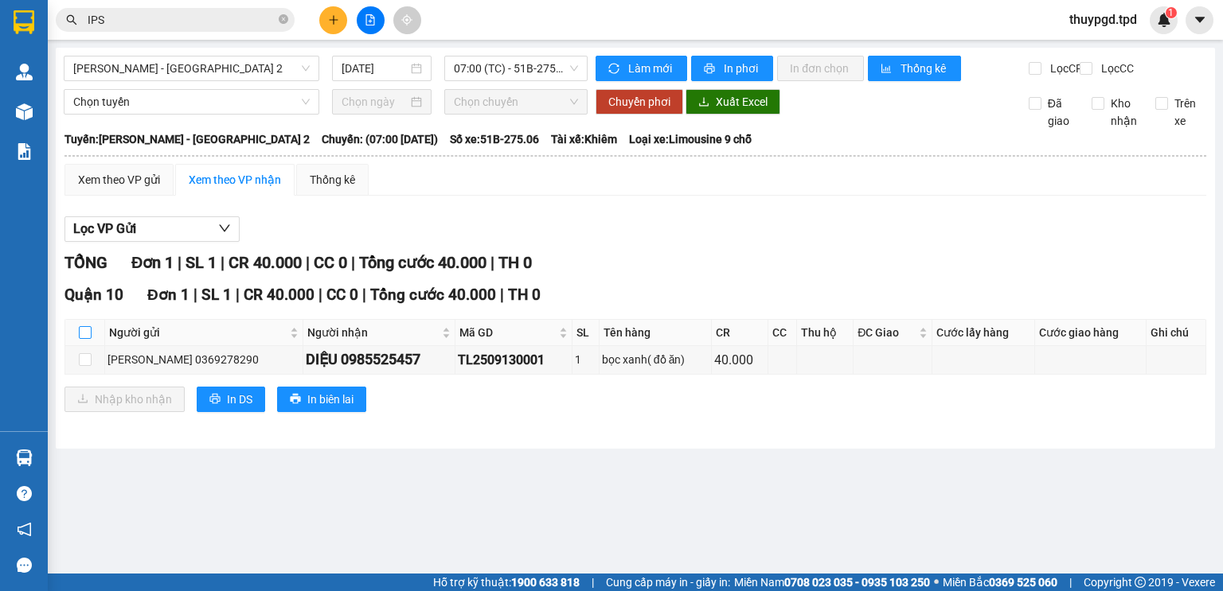
click at [90, 338] on label at bounding box center [85, 333] width 13 height 18
click at [90, 338] on input "checkbox" at bounding box center [85, 332] width 13 height 13
checkbox input "true"
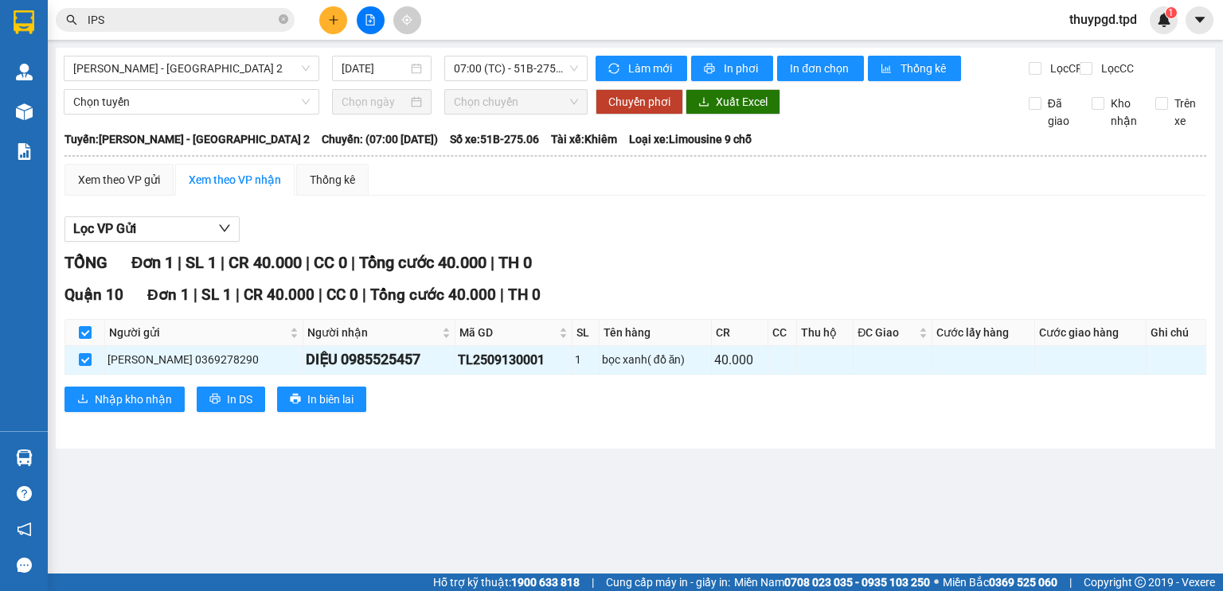
checkbox input "true"
click at [155, 408] on span "Nhập kho nhận" at bounding box center [133, 400] width 77 height 18
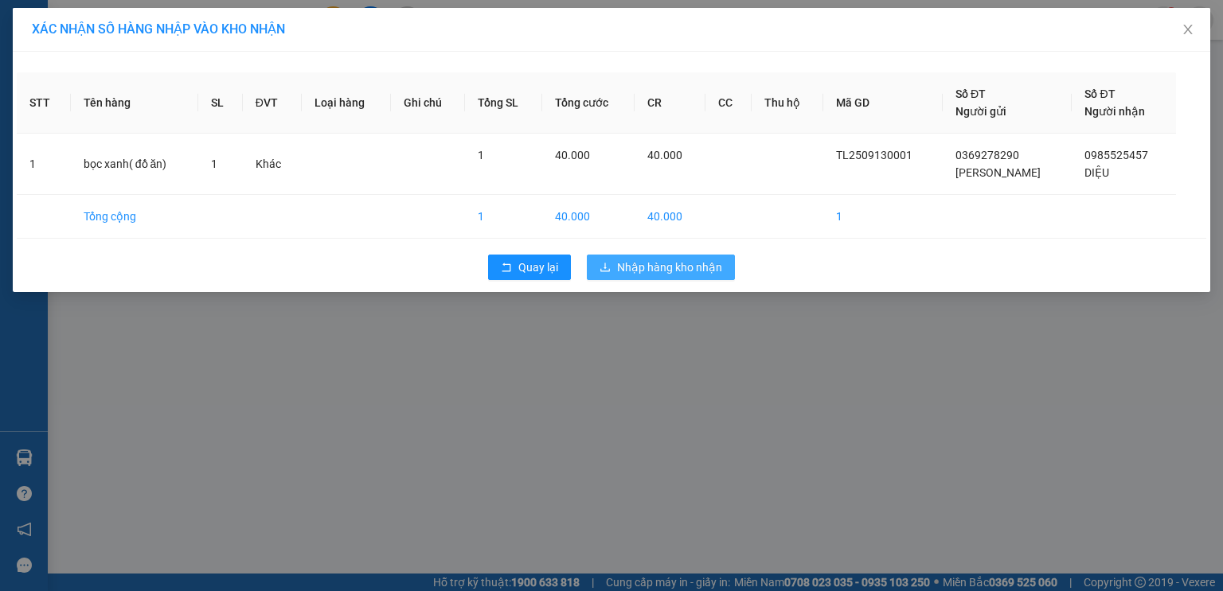
click at [703, 271] on span "Nhập hàng kho nhận" at bounding box center [669, 268] width 105 height 18
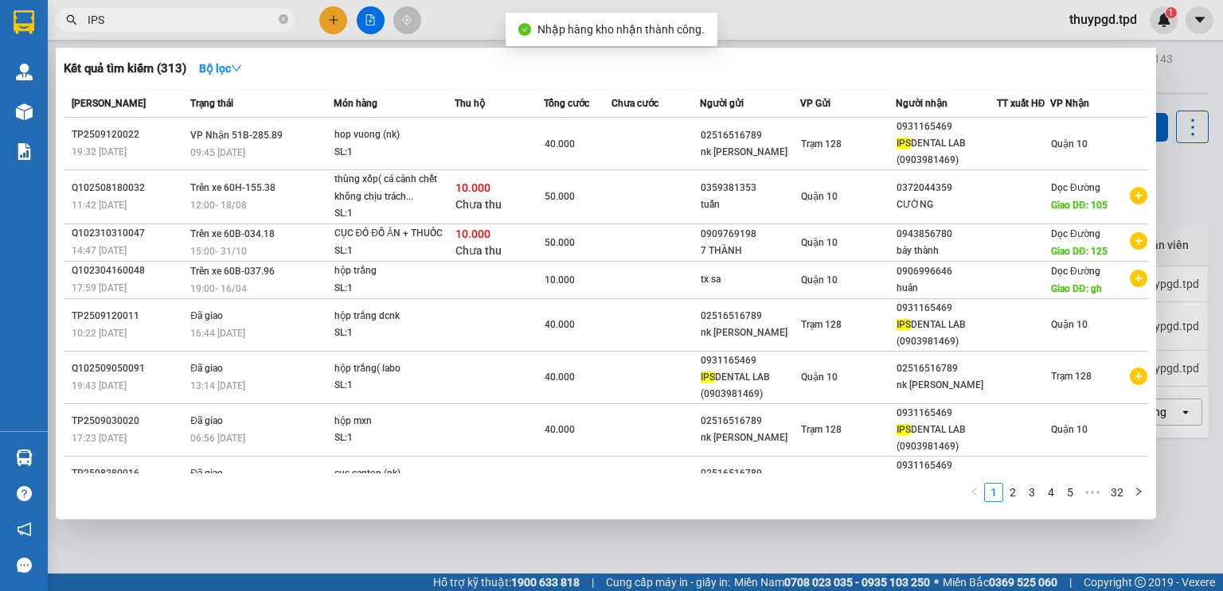
click at [143, 19] on input "IPS" at bounding box center [182, 20] width 188 height 18
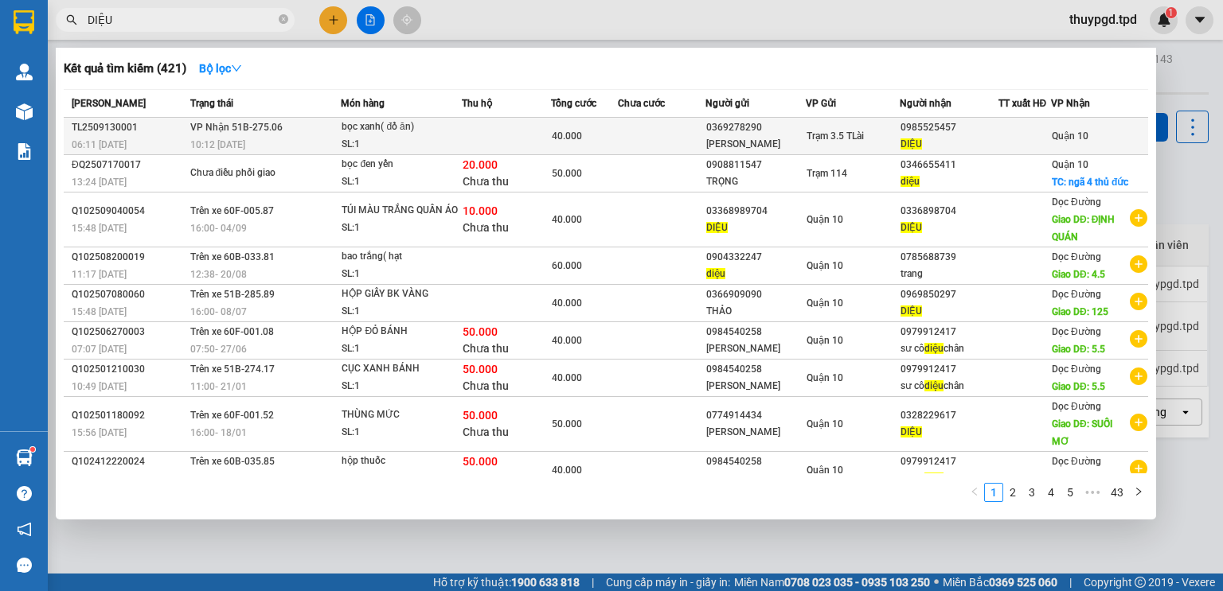
type input "DIỆU"
click at [750, 126] on div "0369278290" at bounding box center [755, 127] width 99 height 17
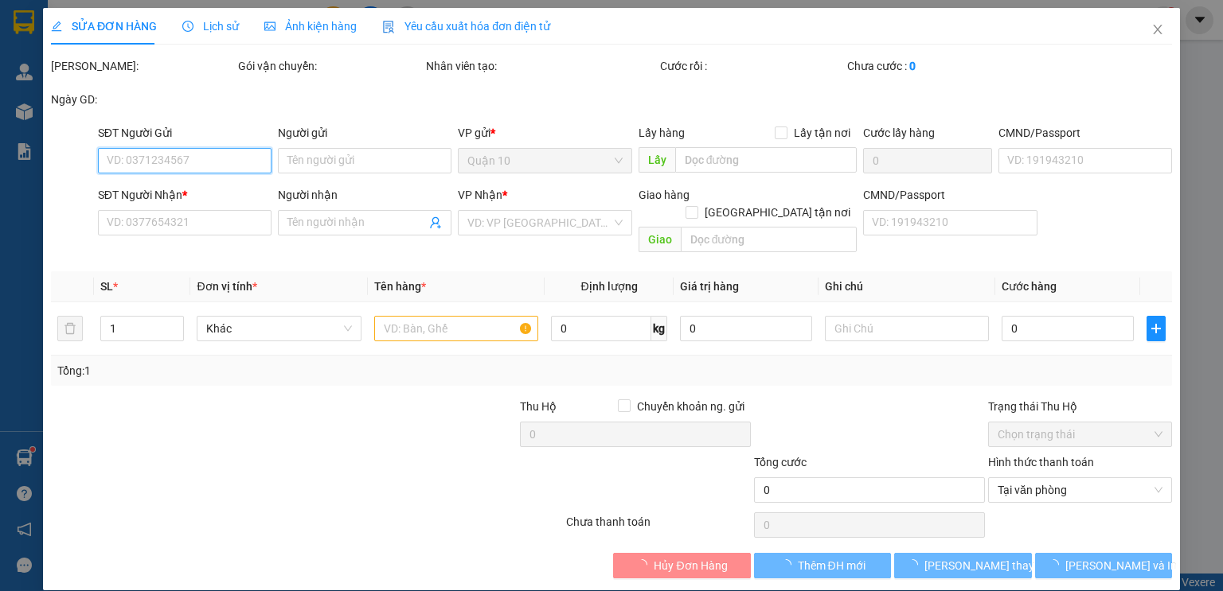
type input "0369278290"
type input "lê hùng"
type input "0985525457"
type input "DIỆU"
type input "40.000"
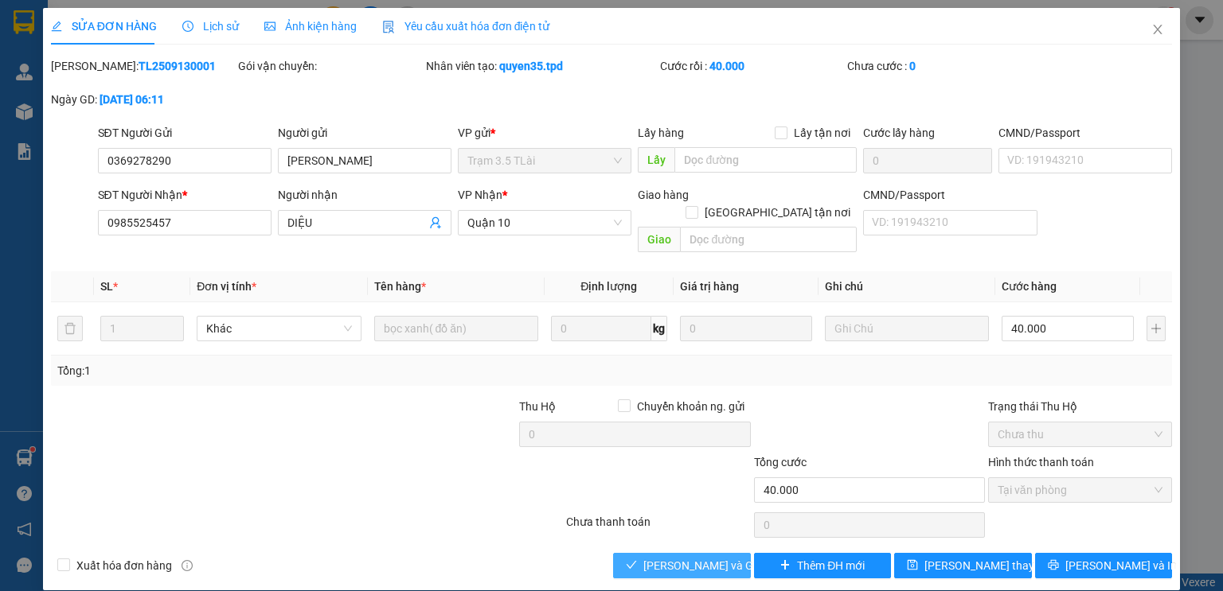
click at [674, 557] on span "[PERSON_NAME] và Giao hàng" at bounding box center [719, 566] width 153 height 18
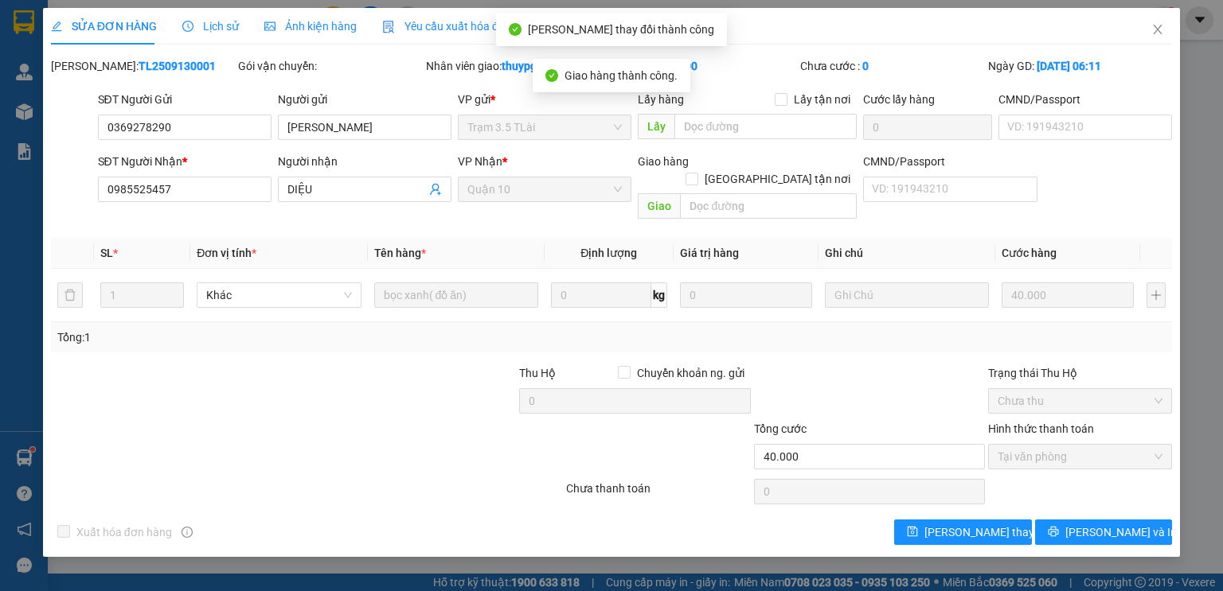
click at [1082, 532] on div "SỬA ĐƠN HÀNG Lịch sử Ảnh kiện hàng Yêu cầu xuất hóa đơn điện tử Total Paid Fee …" at bounding box center [611, 282] width 1137 height 549
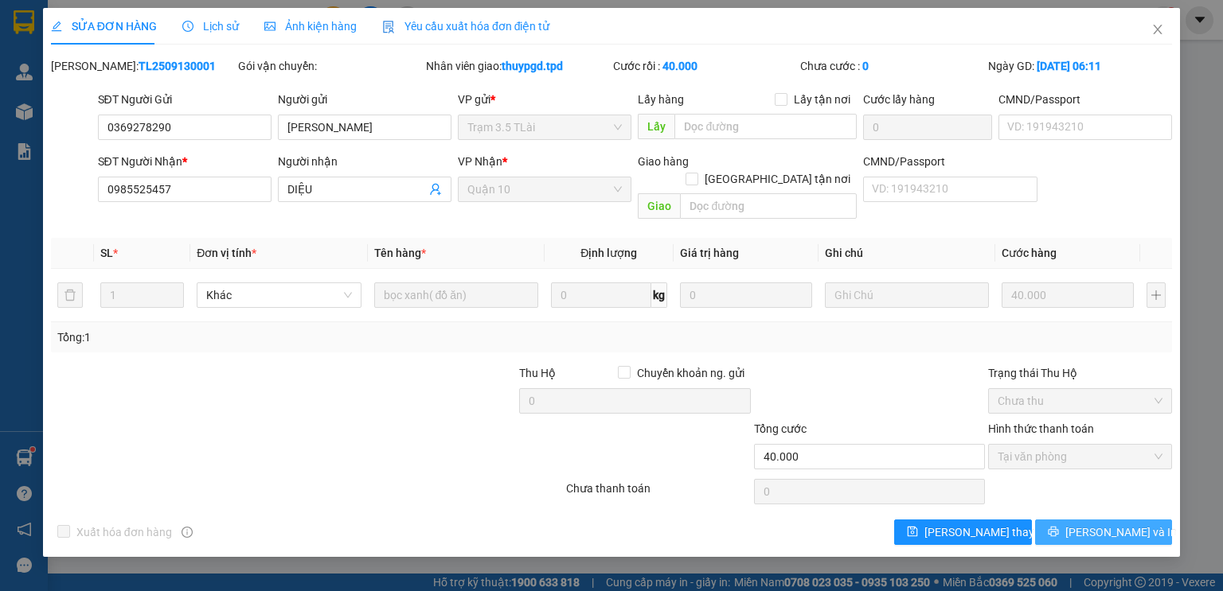
click at [1116, 524] on span "[PERSON_NAME] và In" at bounding box center [1120, 533] width 111 height 18
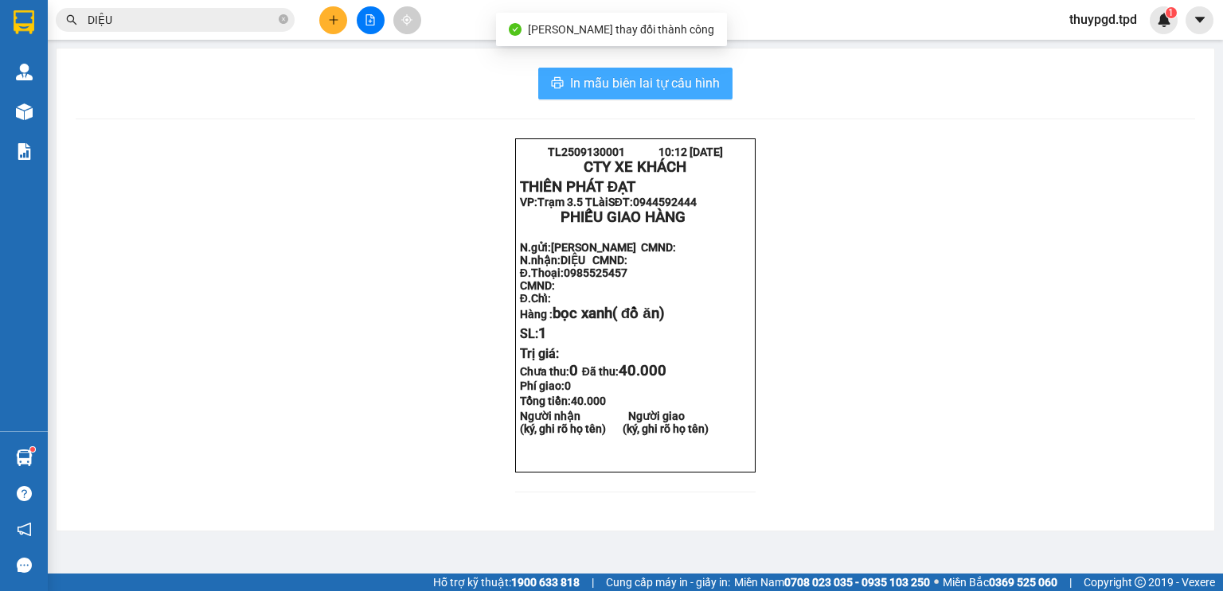
click at [651, 86] on span "In mẫu biên lai tự cấu hình" at bounding box center [645, 83] width 150 height 20
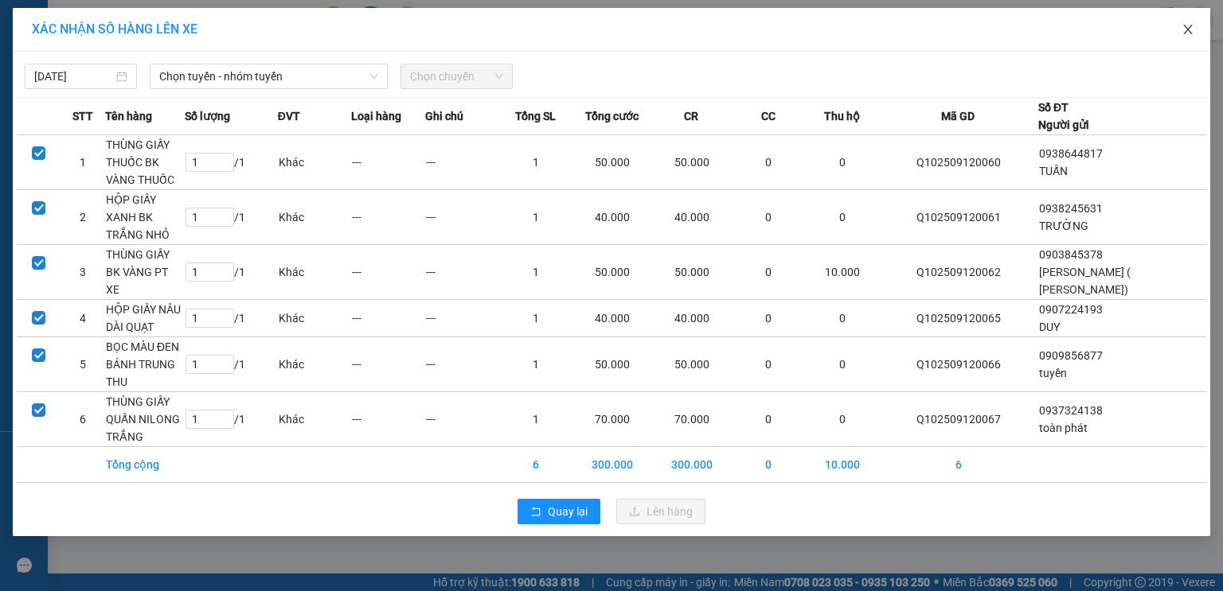
click at [1184, 30] on icon "close" at bounding box center [1187, 29] width 13 height 13
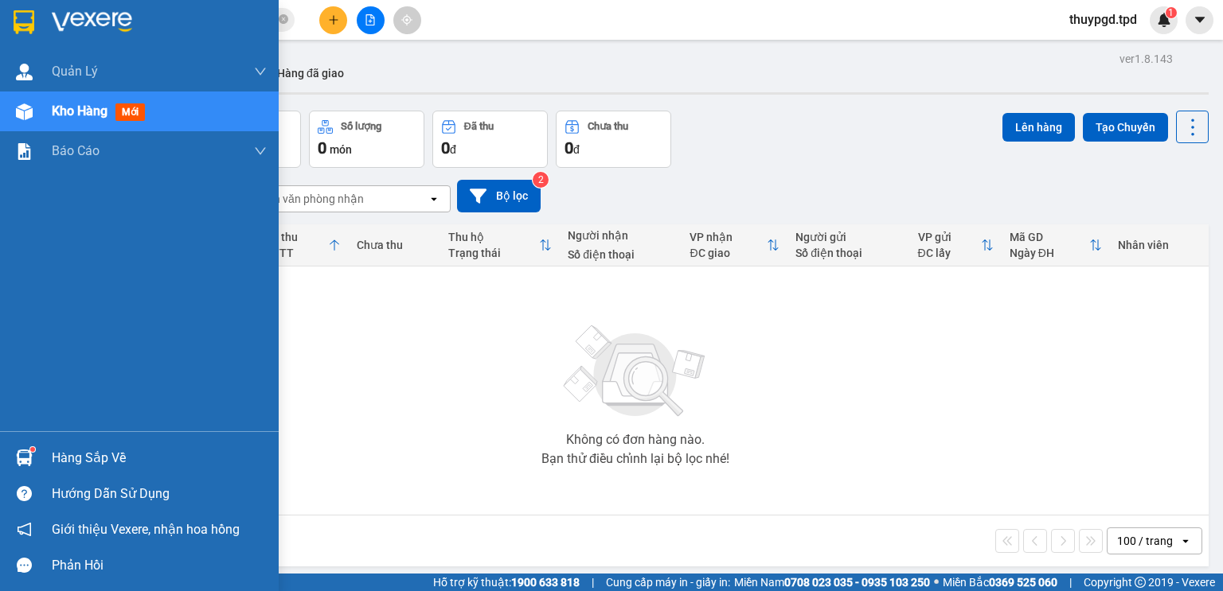
click at [32, 458] on div at bounding box center [24, 458] width 28 height 28
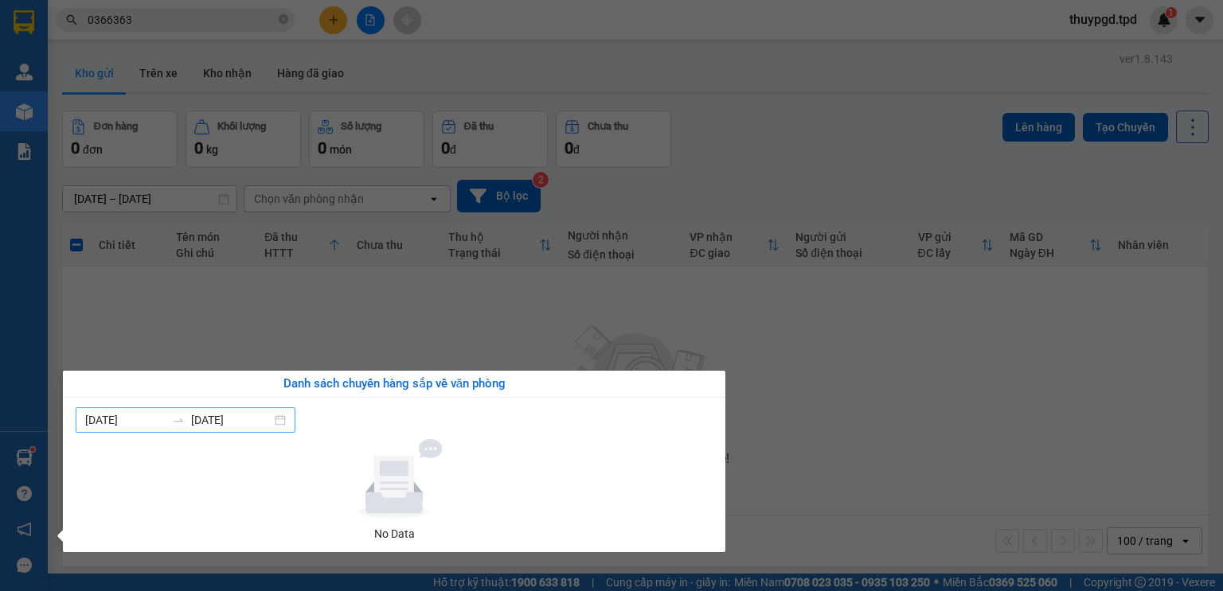
click at [245, 410] on div "[DATE] [DATE]" at bounding box center [186, 420] width 220 height 25
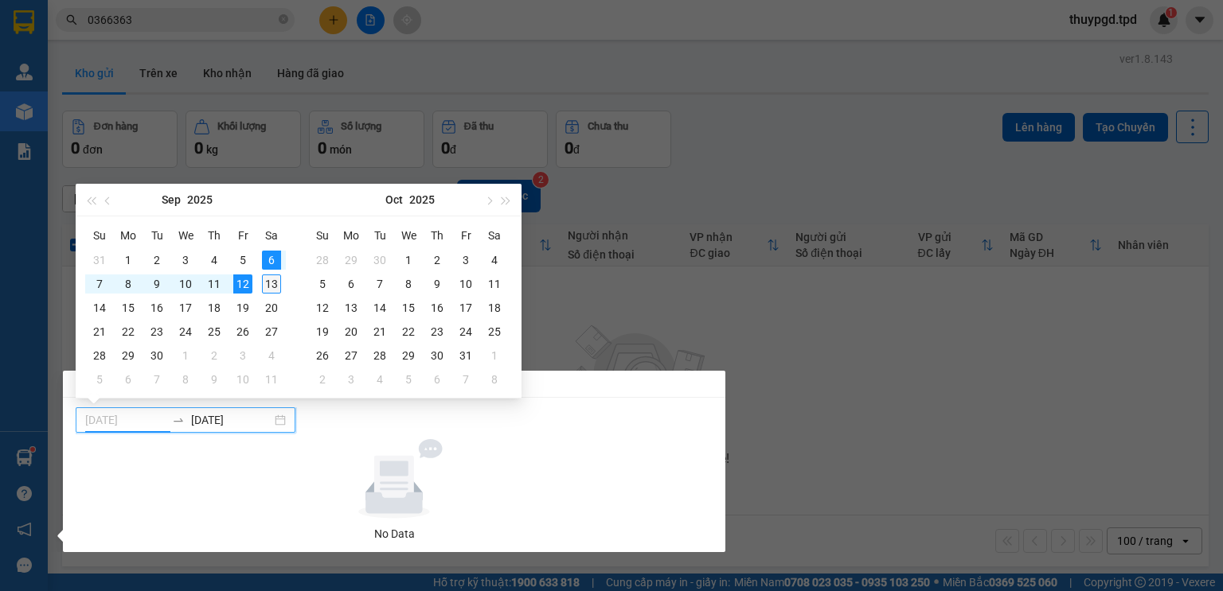
type input "[DATE]"
click at [275, 279] on div "13" at bounding box center [271, 284] width 19 height 19
type input "[DATE]"
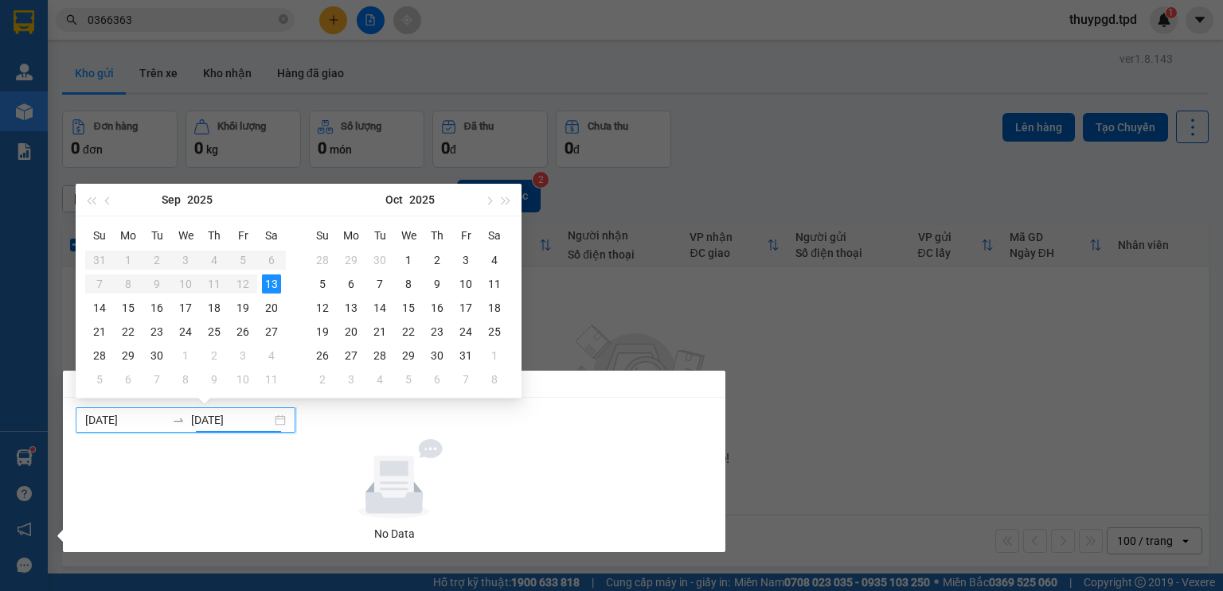
click at [614, 466] on div at bounding box center [394, 479] width 624 height 80
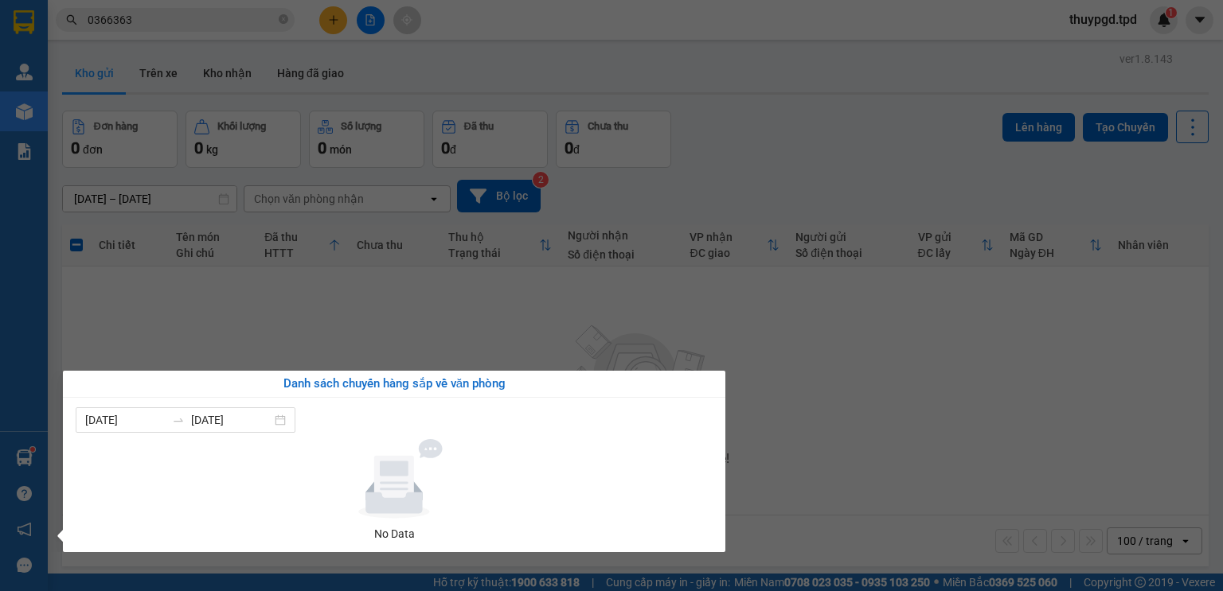
click at [505, 255] on section "Kết quả tìm kiếm ( 2 ) Bộ lọc Mã ĐH Trạng thái Món hàng Thu hộ Tổng cước Chưa c…" at bounding box center [611, 295] width 1223 height 591
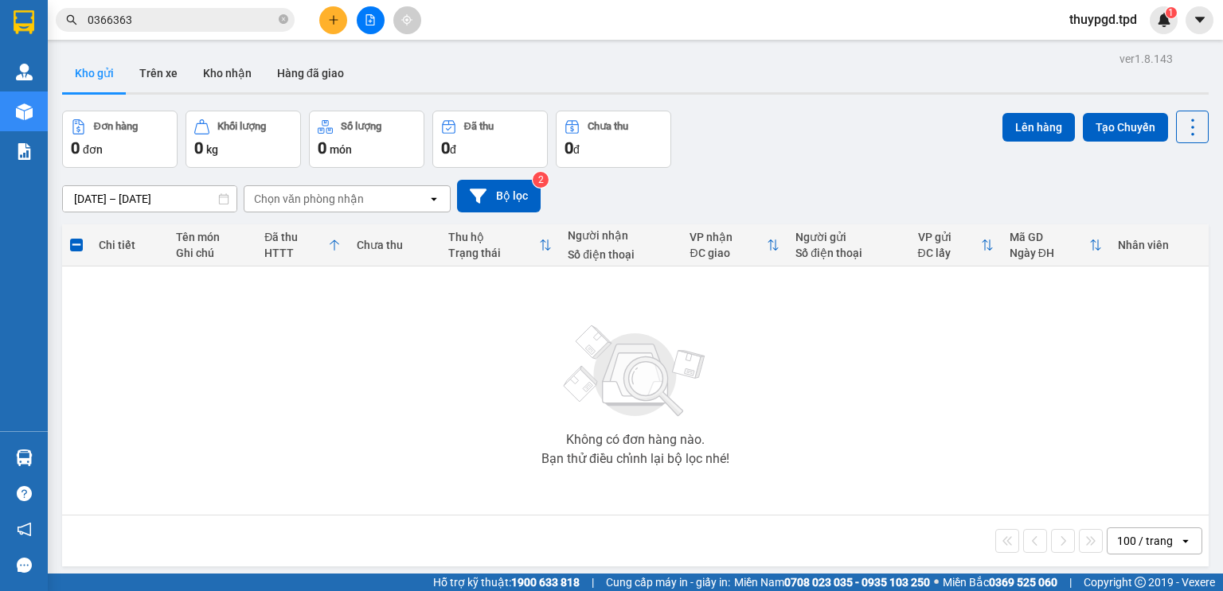
click at [179, 17] on input "0366363" at bounding box center [182, 20] width 188 height 18
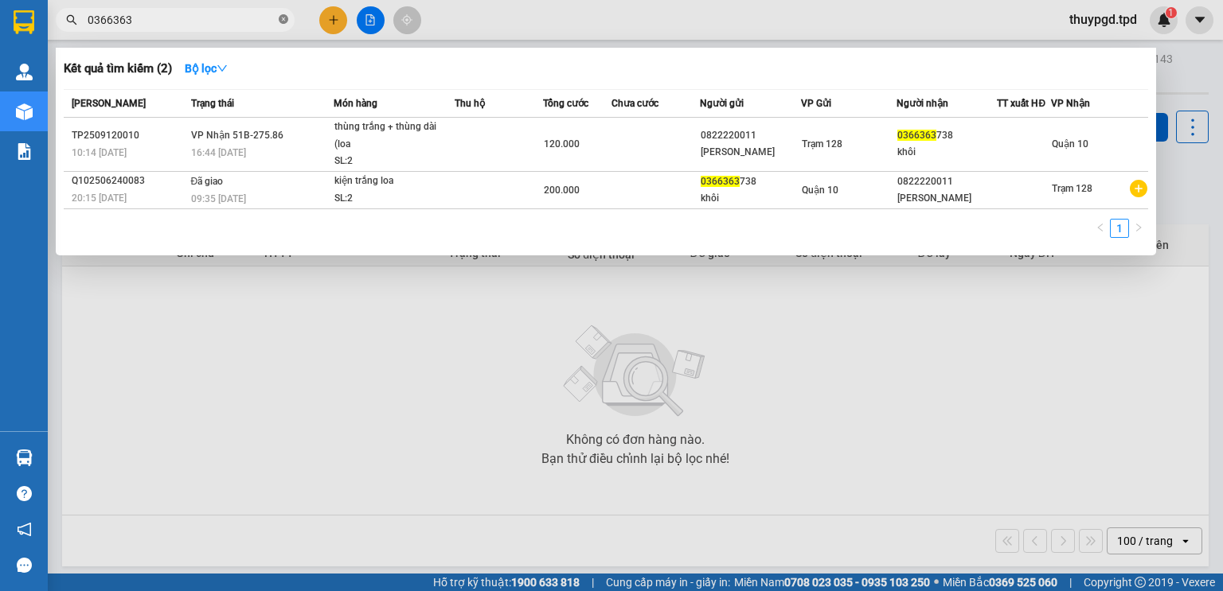
click at [282, 18] on icon "close-circle" at bounding box center [284, 19] width 10 height 10
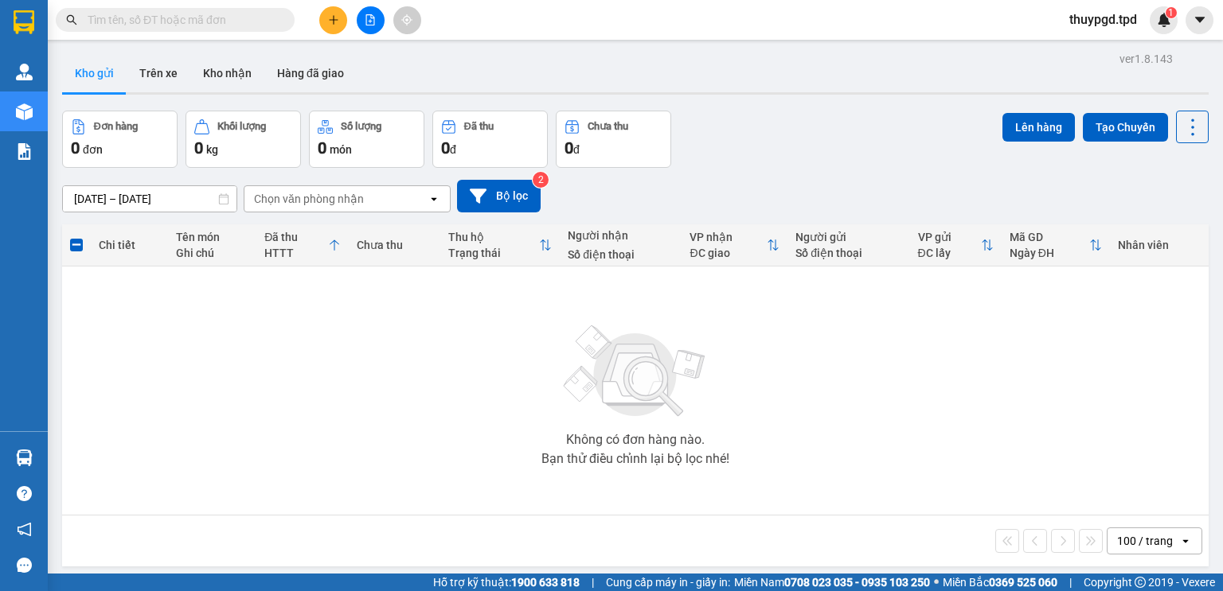
click at [243, 21] on input "text" at bounding box center [182, 20] width 188 height 18
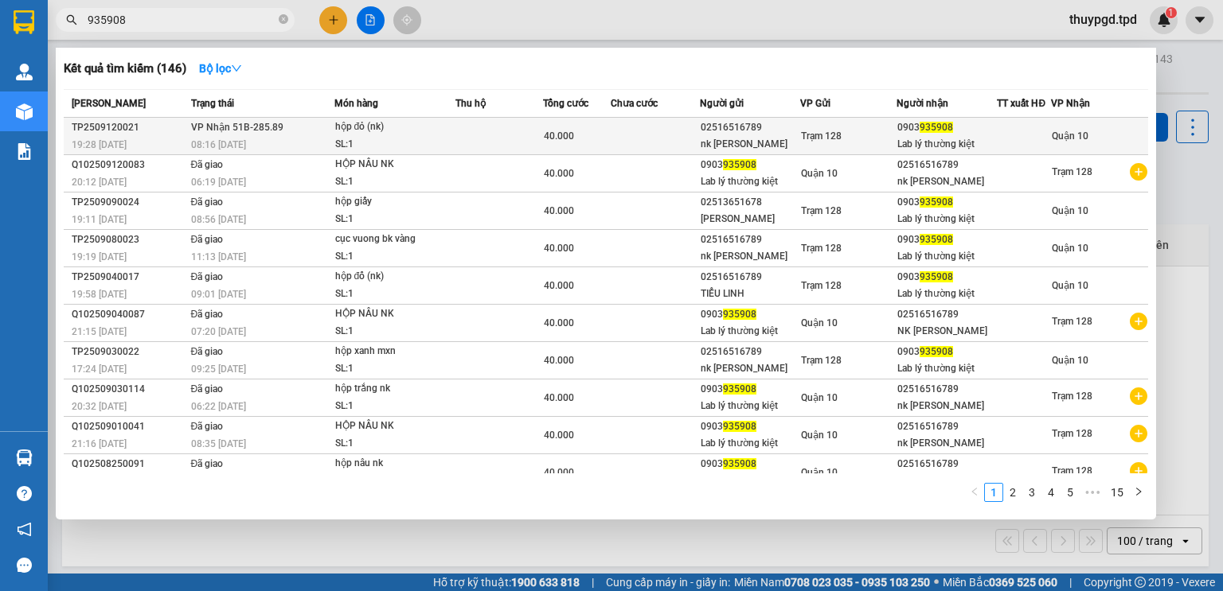
type input "935908"
click at [539, 135] on td at bounding box center [499, 136] width 88 height 37
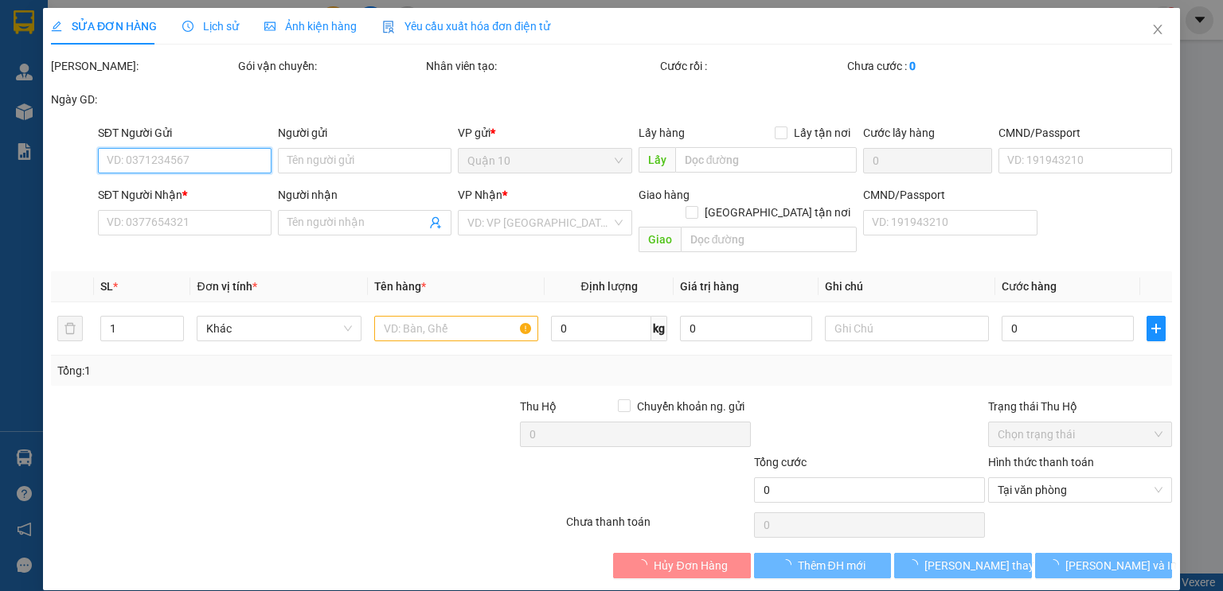
type input "02516516789"
type input "nk [PERSON_NAME]"
type input "0903935908"
type input "Lab lý thường kiệt"
type input "460968000724"
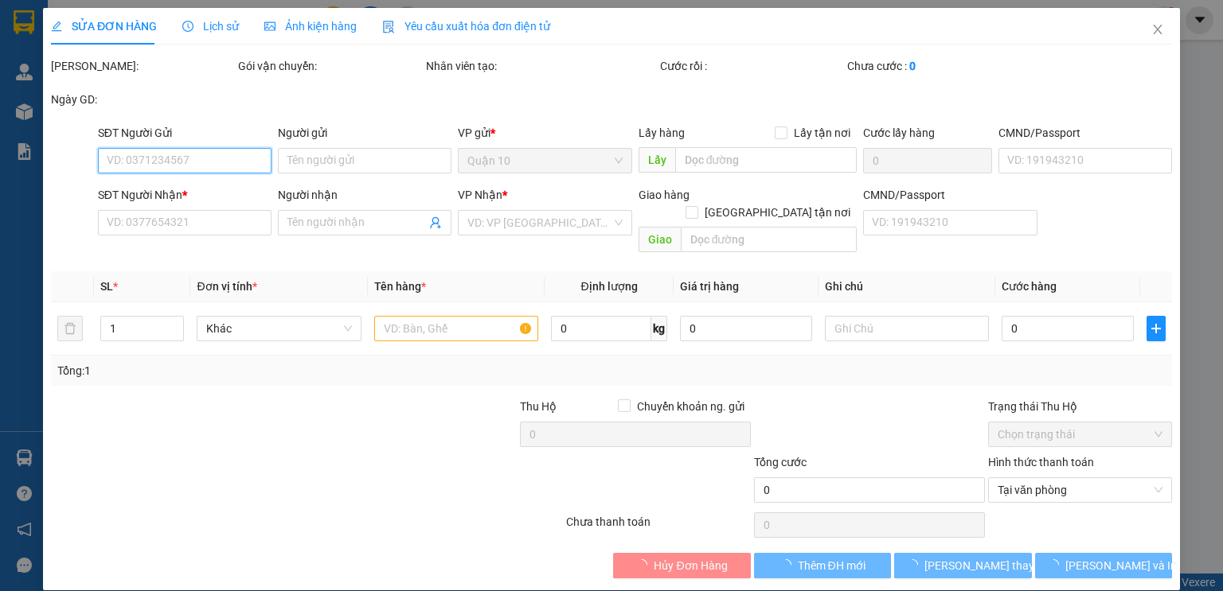
type input "40.000"
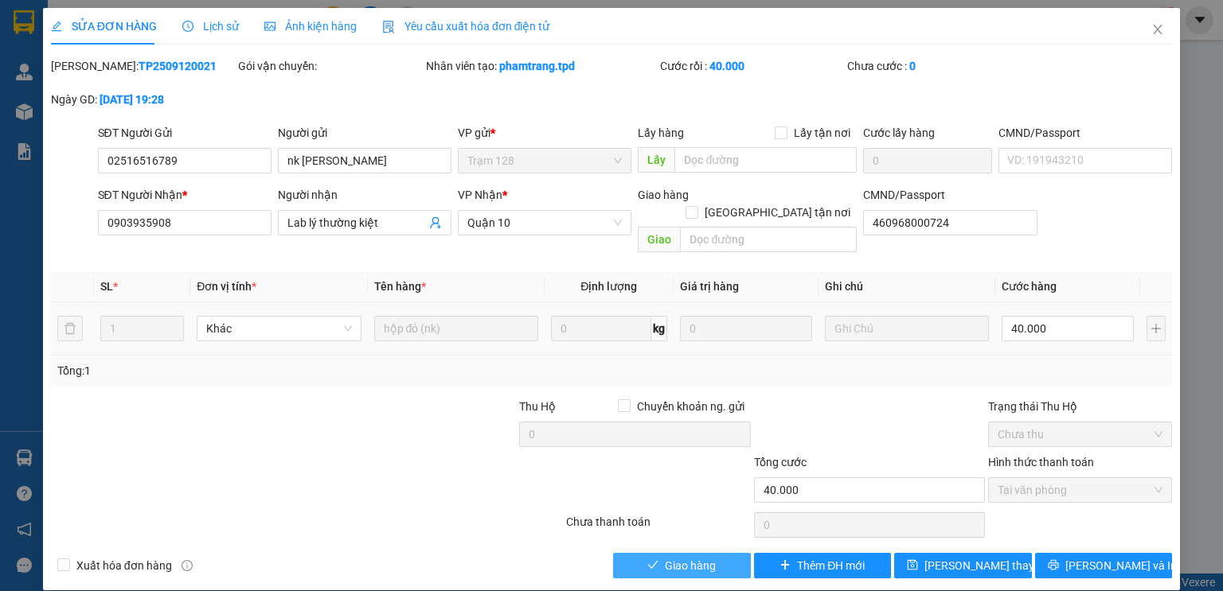
click at [686, 557] on span "Giao hàng" at bounding box center [690, 566] width 51 height 18
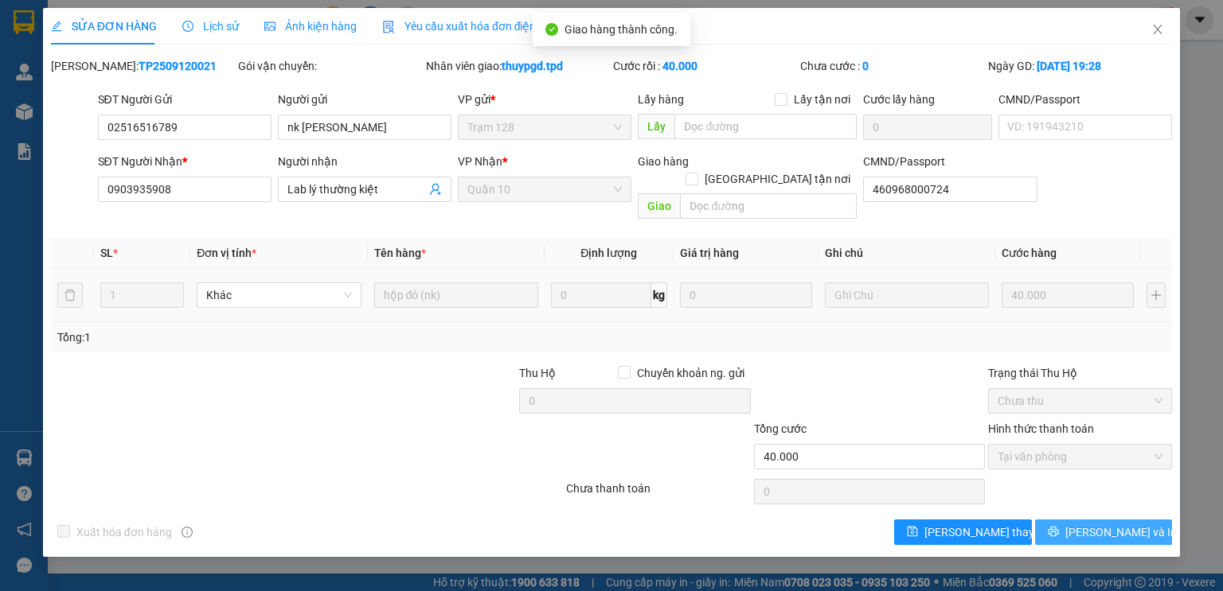
click at [1111, 524] on span "[PERSON_NAME] và In" at bounding box center [1120, 533] width 111 height 18
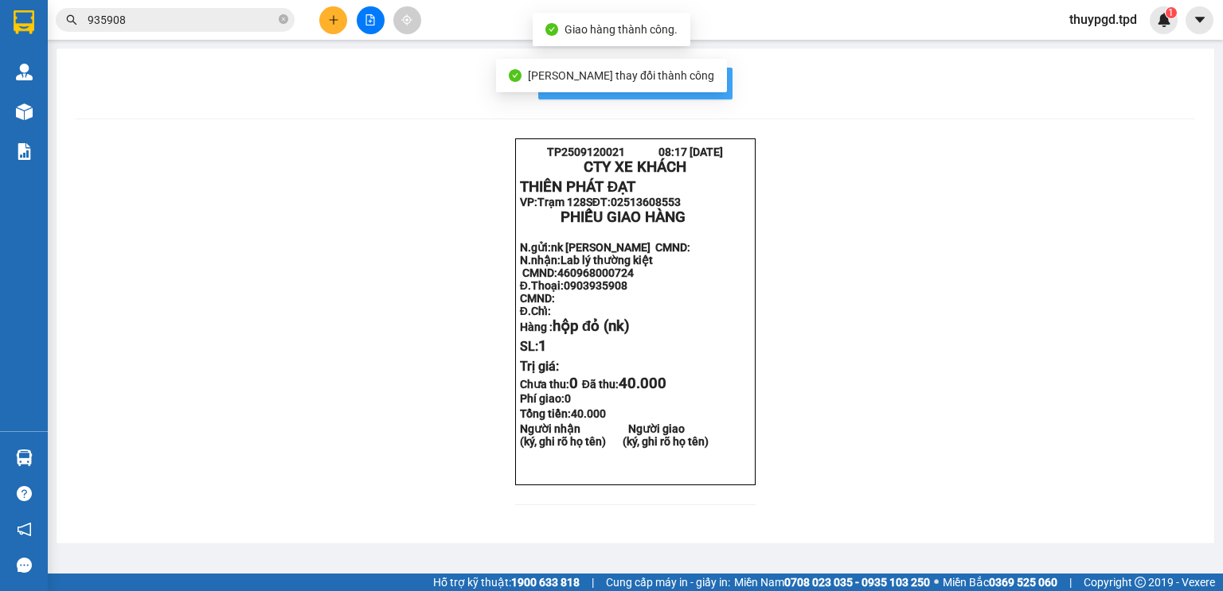
click at [710, 82] on span "In mẫu biên lai tự cấu hình" at bounding box center [645, 83] width 150 height 20
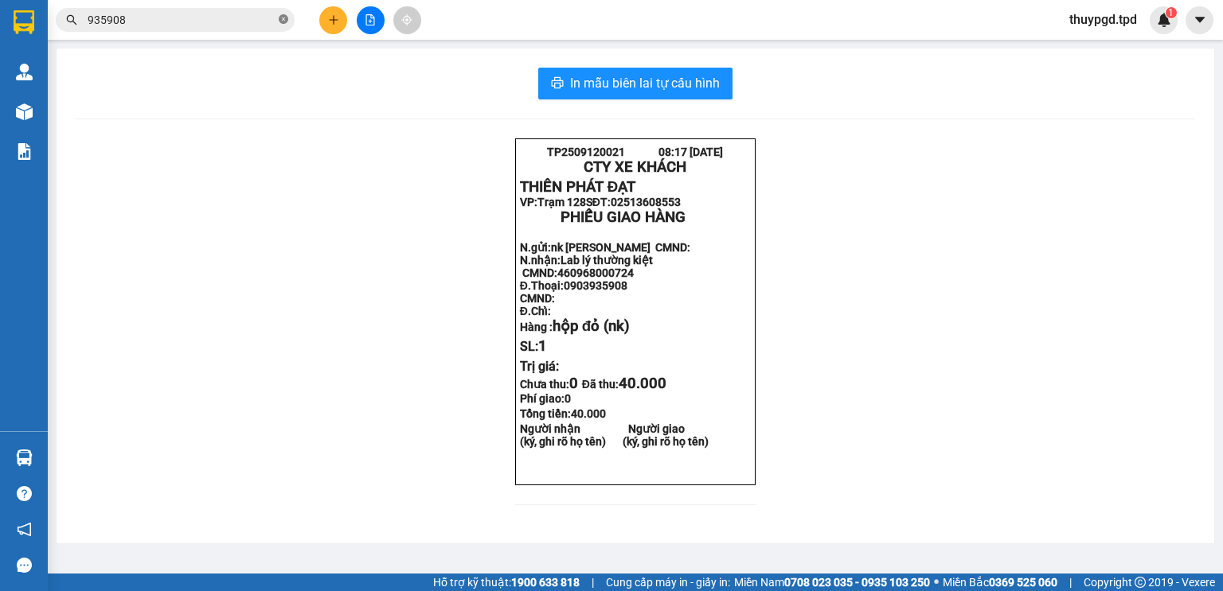
click at [279, 17] on icon "close-circle" at bounding box center [284, 19] width 10 height 10
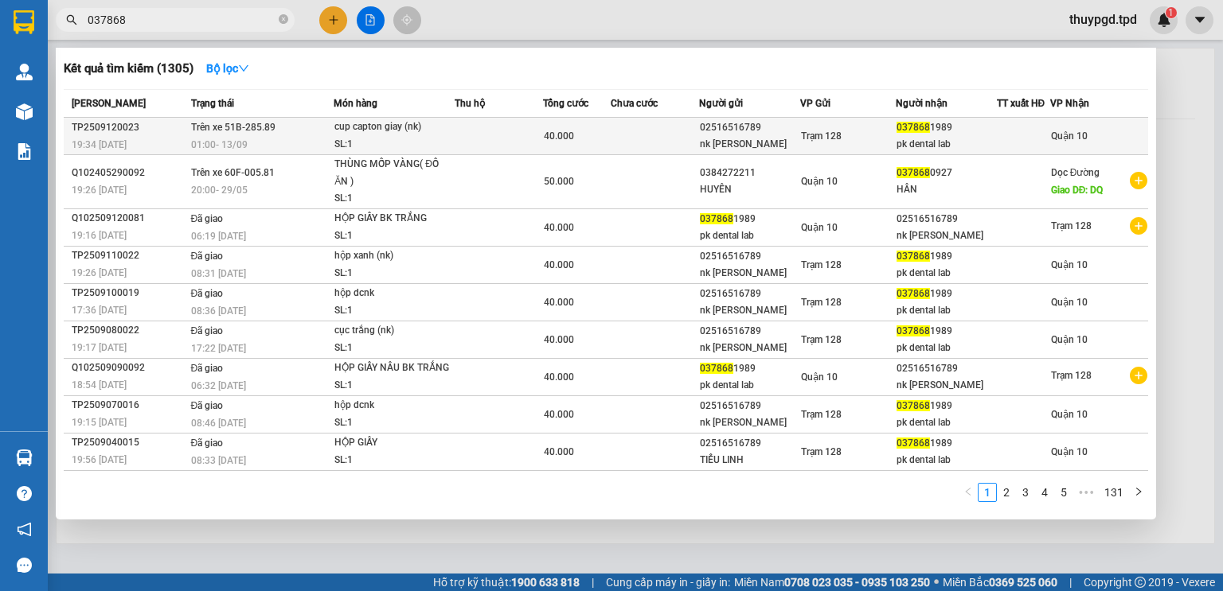
type input "037868"
click at [423, 131] on div "cup capton giay (nk)" at bounding box center [393, 128] width 119 height 18
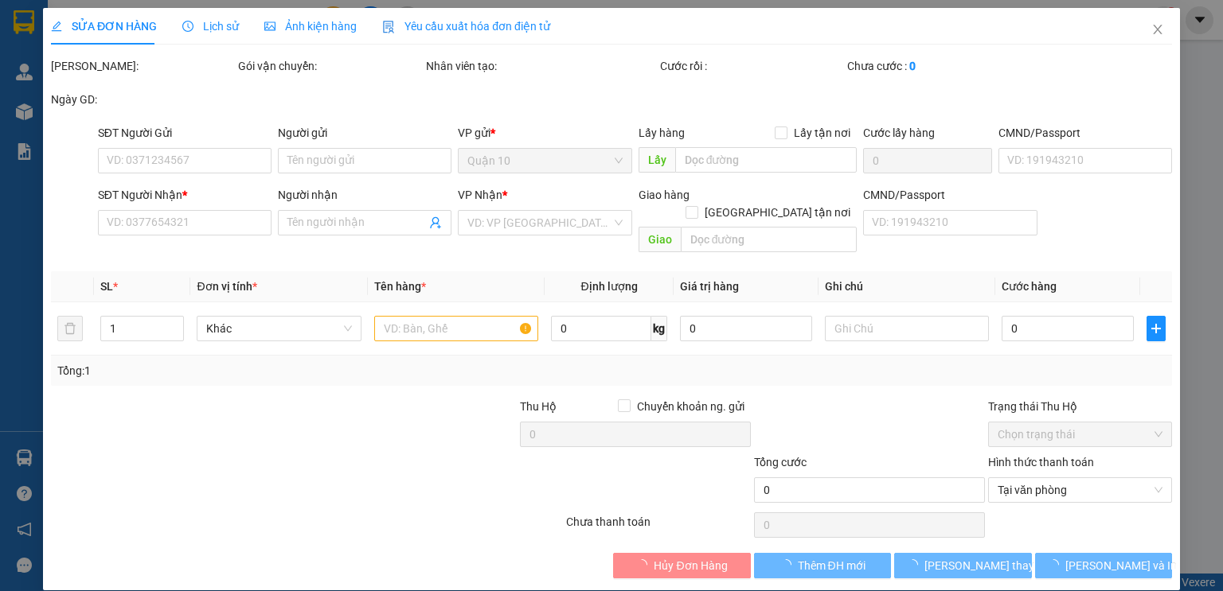
type input "02516516789"
type input "nk [PERSON_NAME]"
type input "0378681989"
type input "pk dental lab"
type input "051186000043"
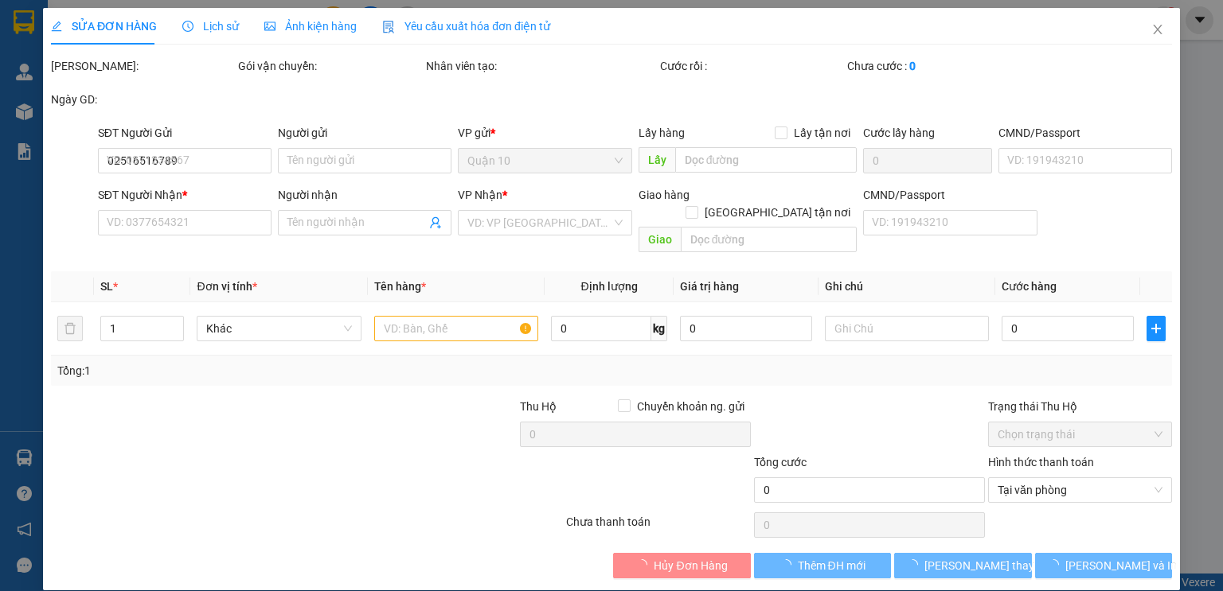
type input "40.000"
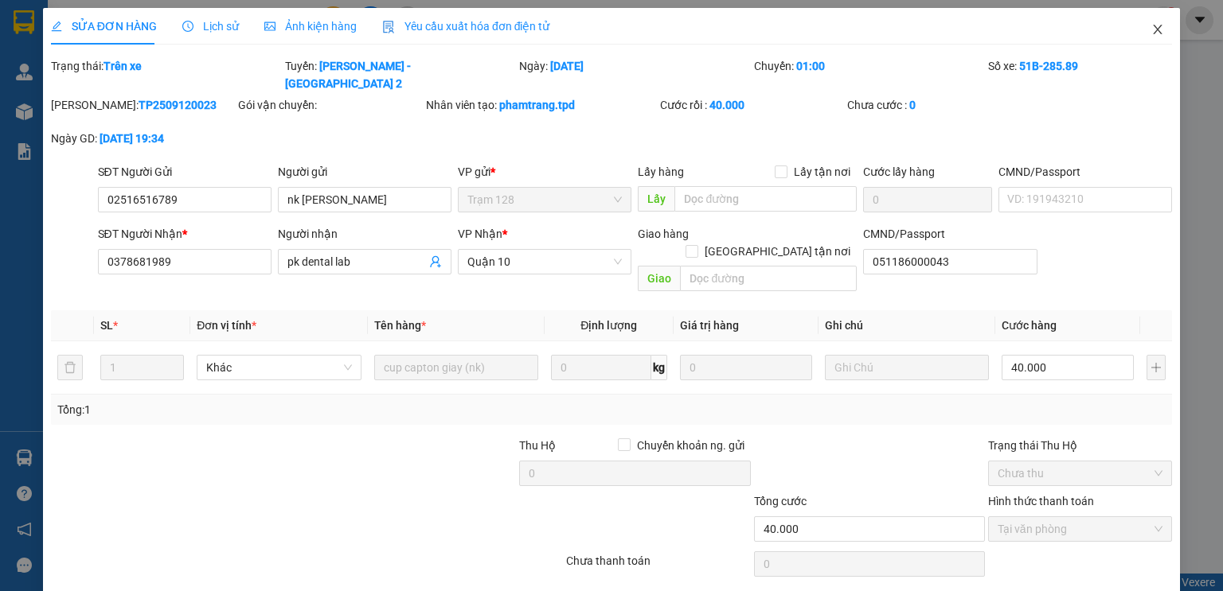
click at [1152, 29] on icon "close" at bounding box center [1157, 29] width 13 height 13
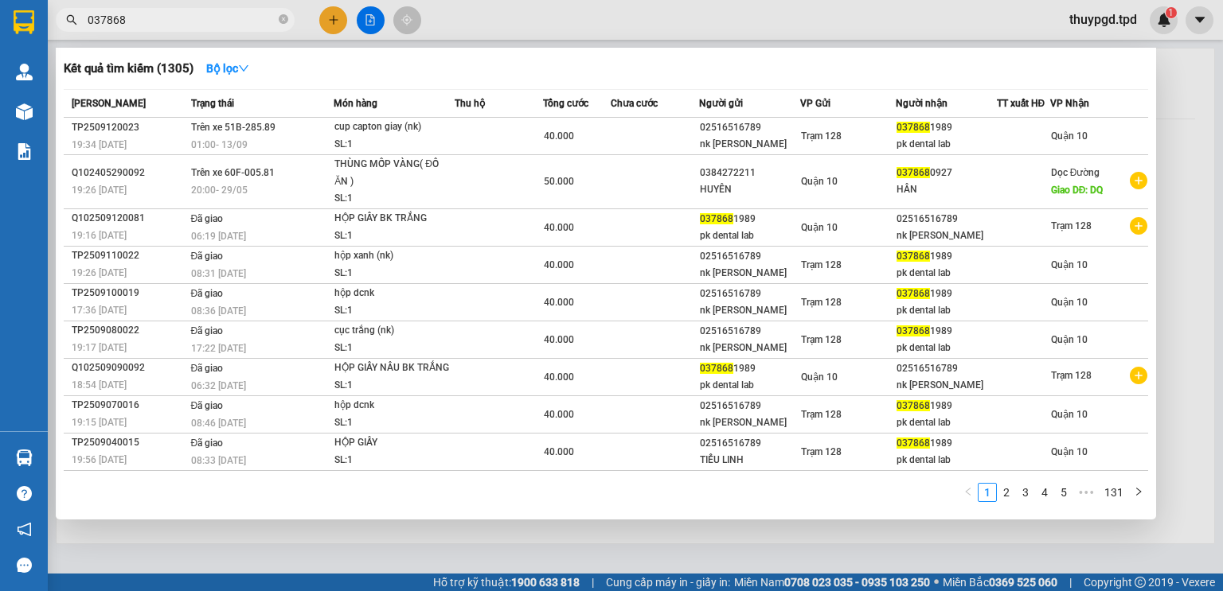
click at [142, 25] on input "037868" at bounding box center [182, 20] width 188 height 18
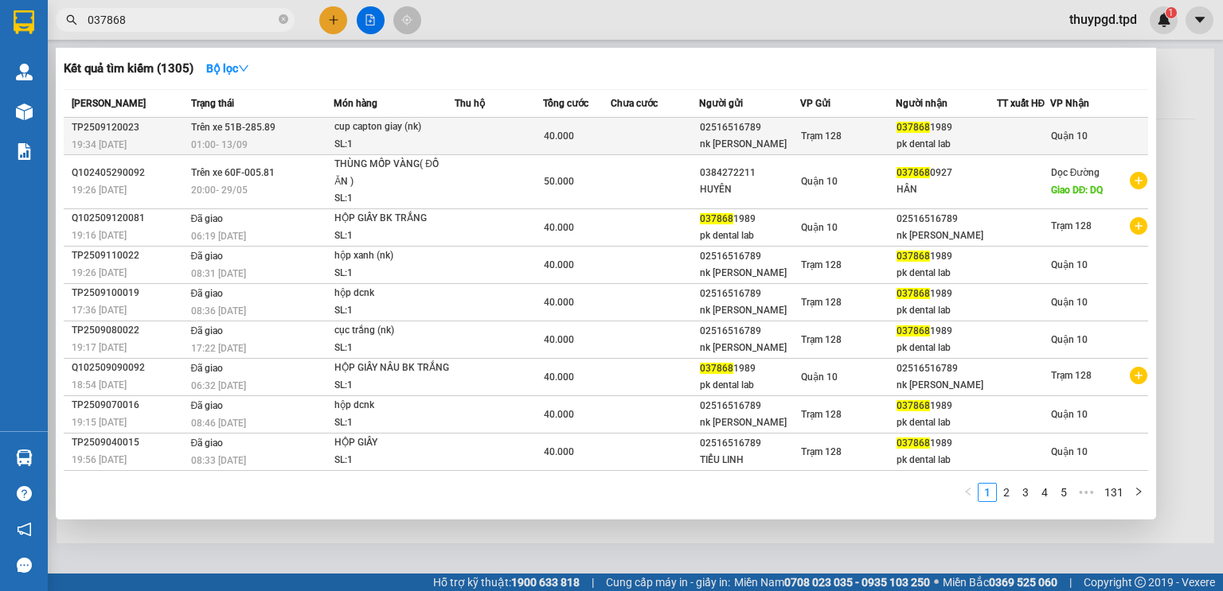
click at [357, 131] on div "cup capton giay (nk)" at bounding box center [393, 128] width 119 height 18
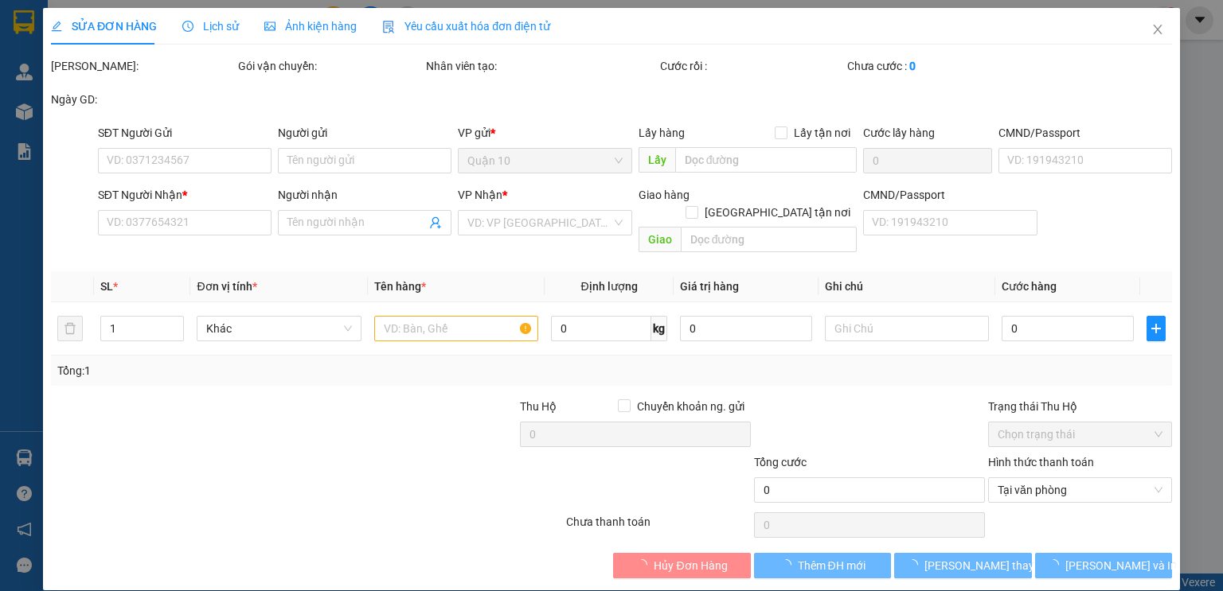
type input "02516516789"
type input "nk [PERSON_NAME]"
type input "0378681989"
type input "pk dental lab"
type input "051186000043"
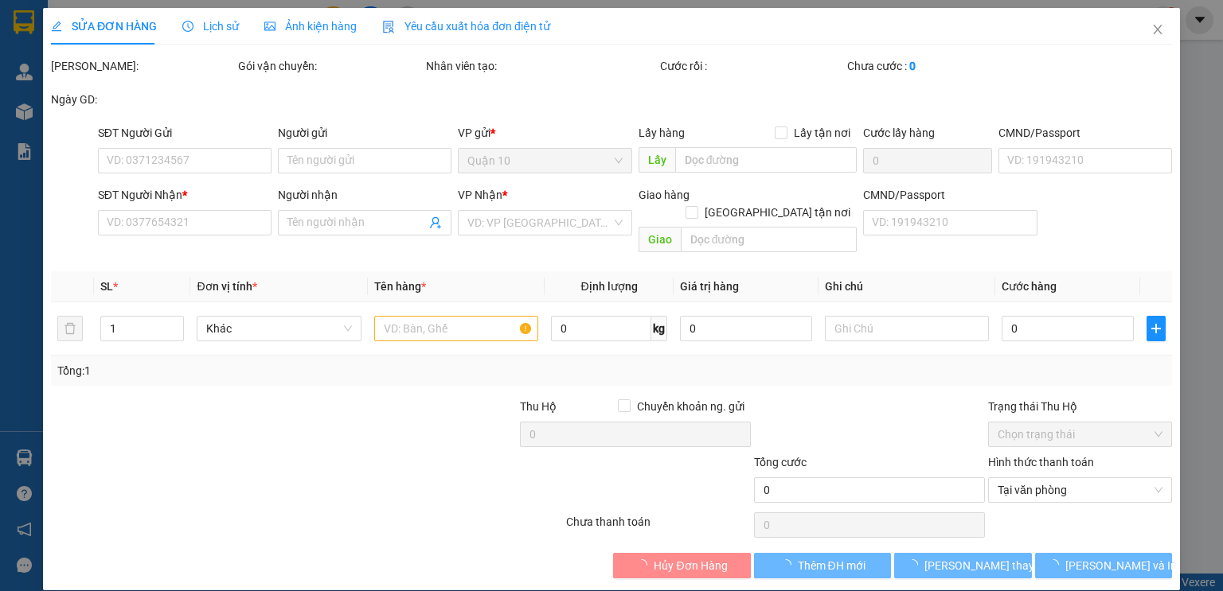
type input "40.000"
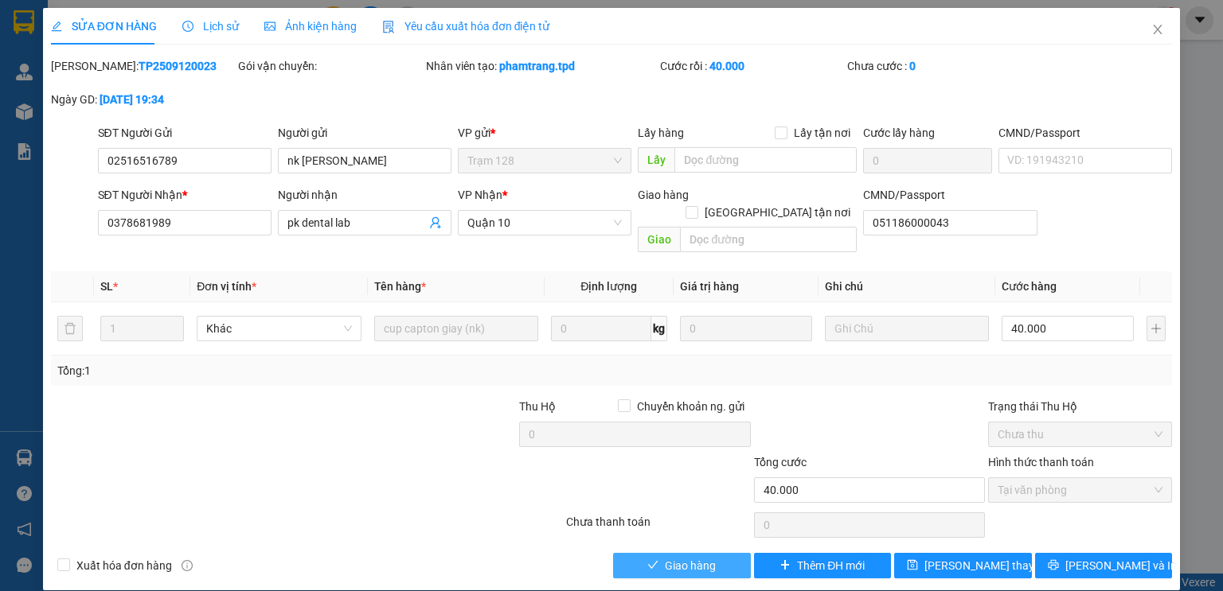
click at [659, 553] on button "Giao hàng" at bounding box center [682, 565] width 138 height 25
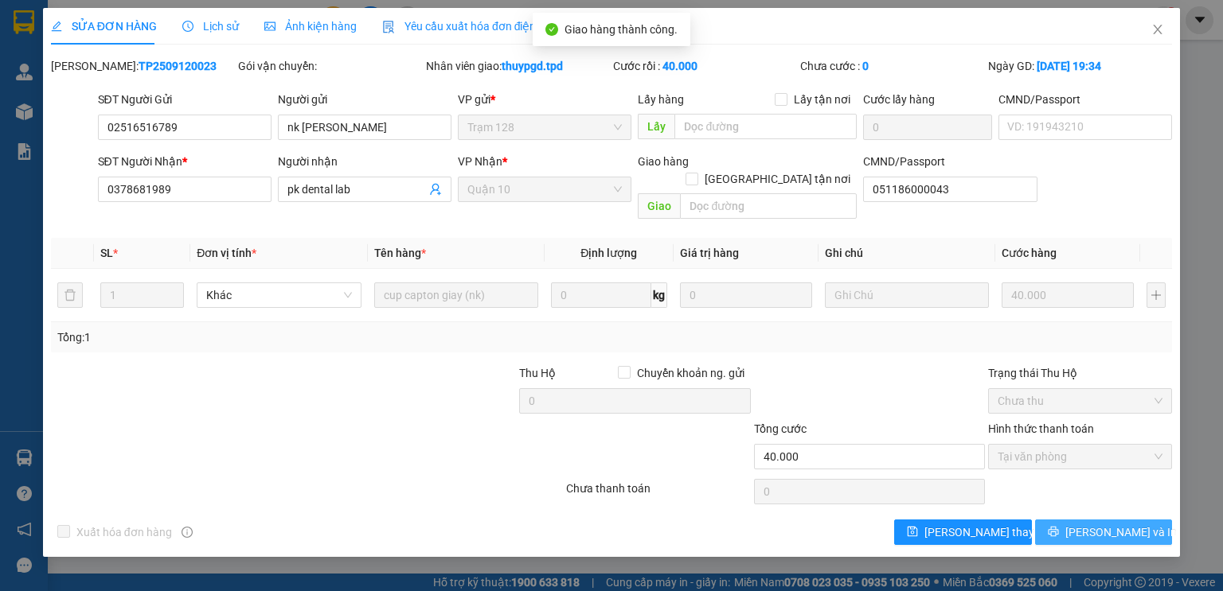
click at [1092, 524] on span "[PERSON_NAME] và In" at bounding box center [1120, 533] width 111 height 18
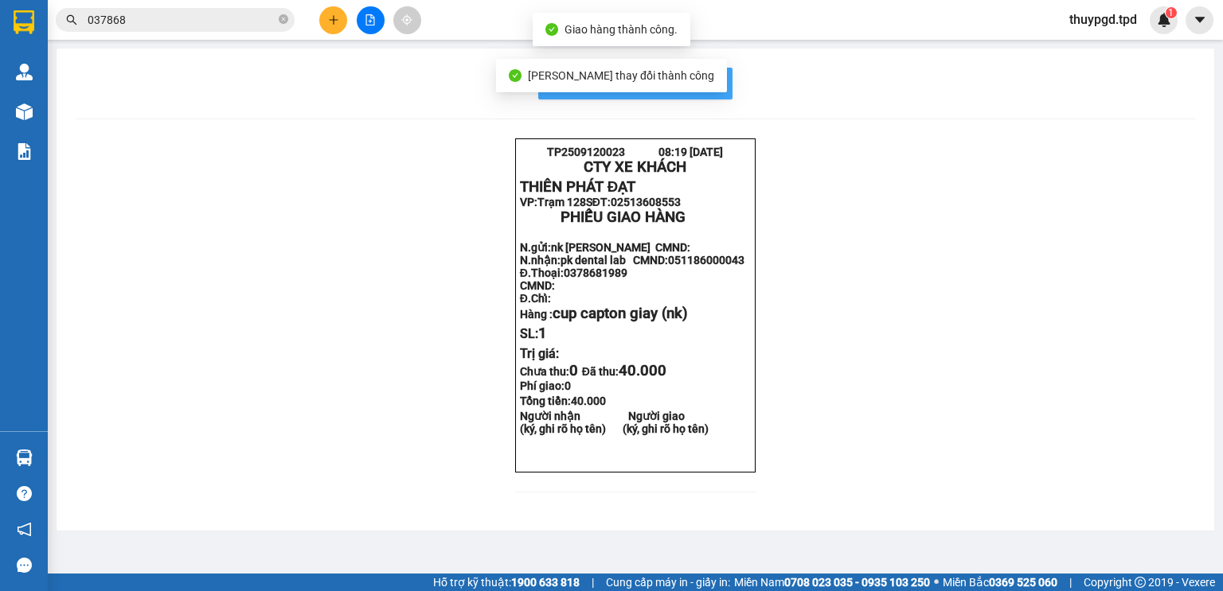
click at [713, 84] on span "In mẫu biên lai tự cấu hình" at bounding box center [645, 83] width 150 height 20
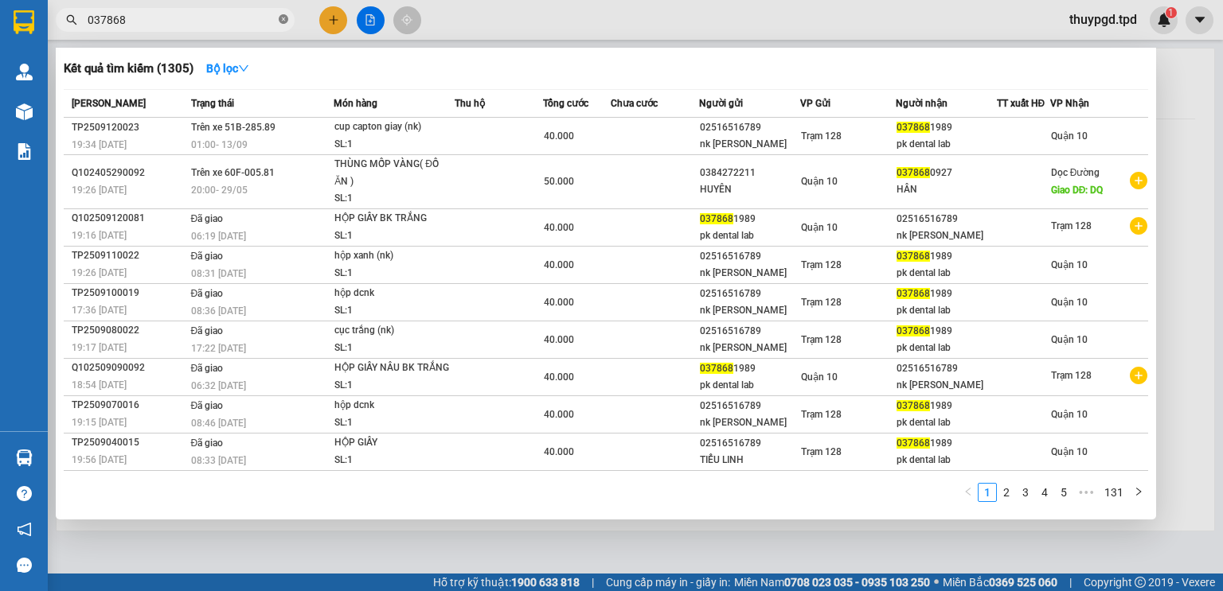
click at [281, 19] on icon "close-circle" at bounding box center [284, 19] width 10 height 10
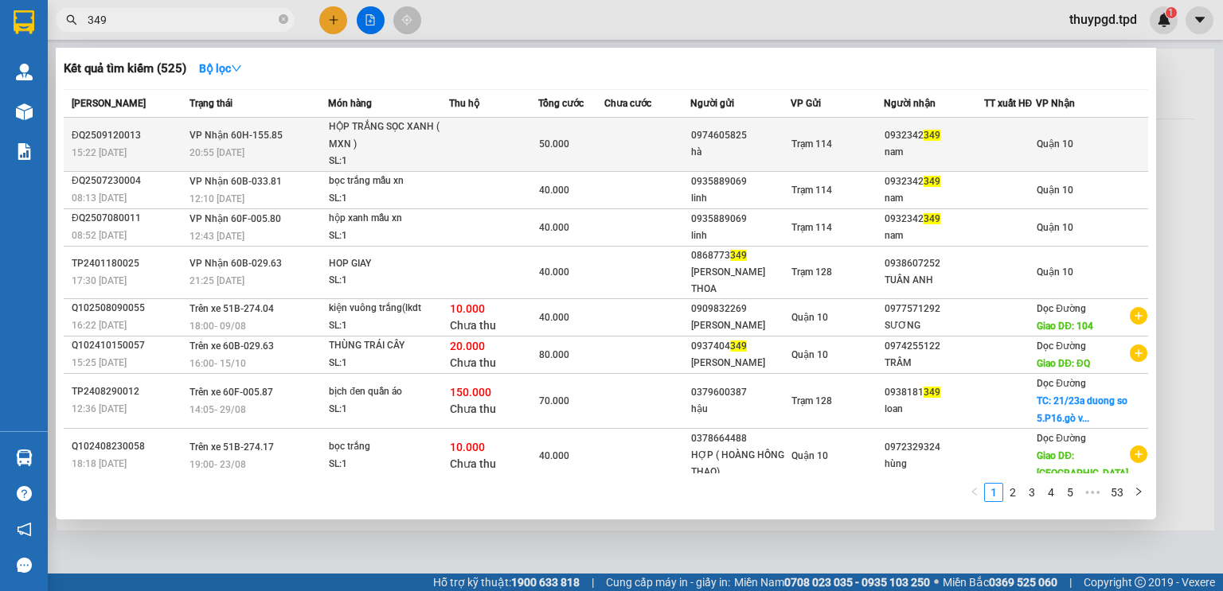
type input "349"
click at [898, 136] on div "0932342 349" at bounding box center [933, 135] width 98 height 17
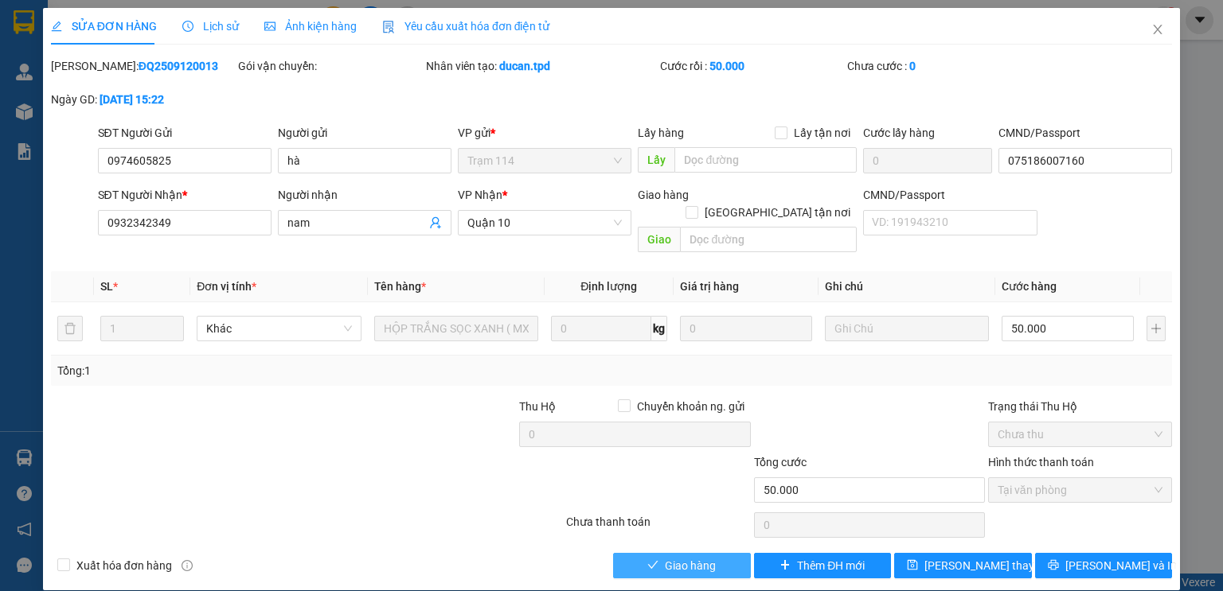
click at [691, 557] on span "Giao hàng" at bounding box center [690, 566] width 51 height 18
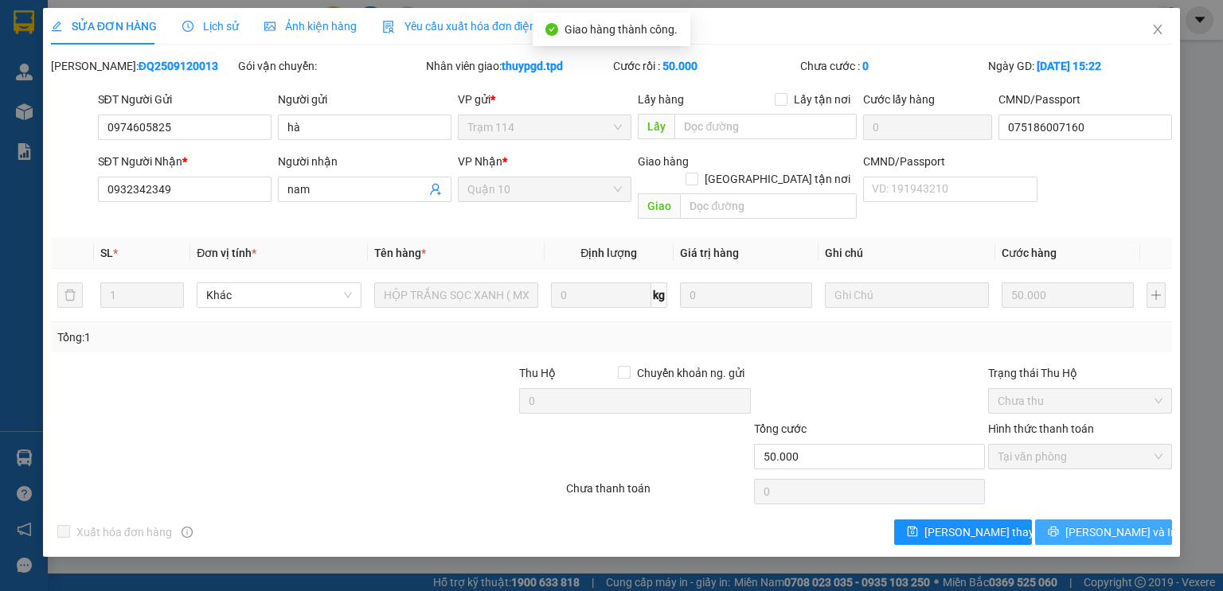
click at [1107, 524] on span "[PERSON_NAME] và In" at bounding box center [1120, 533] width 111 height 18
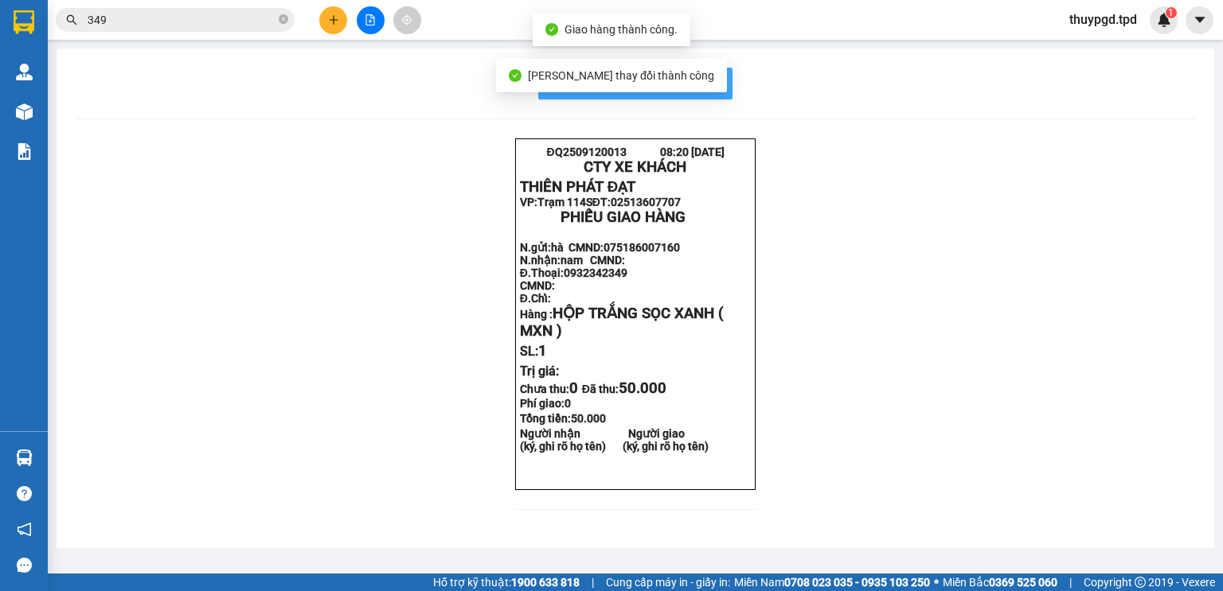
click at [710, 80] on span "In mẫu biên lai tự cấu hình" at bounding box center [645, 83] width 150 height 20
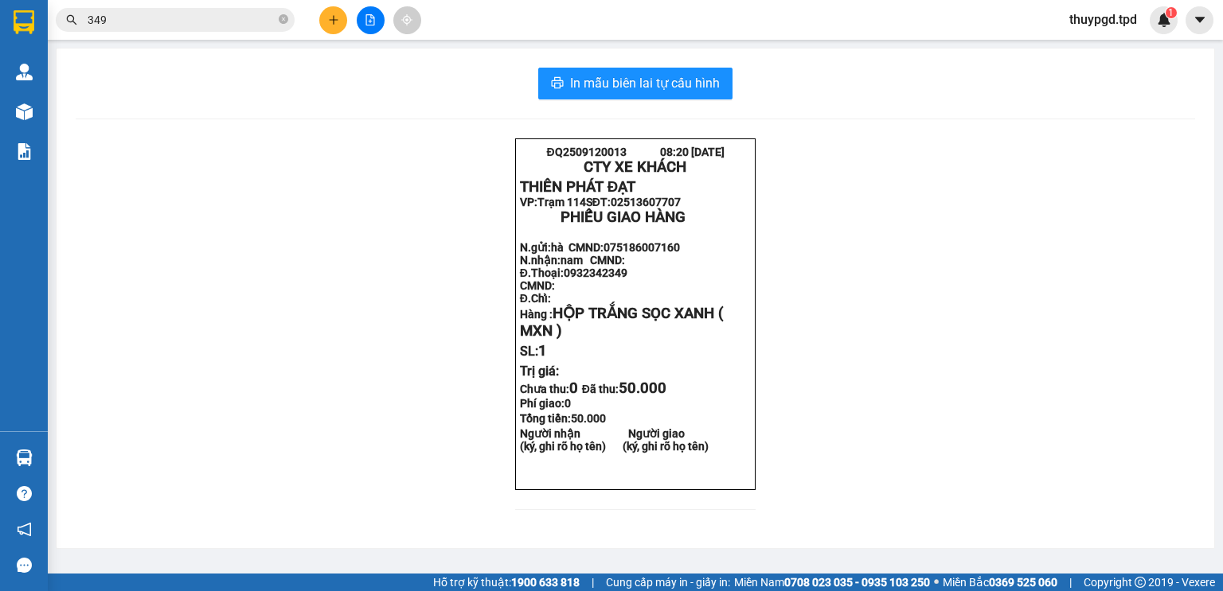
click at [288, 18] on span "349" at bounding box center [175, 20] width 239 height 24
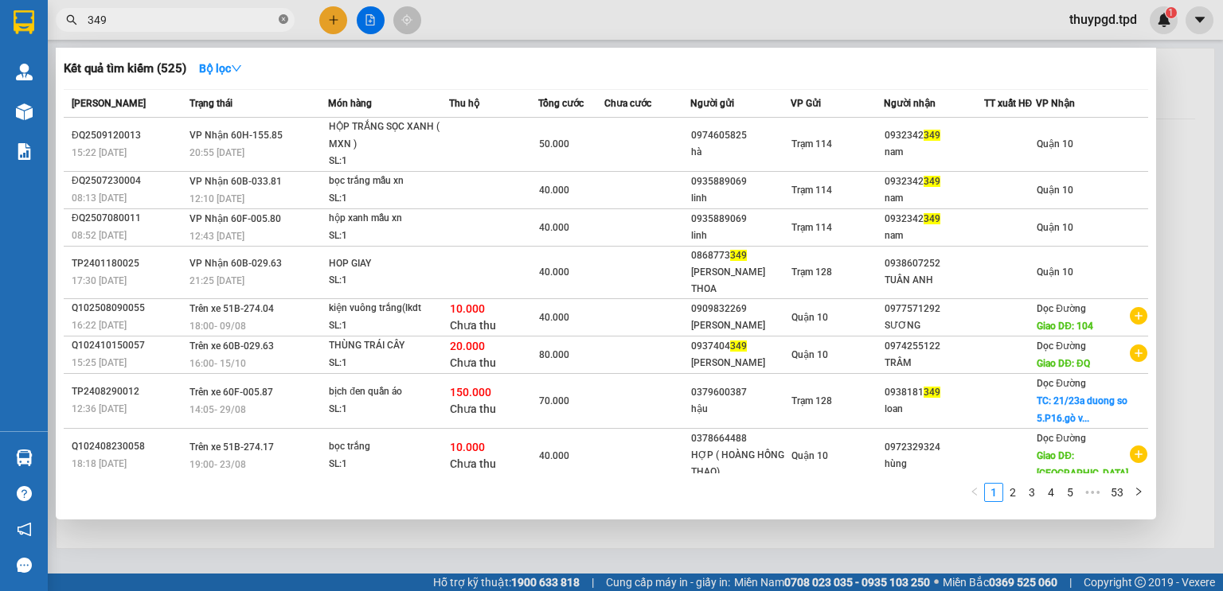
click at [283, 18] on icon "close-circle" at bounding box center [284, 19] width 10 height 10
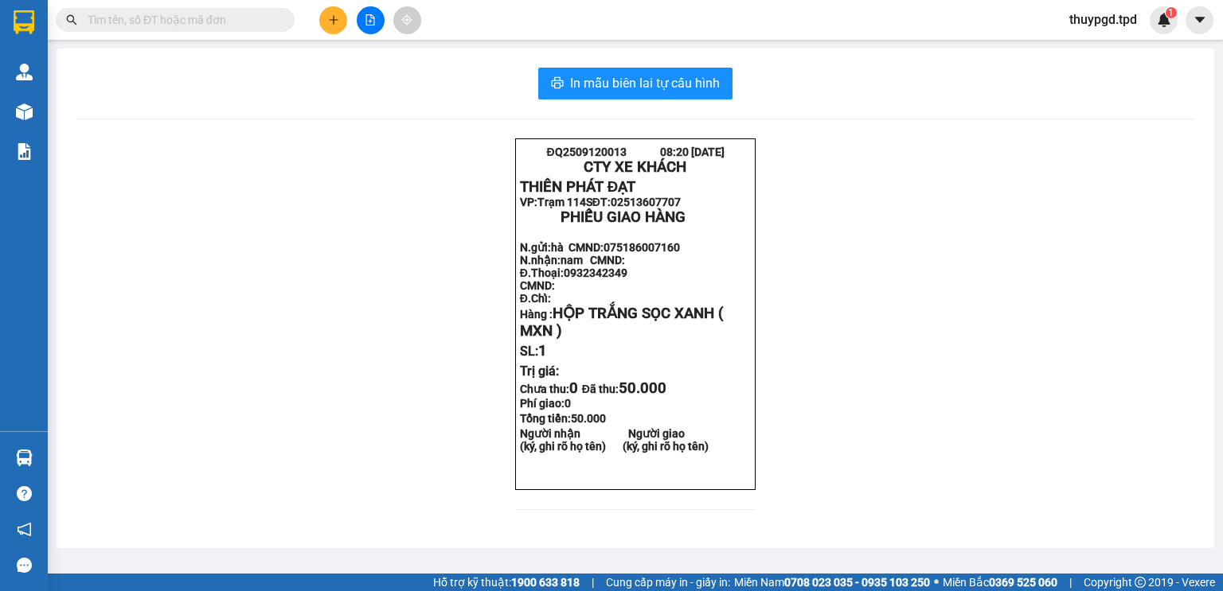
click at [245, 24] on input "text" at bounding box center [182, 20] width 188 height 18
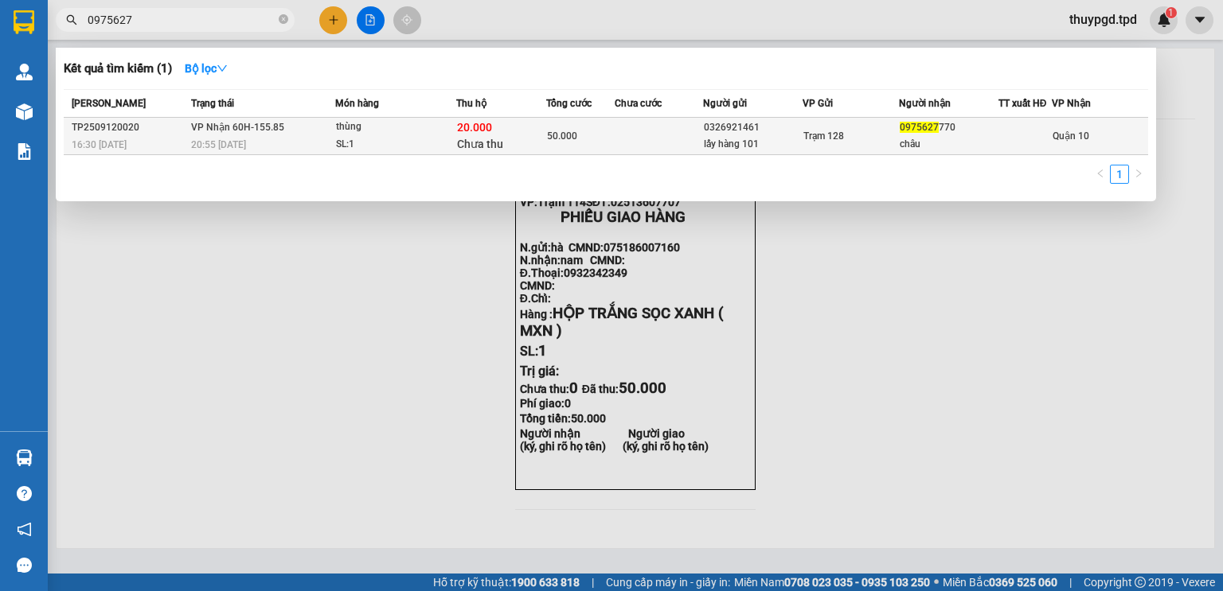
type input "0975627"
click at [436, 131] on div "thùng" at bounding box center [395, 128] width 119 height 18
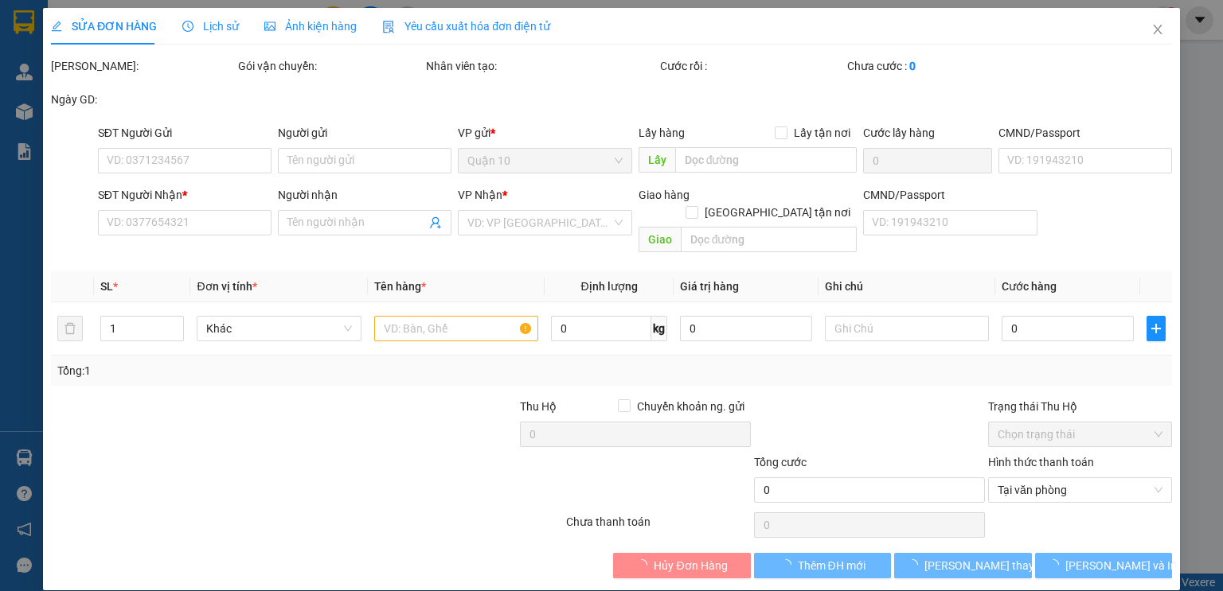
type input "0326921461"
type input "lấy hàng 101"
type input "0975627770"
type input "châu"
type input "50.000"
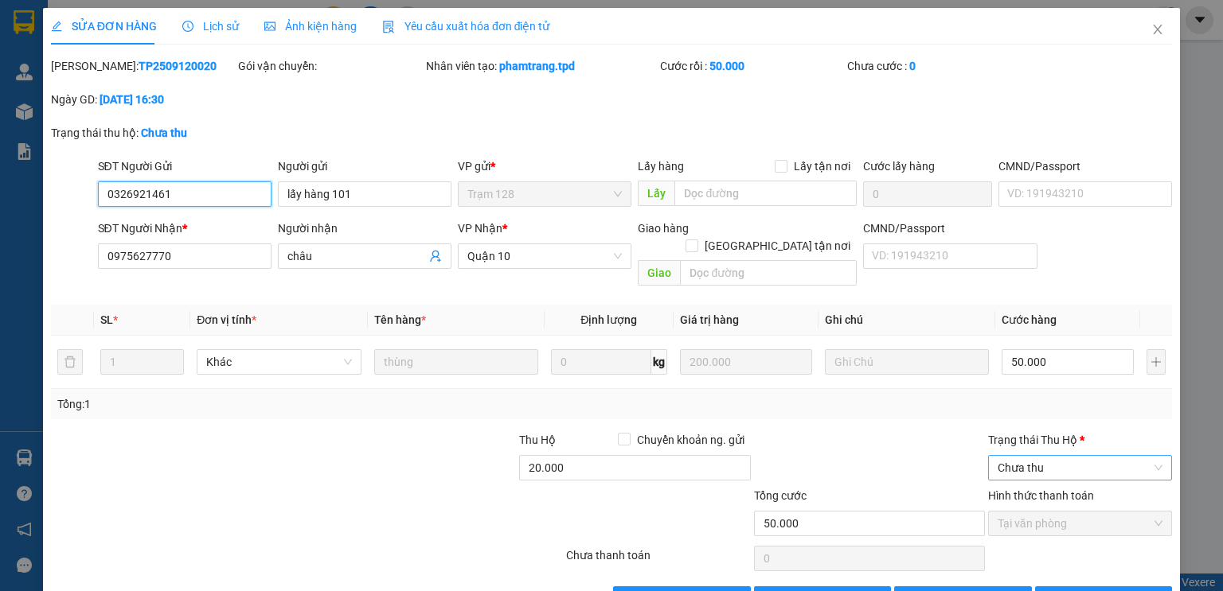
click at [1032, 456] on span "Chưa thu" at bounding box center [1079, 468] width 165 height 24
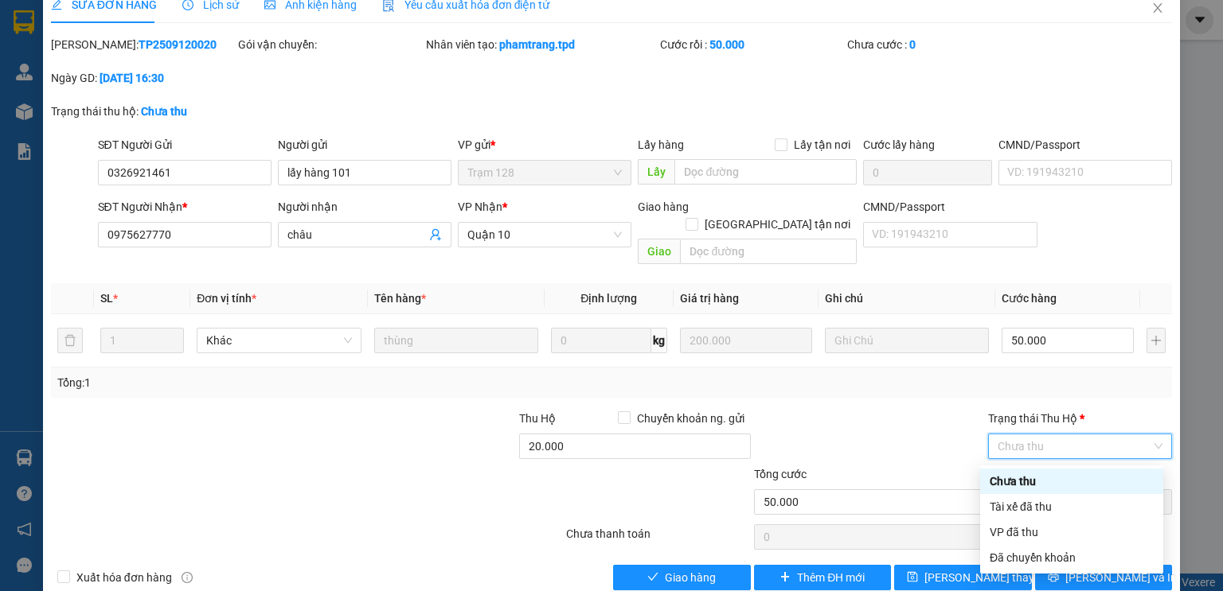
scroll to position [33, 0]
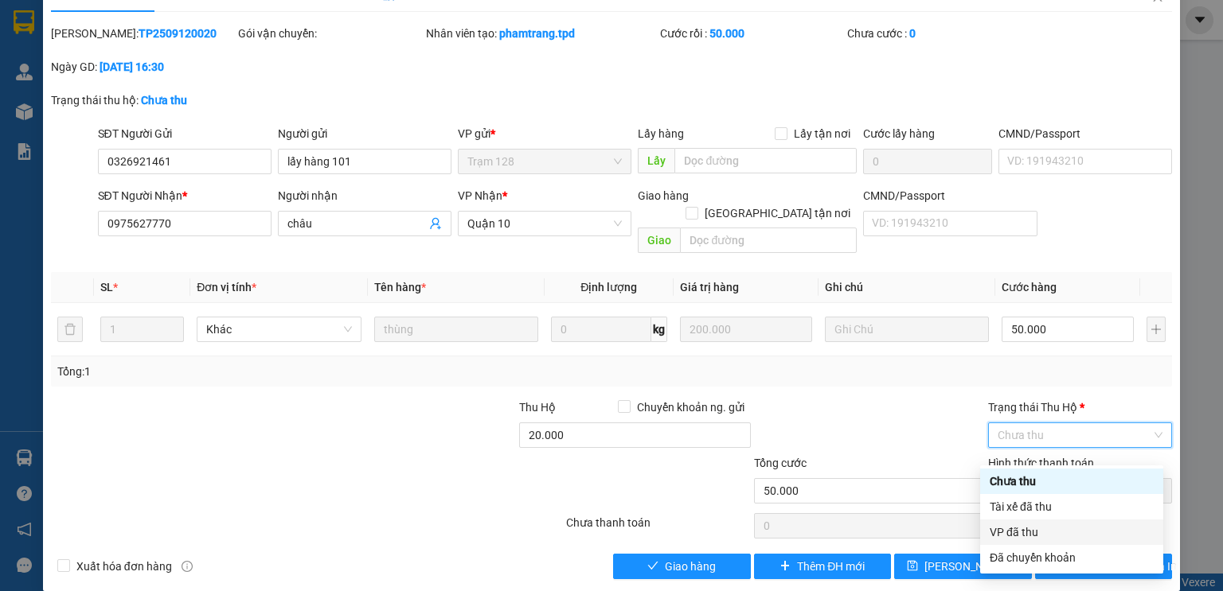
click at [1010, 537] on div "VP đã thu" at bounding box center [1071, 533] width 164 height 18
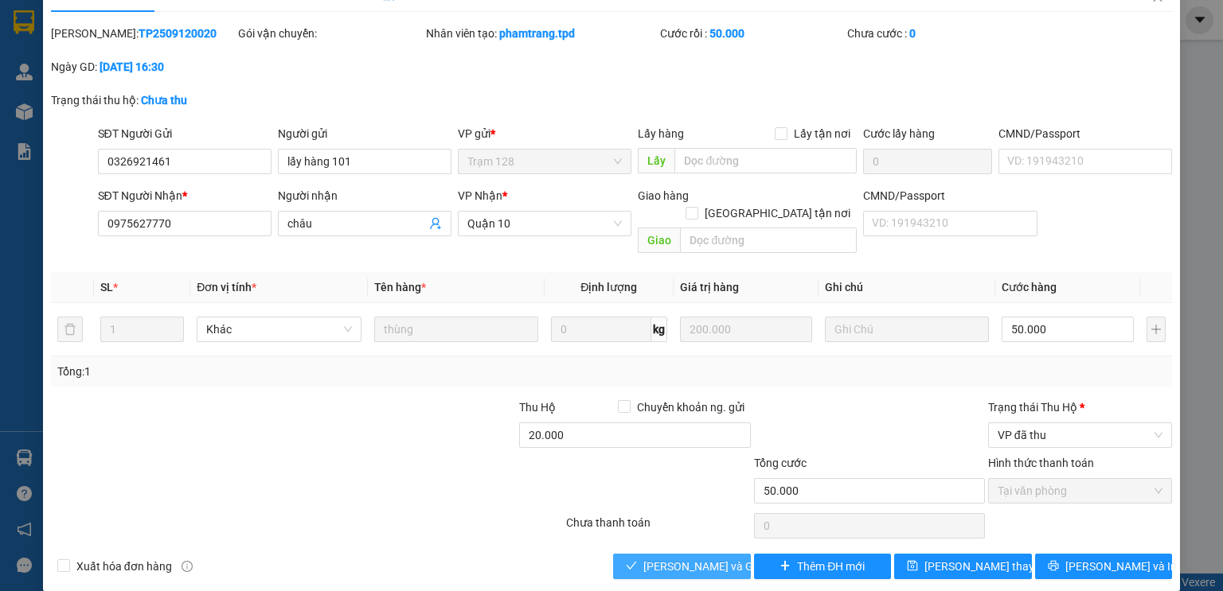
click at [643, 558] on span "[PERSON_NAME] và Giao hàng" at bounding box center [719, 567] width 153 height 18
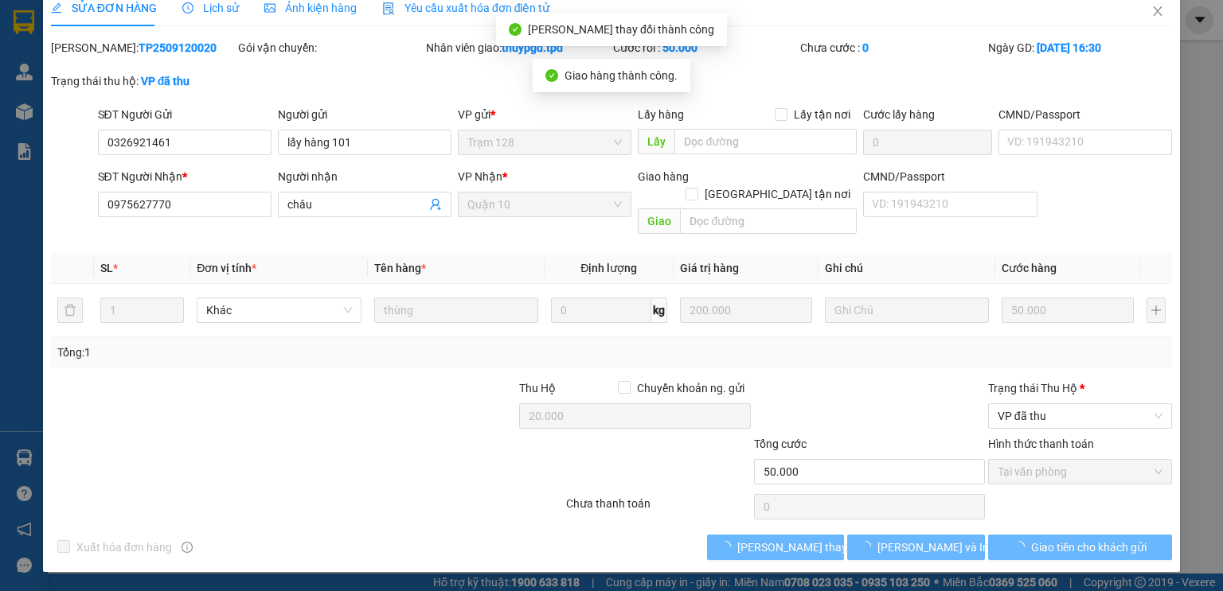
scroll to position [0, 0]
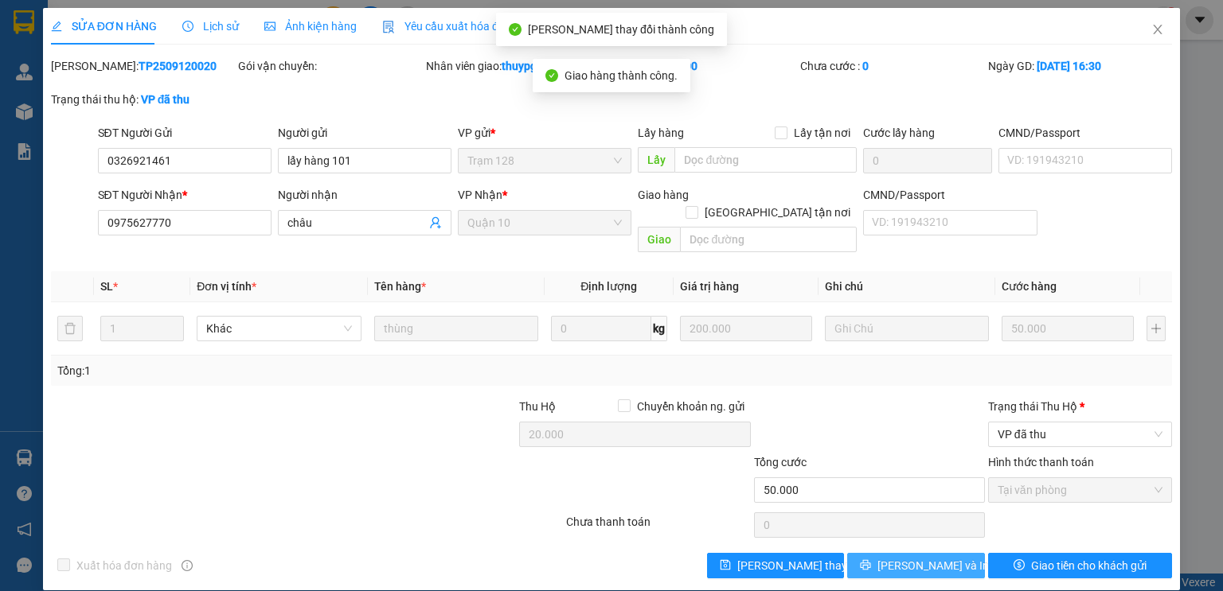
drag, startPoint x: 920, startPoint y: 548, endPoint x: 939, endPoint y: 551, distance: 19.4
click at [922, 557] on span "[PERSON_NAME] và In" at bounding box center [932, 566] width 111 height 18
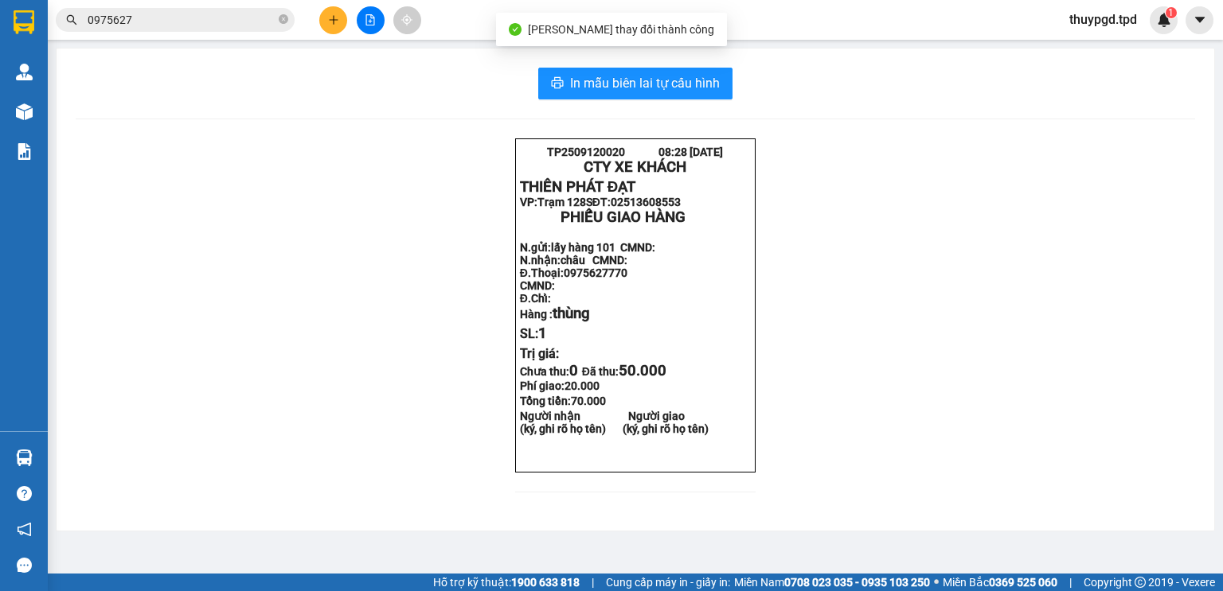
click at [692, 80] on body "Kết quả tìm kiếm ( 1 ) Bộ lọc Mã ĐH Trạng thái Món hàng Thu hộ Tổng cước Chưa c…" at bounding box center [611, 295] width 1223 height 591
click at [698, 85] on span "In mẫu biên lai tự cấu hình" at bounding box center [645, 83] width 150 height 20
click at [206, 21] on input "0975627" at bounding box center [182, 20] width 188 height 18
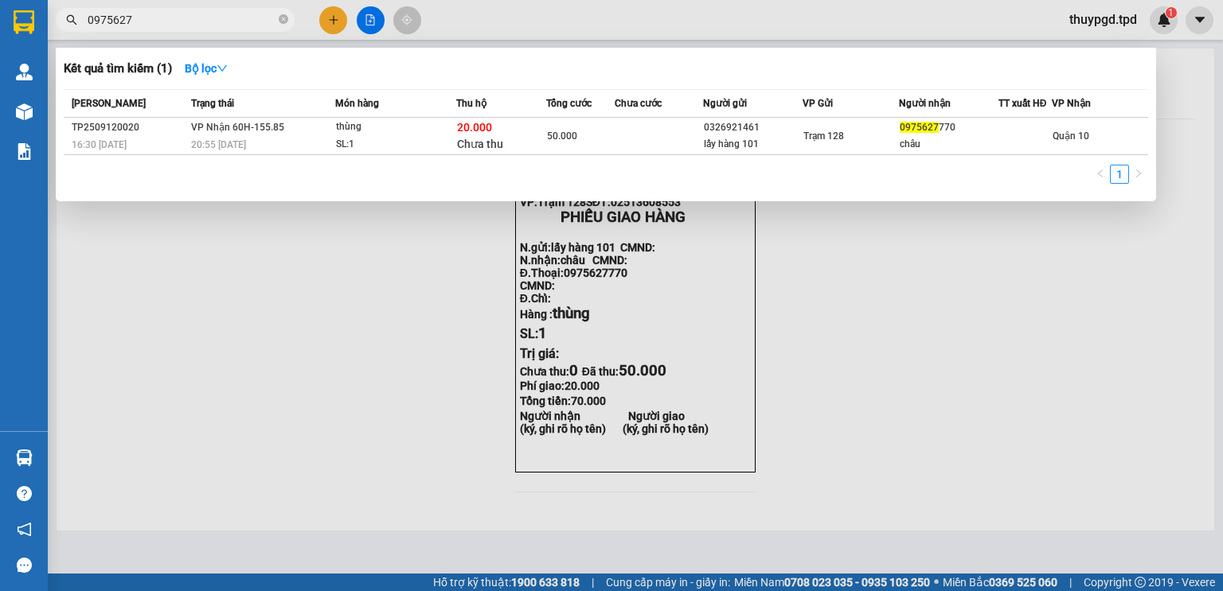
click at [330, 17] on div at bounding box center [611, 295] width 1223 height 591
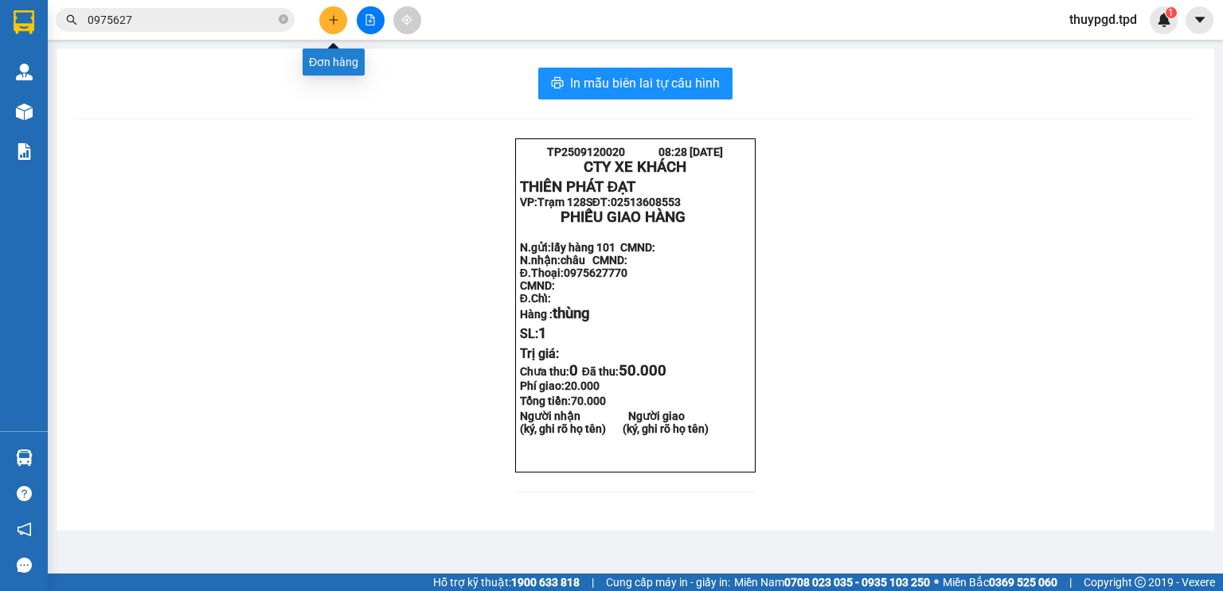
click at [334, 14] on icon "plus" at bounding box center [333, 19] width 11 height 11
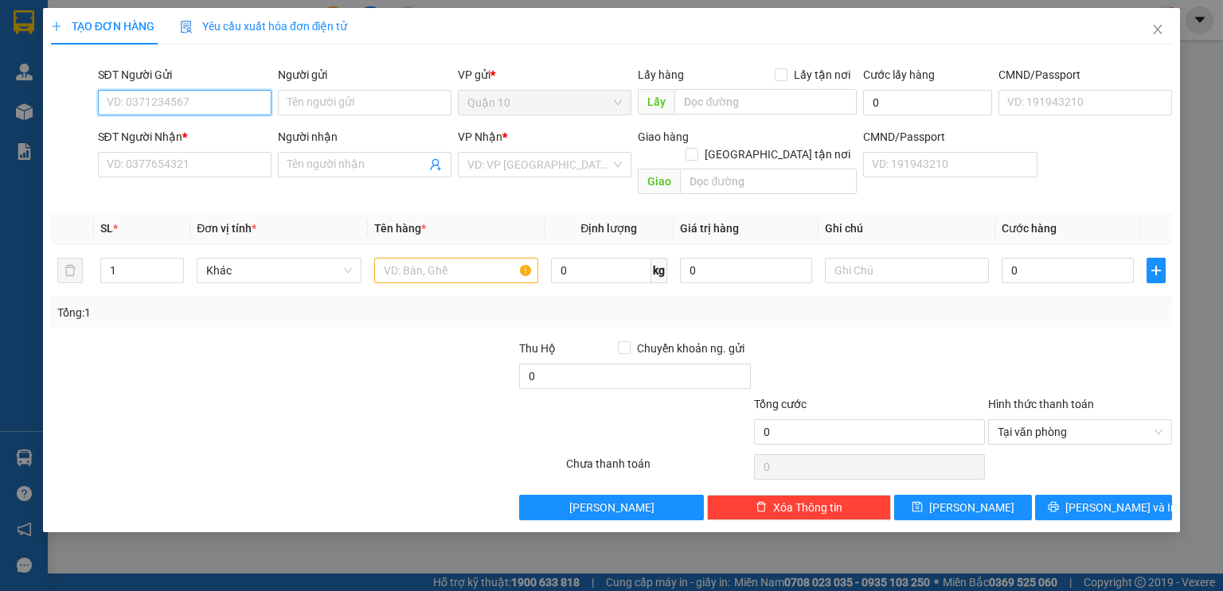
click at [151, 96] on input "SĐT Người Gửi" at bounding box center [185, 102] width 174 height 25
click at [163, 124] on div "0937105353 - [PERSON_NAME]" at bounding box center [186, 134] width 176 height 25
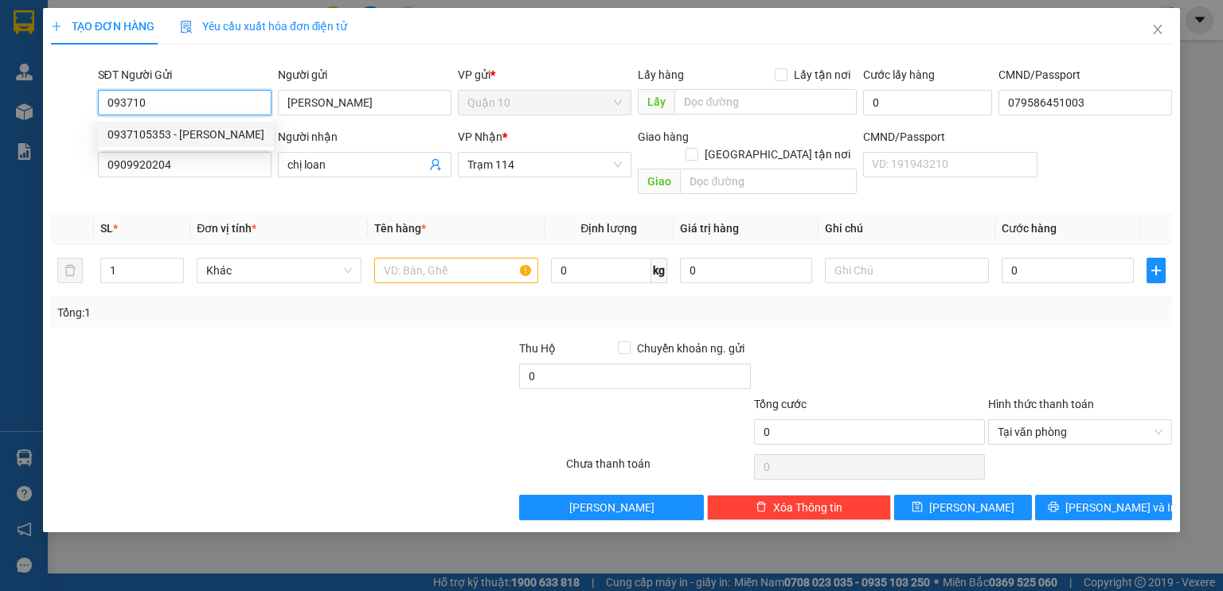
type input "0937105353"
type input "[PERSON_NAME]"
type input "079586451003"
type input "0909920204"
type input "chị loan"
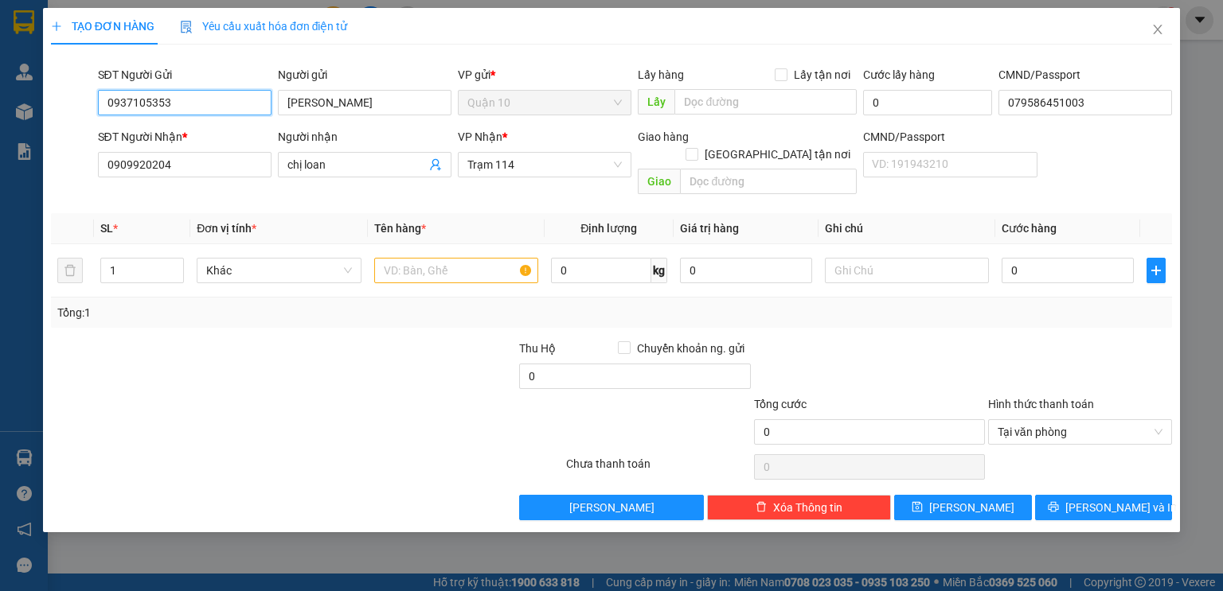
type input "0937105353"
click at [352, 411] on div at bounding box center [213, 424] width 328 height 56
click at [426, 259] on input "text" at bounding box center [456, 270] width 164 height 25
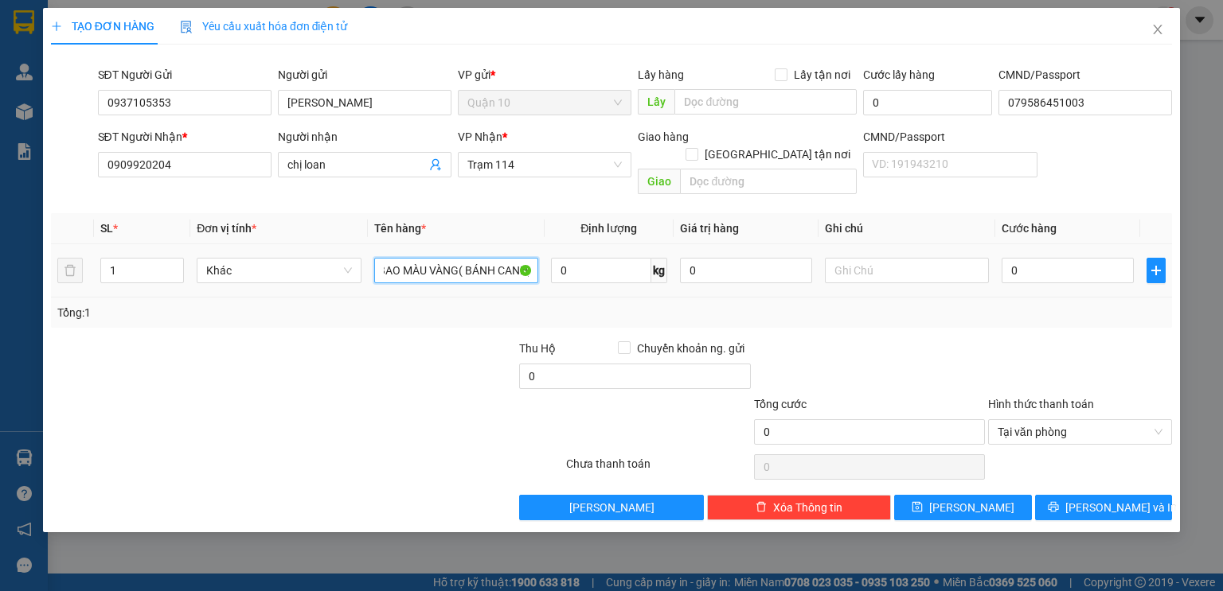
scroll to position [0, 9]
type input "BAO MÀU VÀNG( BÁNH CANH)"
type input "1.000.000"
type input "7"
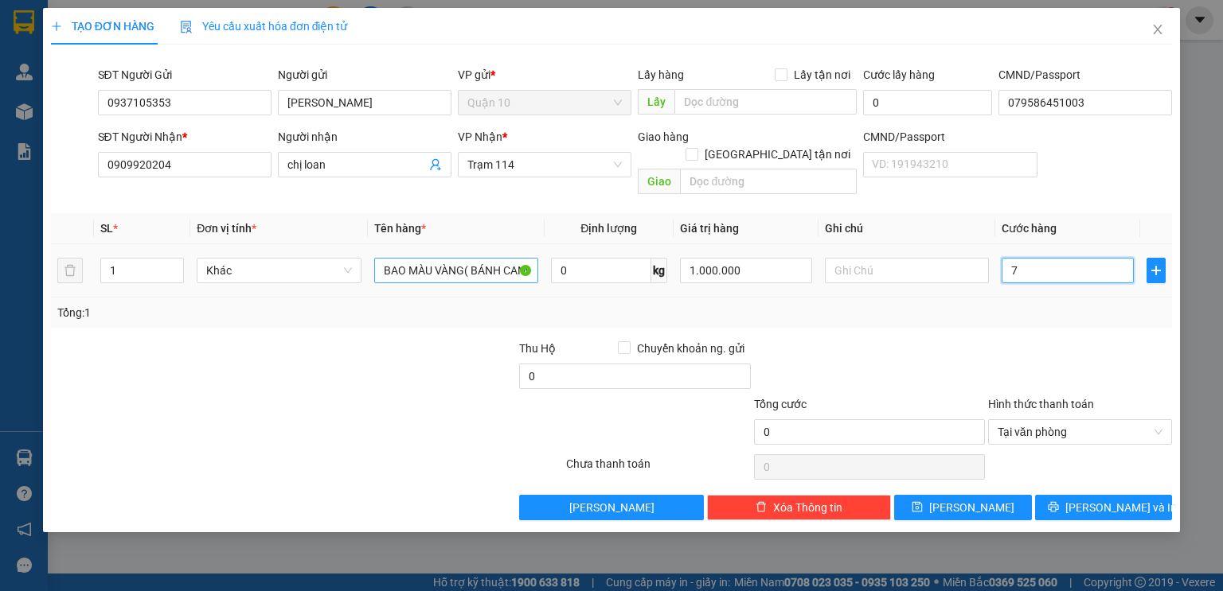
type input "7"
type input "70"
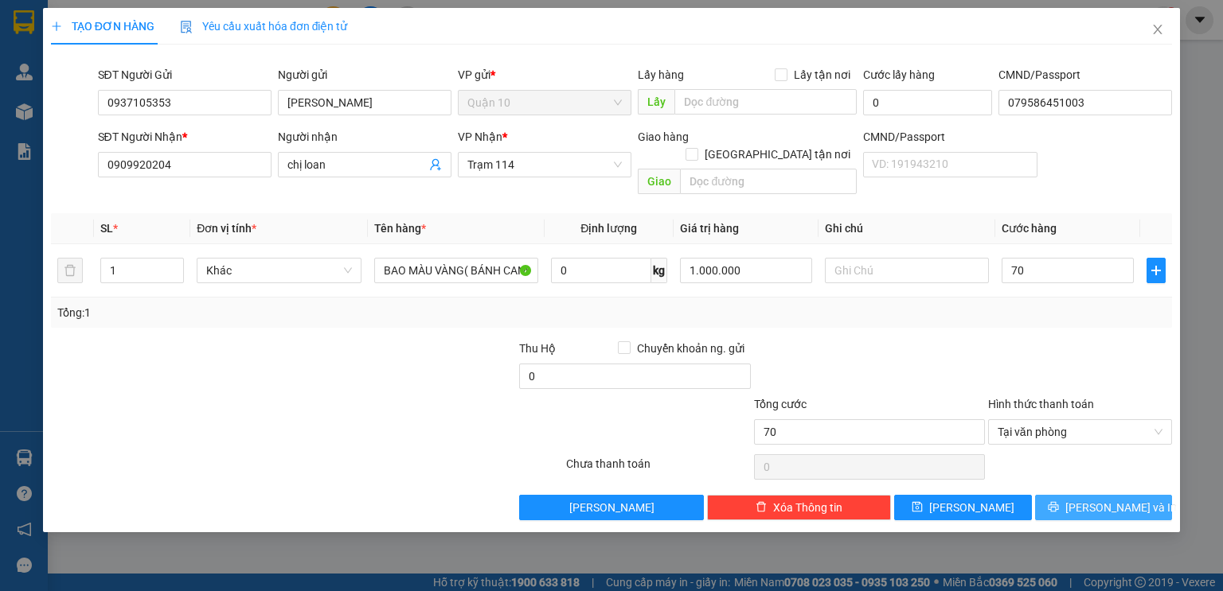
type input "70.000"
click at [1086, 495] on button "[PERSON_NAME] và In" at bounding box center [1104, 507] width 138 height 25
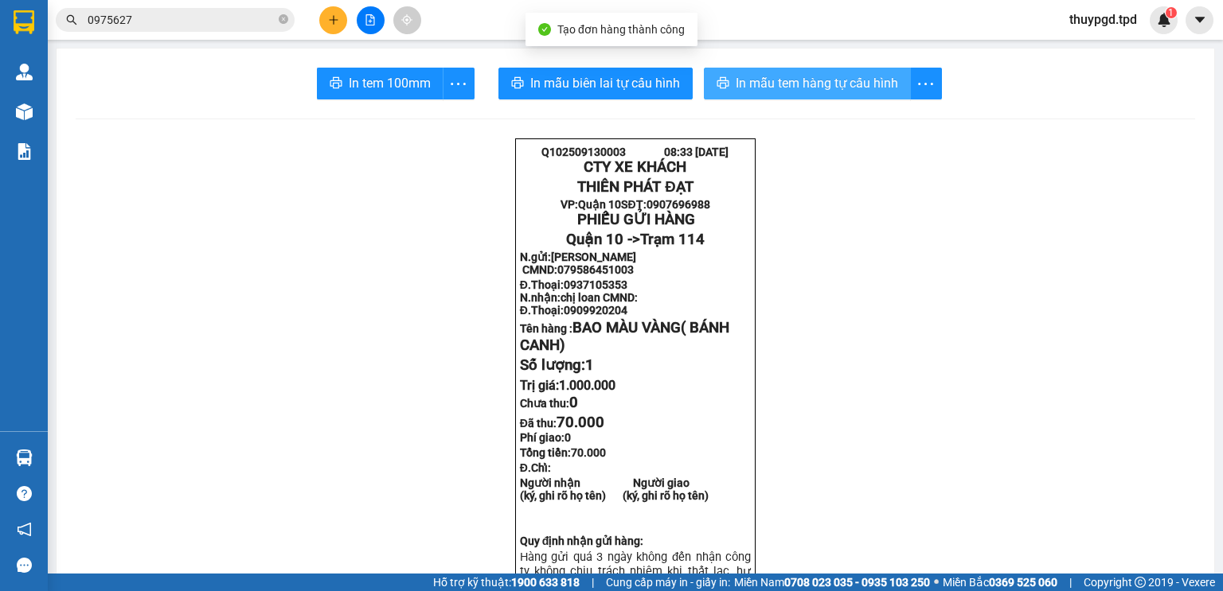
click at [813, 83] on span "In mẫu tem hàng tự cấu hình" at bounding box center [816, 83] width 162 height 20
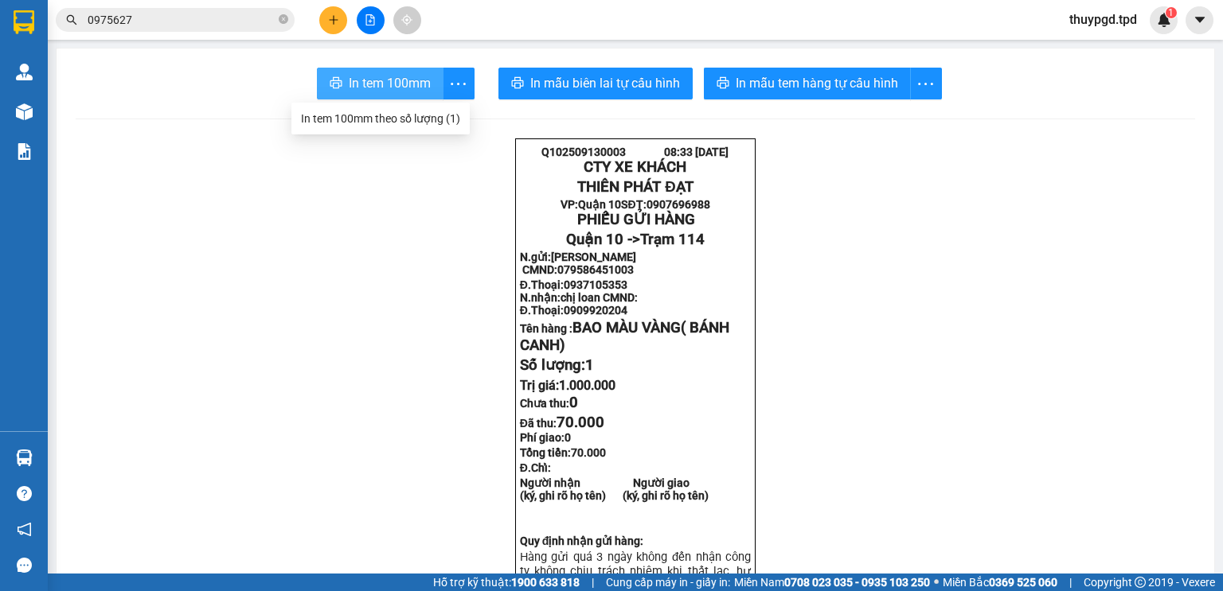
click at [386, 89] on span "In tem 100mm" at bounding box center [390, 83] width 82 height 20
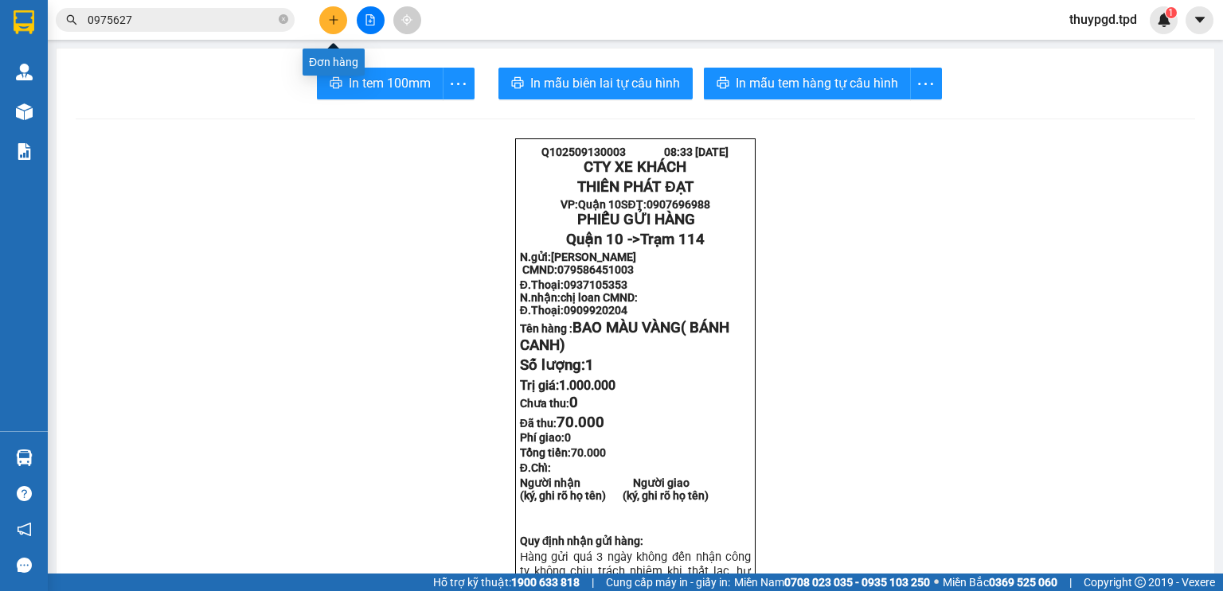
click at [330, 25] on icon "plus" at bounding box center [333, 19] width 11 height 11
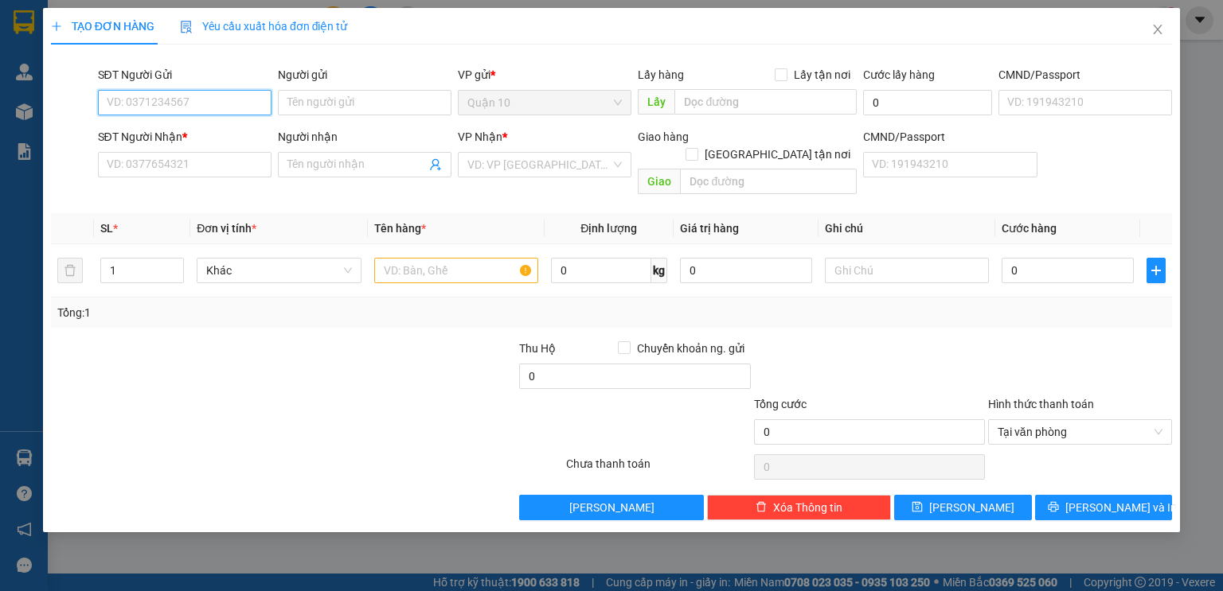
click at [201, 93] on input "SĐT Người Gửi" at bounding box center [185, 102] width 174 height 25
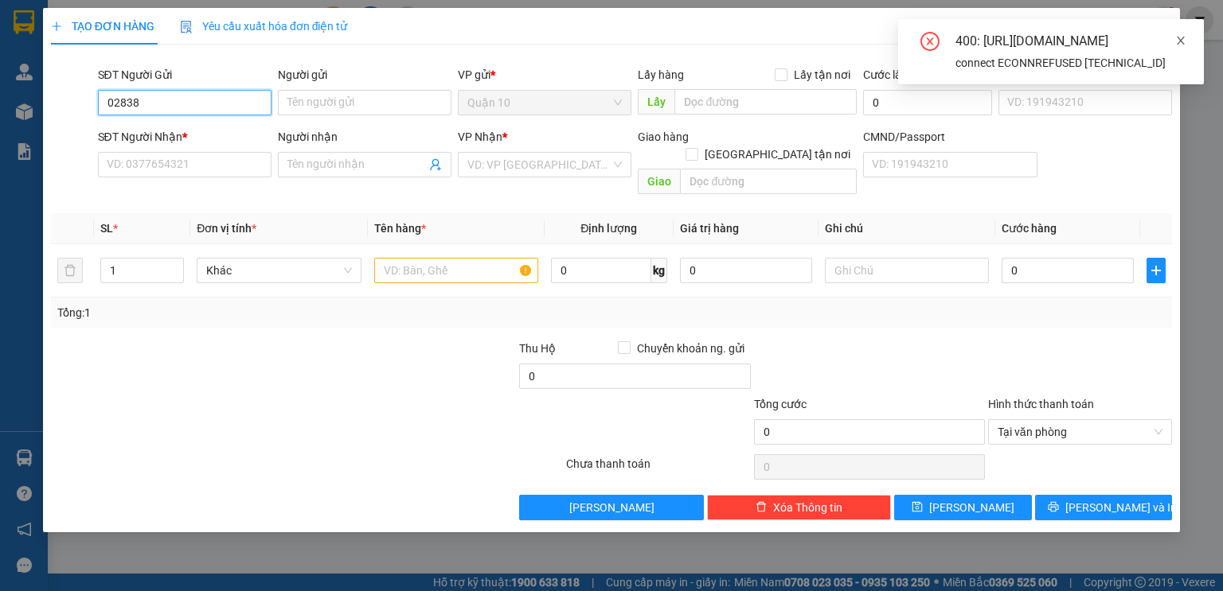
type input "02838"
click at [1181, 45] on icon "close" at bounding box center [1180, 40] width 11 height 11
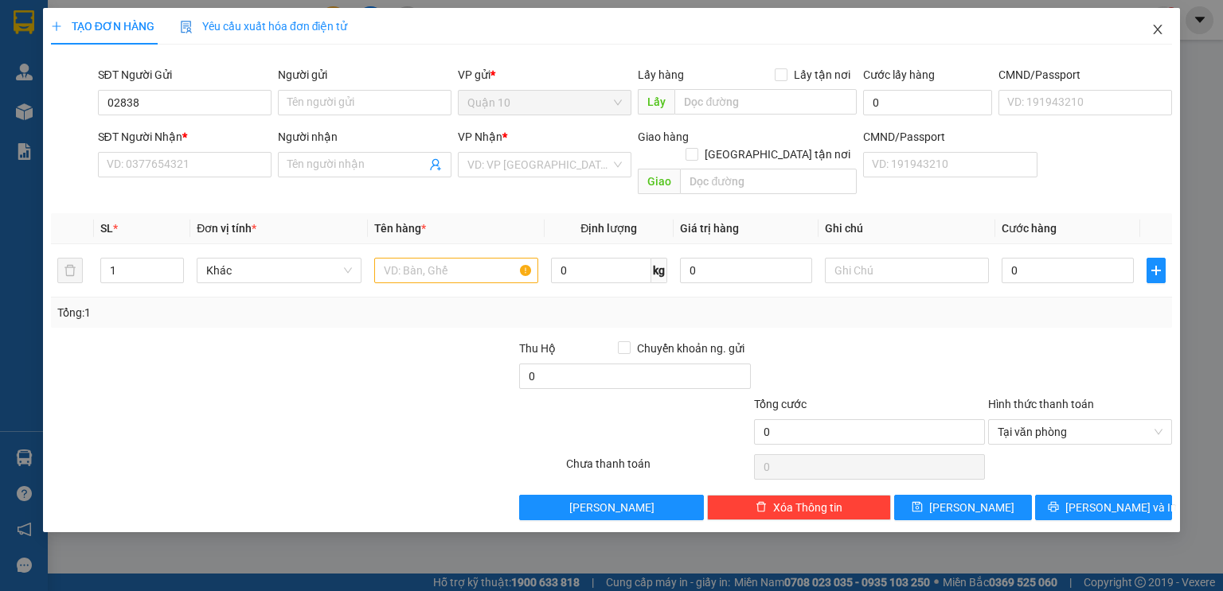
click at [1155, 27] on icon "close" at bounding box center [1157, 30] width 9 height 10
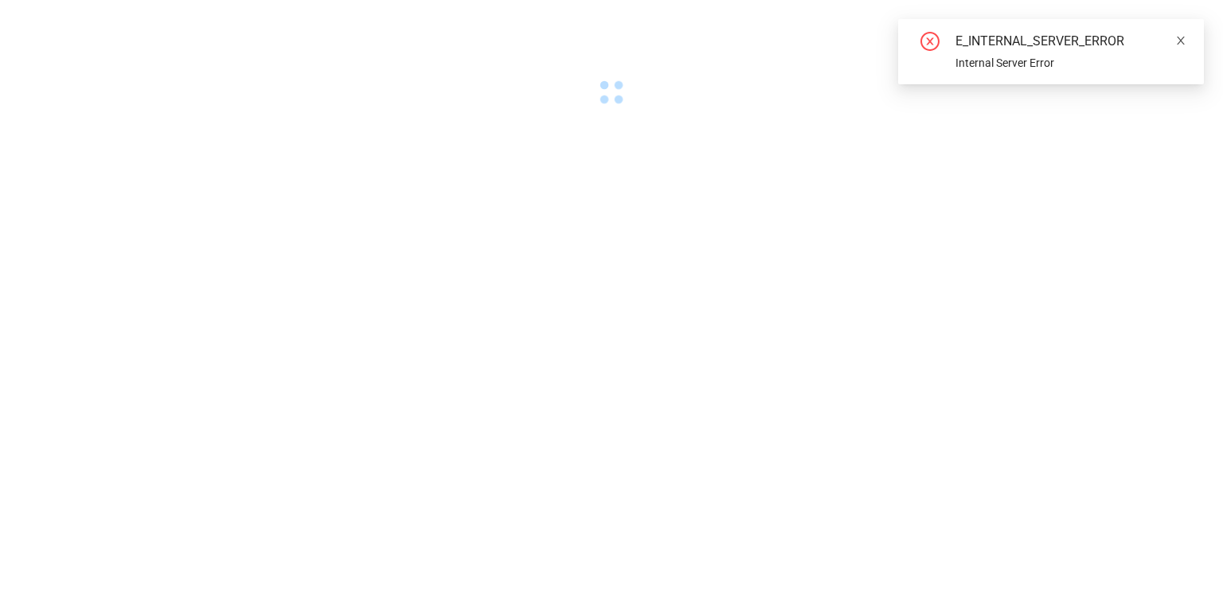
click at [1182, 37] on icon "close" at bounding box center [1180, 40] width 11 height 11
